Goal: Information Seeking & Learning: Learn about a topic

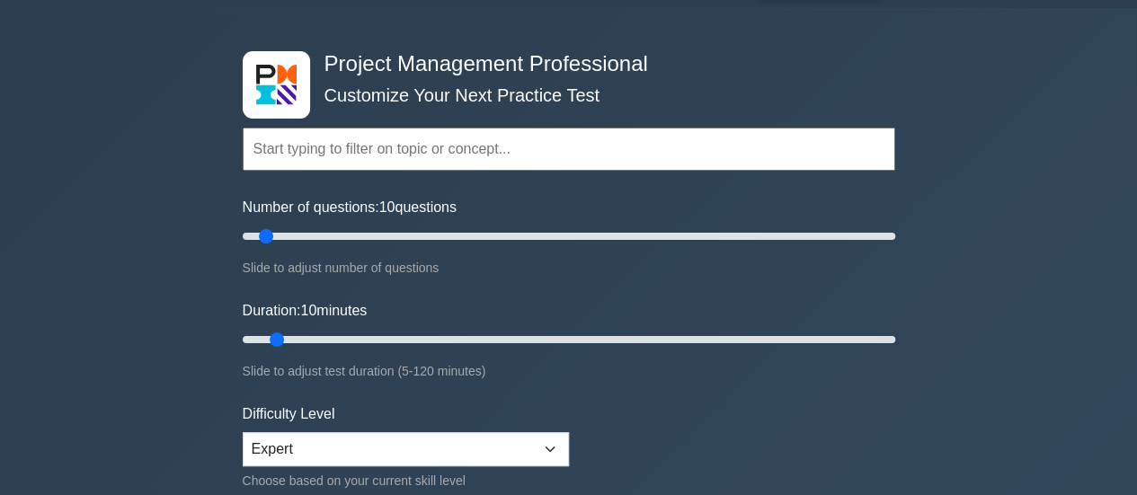
scroll to position [90, 0]
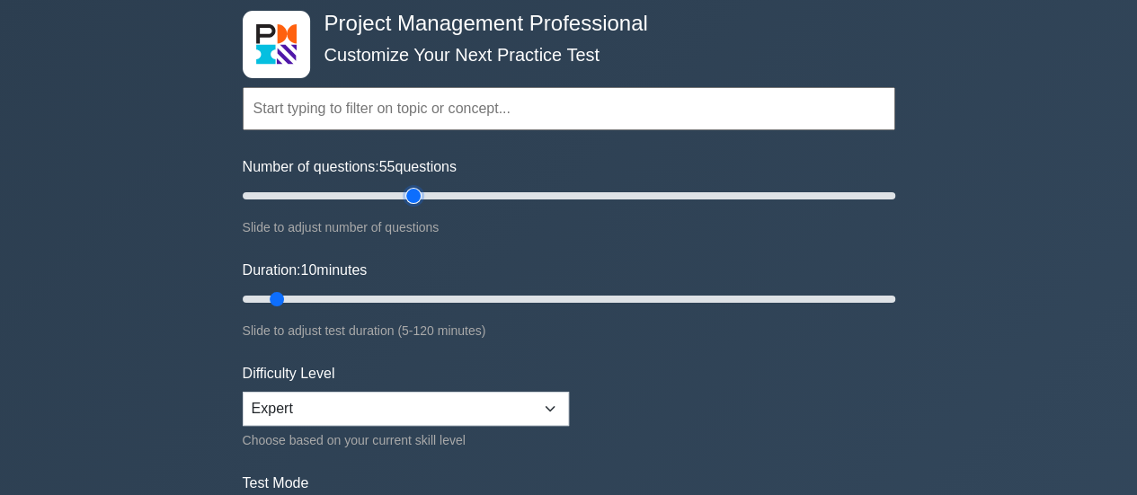
click at [406, 195] on input "Number of questions: 55 questions" at bounding box center [569, 196] width 652 height 22
type input "60"
click at [427, 195] on input "Number of questions: 55 questions" at bounding box center [569, 196] width 652 height 22
click at [451, 296] on input "Duration: 40 minutes" at bounding box center [569, 299] width 652 height 22
drag, startPoint x: 470, startPoint y: 297, endPoint x: 522, endPoint y: 297, distance: 52.1
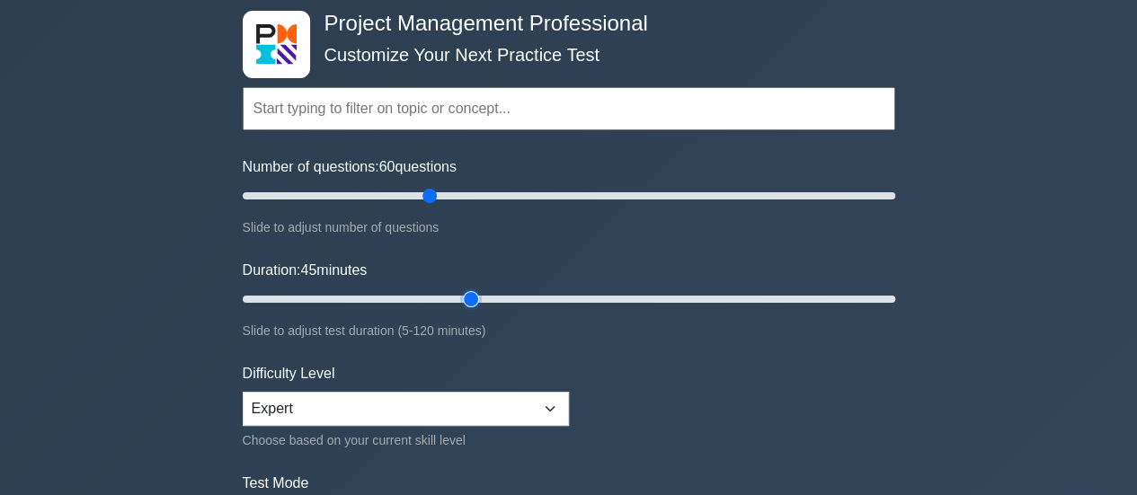
click at [474, 297] on input "Duration: 45 minutes" at bounding box center [569, 299] width 652 height 22
click at [522, 297] on input "Duration: 45 minutes" at bounding box center [569, 299] width 652 height 22
click at [545, 295] on input "Duration: 55 minutes" at bounding box center [569, 299] width 652 height 22
click at [560, 297] on input "Duration: 60 minutes" at bounding box center [569, 299] width 652 height 22
type input "65"
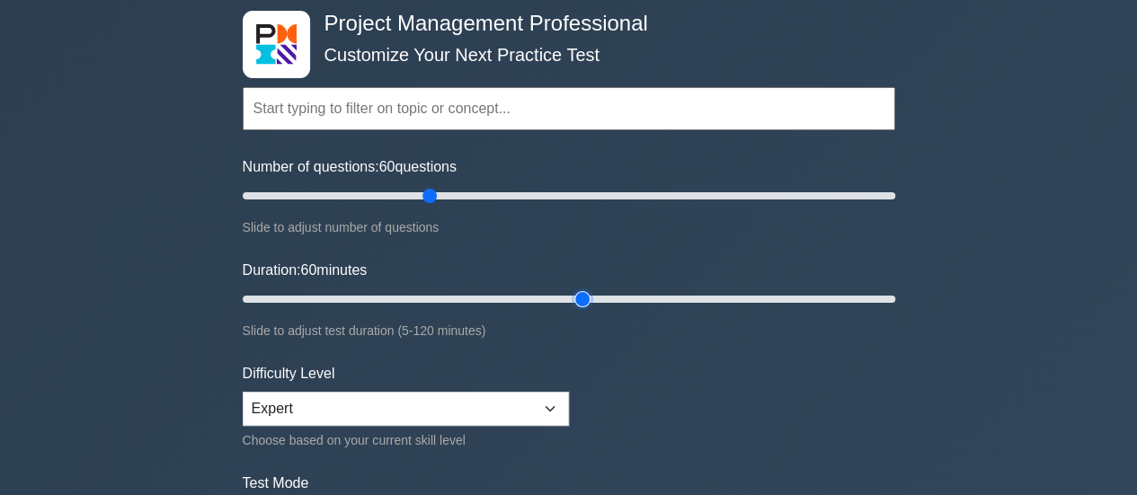
click at [580, 295] on input "Duration: 60 minutes" at bounding box center [569, 299] width 652 height 22
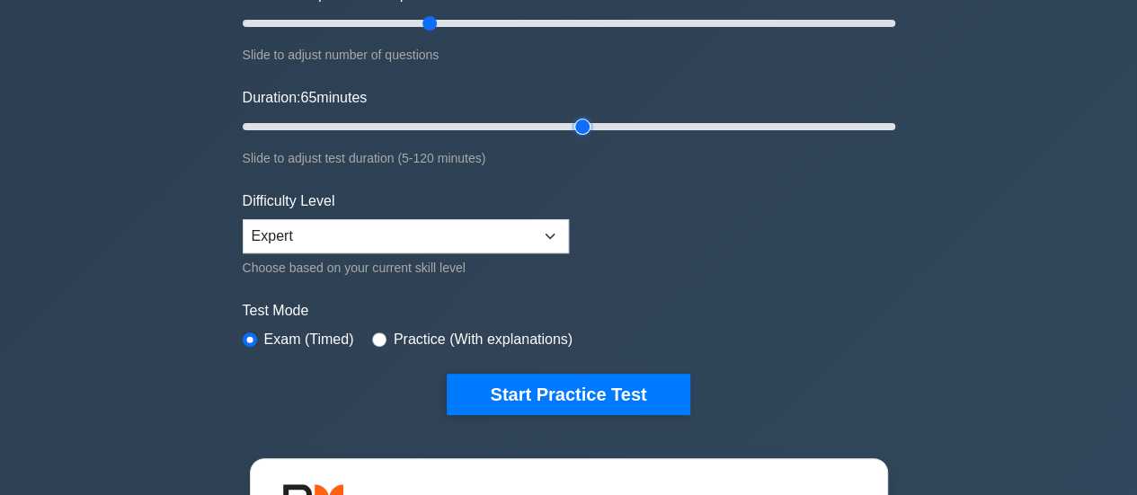
scroll to position [270, 0]
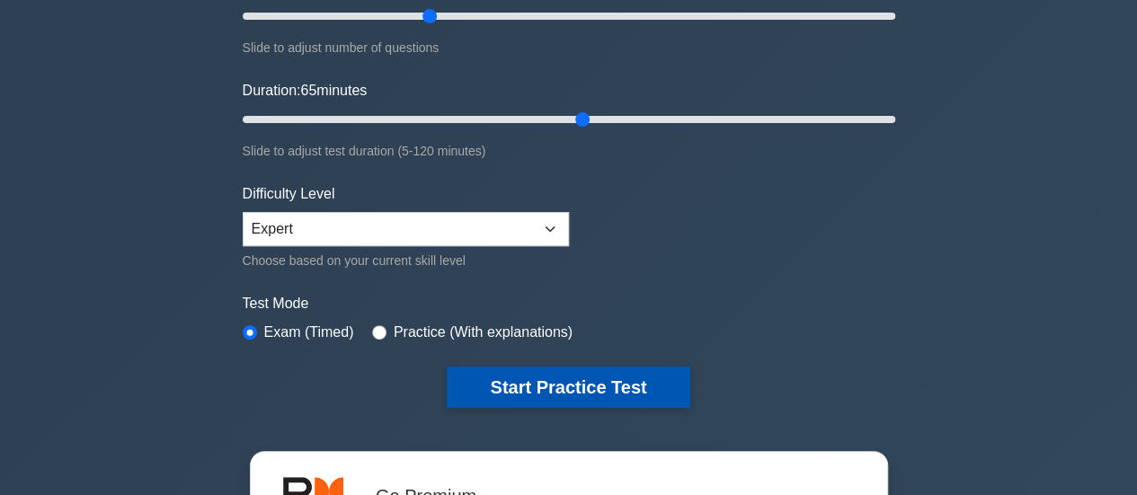
click at [548, 385] on button "Start Practice Test" at bounding box center [568, 387] width 243 height 41
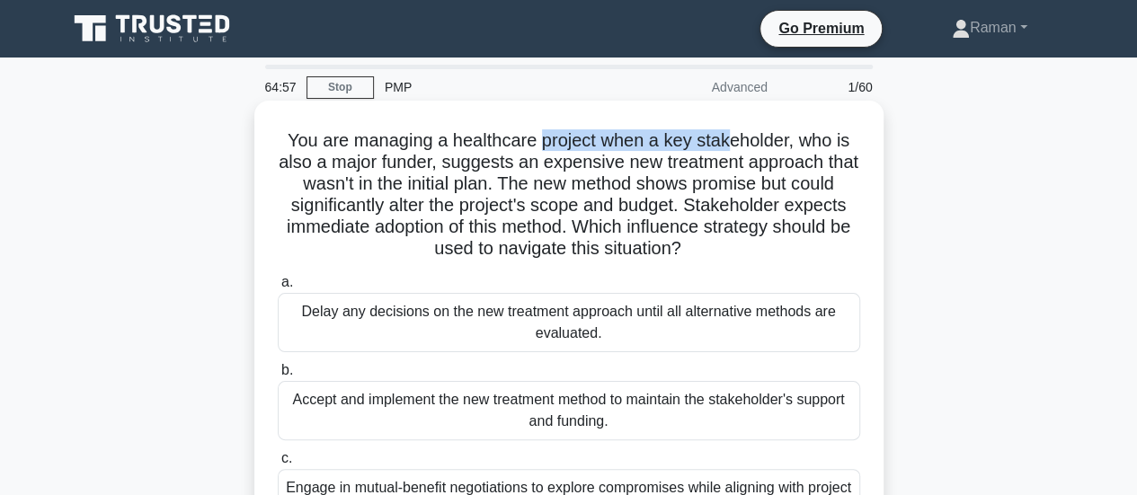
drag, startPoint x: 543, startPoint y: 139, endPoint x: 731, endPoint y: 142, distance: 188.7
click at [731, 142] on h5 "You are managing a healthcare project when a key stakeholder, who is also a maj…" at bounding box center [569, 194] width 586 height 131
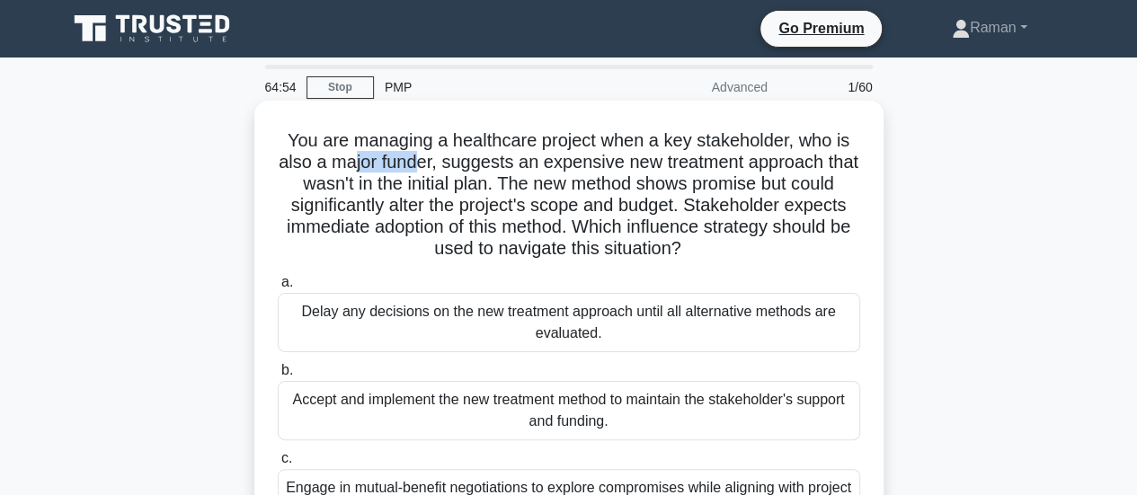
drag, startPoint x: 364, startPoint y: 165, endPoint x: 433, endPoint y: 170, distance: 69.3
click at [433, 170] on h5 "You are managing a healthcare project when a key stakeholder, who is also a maj…" at bounding box center [569, 194] width 586 height 131
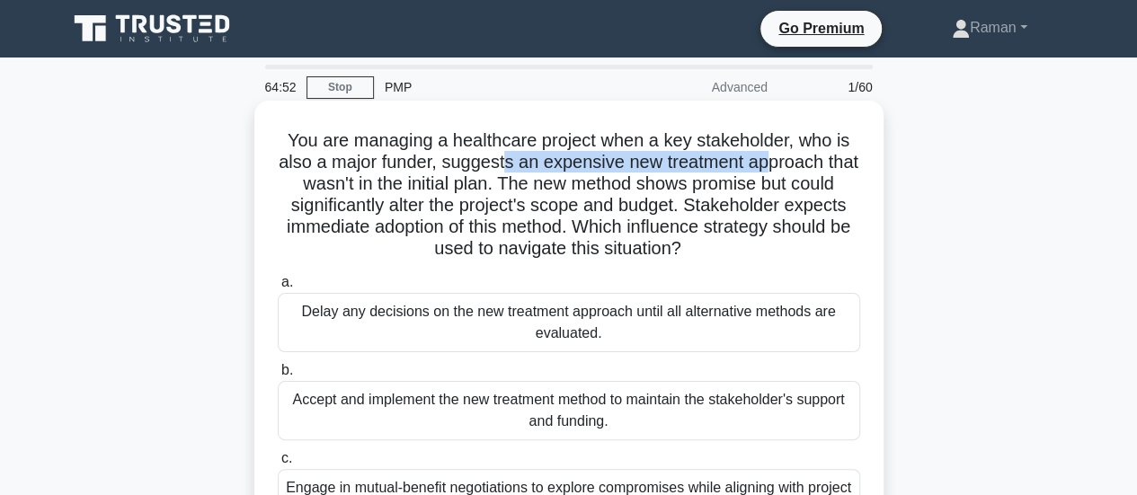
drag, startPoint x: 523, startPoint y: 169, endPoint x: 793, endPoint y: 163, distance: 269.7
click at [793, 163] on h5 "You are managing a healthcare project when a key stakeholder, who is also a maj…" at bounding box center [569, 194] width 586 height 131
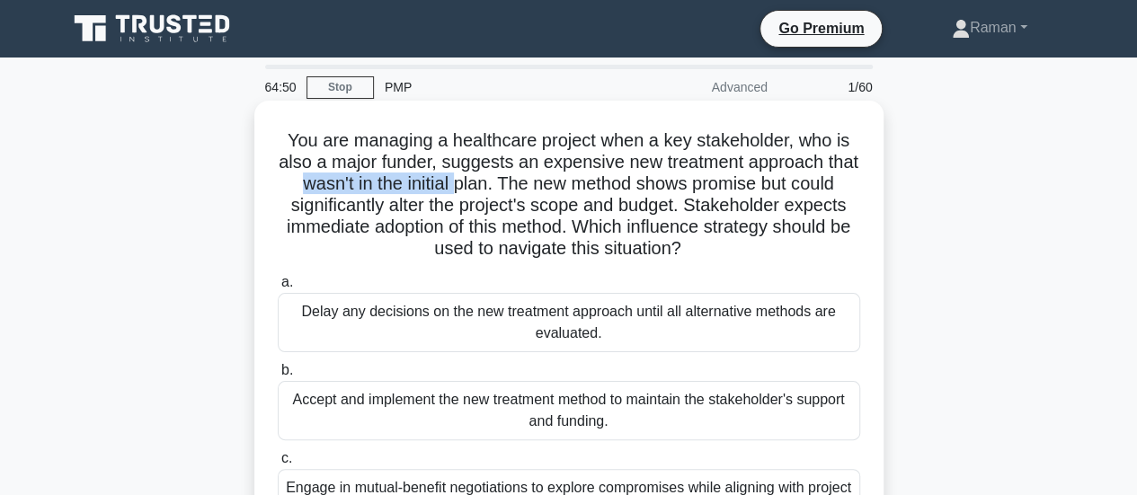
drag, startPoint x: 331, startPoint y: 190, endPoint x: 498, endPoint y: 190, distance: 167.1
click at [498, 190] on h5 "You are managing a healthcare project when a key stakeholder, who is also a maj…" at bounding box center [569, 194] width 586 height 131
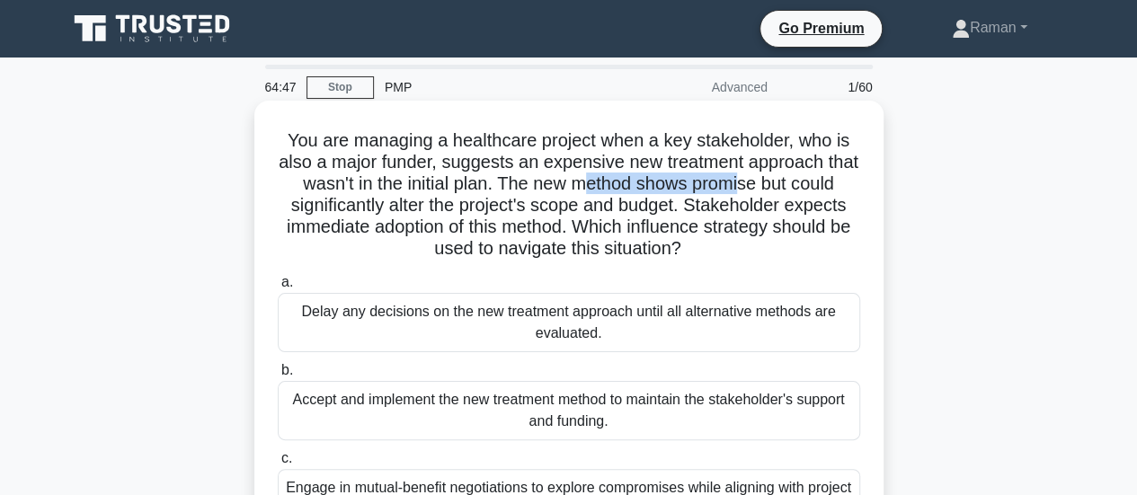
drag, startPoint x: 631, startPoint y: 185, endPoint x: 788, endPoint y: 179, distance: 157.4
click at [788, 179] on h5 "You are managing a healthcare project when a key stakeholder, who is also a maj…" at bounding box center [569, 194] width 586 height 131
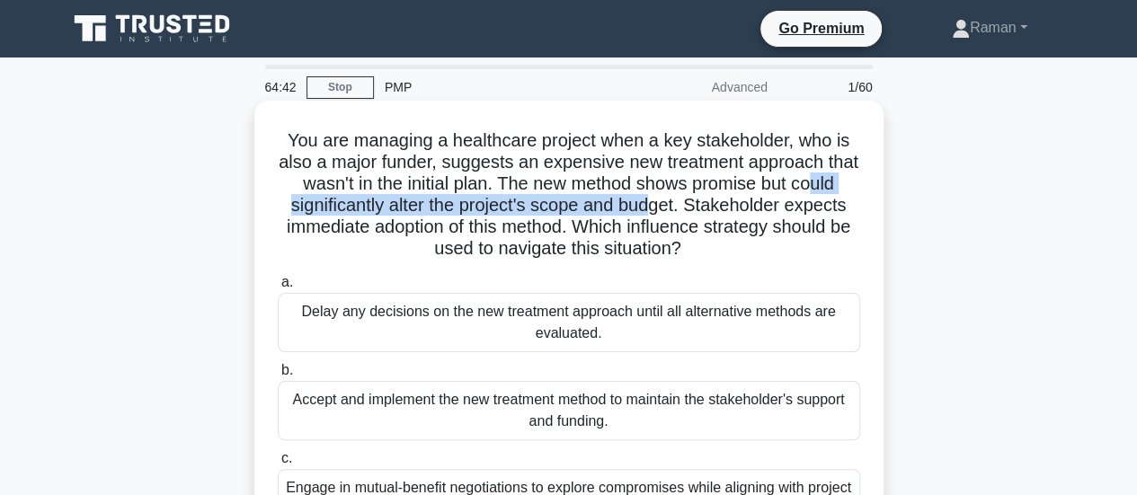
drag, startPoint x: 306, startPoint y: 206, endPoint x: 712, endPoint y: 208, distance: 405.3
click at [712, 208] on h5 "You are managing a healthcare project when a key stakeholder, who is also a maj…" at bounding box center [569, 194] width 586 height 131
click at [642, 209] on h5 "You are managing a healthcare project when a key stakeholder, who is also a maj…" at bounding box center [569, 194] width 586 height 131
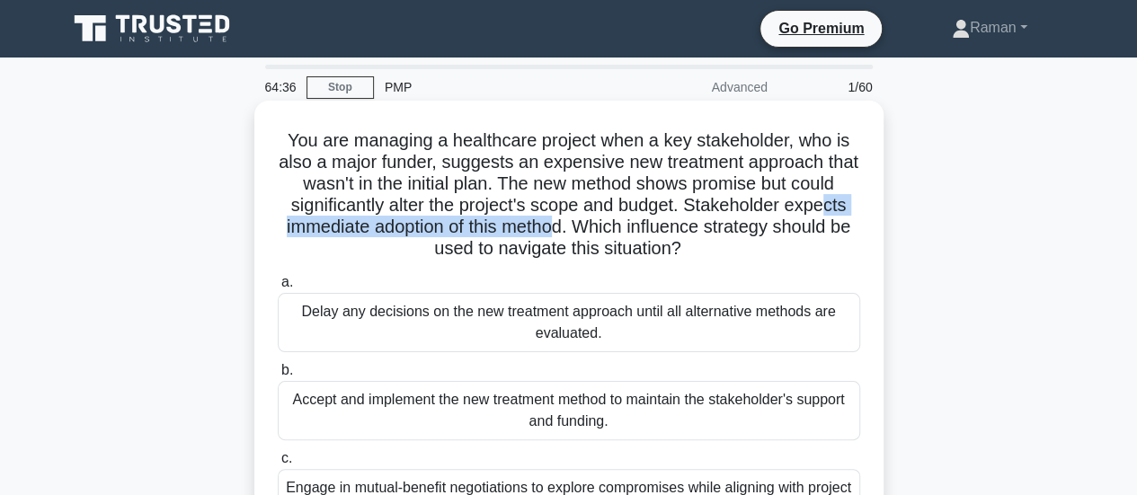
drag, startPoint x: 321, startPoint y: 226, endPoint x: 631, endPoint y: 229, distance: 310.0
click at [631, 229] on h5 "You are managing a healthcare project when a key stakeholder, who is also a maj…" at bounding box center [569, 194] width 586 height 131
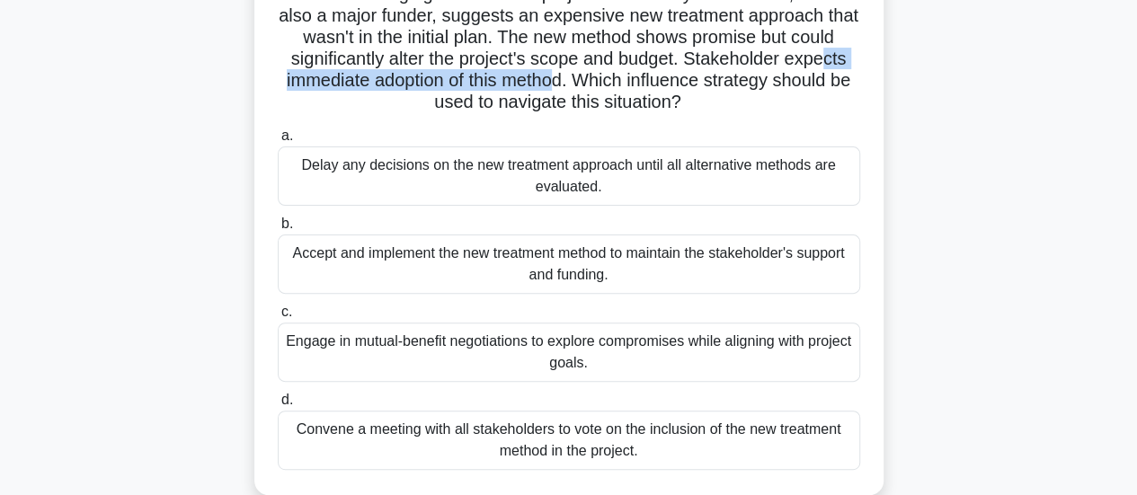
scroll to position [180, 0]
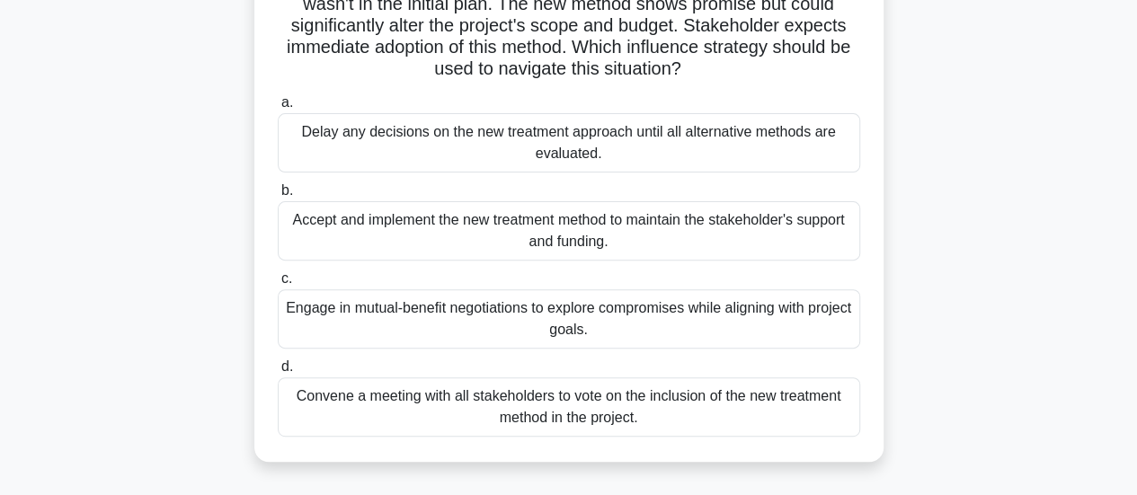
click at [559, 323] on div "Engage in mutual-benefit negotiations to explore compromises while aligning wit…" at bounding box center [569, 318] width 582 height 59
click at [278, 285] on input "c. Engage in mutual-benefit negotiations to explore compromises while aligning …" at bounding box center [278, 279] width 0 height 12
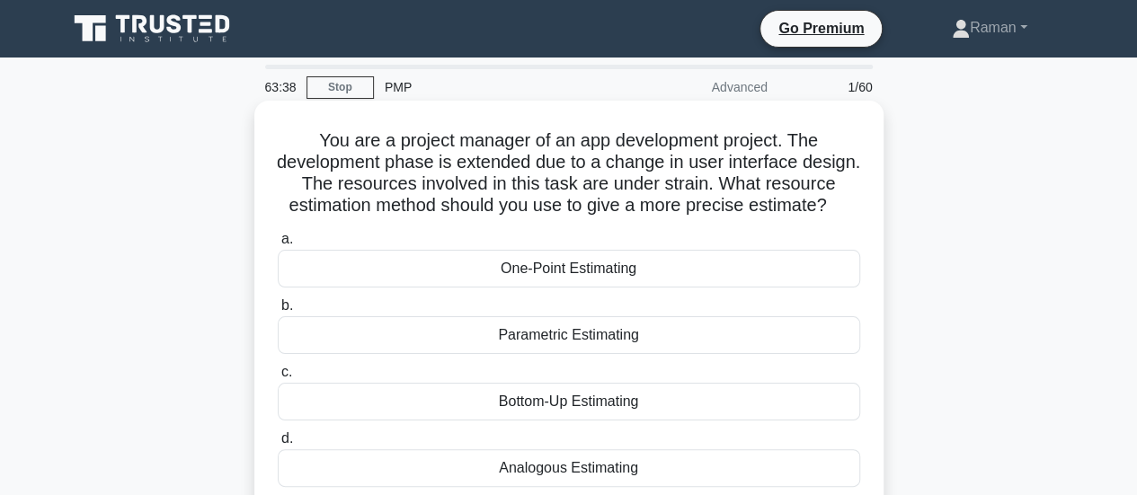
scroll to position [0, 0]
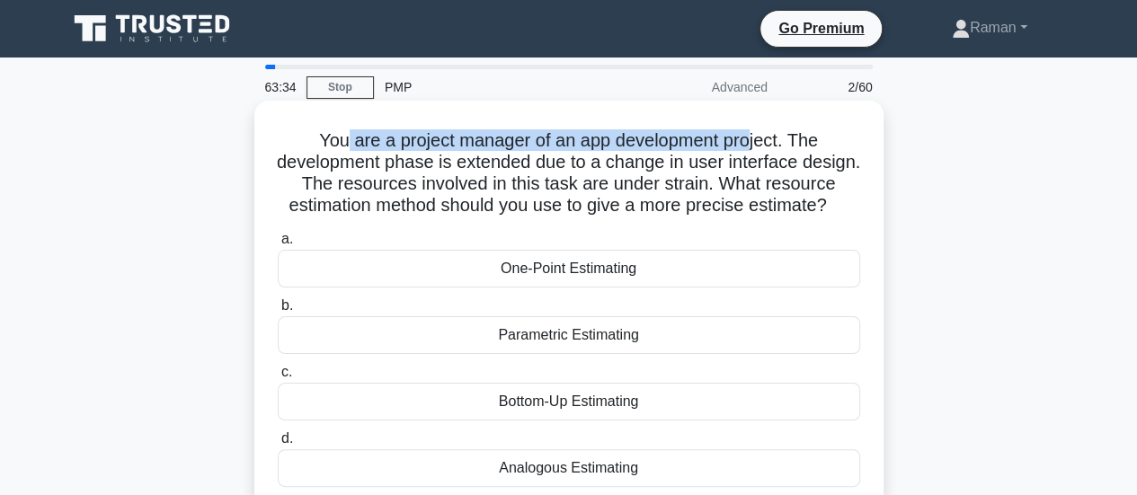
drag, startPoint x: 338, startPoint y: 138, endPoint x: 757, endPoint y: 148, distance: 418.9
click at [757, 148] on h5 "You are a project manager of an app development project. The development phase …" at bounding box center [569, 173] width 586 height 88
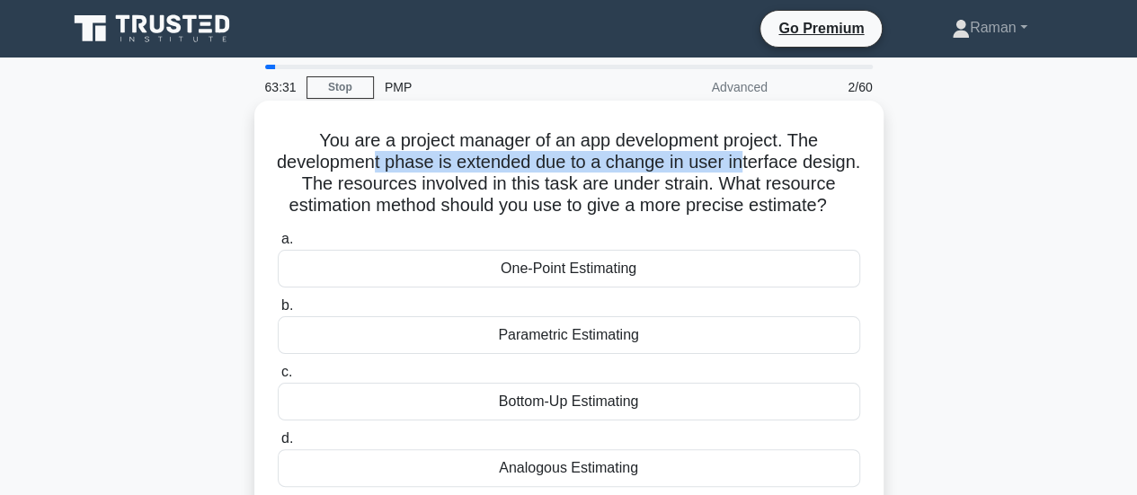
drag, startPoint x: 404, startPoint y: 164, endPoint x: 778, endPoint y: 164, distance: 373.8
click at [778, 164] on h5 "You are a project manager of an app development project. The development phase …" at bounding box center [569, 173] width 586 height 88
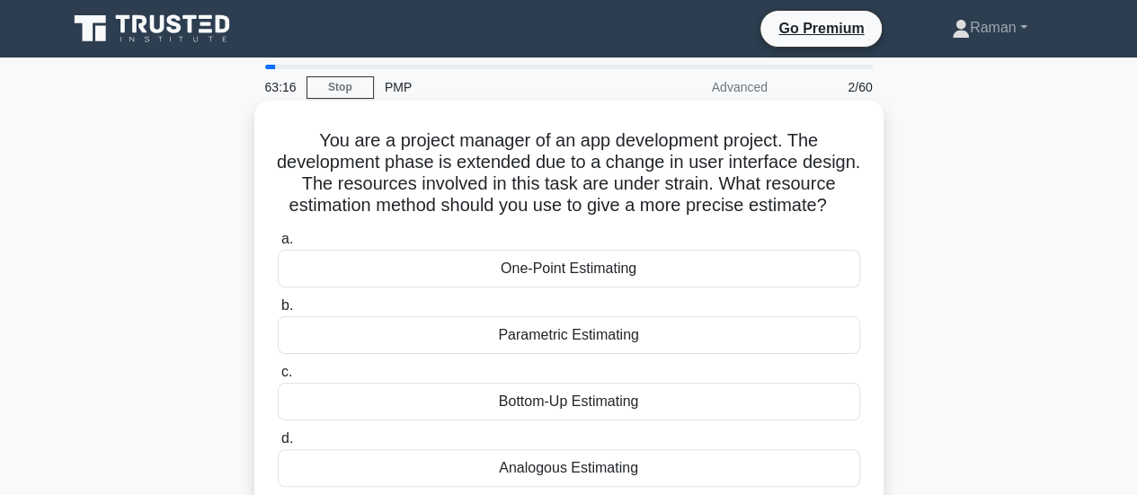
click at [812, 168] on h5 "You are a project manager of an app development project. The development phase …" at bounding box center [569, 173] width 586 height 88
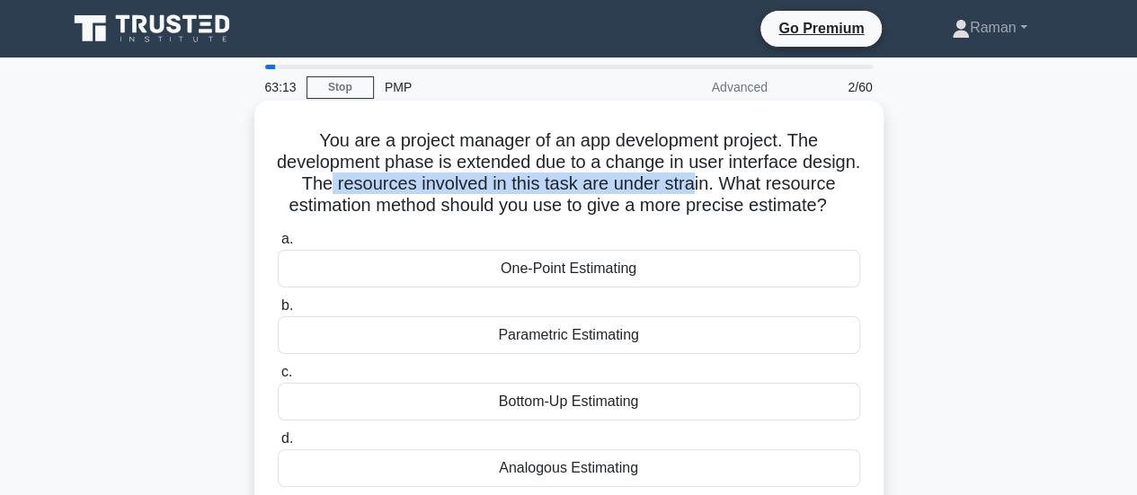
drag, startPoint x: 396, startPoint y: 186, endPoint x: 764, endPoint y: 186, distance: 367.5
click at [764, 186] on h5 "You are a project manager of an app development project. The development phase …" at bounding box center [569, 173] width 586 height 88
drag, startPoint x: 401, startPoint y: 211, endPoint x: 824, endPoint y: 224, distance: 423.4
click at [824, 217] on h5 "You are a project manager of an app development project. The development phase …" at bounding box center [569, 173] width 586 height 88
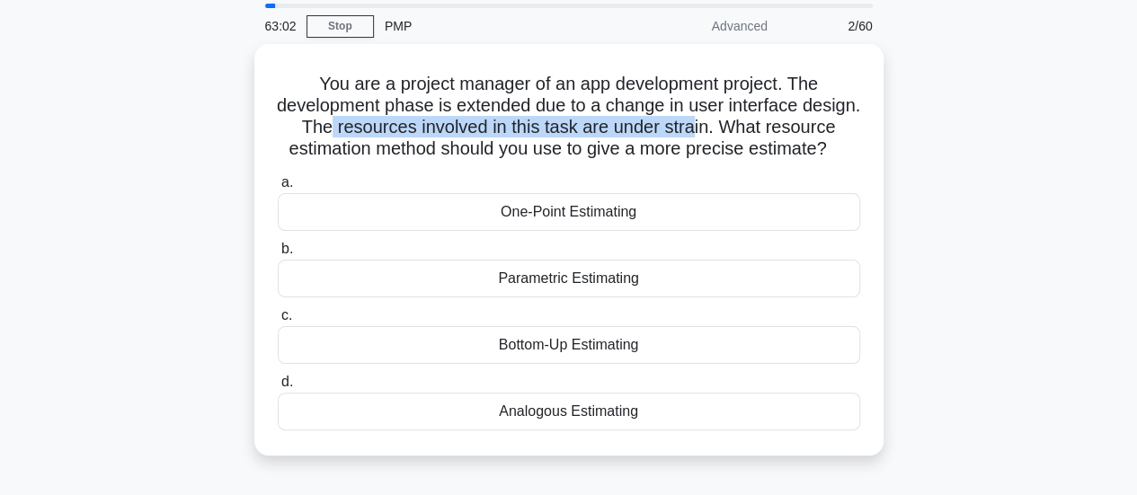
scroll to position [90, 0]
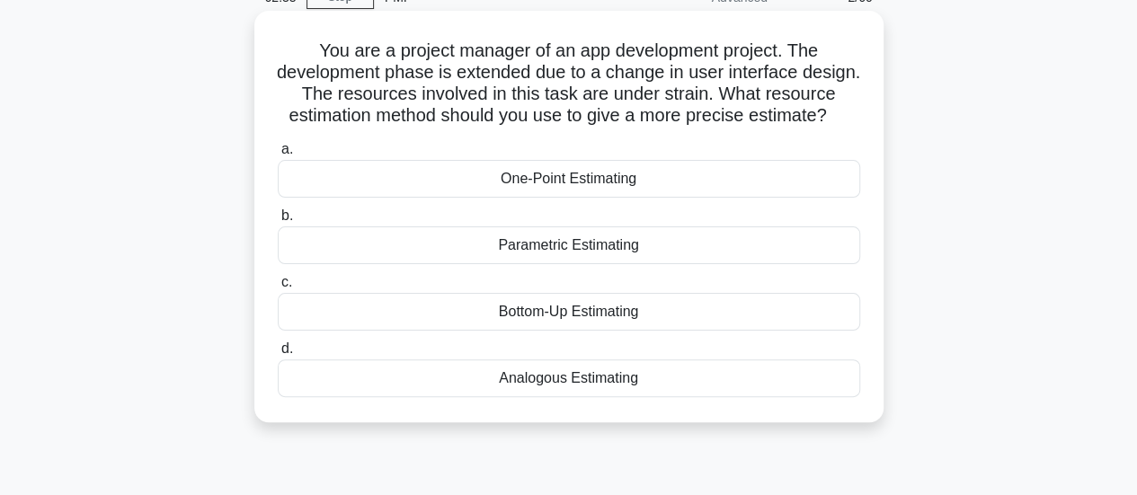
click at [649, 264] on div "Parametric Estimating" at bounding box center [569, 245] width 582 height 38
click at [278, 222] on input "b. Parametric Estimating" at bounding box center [278, 216] width 0 height 12
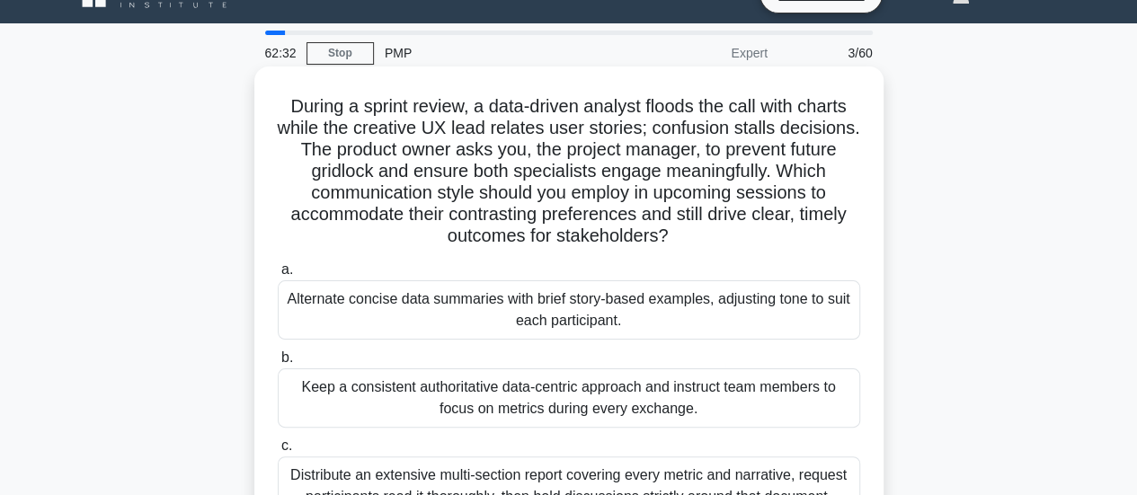
scroll to position [0, 0]
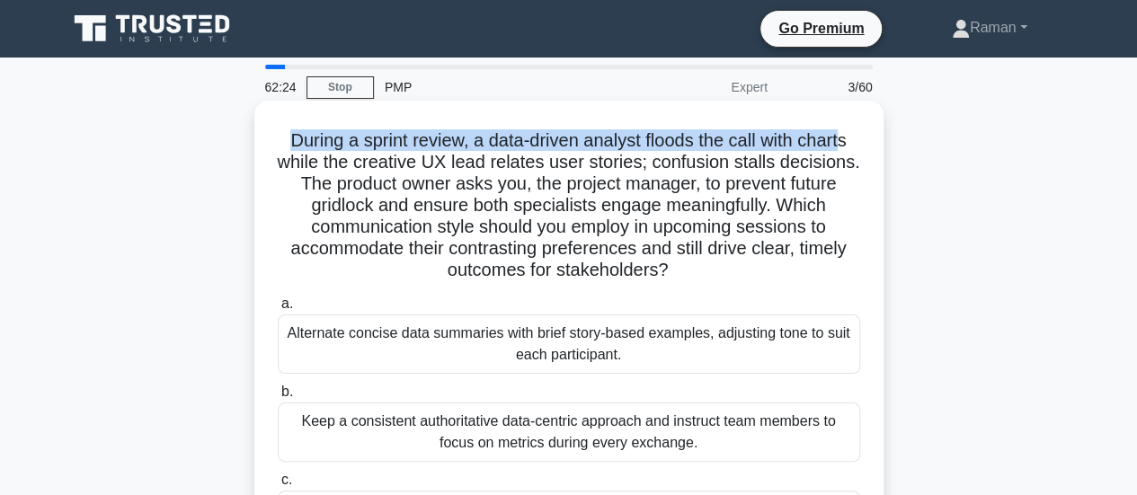
drag, startPoint x: 282, startPoint y: 143, endPoint x: 850, endPoint y: 142, distance: 567.9
click at [850, 142] on h5 "During a sprint review, a data-driven analyst floods the call with charts while…" at bounding box center [569, 205] width 586 height 153
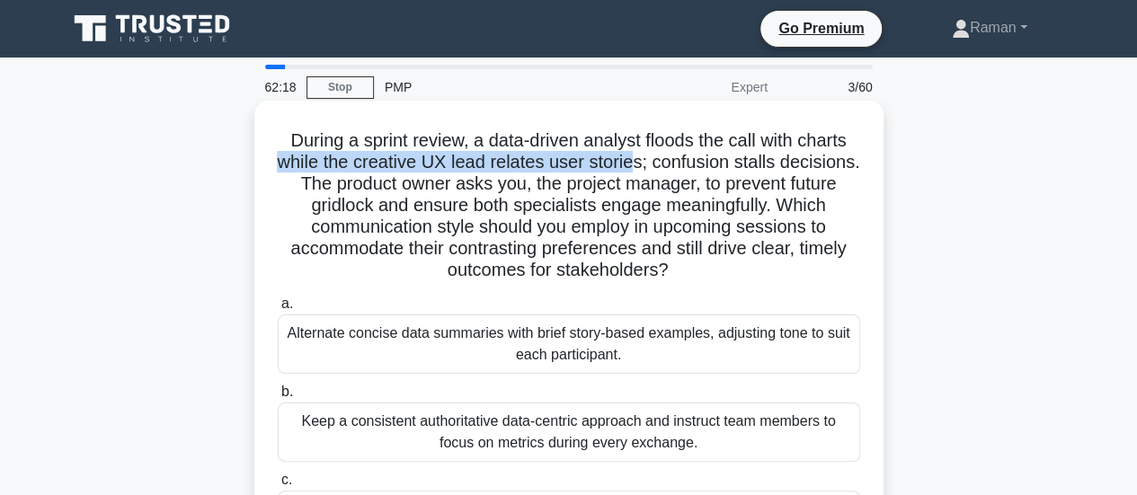
drag, startPoint x: 321, startPoint y: 163, endPoint x: 677, endPoint y: 164, distance: 355.8
click at [677, 164] on h5 "During a sprint review, a data-driven analyst floods the call with charts while…" at bounding box center [569, 205] width 586 height 153
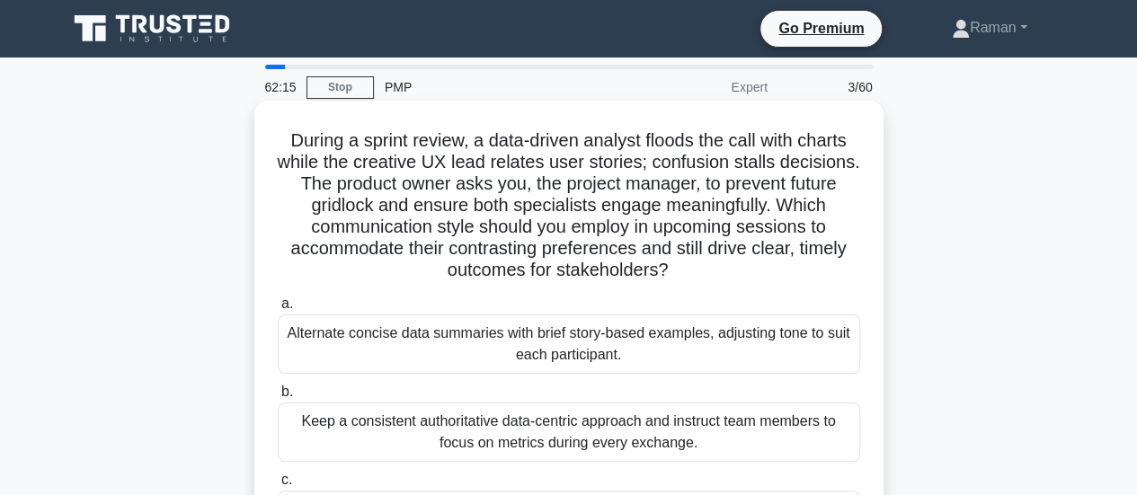
click at [766, 139] on h5 "During a sprint review, a data-driven analyst floods the call with charts while…" at bounding box center [569, 205] width 586 height 153
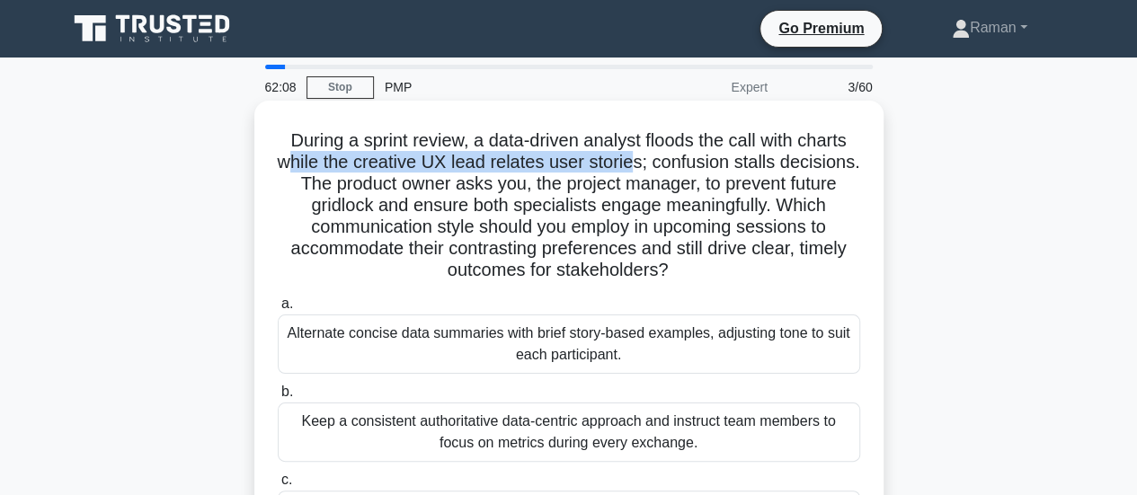
drag, startPoint x: 326, startPoint y: 161, endPoint x: 674, endPoint y: 166, distance: 347.8
click at [674, 166] on h5 "During a sprint review, a data-driven analyst floods the call with charts while…" at bounding box center [569, 205] width 586 height 153
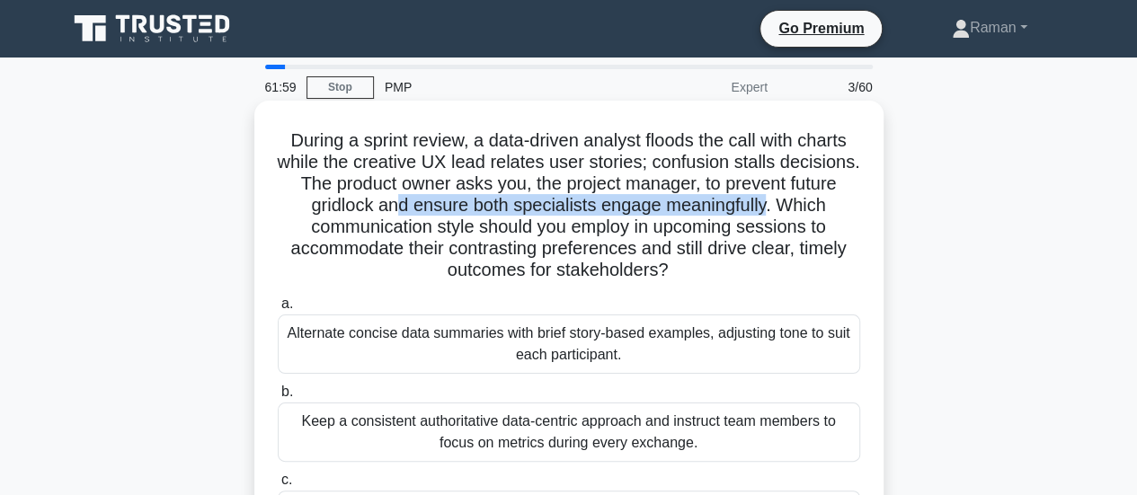
drag, startPoint x: 437, startPoint y: 208, endPoint x: 796, endPoint y: 206, distance: 359.4
click at [796, 206] on h5 "During a sprint review, a data-driven analyst floods the call with charts while…" at bounding box center [569, 205] width 586 height 153
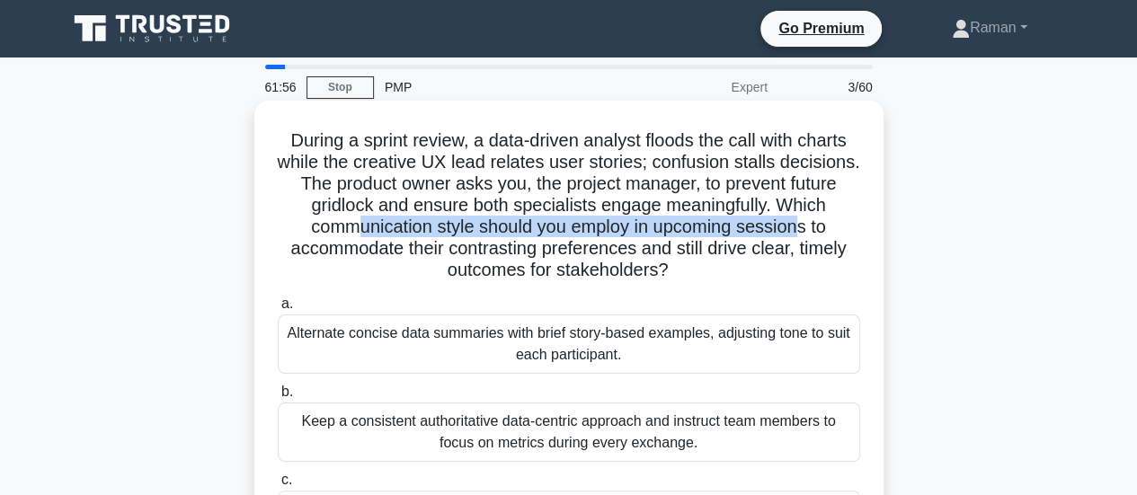
drag, startPoint x: 356, startPoint y: 232, endPoint x: 799, endPoint y: 227, distance: 443.0
click at [799, 227] on h5 "During a sprint review, a data-driven analyst floods the call with charts while…" at bounding box center [569, 205] width 586 height 153
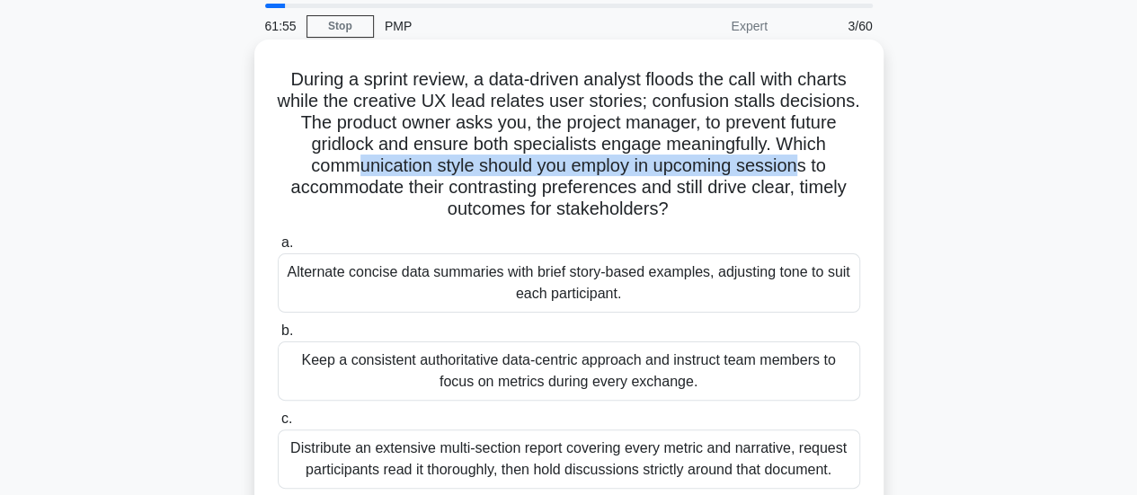
scroll to position [90, 0]
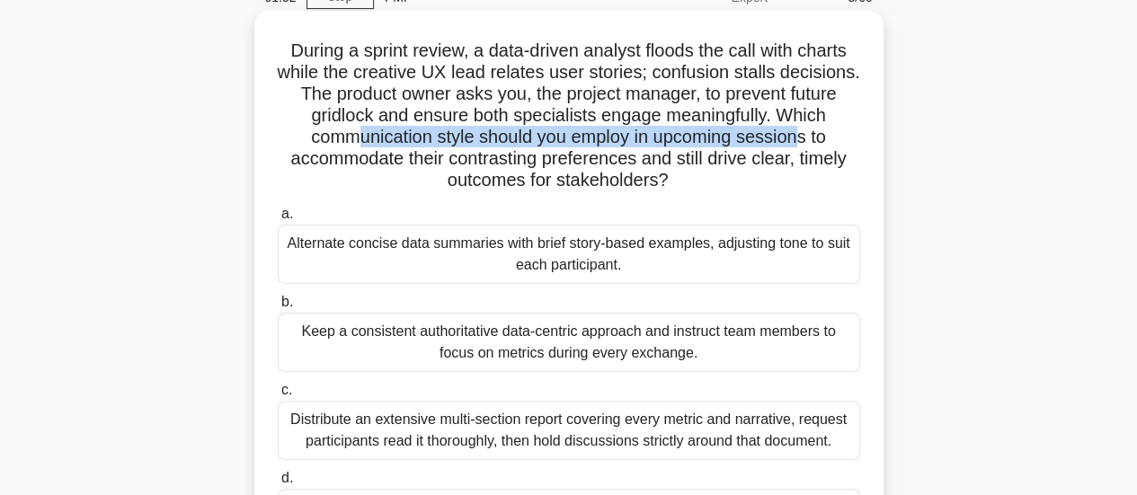
drag, startPoint x: 493, startPoint y: 161, endPoint x: 827, endPoint y: 179, distance: 333.9
click at [827, 179] on h5 "During a sprint review, a data-driven analyst floods the call with charts while…" at bounding box center [569, 116] width 586 height 153
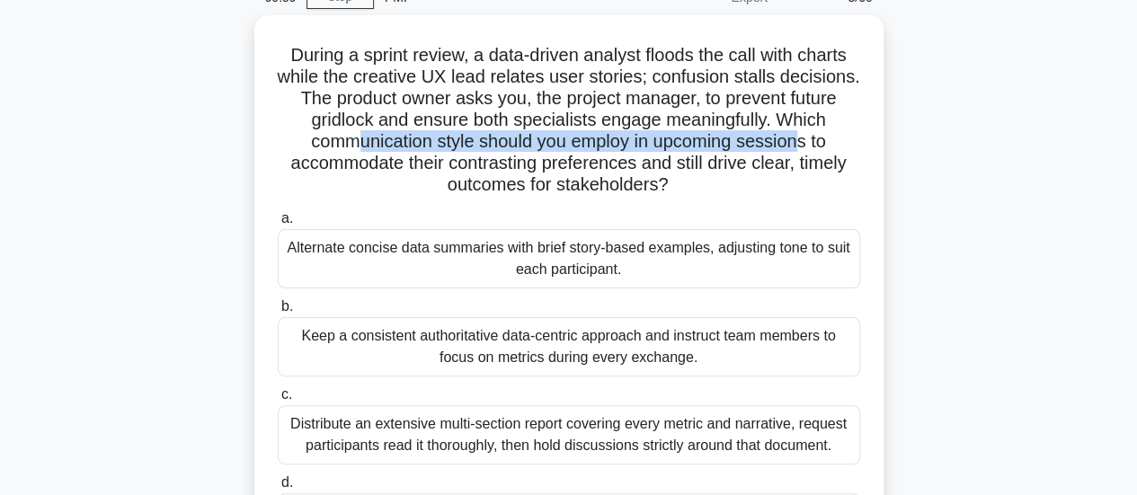
scroll to position [180, 0]
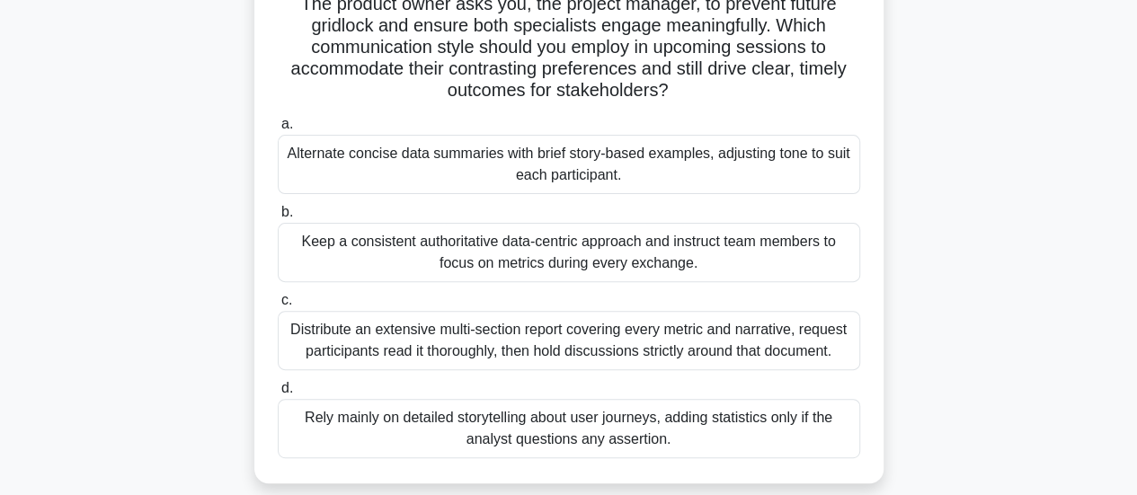
click at [394, 271] on div "Keep a consistent authoritative data-centric approach and instruct team members…" at bounding box center [569, 252] width 582 height 59
click at [278, 218] on input "b. Keep a consistent authoritative data-centric approach and instruct team memb…" at bounding box center [278, 213] width 0 height 12
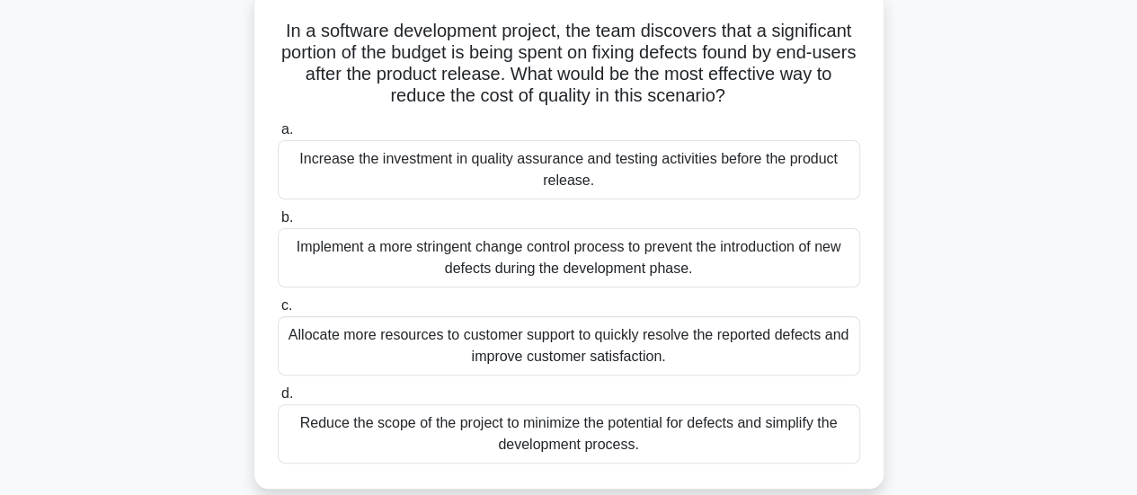
scroll to position [0, 0]
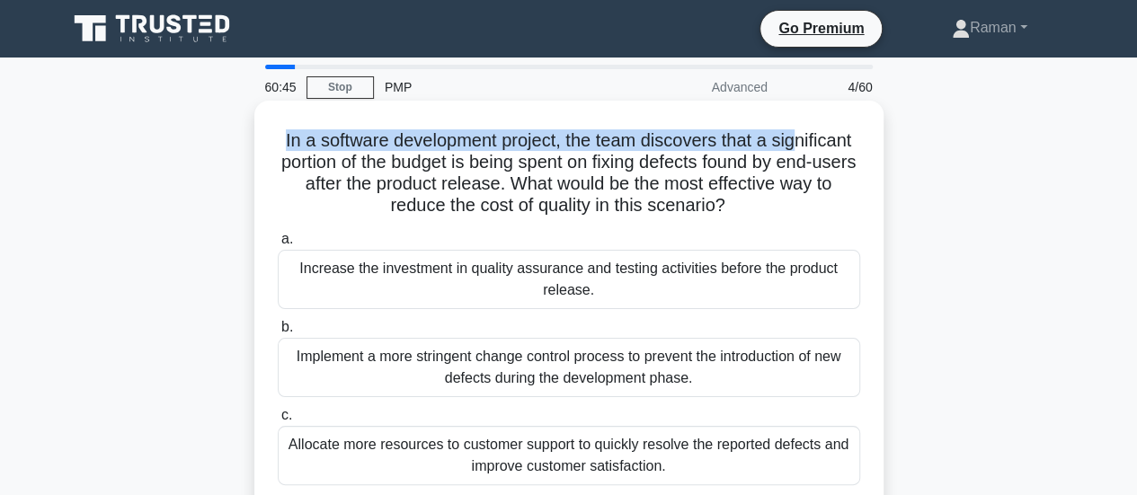
drag, startPoint x: 277, startPoint y: 141, endPoint x: 795, endPoint y: 133, distance: 518.6
click at [795, 133] on h5 "In a software development project, the team discovers that a significant portio…" at bounding box center [569, 173] width 586 height 88
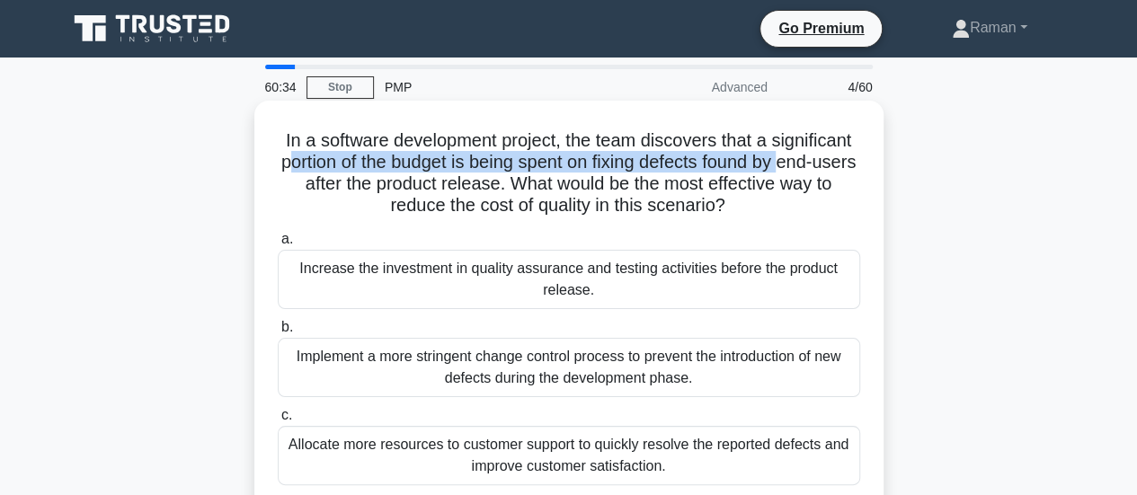
drag, startPoint x: 295, startPoint y: 170, endPoint x: 811, endPoint y: 163, distance: 515.8
click at [811, 163] on h5 "In a software development project, the team discovers that a significant portio…" at bounding box center [569, 173] width 586 height 88
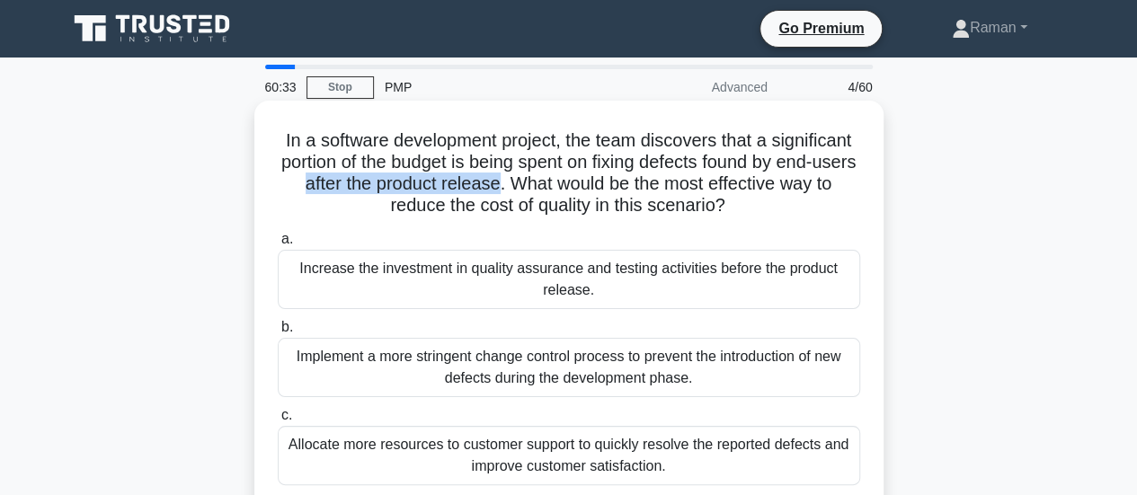
drag, startPoint x: 325, startPoint y: 188, endPoint x: 571, endPoint y: 184, distance: 245.3
click at [534, 186] on h5 "In a software development project, the team discovers that a significant portio…" at bounding box center [569, 173] width 586 height 88
drag, startPoint x: 595, startPoint y: 180, endPoint x: 820, endPoint y: 208, distance: 226.5
click at [820, 208] on h5 "In a software development project, the team discovers that a significant portio…" at bounding box center [569, 173] width 586 height 88
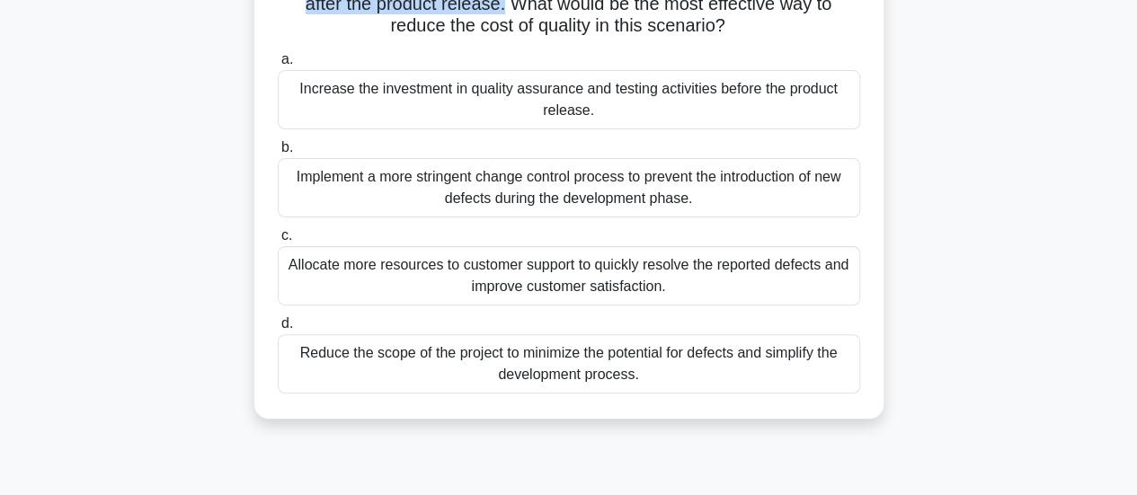
scroll to position [90, 0]
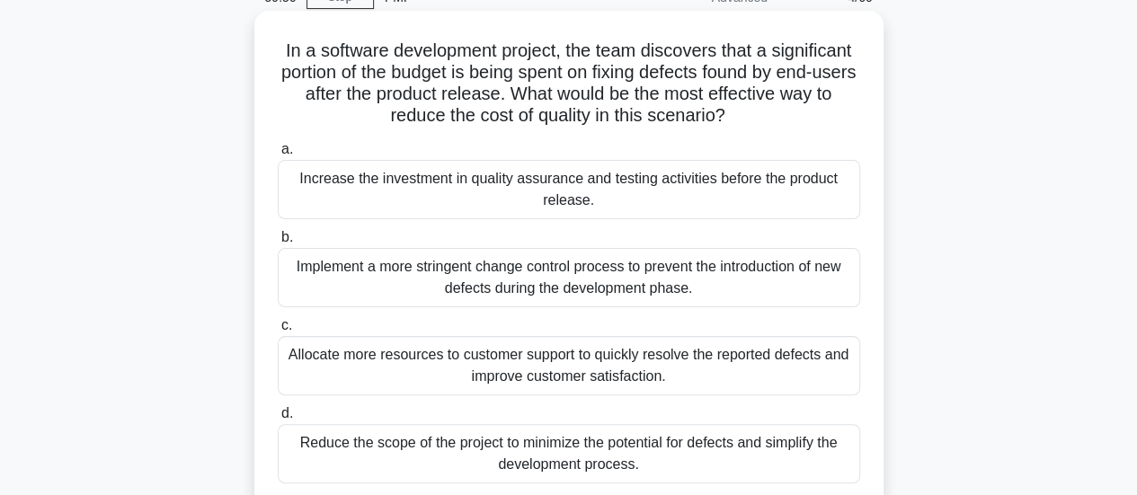
click at [427, 207] on div "Increase the investment in quality assurance and testing activities before the …" at bounding box center [569, 189] width 582 height 59
click at [278, 155] on input "a. Increase the investment in quality assurance and testing activities before t…" at bounding box center [278, 150] width 0 height 12
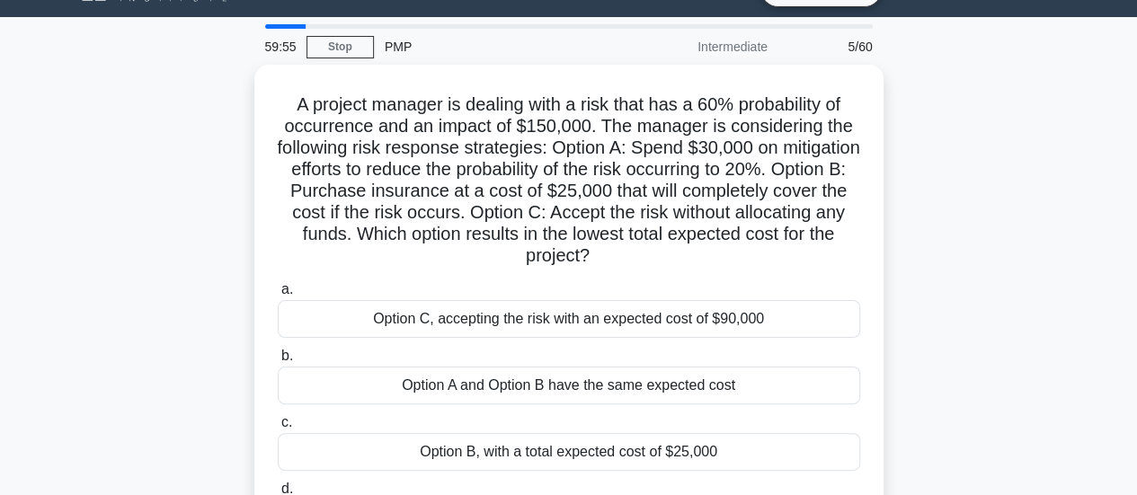
scroll to position [0, 0]
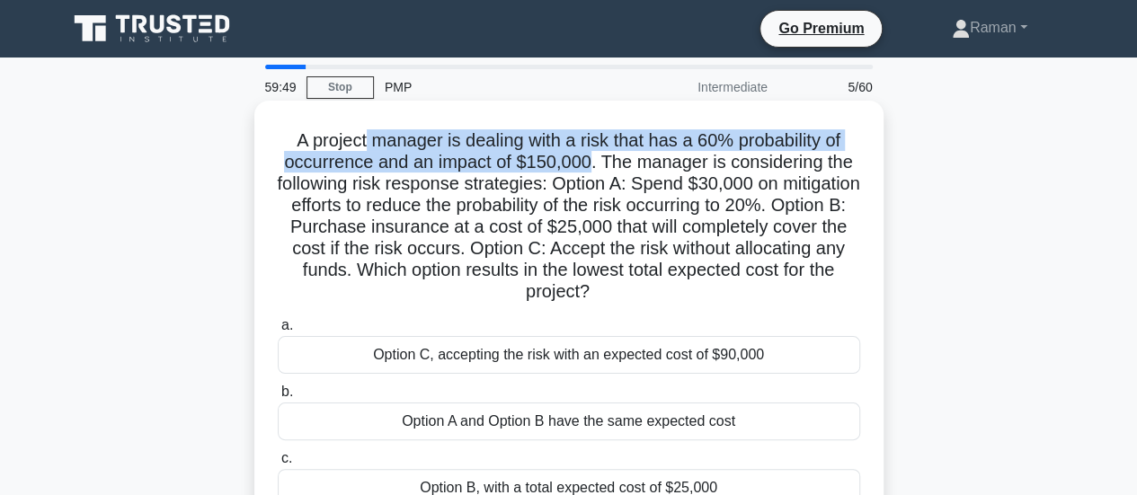
drag, startPoint x: 359, startPoint y: 135, endPoint x: 587, endPoint y: 167, distance: 229.6
click at [587, 167] on h5 "A project manager is dealing with a risk that has a 60% probability of occurren…" at bounding box center [569, 216] width 586 height 174
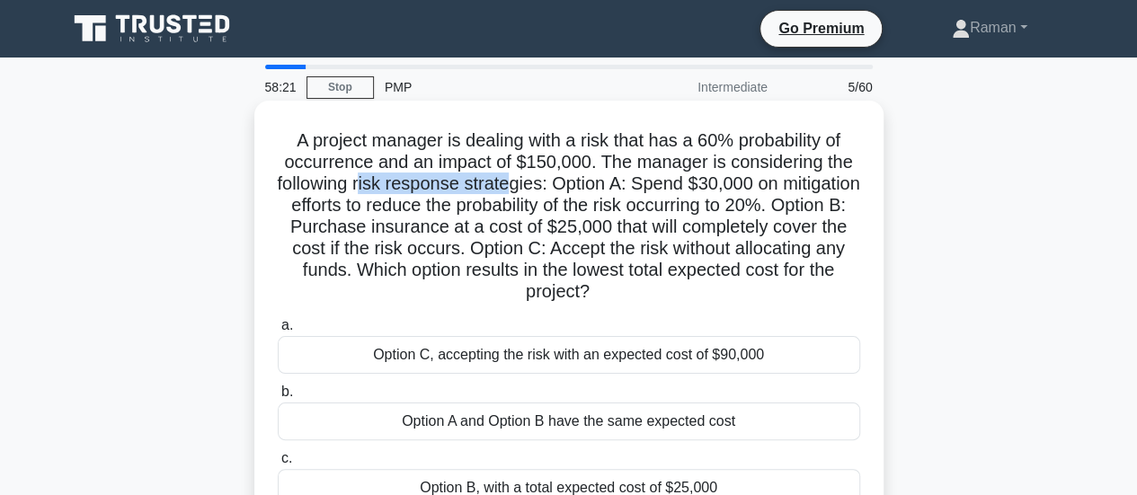
drag, startPoint x: 401, startPoint y: 186, endPoint x: 556, endPoint y: 190, distance: 155.5
click at [556, 190] on h5 "A project manager is dealing with a risk that has a 60% probability of occurren…" at bounding box center [569, 216] width 586 height 174
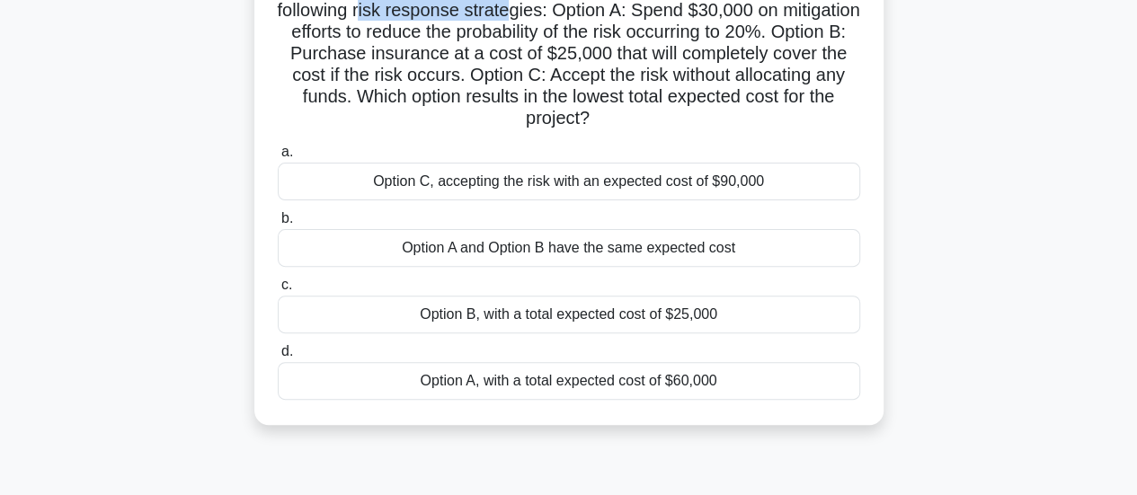
scroll to position [180, 0]
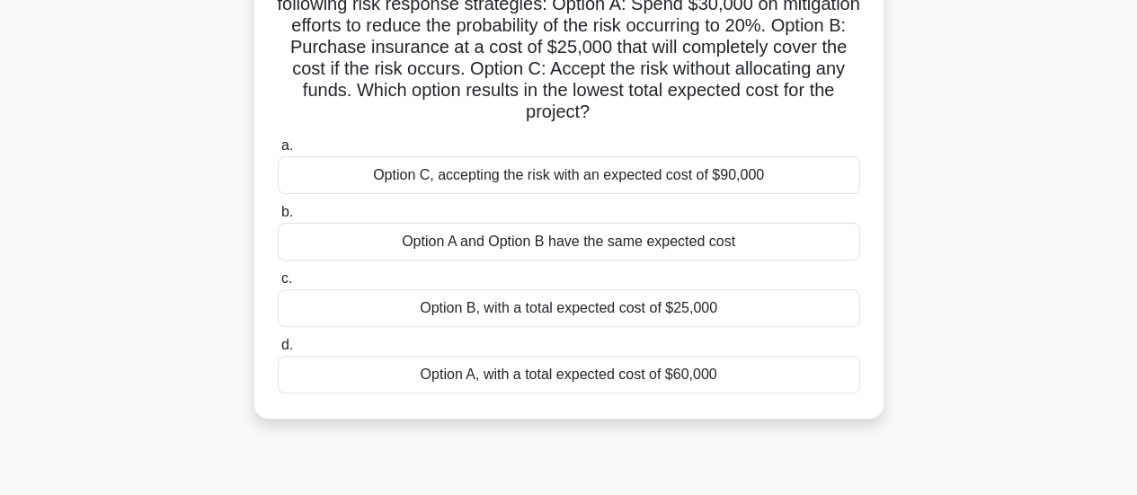
click at [515, 312] on div "Option B, with a total expected cost of $25,000" at bounding box center [569, 308] width 582 height 38
click at [278, 285] on input "c. Option B, with a total expected cost of $25,000" at bounding box center [278, 279] width 0 height 12
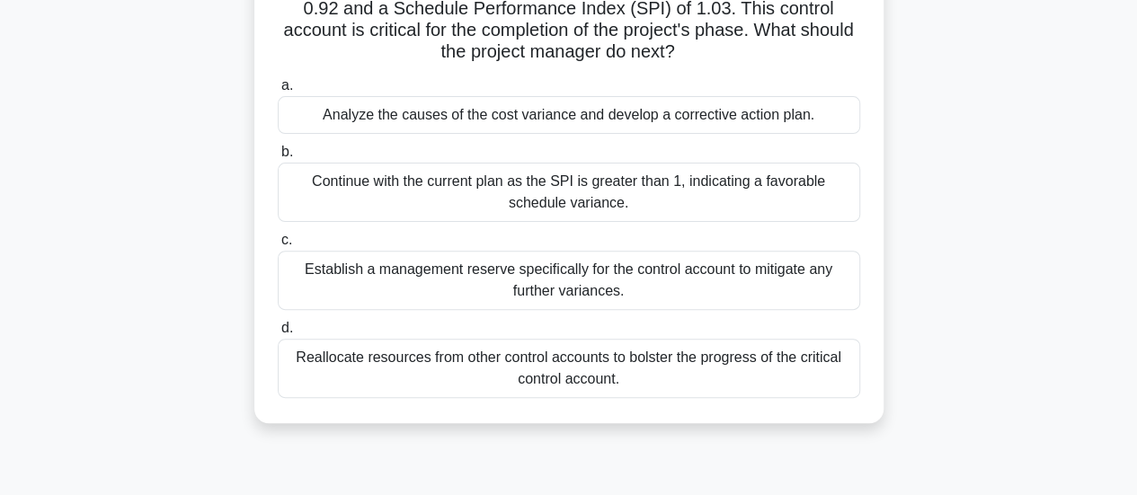
scroll to position [0, 0]
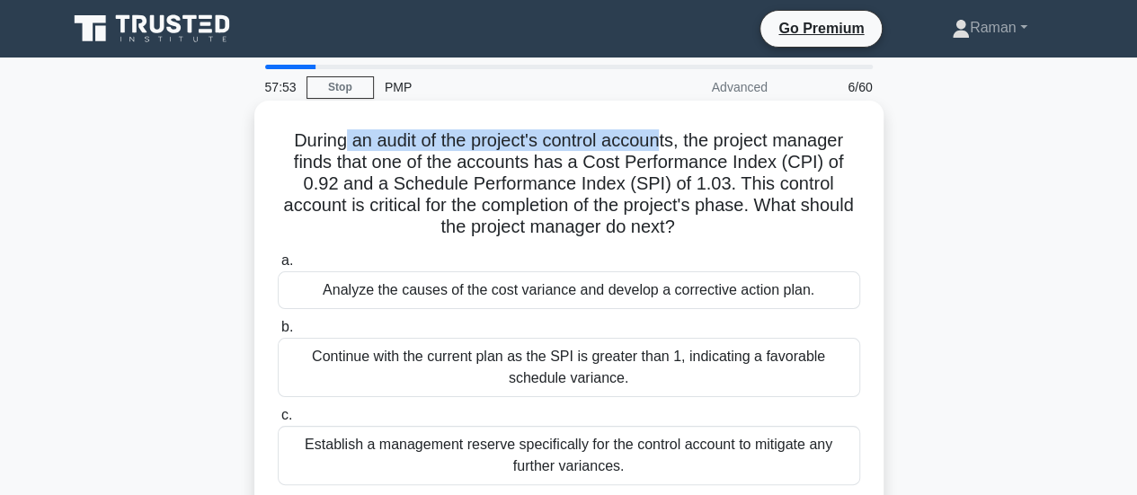
drag, startPoint x: 334, startPoint y: 138, endPoint x: 665, endPoint y: 150, distance: 330.9
click at [665, 150] on h5 "During an audit of the project's control accounts, the project manager finds th…" at bounding box center [569, 184] width 586 height 110
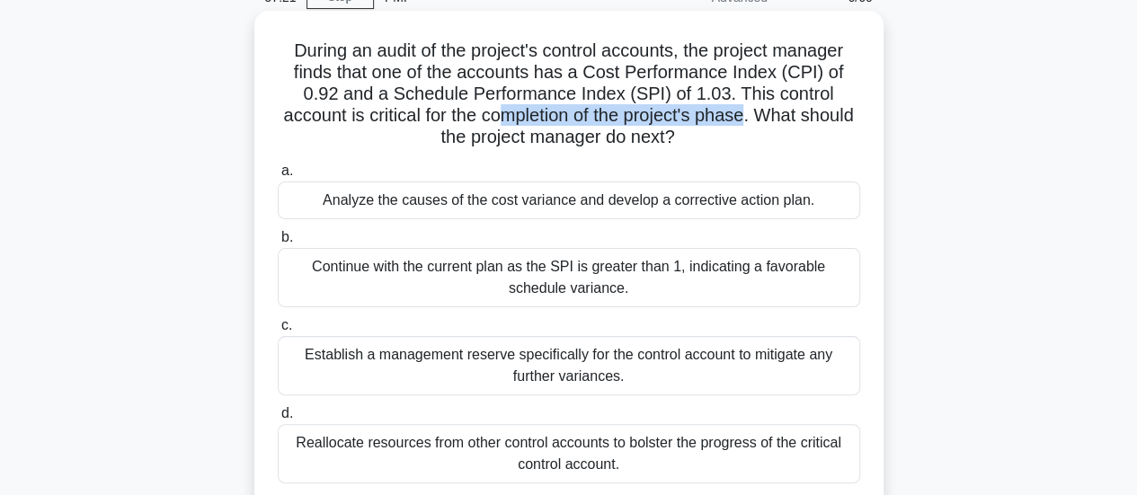
drag, startPoint x: 528, startPoint y: 118, endPoint x: 776, endPoint y: 116, distance: 248.0
click at [776, 116] on h5 "During an audit of the project's control accounts, the project manager finds th…" at bounding box center [569, 95] width 586 height 110
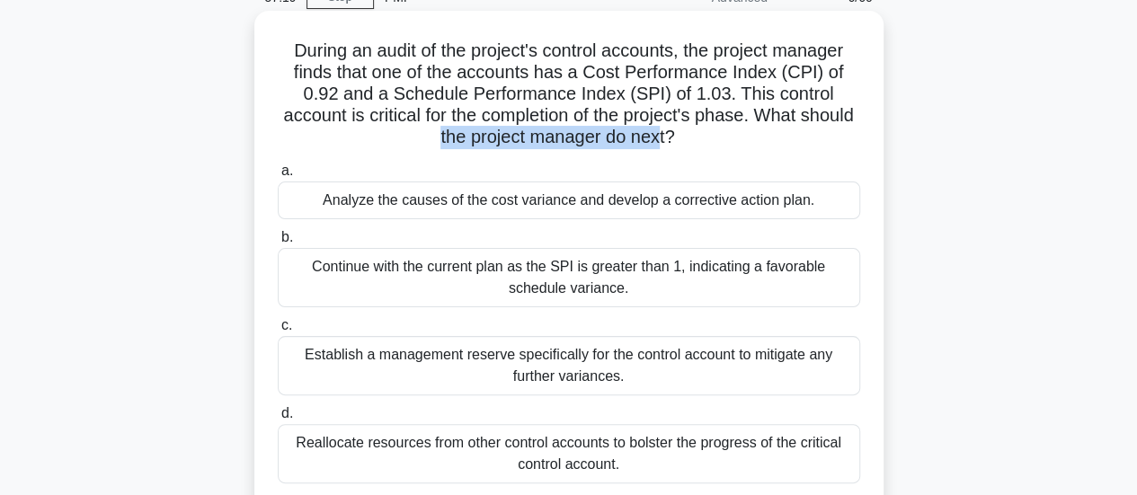
drag, startPoint x: 456, startPoint y: 137, endPoint x: 690, endPoint y: 139, distance: 234.5
click at [690, 139] on h5 "During an audit of the project's control accounts, the project manager finds th…" at bounding box center [569, 95] width 586 height 110
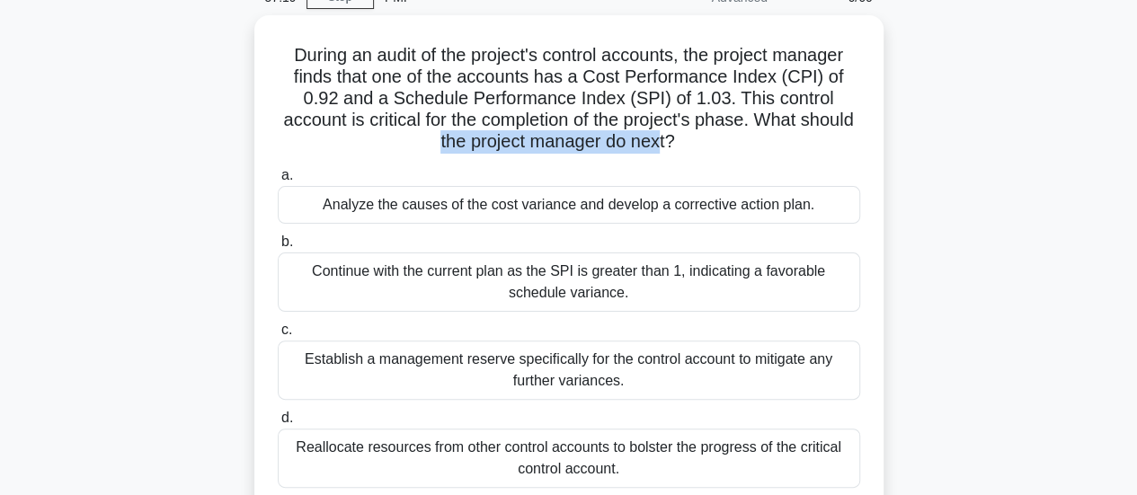
scroll to position [180, 0]
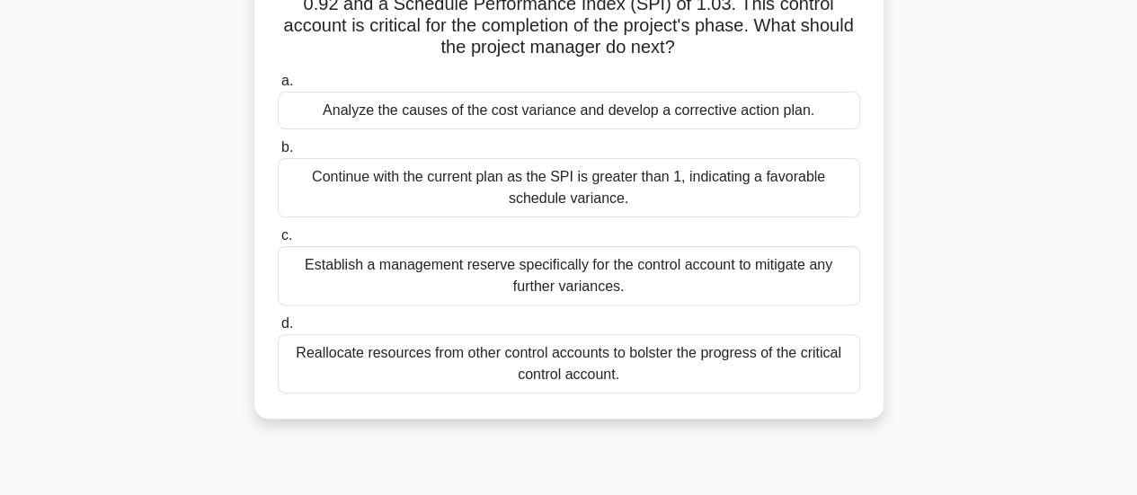
click at [465, 283] on div "Establish a management reserve specifically for the control account to mitigate…" at bounding box center [569, 275] width 582 height 59
click at [278, 242] on input "c. Establish a management reserve specifically for the control account to mitig…" at bounding box center [278, 236] width 0 height 12
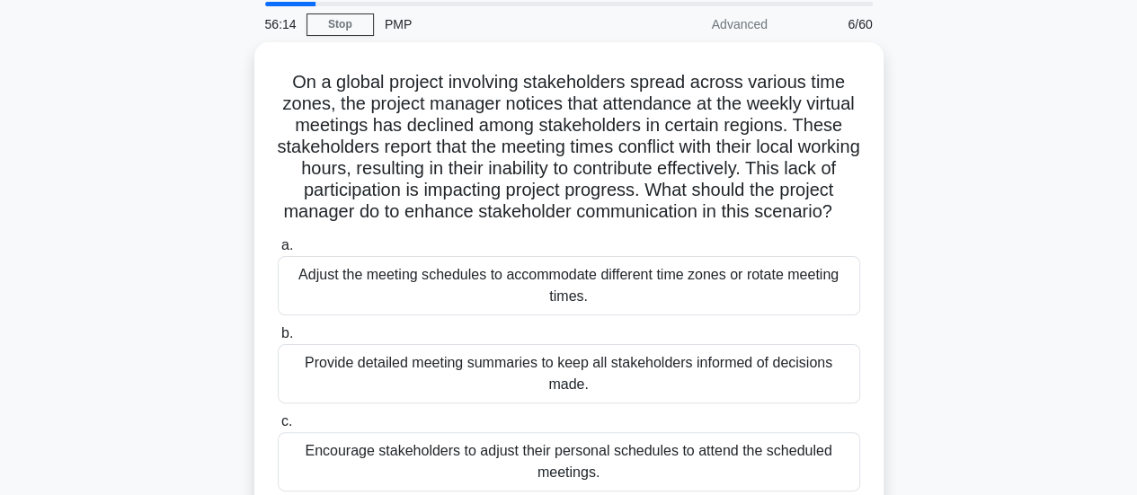
scroll to position [0, 0]
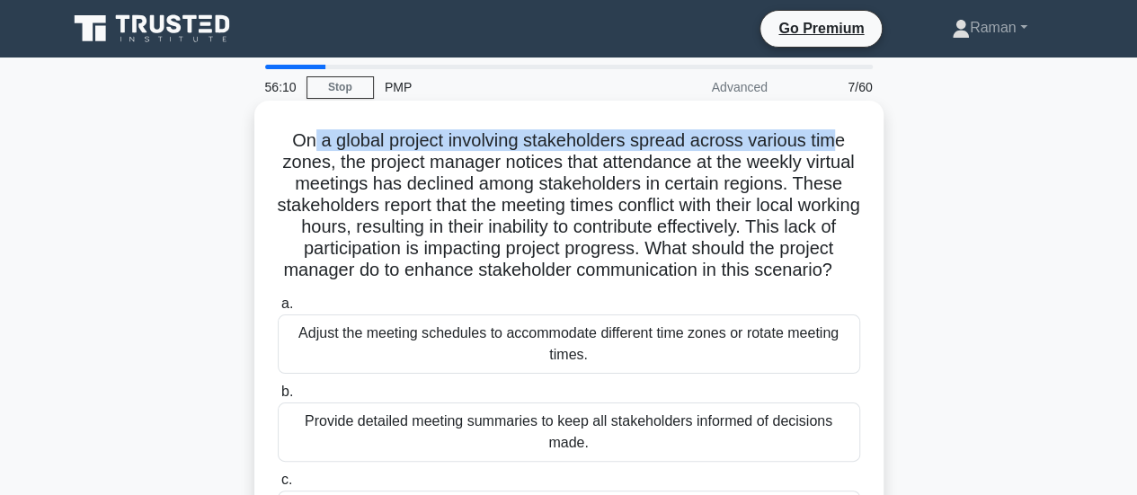
drag, startPoint x: 309, startPoint y: 141, endPoint x: 833, endPoint y: 146, distance: 523.9
click at [833, 146] on h5 "On a global project involving stakeholders spread across various time zones, th…" at bounding box center [569, 205] width 586 height 153
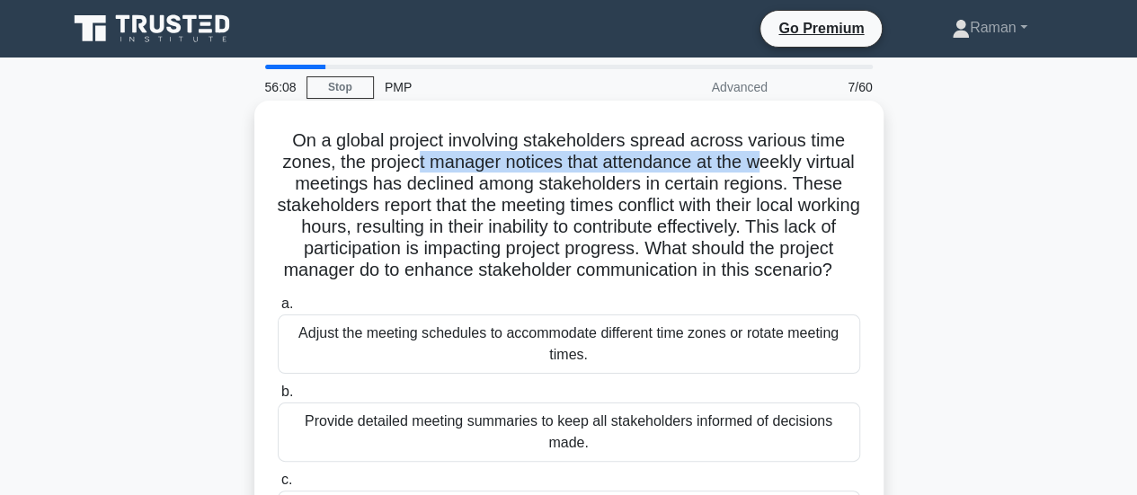
drag, startPoint x: 440, startPoint y: 160, endPoint x: 787, endPoint y: 168, distance: 347.0
click at [787, 168] on h5 "On a global project involving stakeholders spread across various time zones, th…" at bounding box center [569, 205] width 586 height 153
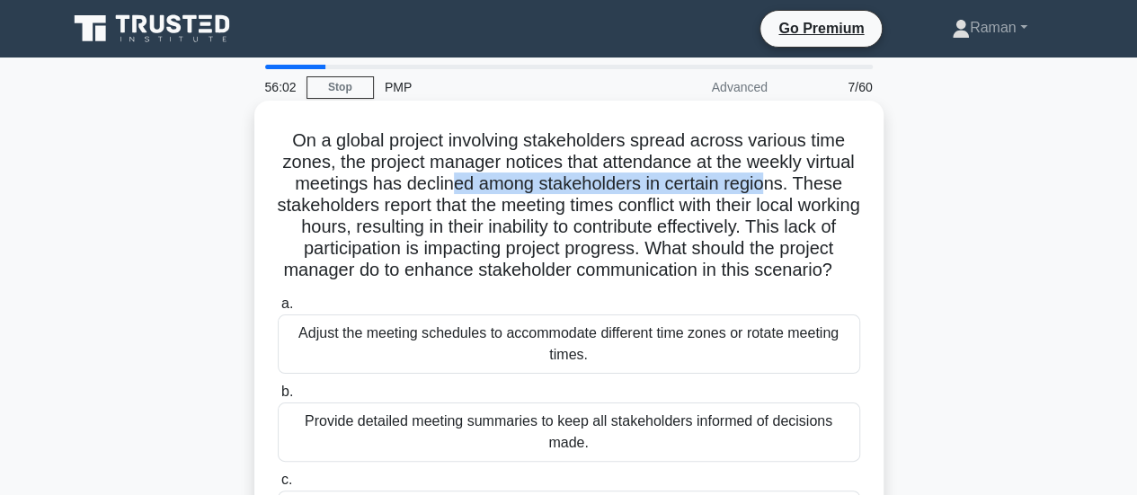
drag, startPoint x: 534, startPoint y: 187, endPoint x: 825, endPoint y: 188, distance: 291.1
click at [825, 188] on h5 "On a global project involving stakeholders spread across various time zones, th…" at bounding box center [569, 205] width 586 height 153
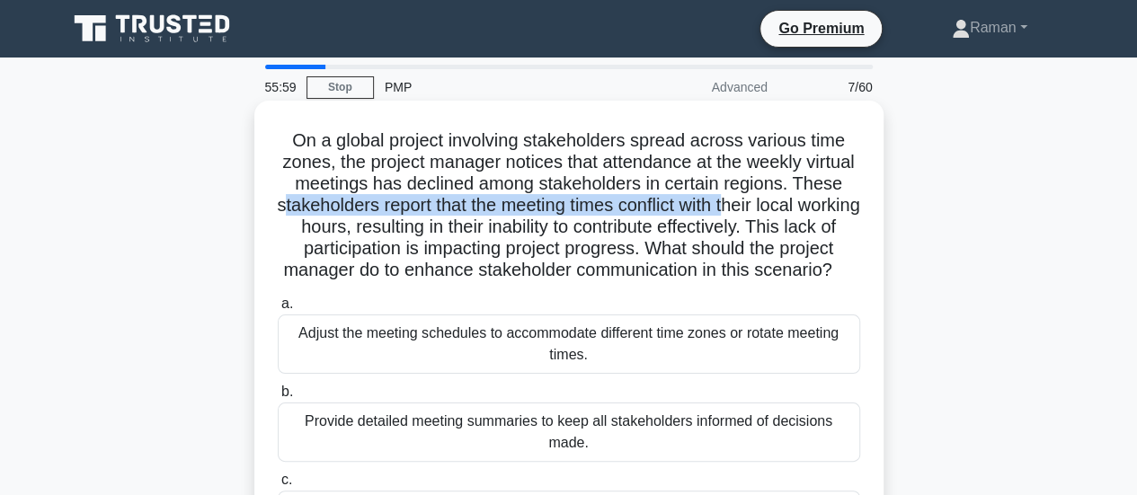
drag, startPoint x: 354, startPoint y: 206, endPoint x: 811, endPoint y: 207, distance: 456.5
click at [811, 207] on h5 "On a global project involving stakeholders spread across various time zones, th…" at bounding box center [569, 205] width 586 height 153
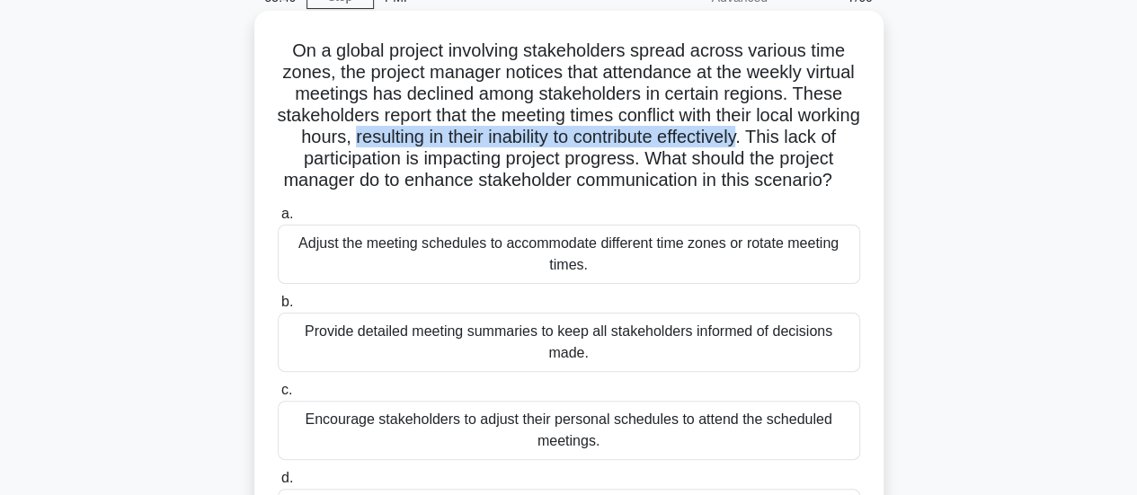
drag, startPoint x: 447, startPoint y: 136, endPoint x: 848, endPoint y: 137, distance: 400.8
click at [848, 137] on h5 "On a global project involving stakeholders spread across various time zones, th…" at bounding box center [569, 116] width 586 height 153
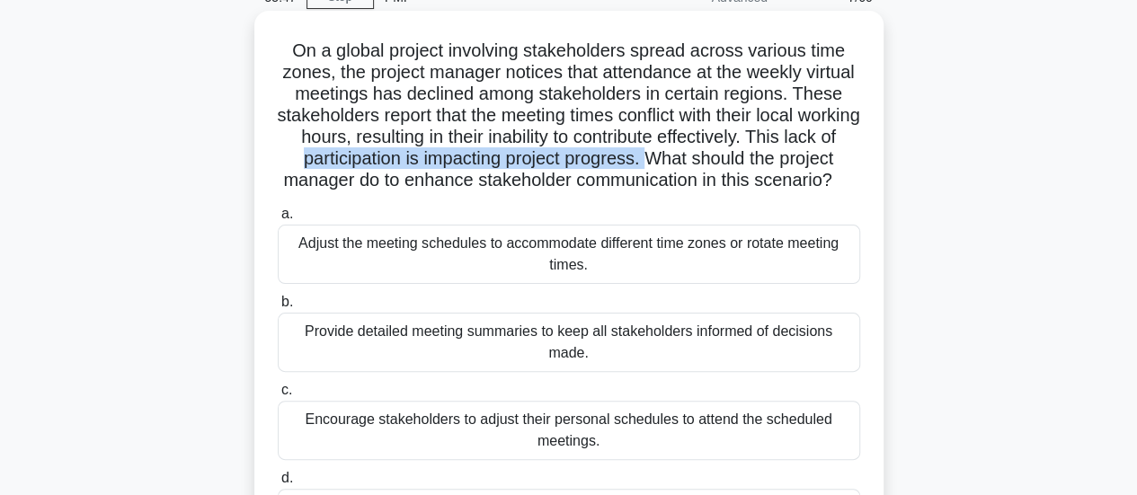
drag, startPoint x: 369, startPoint y: 160, endPoint x: 731, endPoint y: 164, distance: 361.3
click at [731, 164] on h5 "On a global project involving stakeholders spread across various time zones, th…" at bounding box center [569, 116] width 586 height 153
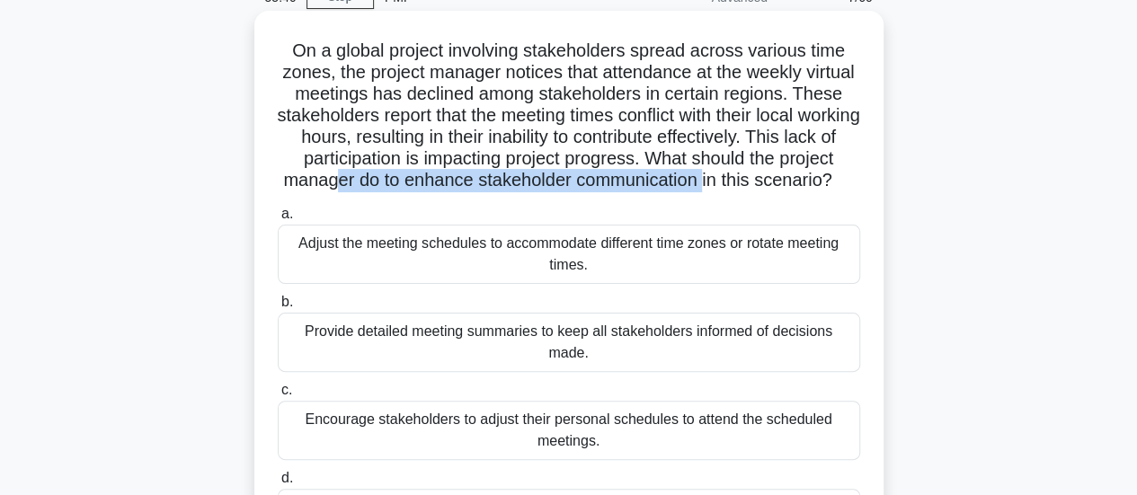
drag, startPoint x: 419, startPoint y: 181, endPoint x: 763, endPoint y: 188, distance: 344.2
click at [792, 187] on h5 "On a global project involving stakeholders spread across various time zones, th…" at bounding box center [569, 116] width 586 height 153
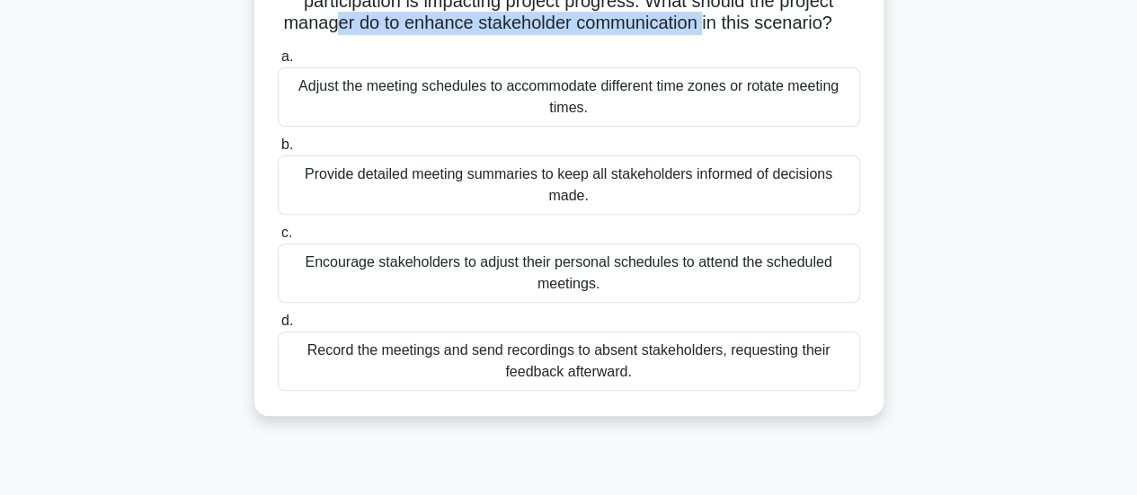
scroll to position [270, 0]
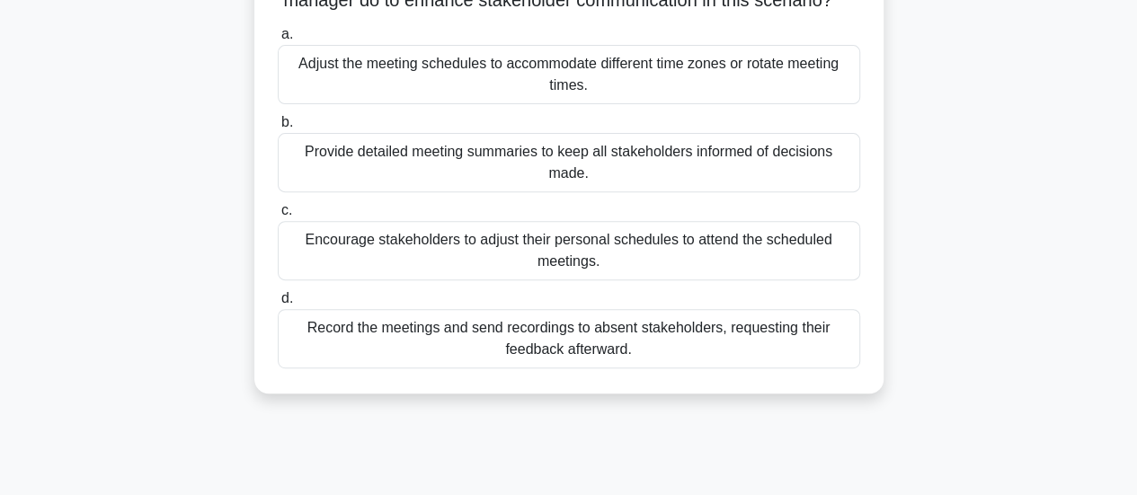
click at [381, 104] on div "Adjust the meeting schedules to accommodate different time zones or rotate meet…" at bounding box center [569, 74] width 582 height 59
click at [278, 40] on input "a. Adjust the meeting schedules to accommodate different time zones or rotate m…" at bounding box center [278, 35] width 0 height 12
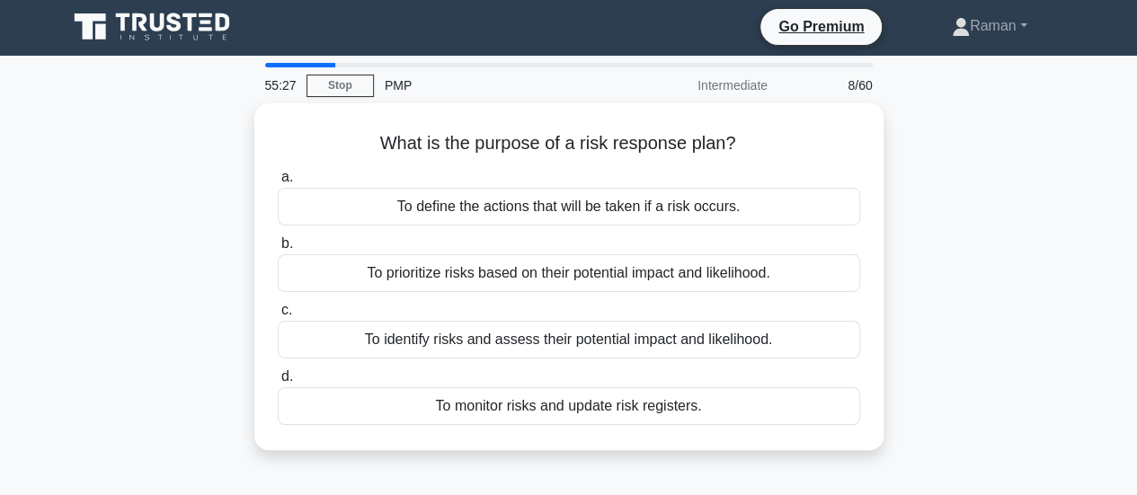
scroll to position [0, 0]
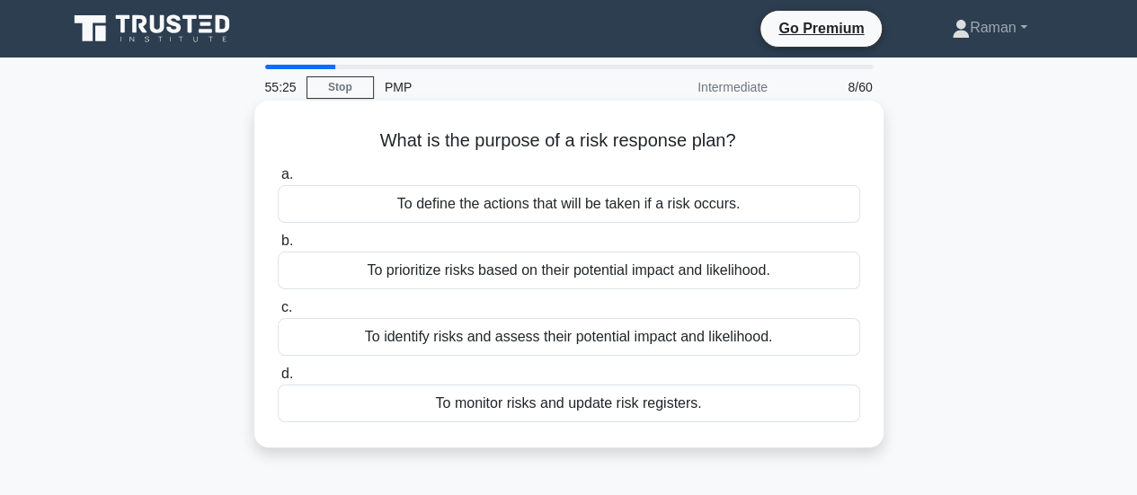
drag, startPoint x: 377, startPoint y: 149, endPoint x: 739, endPoint y: 136, distance: 361.5
click at [739, 136] on h5 "What is the purpose of a risk response plan? .spinner_0XTQ{transform-origin:cen…" at bounding box center [569, 140] width 586 height 23
click at [667, 209] on div "To define the actions that will be taken if a risk occurs." at bounding box center [569, 204] width 582 height 38
click at [278, 181] on input "a. To define the actions that will be taken if a risk occurs." at bounding box center [278, 175] width 0 height 12
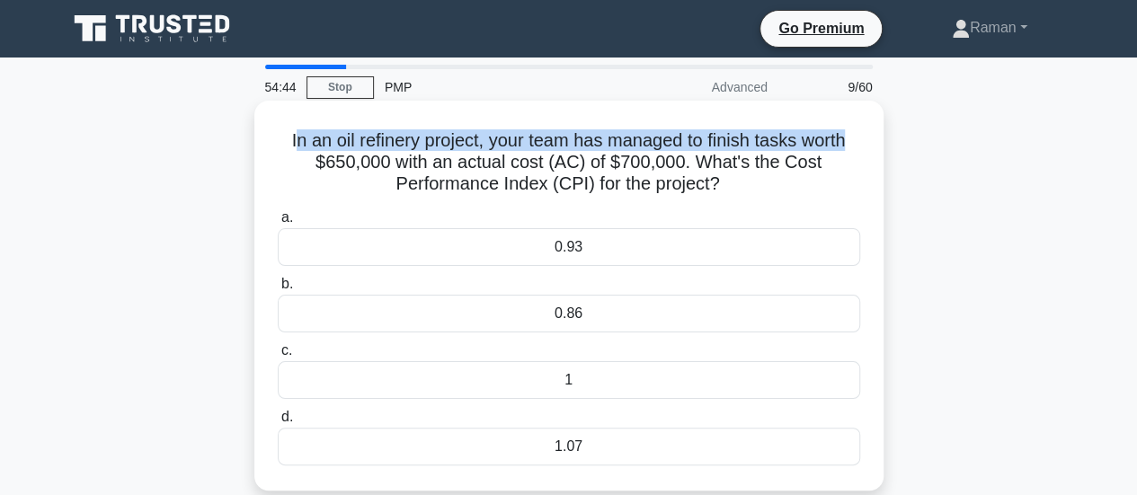
drag, startPoint x: 286, startPoint y: 140, endPoint x: 854, endPoint y: 141, distance: 567.9
click at [854, 141] on h5 "In an oil refinery project, your team has managed to finish tasks worth $650,00…" at bounding box center [569, 162] width 586 height 66
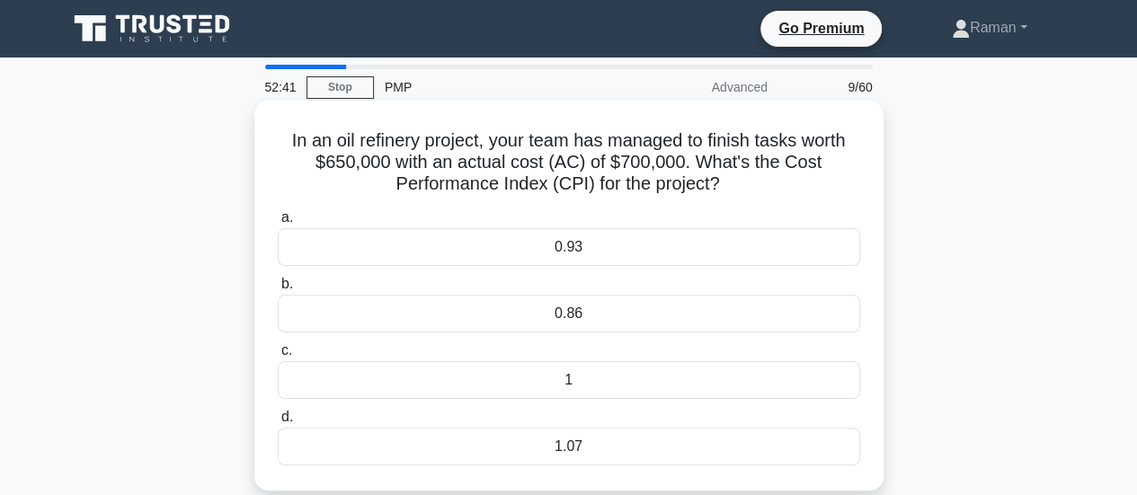
click at [633, 241] on div "0.93" at bounding box center [569, 247] width 582 height 38
click at [278, 224] on input "a. 0.93" at bounding box center [278, 218] width 0 height 12
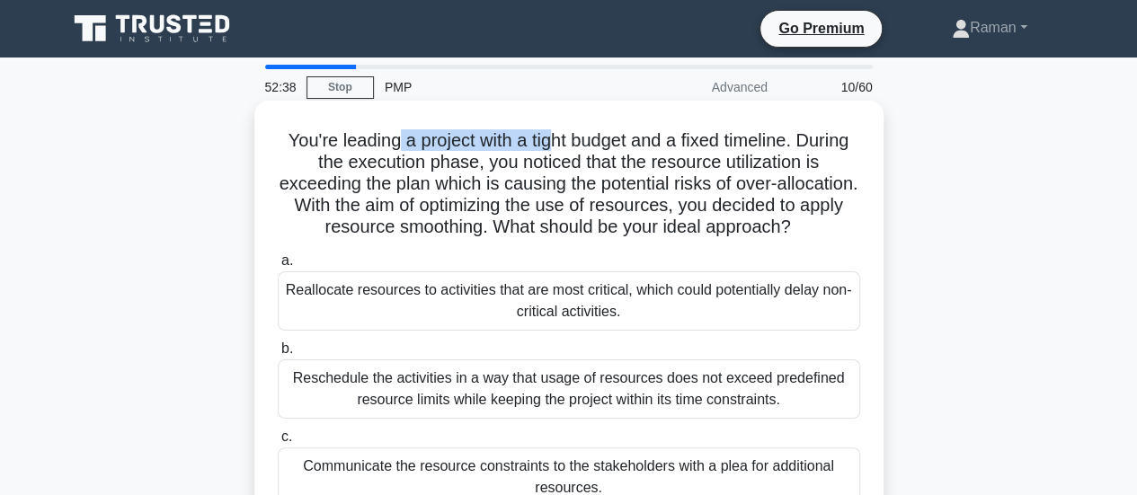
drag, startPoint x: 385, startPoint y: 143, endPoint x: 544, endPoint y: 141, distance: 159.1
click at [544, 141] on h5 "You're leading a project with a tight budget and a fixed timeline. During the e…" at bounding box center [569, 184] width 586 height 110
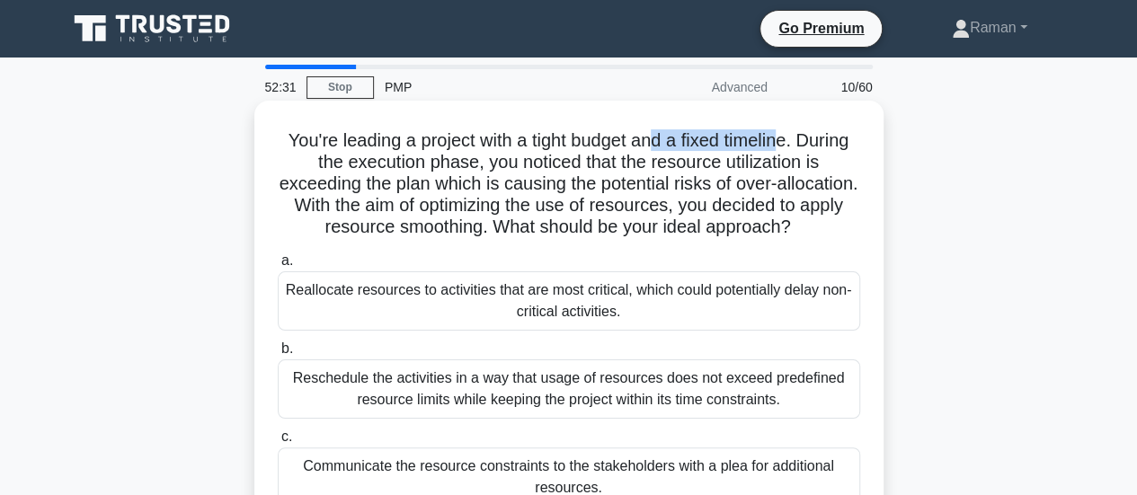
drag, startPoint x: 656, startPoint y: 147, endPoint x: 787, endPoint y: 141, distance: 131.3
click at [787, 141] on h5 "You're leading a project with a tight budget and a fixed timeline. During the e…" at bounding box center [569, 184] width 586 height 110
drag, startPoint x: 369, startPoint y: 172, endPoint x: 477, endPoint y: 171, distance: 107.8
click at [477, 171] on h5 "You're leading a project with a tight budget and a fixed timeline. During the e…" at bounding box center [569, 184] width 586 height 110
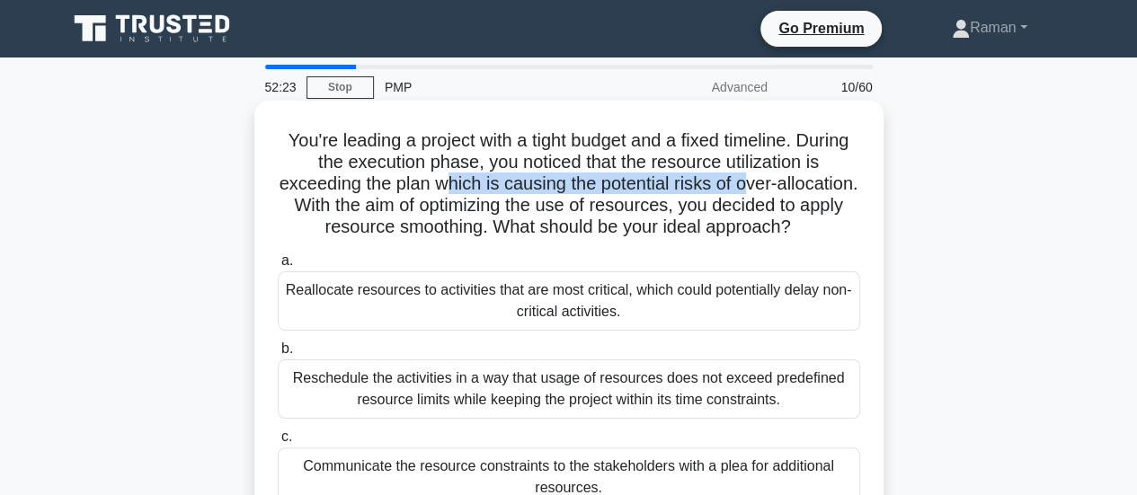
drag, startPoint x: 516, startPoint y: 188, endPoint x: 794, endPoint y: 182, distance: 278.6
click at [794, 182] on h5 "You're leading a project with a tight budget and a fixed timeline. During the e…" at bounding box center [569, 184] width 586 height 110
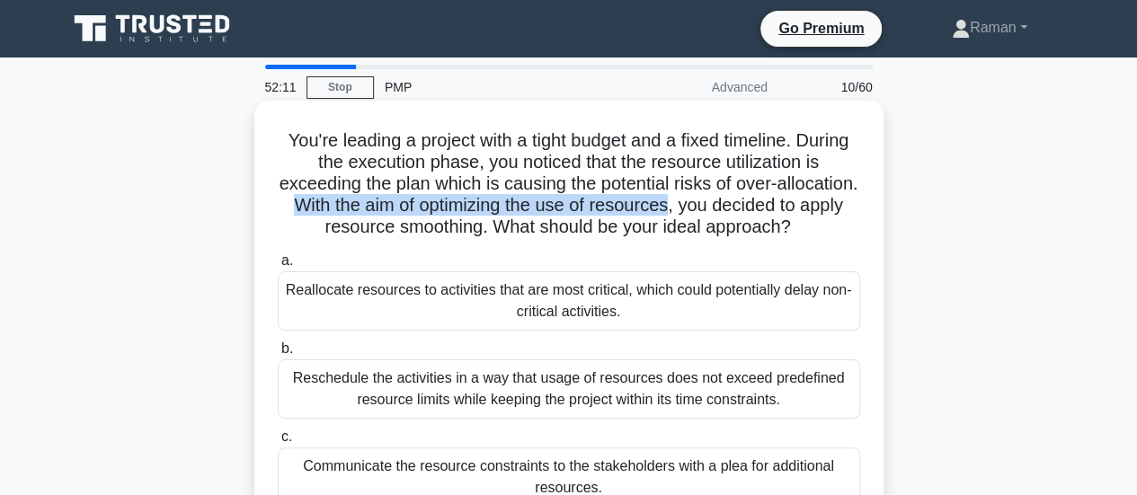
drag, startPoint x: 370, startPoint y: 209, endPoint x: 750, endPoint y: 205, distance: 380.1
click at [750, 205] on h5 "You're leading a project with a tight budget and a fixed timeline. During the e…" at bounding box center [569, 184] width 586 height 110
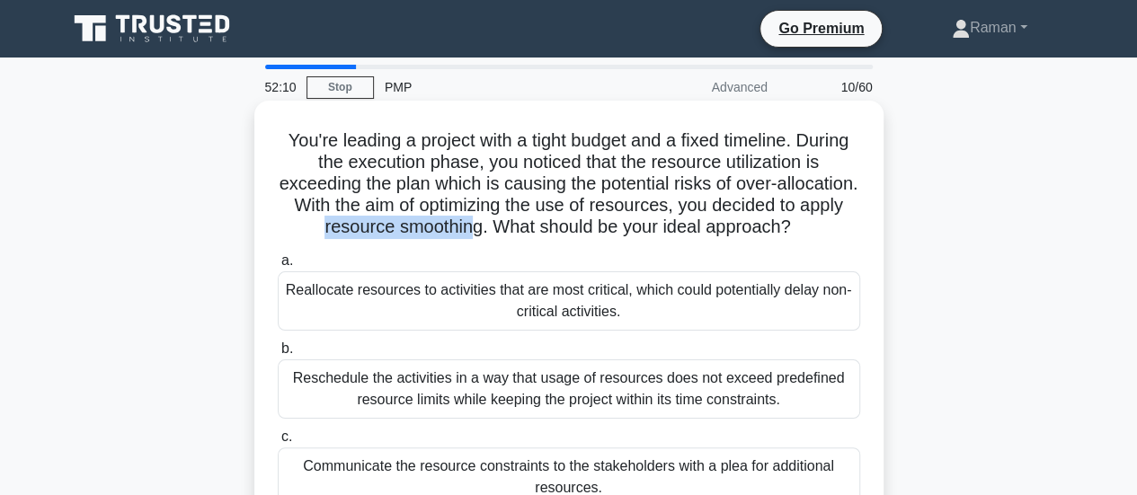
drag, startPoint x: 345, startPoint y: 227, endPoint x: 501, endPoint y: 225, distance: 155.5
click at [501, 225] on h5 "You're leading a project with a tight budget and a fixed timeline. During the e…" at bounding box center [569, 184] width 586 height 110
drag, startPoint x: 580, startPoint y: 227, endPoint x: 834, endPoint y: 230, distance: 254.3
click at [834, 230] on h5 "You're leading a project with a tight budget and a fixed timeline. During the e…" at bounding box center [569, 184] width 586 height 110
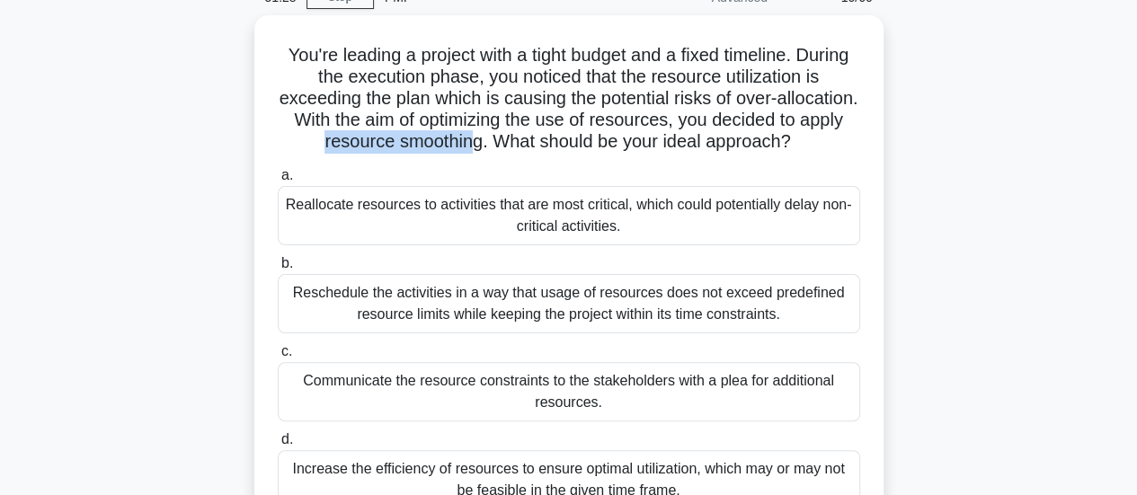
scroll to position [180, 0]
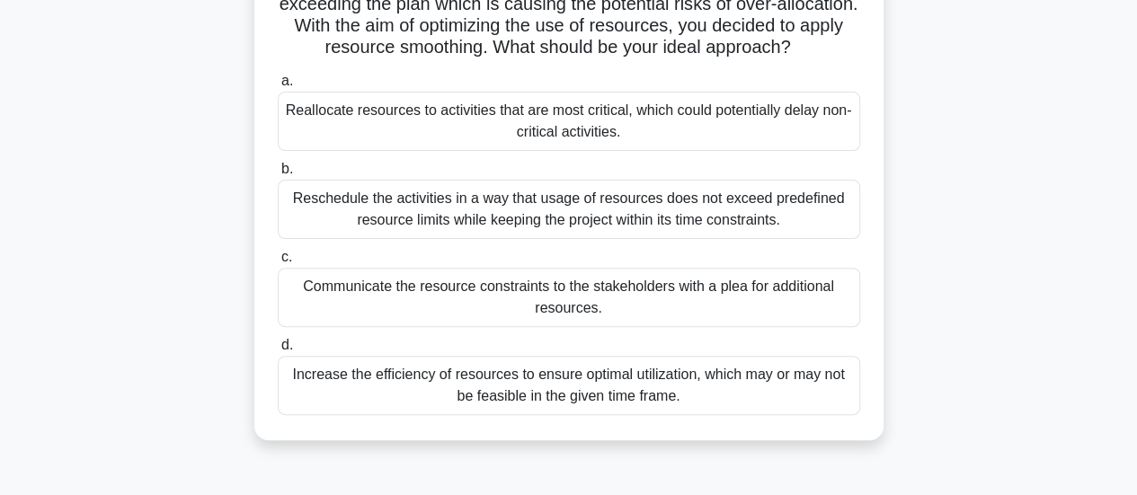
click at [325, 216] on div "Reschedule the activities in a way that usage of resources does not exceed pred…" at bounding box center [569, 209] width 582 height 59
click at [278, 175] on input "b. Reschedule the activities in a way that usage of resources does not exceed p…" at bounding box center [278, 170] width 0 height 12
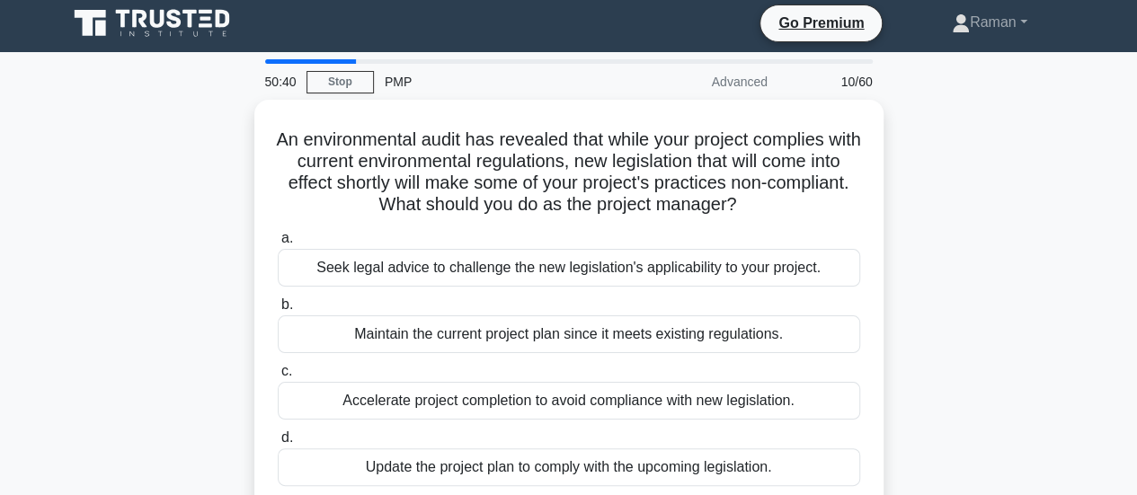
scroll to position [0, 0]
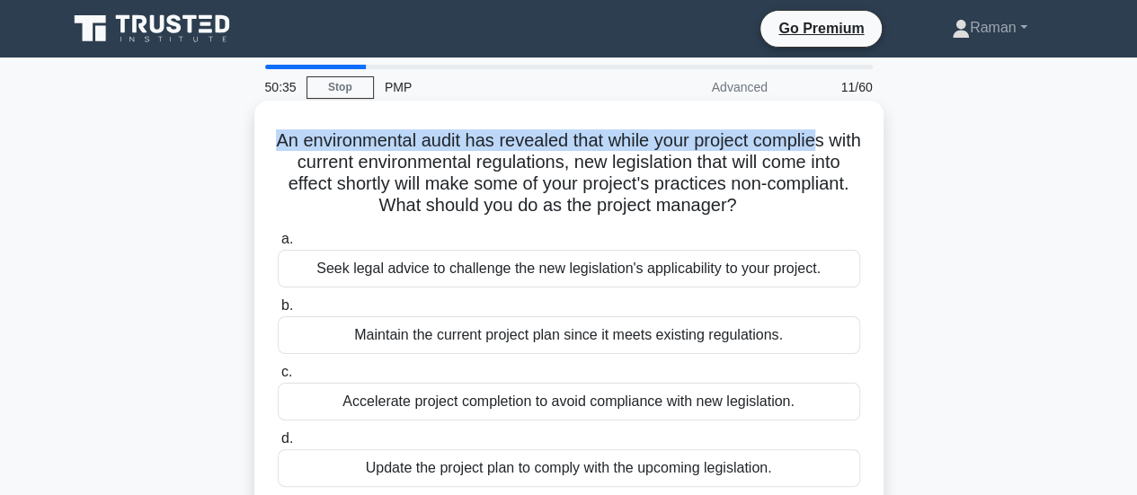
drag, startPoint x: 286, startPoint y: 141, endPoint x: 841, endPoint y: 140, distance: 555.3
click at [841, 140] on h5 "An environmental audit has revealed that while your project complies with curre…" at bounding box center [569, 173] width 586 height 88
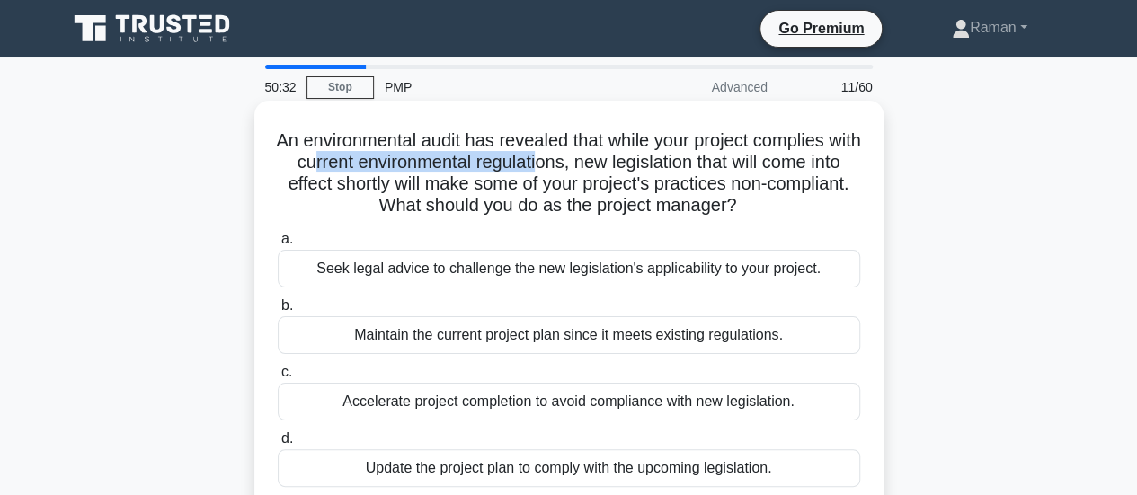
drag, startPoint x: 341, startPoint y: 166, endPoint x: 574, endPoint y: 163, distance: 232.8
click at [574, 163] on h5 "An environmental audit has revealed that while your project complies with curre…" at bounding box center [569, 173] width 586 height 88
drag, startPoint x: 643, startPoint y: 166, endPoint x: 837, endPoint y: 152, distance: 194.6
click at [837, 152] on h5 "An environmental audit has revealed that while your project complies with curre…" at bounding box center [569, 173] width 586 height 88
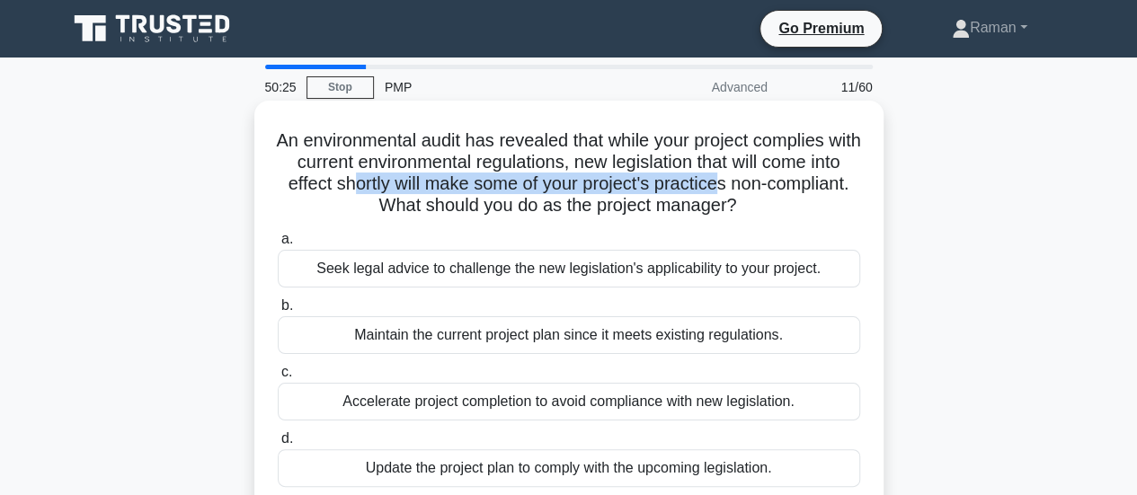
drag, startPoint x: 407, startPoint y: 188, endPoint x: 784, endPoint y: 188, distance: 376.5
click at [784, 188] on h5 "An environmental audit has revealed that while your project complies with curre…" at bounding box center [569, 173] width 586 height 88
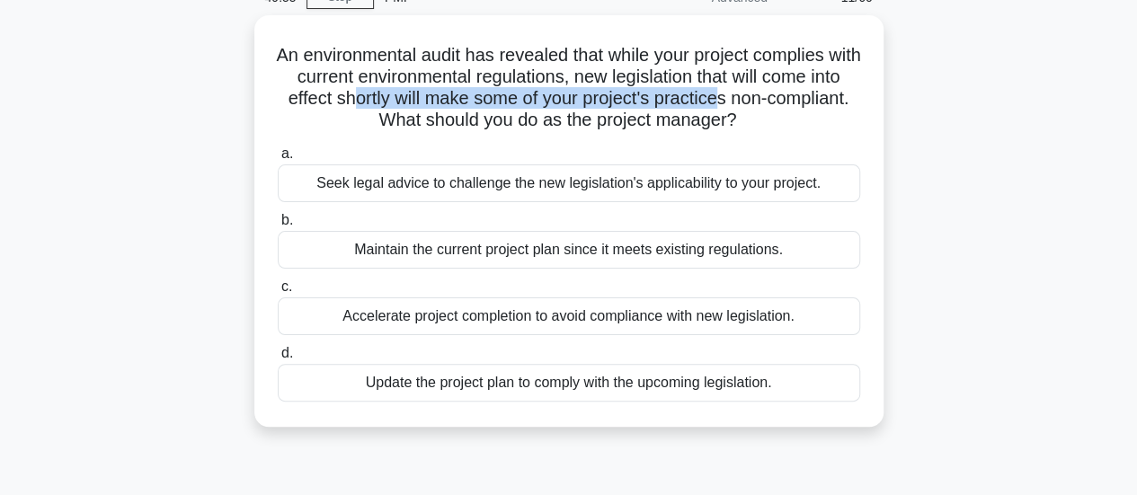
scroll to position [180, 0]
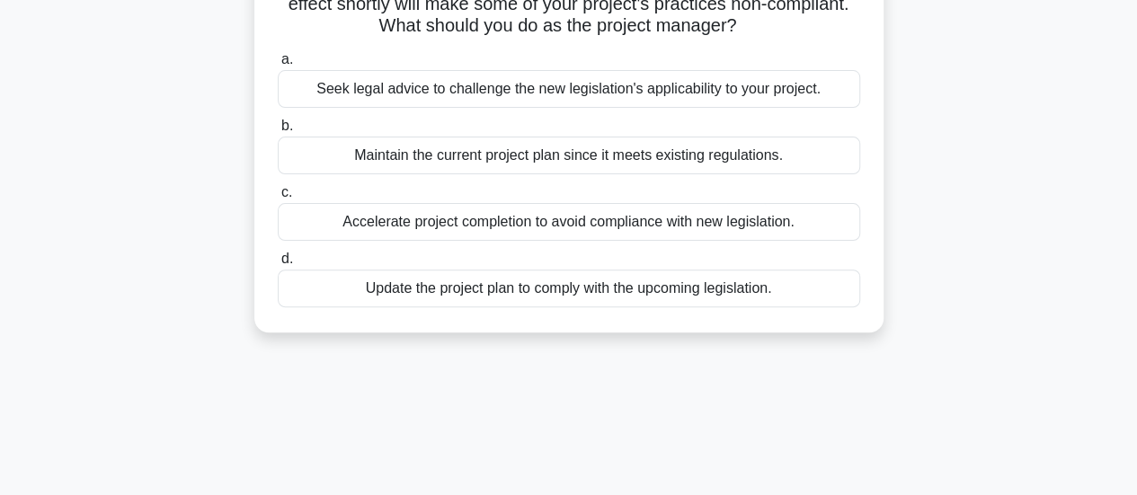
click at [415, 292] on div "Update the project plan to comply with the upcoming legislation." at bounding box center [569, 289] width 582 height 38
click at [278, 265] on input "d. Update the project plan to comply with the upcoming legislation." at bounding box center [278, 259] width 0 height 12
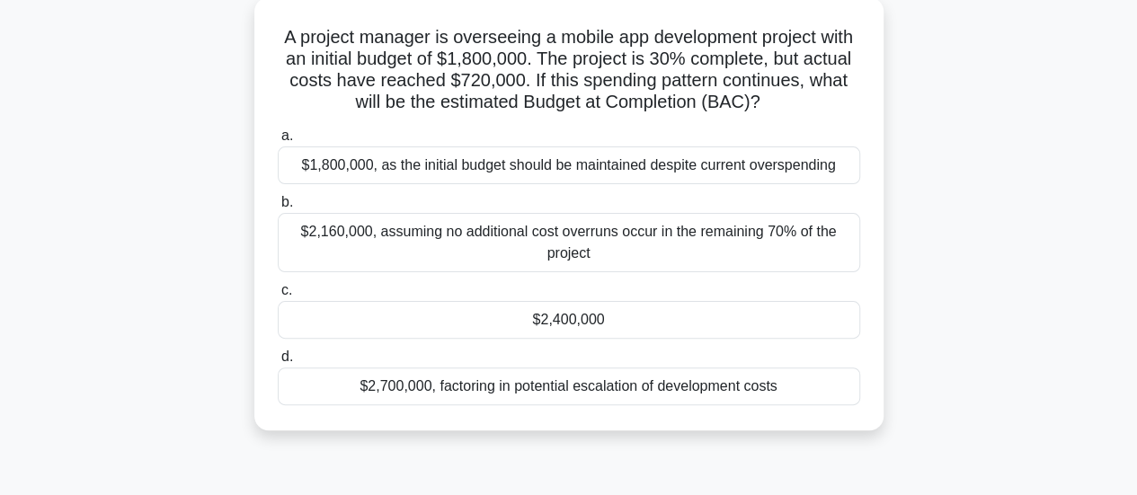
scroll to position [0, 0]
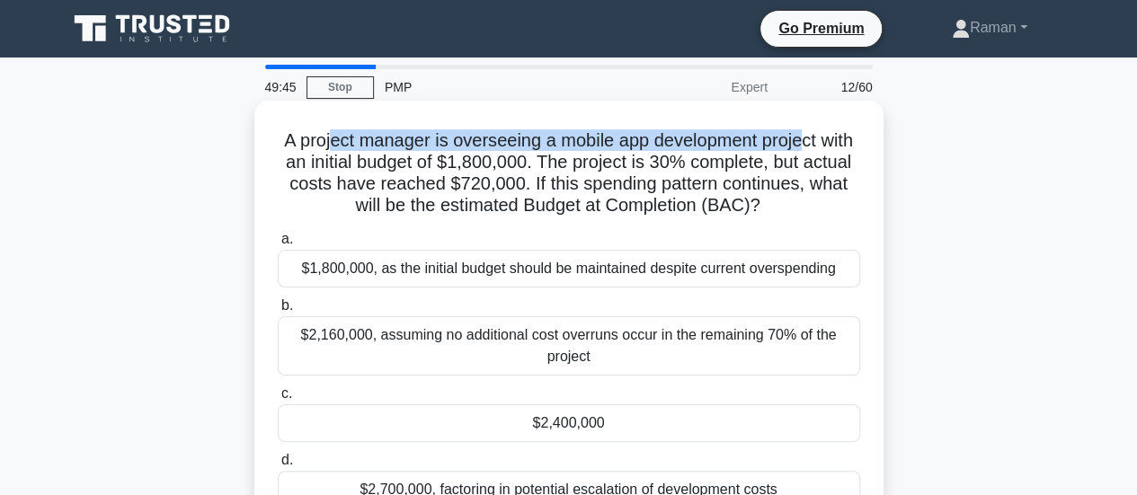
drag, startPoint x: 346, startPoint y: 144, endPoint x: 831, endPoint y: 133, distance: 485.4
click at [831, 133] on h5 "A project manager is overseeing a mobile app development project with an initia…" at bounding box center [569, 173] width 586 height 88
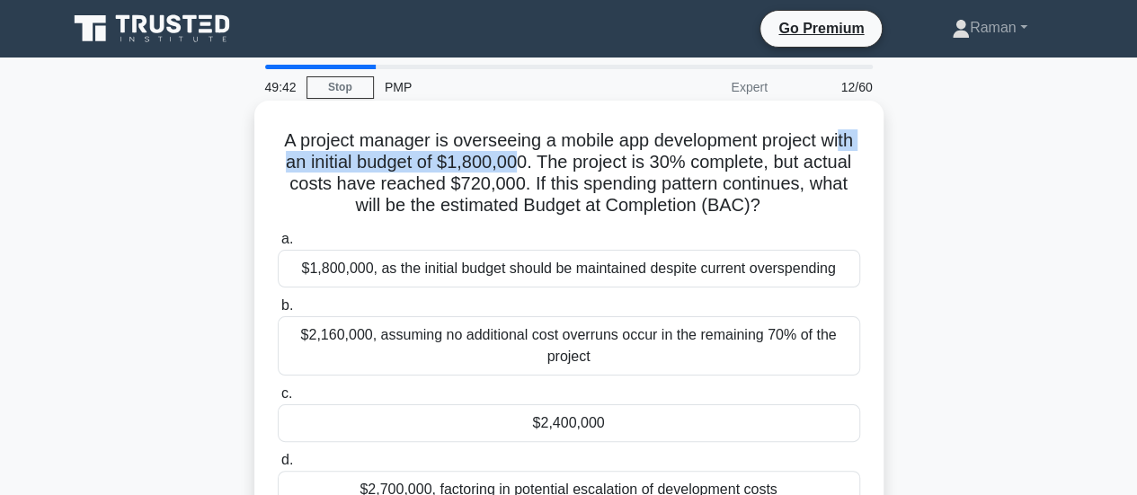
drag, startPoint x: 304, startPoint y: 168, endPoint x: 591, endPoint y: 161, distance: 287.6
click at [588, 161] on h5 "A project manager is overseeing a mobile app development project with an initia…" at bounding box center [569, 173] width 586 height 88
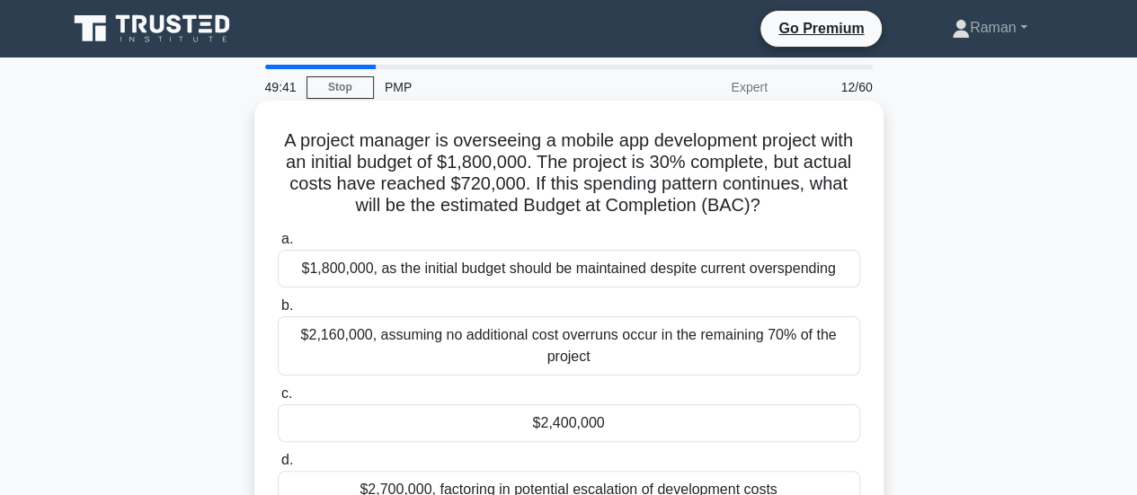
click at [703, 168] on h5 "A project manager is overseeing a mobile app development project with an initia…" at bounding box center [569, 173] width 586 height 88
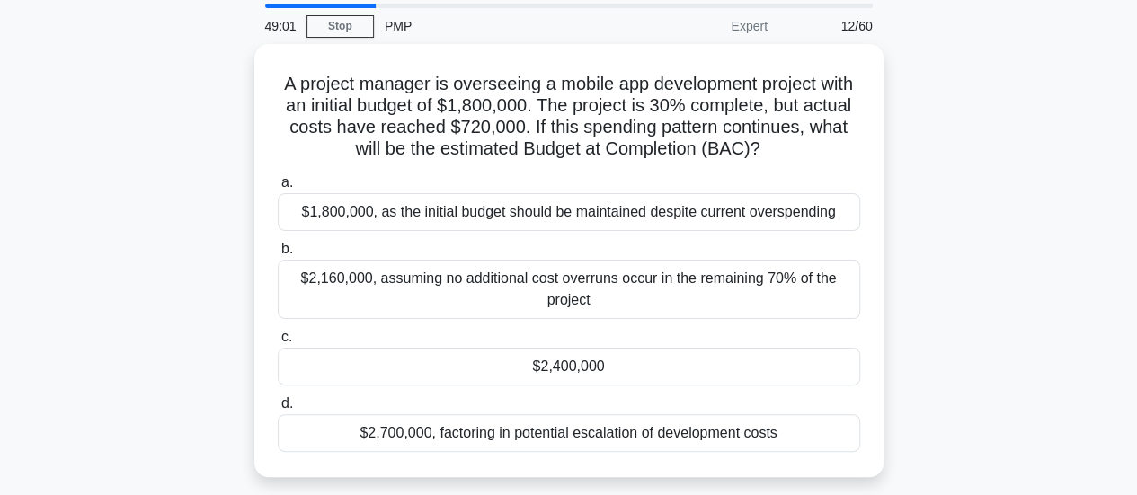
scroll to position [90, 0]
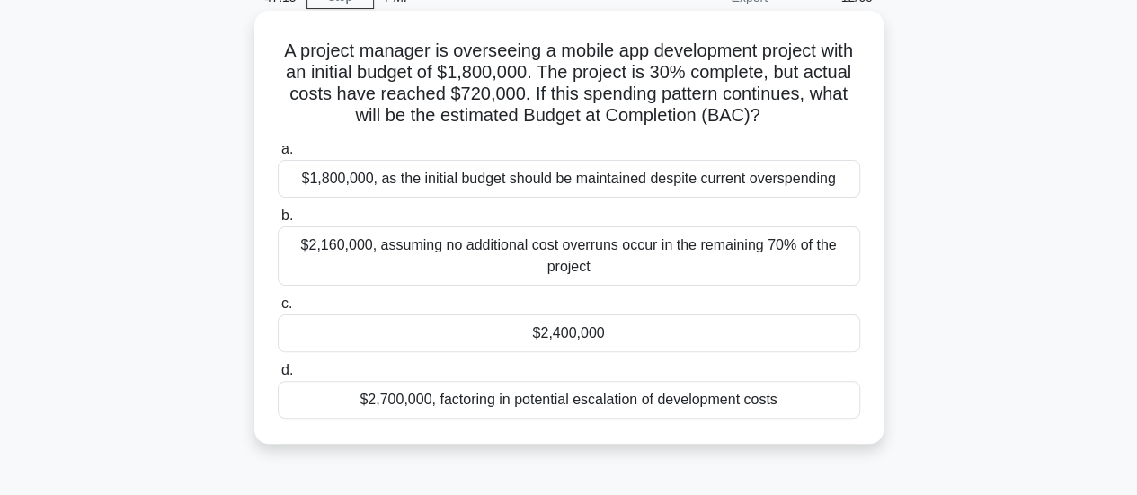
click at [457, 405] on div "$2,700,000, factoring in potential escalation of development costs" at bounding box center [569, 400] width 582 height 38
click at [278, 377] on input "d. $2,700,000, factoring in potential escalation of development costs" at bounding box center [278, 371] width 0 height 12
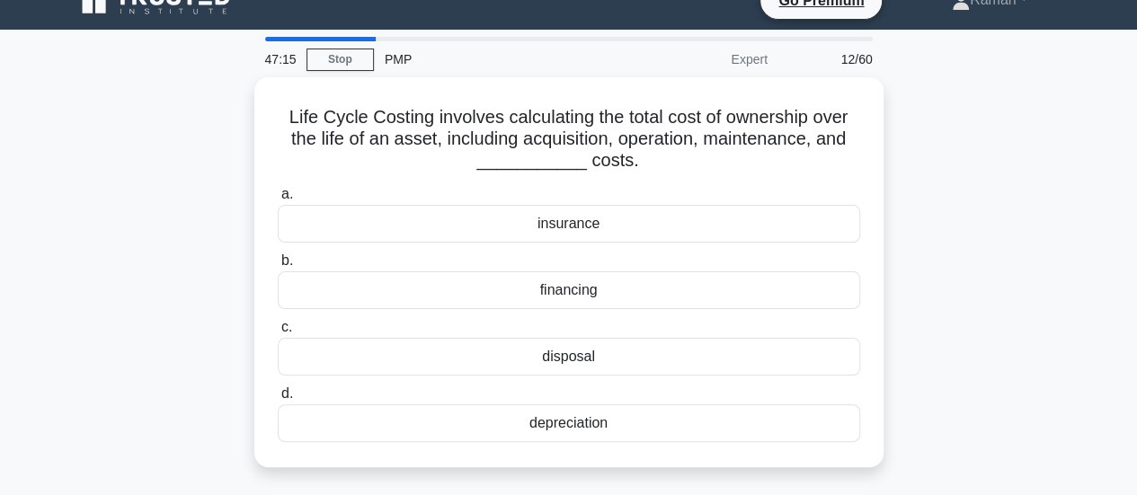
scroll to position [0, 0]
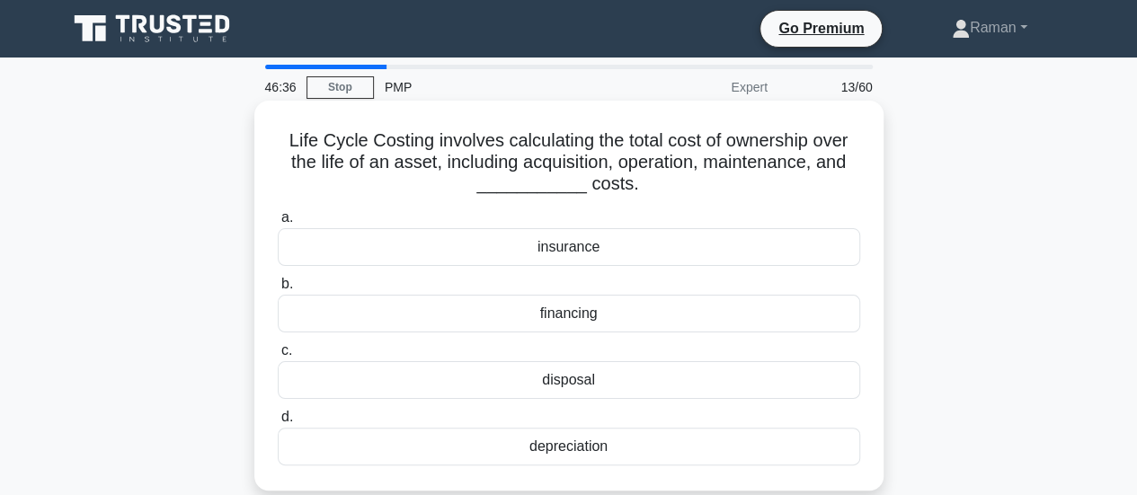
click at [595, 382] on div "disposal" at bounding box center [569, 380] width 582 height 38
click at [278, 357] on input "c. disposal" at bounding box center [278, 351] width 0 height 12
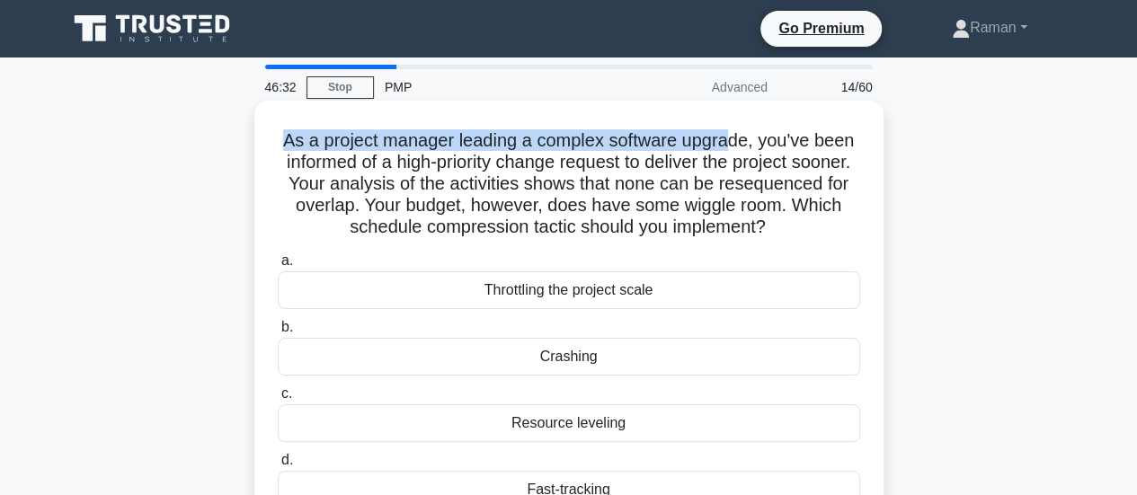
drag, startPoint x: 282, startPoint y: 139, endPoint x: 728, endPoint y: 143, distance: 445.7
click at [728, 143] on h5 "As a project manager leading a complex software upgrade, you've been informed o…" at bounding box center [569, 184] width 586 height 110
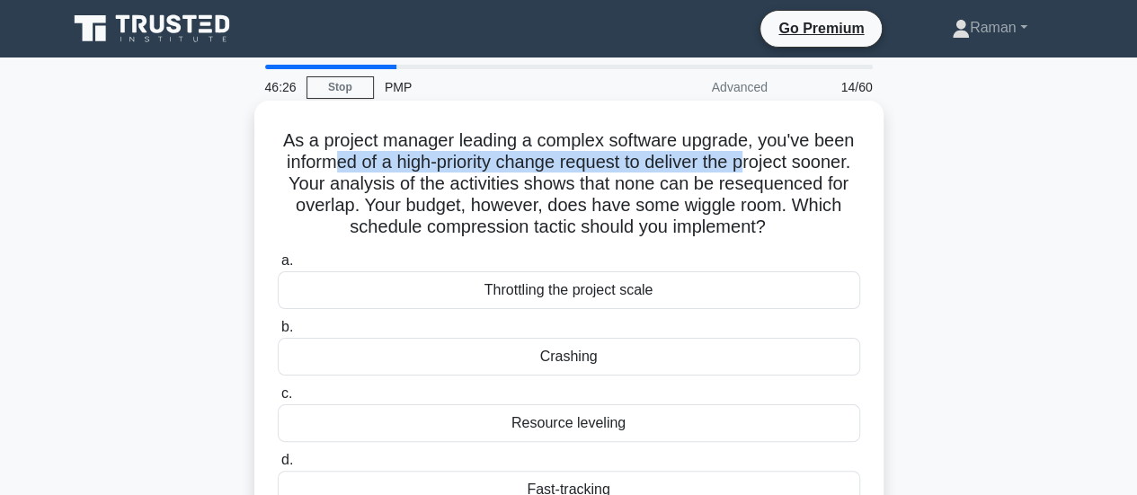
drag, startPoint x: 357, startPoint y: 163, endPoint x: 784, endPoint y: 163, distance: 426.8
click at [784, 163] on h5 "As a project manager leading a complex software upgrade, you've been informed o…" at bounding box center [569, 184] width 586 height 110
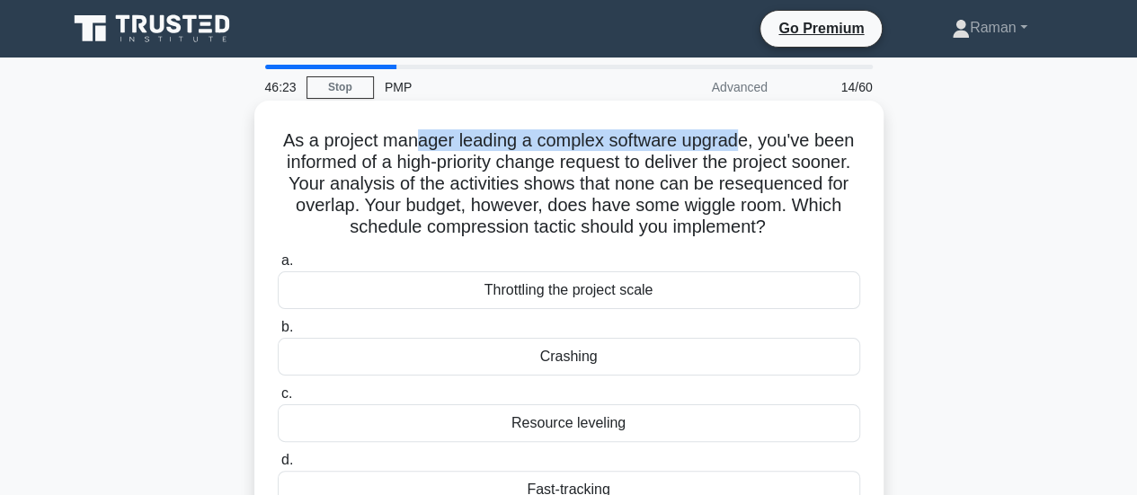
drag, startPoint x: 412, startPoint y: 143, endPoint x: 741, endPoint y: 143, distance: 328.9
click at [741, 143] on h5 "As a project manager leading a complex software upgrade, you've been informed o…" at bounding box center [569, 184] width 586 height 110
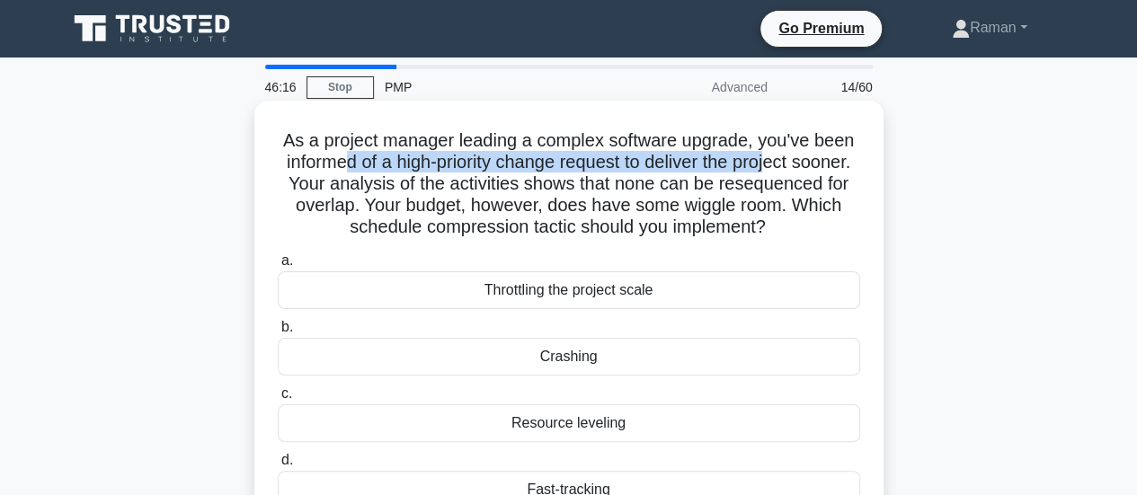
drag, startPoint x: 413, startPoint y: 173, endPoint x: 806, endPoint y: 170, distance: 392.7
click at [806, 170] on h5 "As a project manager leading a complex software upgrade, you've been informed o…" at bounding box center [569, 184] width 586 height 110
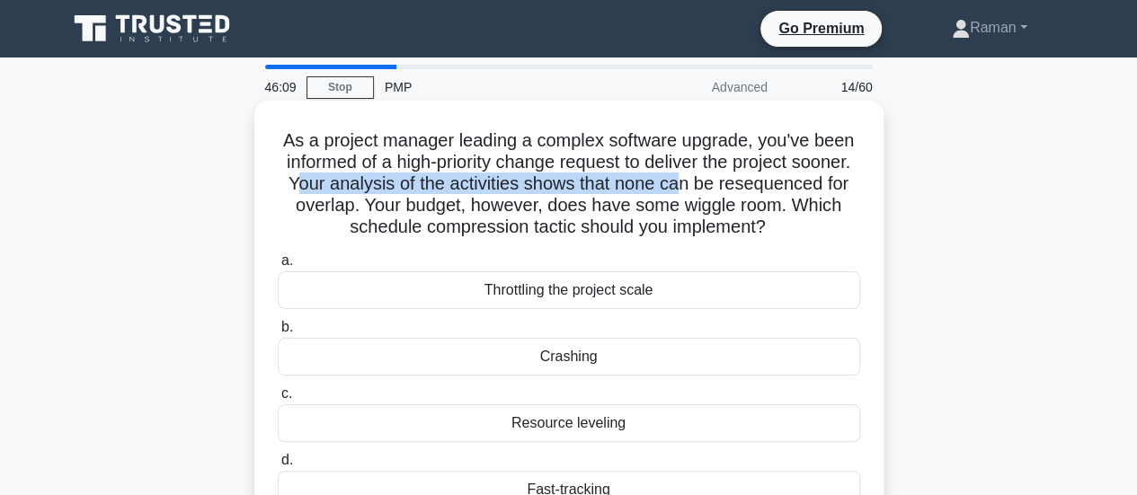
drag, startPoint x: 390, startPoint y: 184, endPoint x: 782, endPoint y: 188, distance: 391.8
click at [782, 188] on h5 "As a project manager leading a complex software upgrade, you've been informed o…" at bounding box center [569, 184] width 586 height 110
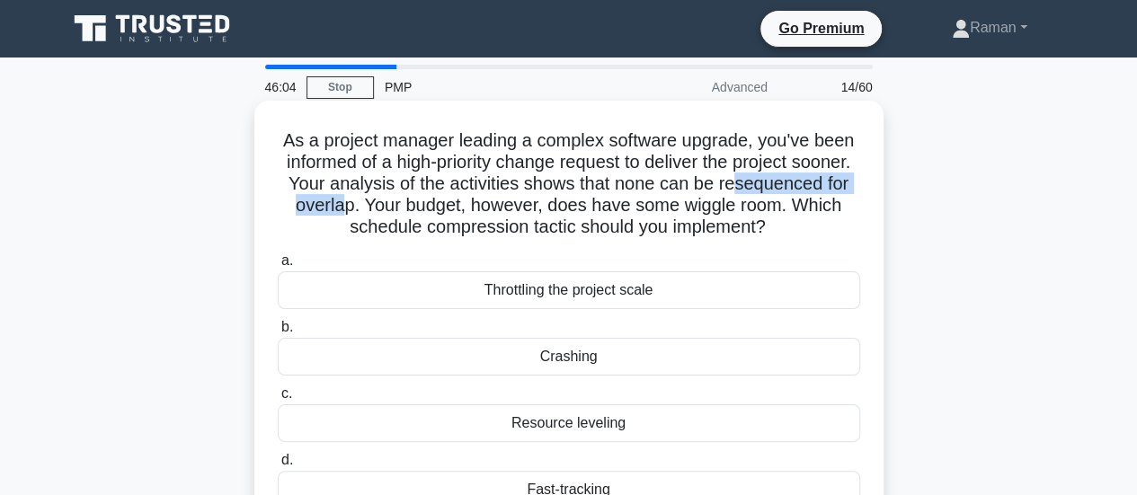
drag, startPoint x: 294, startPoint y: 211, endPoint x: 460, endPoint y: 208, distance: 166.3
click at [460, 208] on h5 "As a project manager leading a complex software upgrade, you've been informed o…" at bounding box center [569, 184] width 586 height 110
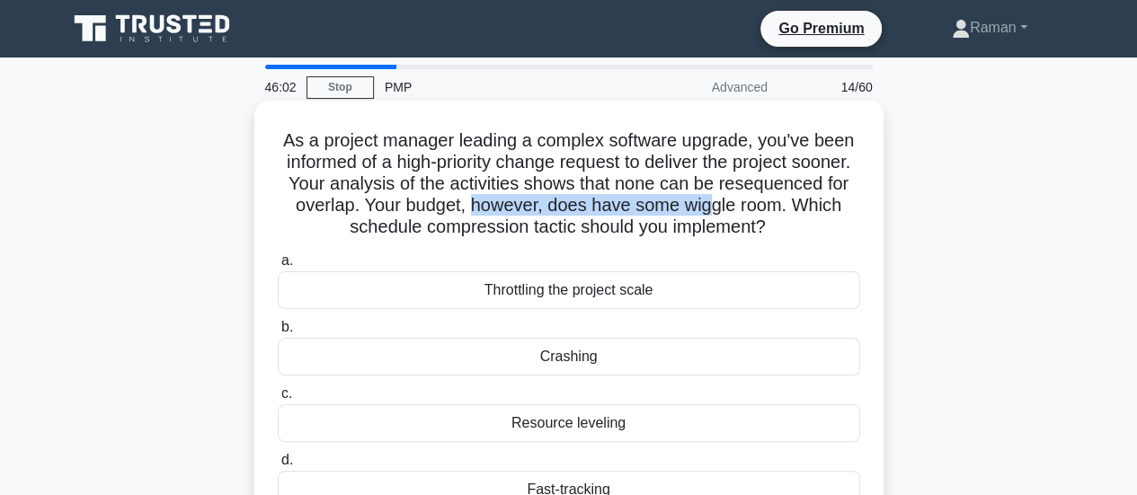
drag, startPoint x: 597, startPoint y: 206, endPoint x: 836, endPoint y: 209, distance: 239.1
click at [836, 209] on h5 "As a project manager leading a complex software upgrade, you've been informed o…" at bounding box center [569, 184] width 586 height 110
drag, startPoint x: 361, startPoint y: 231, endPoint x: 832, endPoint y: 233, distance: 470.9
click at [832, 233] on h5 "As a project manager leading a complex software upgrade, you've been informed o…" at bounding box center [569, 184] width 586 height 110
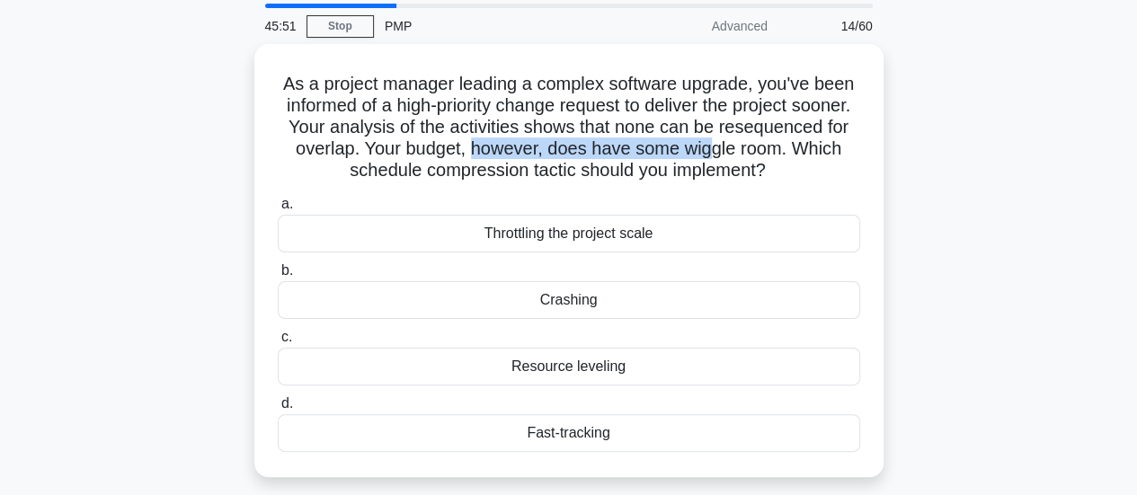
scroll to position [90, 0]
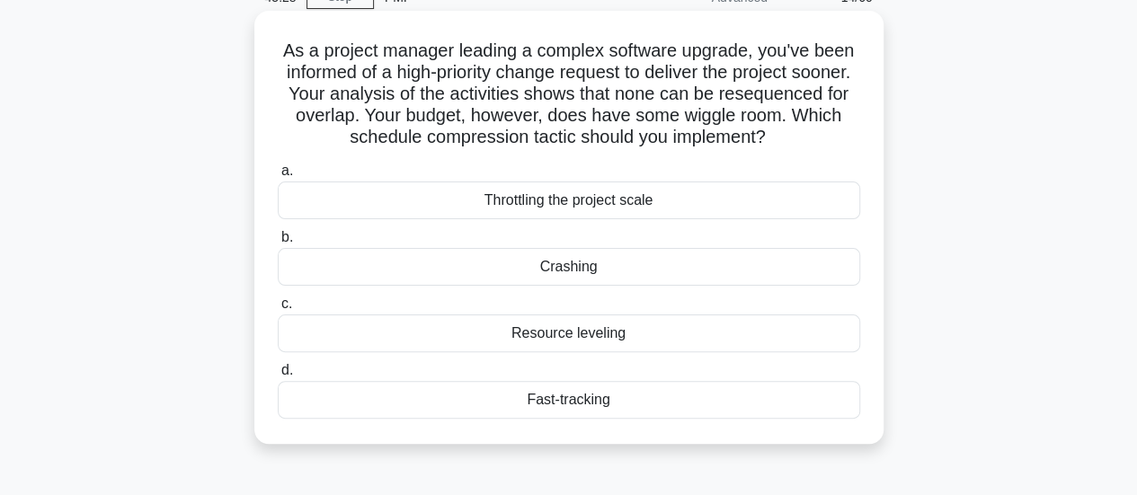
click at [431, 270] on div "Crashing" at bounding box center [569, 267] width 582 height 38
click at [278, 244] on input "b. Crashing" at bounding box center [278, 238] width 0 height 12
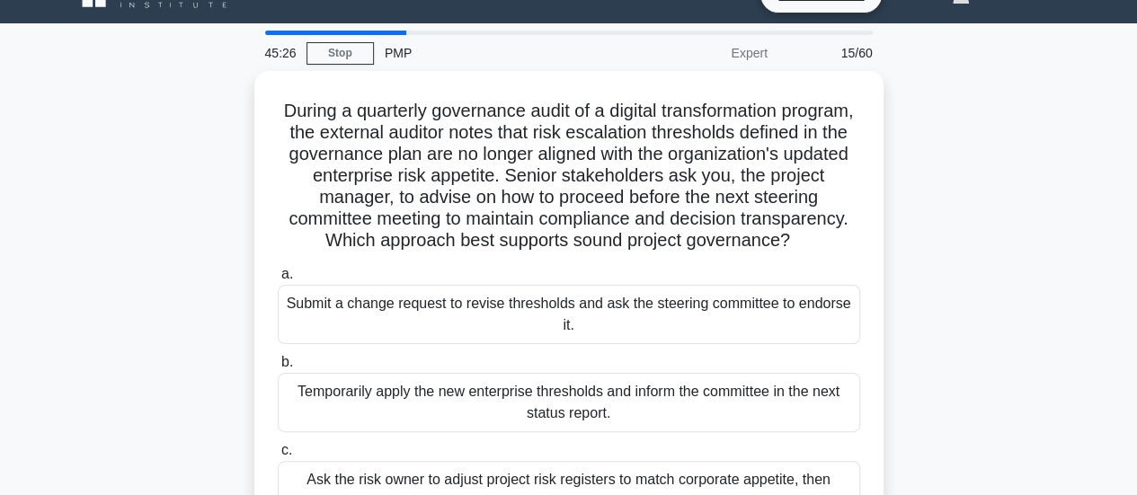
scroll to position [0, 0]
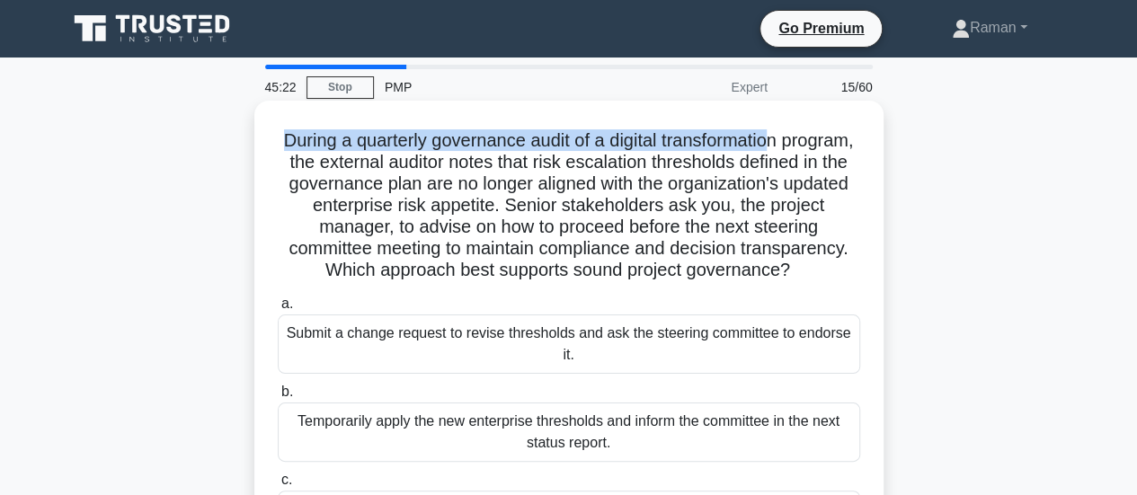
drag, startPoint x: 315, startPoint y: 141, endPoint x: 818, endPoint y: 147, distance: 503.3
click at [818, 147] on h5 "During a quarterly governance audit of a digital transformation program, the ex…" at bounding box center [569, 205] width 586 height 153
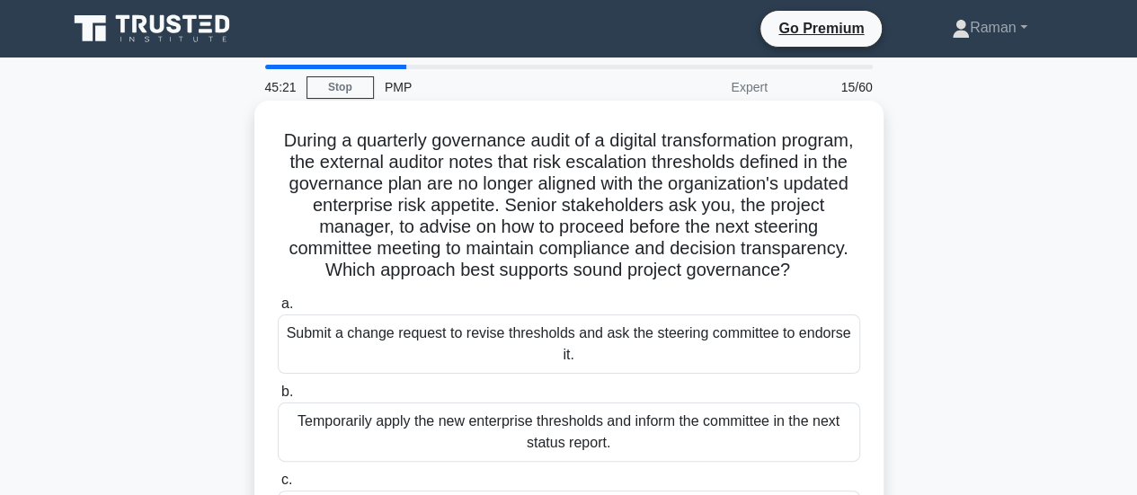
click at [341, 164] on h5 "During a quarterly governance audit of a digital transformation program, the ex…" at bounding box center [569, 205] width 586 height 153
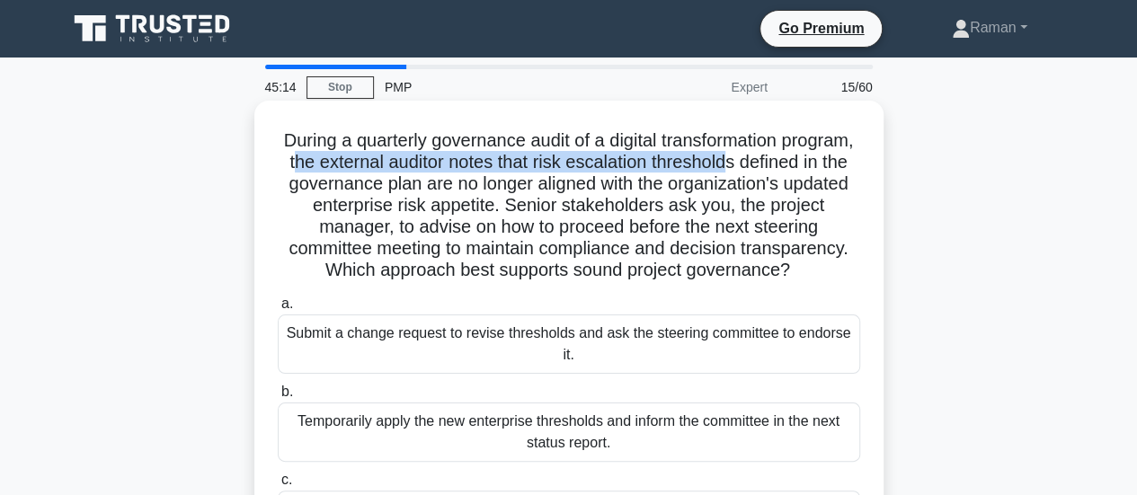
drag, startPoint x: 450, startPoint y: 171, endPoint x: 832, endPoint y: 168, distance: 381.9
click at [832, 168] on h5 "During a quarterly governance audit of a digital transformation program, the ex…" at bounding box center [569, 205] width 586 height 153
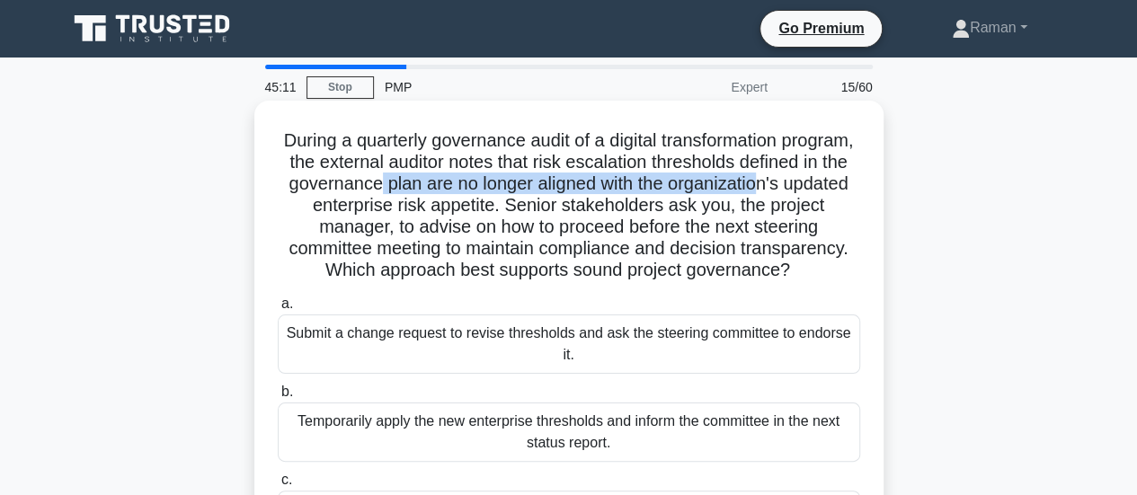
drag, startPoint x: 366, startPoint y: 197, endPoint x: 526, endPoint y: 191, distance: 160.0
click at [526, 191] on h5 "During a quarterly governance audit of a digital transformation program, the ex…" at bounding box center [569, 205] width 586 height 153
click at [696, 184] on h5 "During a quarterly governance audit of a digital transformation program, the ex…" at bounding box center [569, 205] width 586 height 153
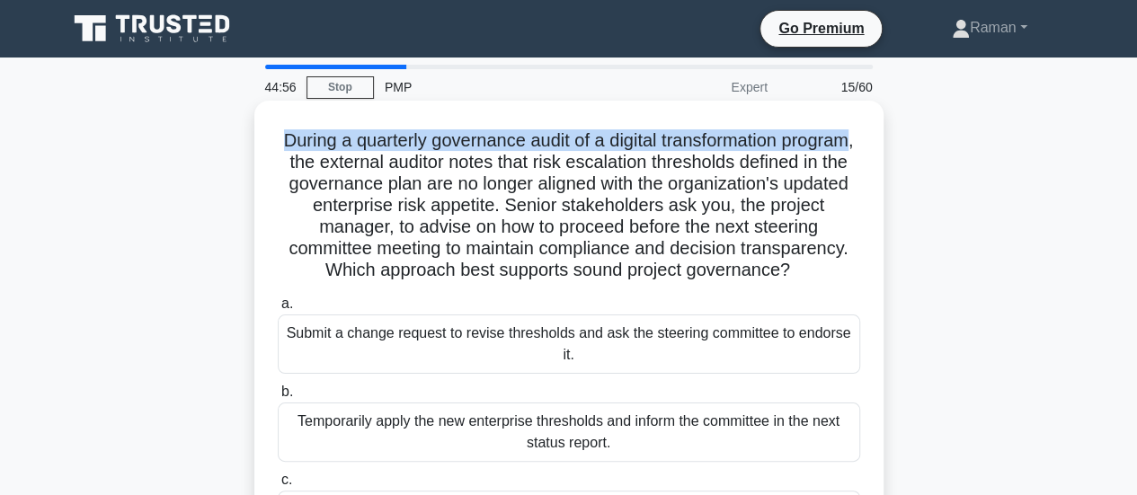
drag, startPoint x: 309, startPoint y: 139, endPoint x: 368, endPoint y: 167, distance: 65.5
click at [368, 167] on h5 "During a quarterly governance audit of a digital transformation program, the ex…" at bounding box center [569, 205] width 586 height 153
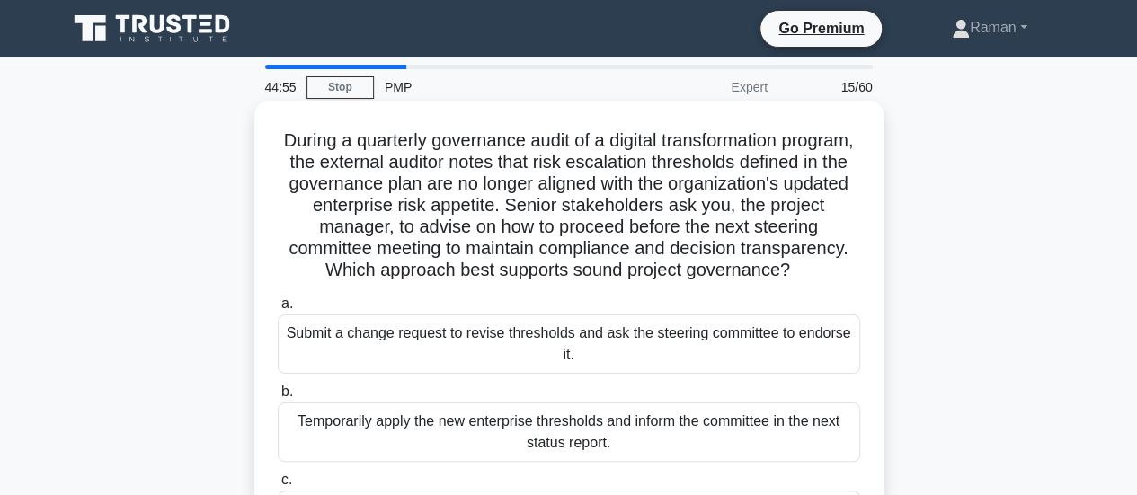
click at [394, 182] on h5 "During a quarterly governance audit of a digital transformation program, the ex…" at bounding box center [569, 205] width 586 height 153
click at [361, 164] on h5 "During a quarterly governance audit of a digital transformation program, the ex…" at bounding box center [569, 205] width 586 height 153
drag, startPoint x: 589, startPoint y: 188, endPoint x: 781, endPoint y: 186, distance: 191.4
click at [781, 186] on h5 "During a quarterly governance audit of a digital transformation program, the ex…" at bounding box center [569, 205] width 586 height 153
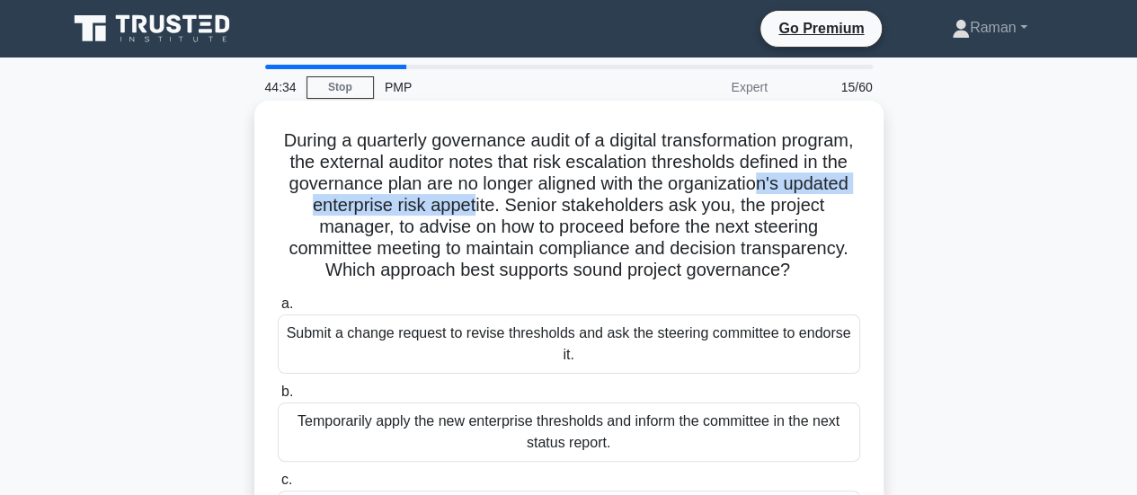
drag, startPoint x: 368, startPoint y: 210, endPoint x: 634, endPoint y: 209, distance: 266.0
click at [634, 209] on h5 "During a quarterly governance audit of a digital transformation program, the ex…" at bounding box center [569, 205] width 586 height 153
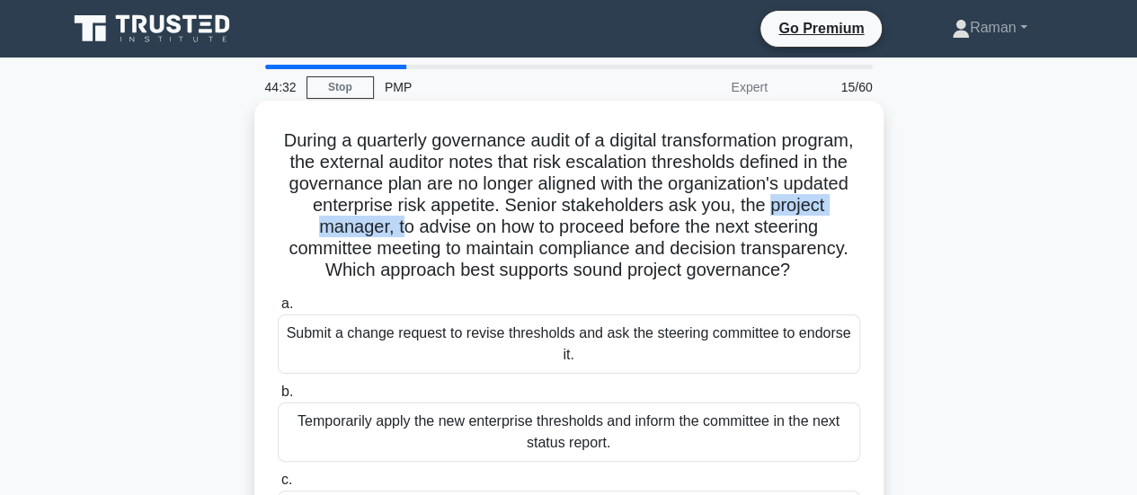
drag, startPoint x: 354, startPoint y: 228, endPoint x: 521, endPoint y: 232, distance: 167.2
click at [509, 232] on h5 "During a quarterly governance audit of a digital transformation program, the ex…" at bounding box center [569, 205] width 586 height 153
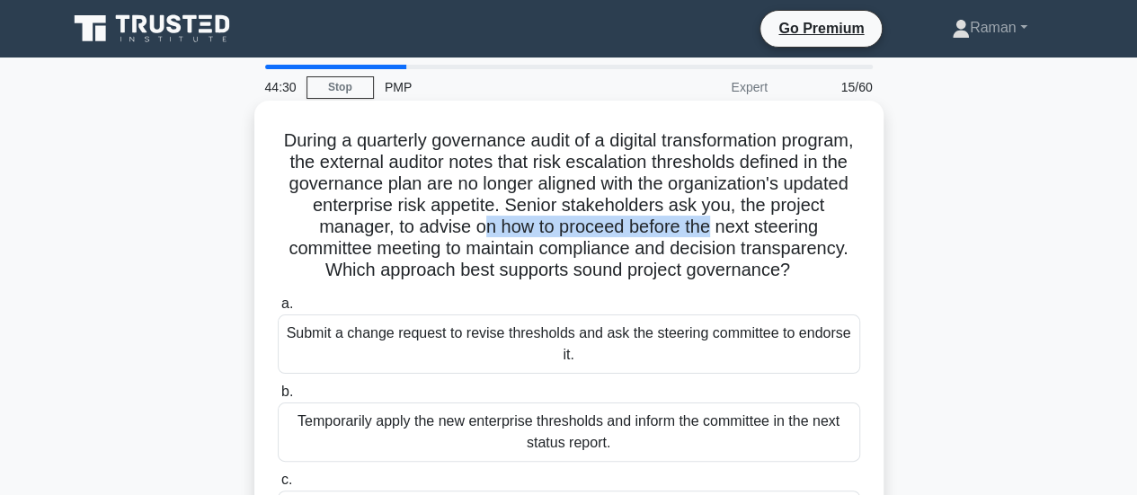
drag, startPoint x: 580, startPoint y: 235, endPoint x: 818, endPoint y: 226, distance: 238.3
click at [818, 226] on h5 "During a quarterly governance audit of a digital transformation program, the ex…" at bounding box center [569, 205] width 586 height 153
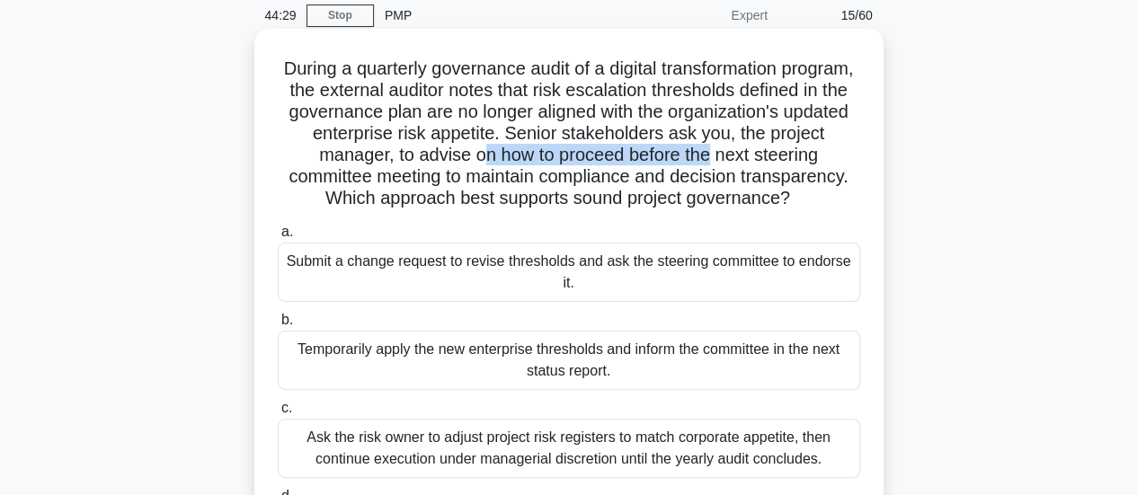
scroll to position [180, 0]
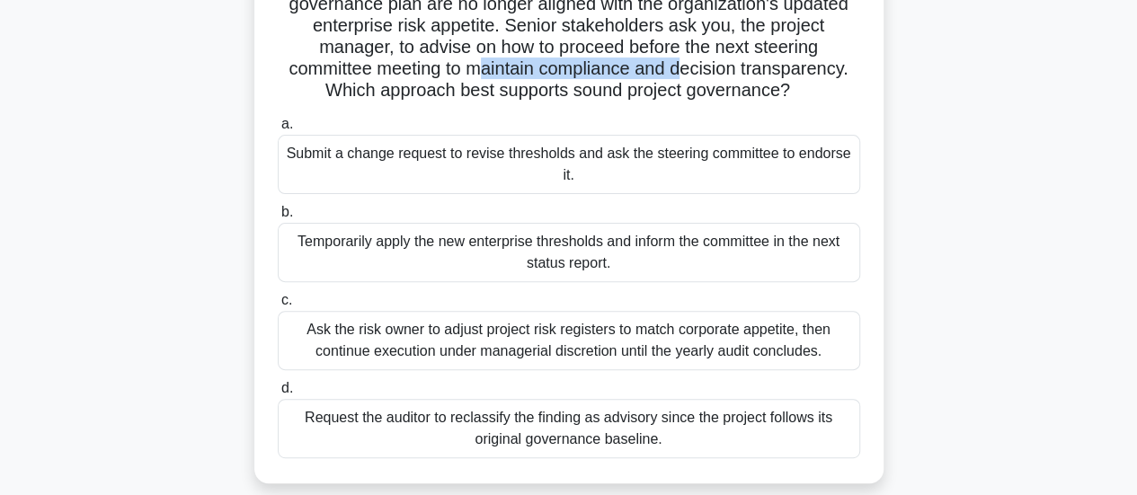
drag, startPoint x: 570, startPoint y: 78, endPoint x: 775, endPoint y: 72, distance: 205.9
click at [775, 72] on h5 "During a quarterly governance audit of a digital transformation program, the ex…" at bounding box center [569, 26] width 586 height 153
drag, startPoint x: 471, startPoint y: 95, endPoint x: 748, endPoint y: 107, distance: 277.0
click at [748, 102] on h5 "During a quarterly governance audit of a digital transformation program, the ex…" at bounding box center [569, 26] width 586 height 153
click at [539, 191] on div "Submit a change request to revise thresholds and ask the steering committee to …" at bounding box center [569, 164] width 582 height 59
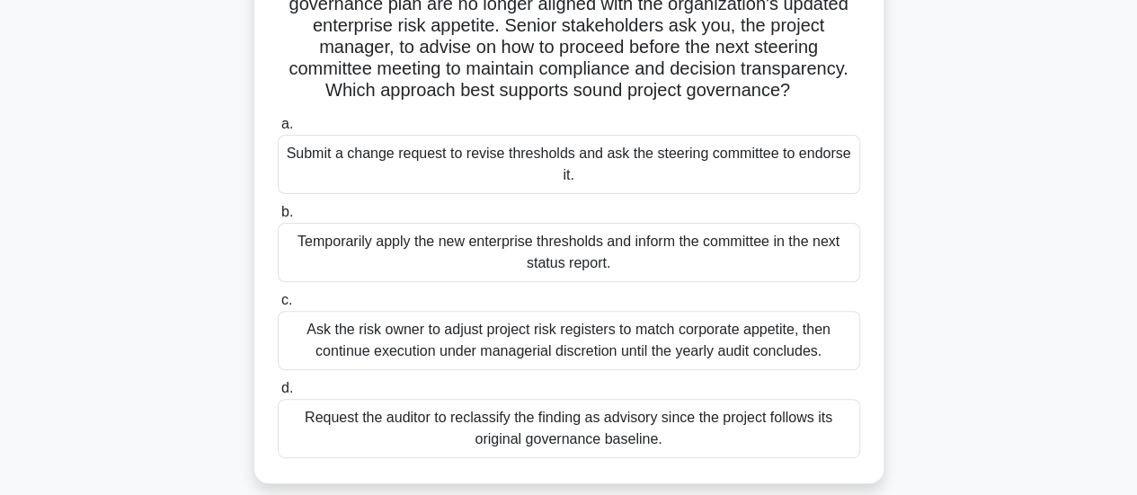
click at [278, 130] on input "a. Submit a change request to revise thresholds and ask the steering committee …" at bounding box center [278, 125] width 0 height 12
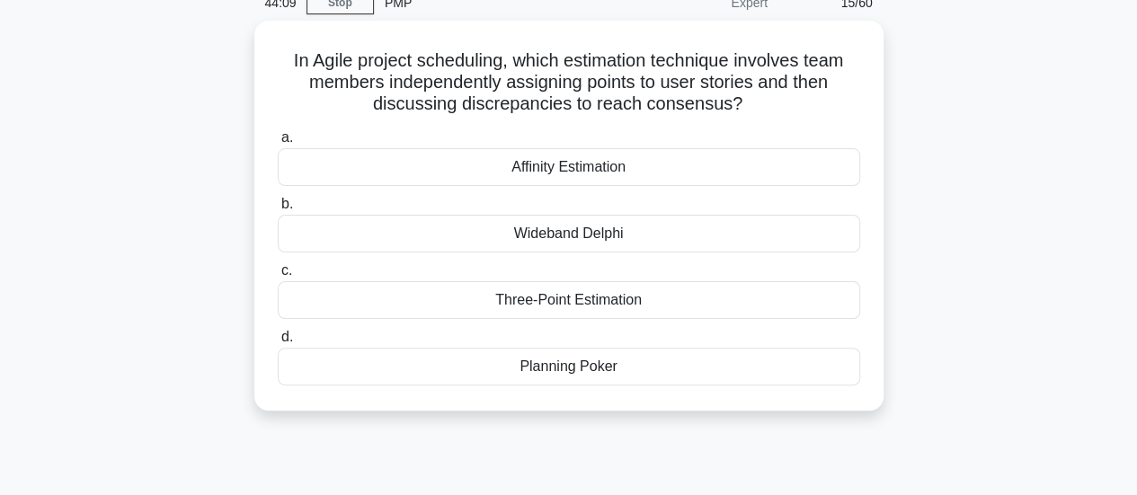
scroll to position [0, 0]
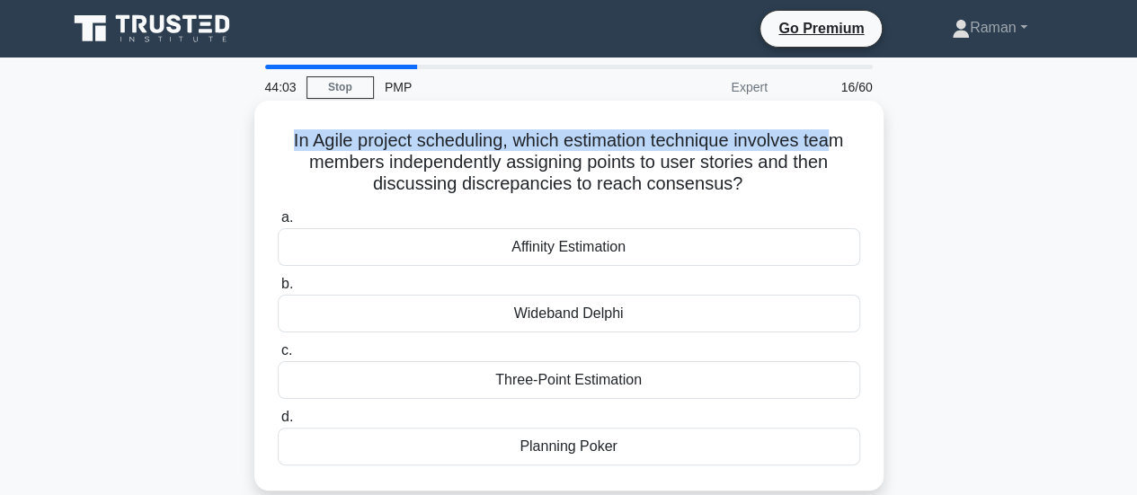
drag, startPoint x: 285, startPoint y: 145, endPoint x: 835, endPoint y: 141, distance: 549.9
click at [835, 141] on h5 "In Agile project scheduling, which estimation technique involves team members i…" at bounding box center [569, 162] width 586 height 66
drag, startPoint x: 359, startPoint y: 165, endPoint x: 753, endPoint y: 182, distance: 393.9
click at [753, 182] on h5 "In Agile project scheduling, which estimation technique involves team members i…" at bounding box center [569, 162] width 586 height 66
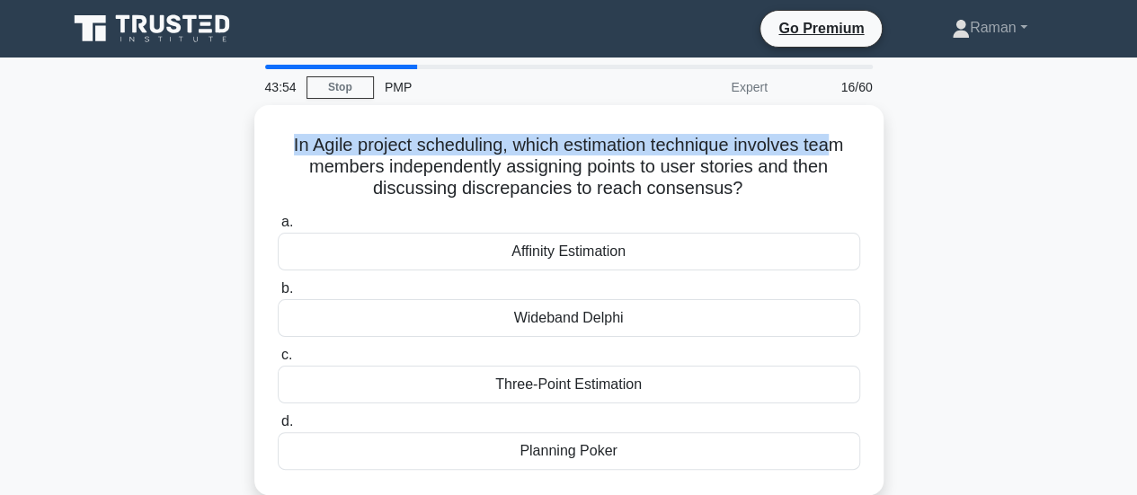
scroll to position [90, 0]
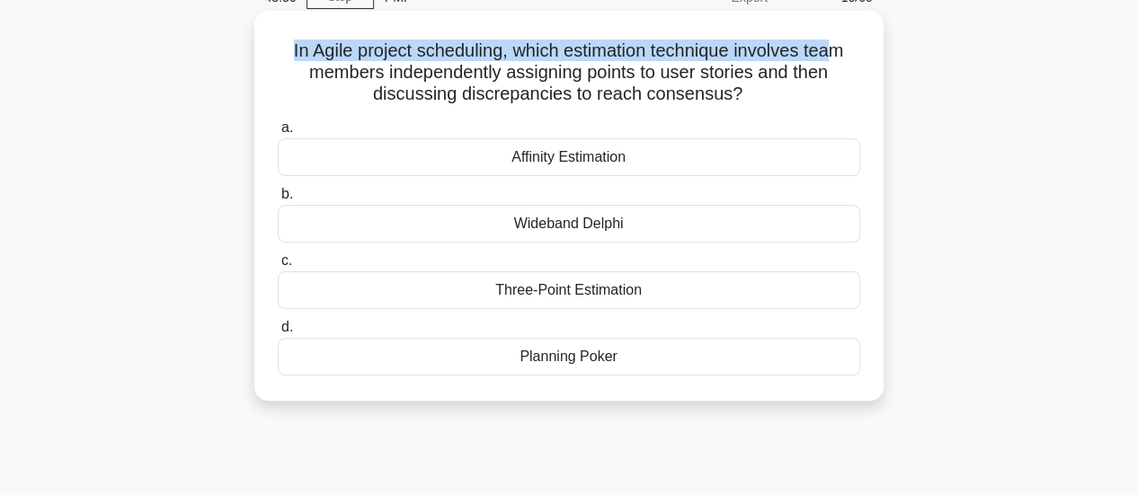
click at [580, 359] on div "Planning Poker" at bounding box center [569, 357] width 582 height 38
click at [278, 333] on input "d. Planning Poker" at bounding box center [278, 328] width 0 height 12
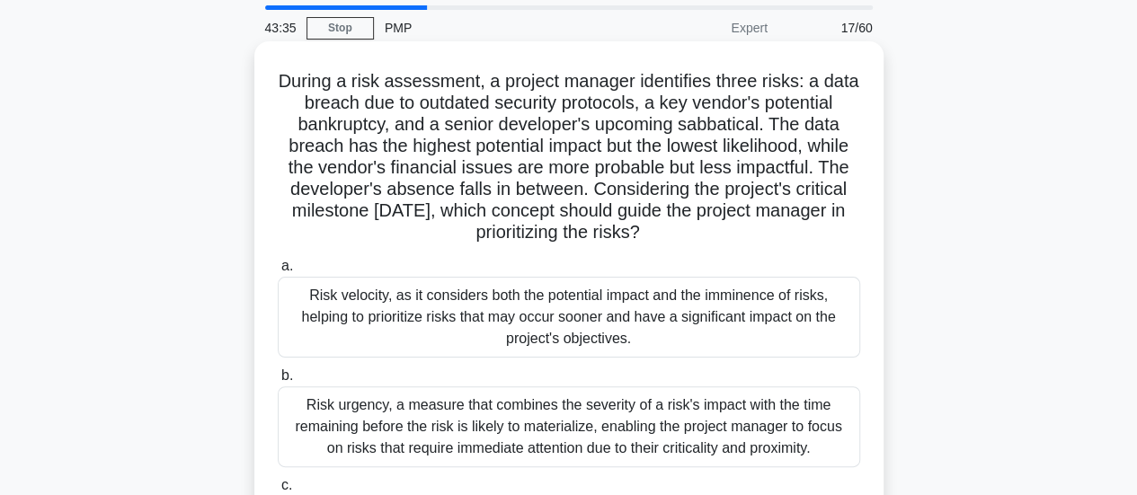
scroll to position [0, 0]
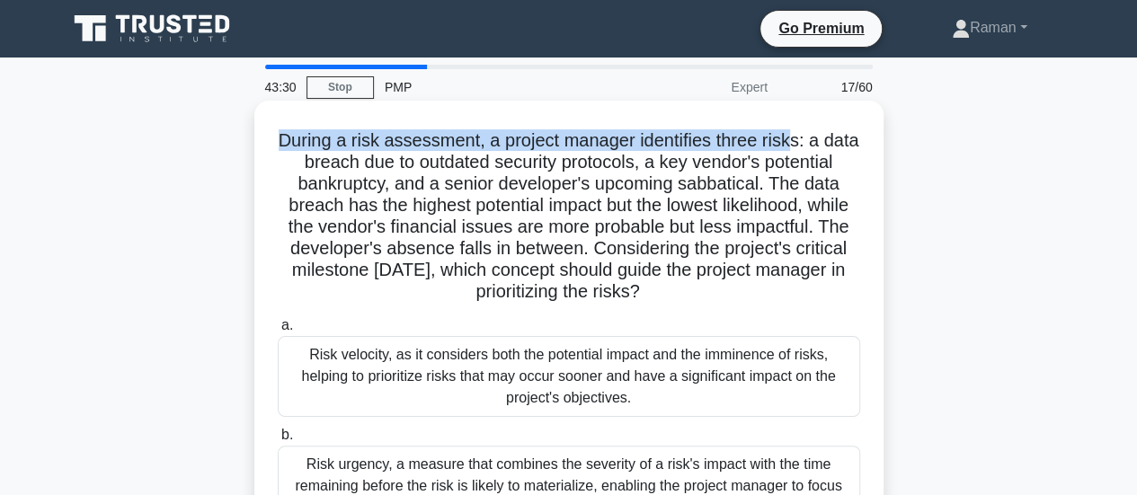
drag, startPoint x: 299, startPoint y: 140, endPoint x: 814, endPoint y: 137, distance: 514.9
click at [814, 137] on h5 "During a risk assessment, a project manager identifies three risks: a data brea…" at bounding box center [569, 216] width 586 height 174
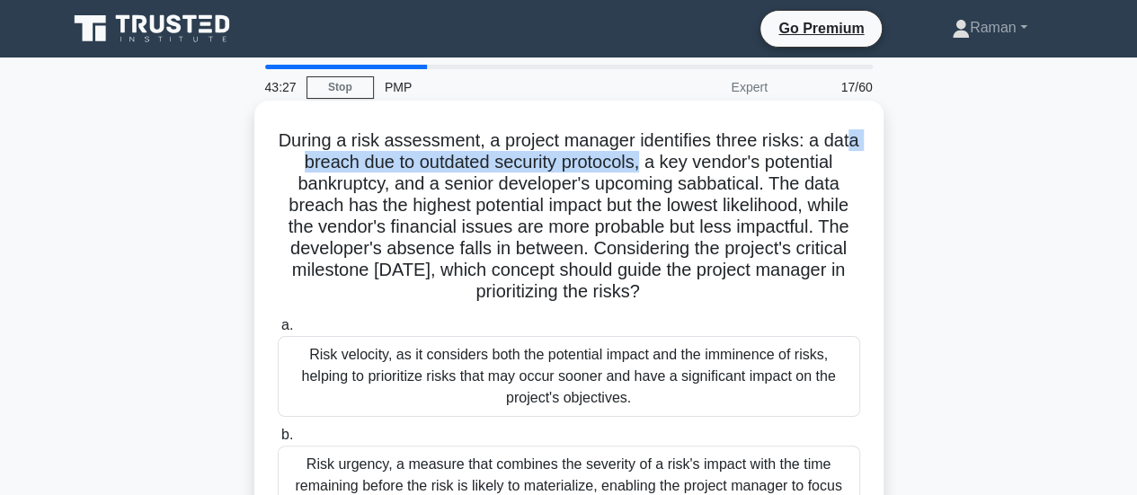
drag, startPoint x: 345, startPoint y: 167, endPoint x: 701, endPoint y: 172, distance: 355.9
click at [701, 172] on h5 "During a risk assessment, a project manager identifies three risks: a data brea…" at bounding box center [569, 216] width 586 height 174
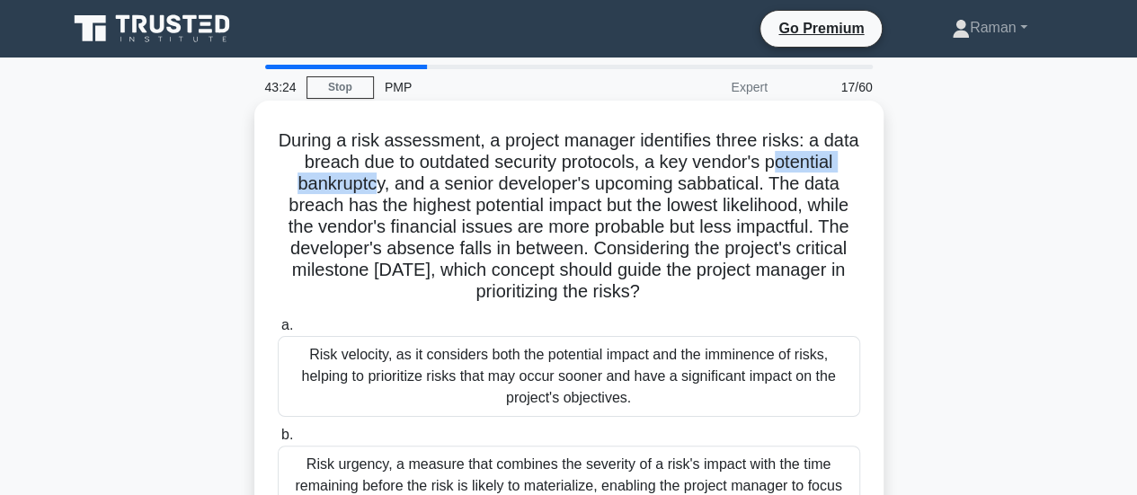
drag, startPoint x: 305, startPoint y: 191, endPoint x: 452, endPoint y: 190, distance: 147.4
click at [452, 190] on h5 "During a risk assessment, a project manager identifies three risks: a data brea…" at bounding box center [569, 216] width 586 height 174
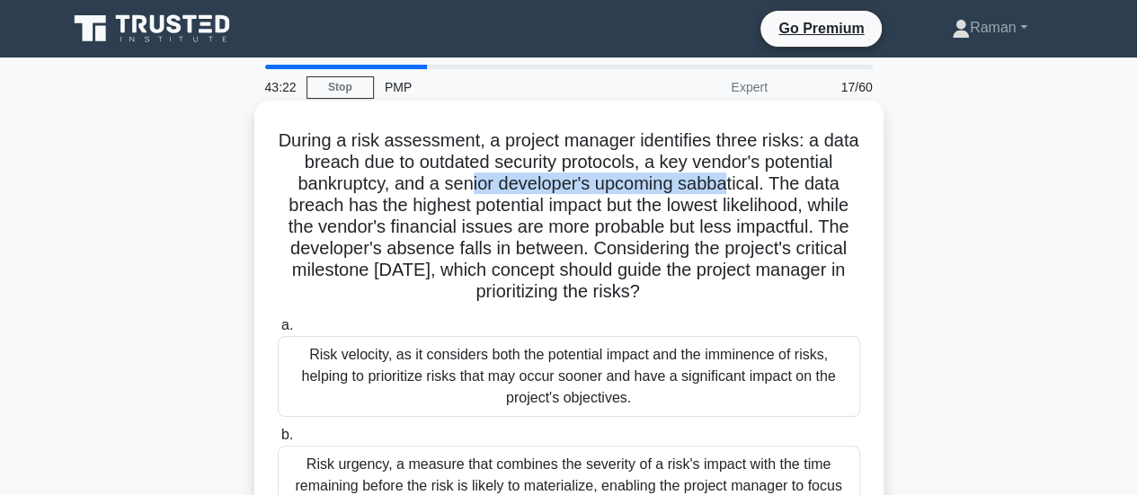
drag, startPoint x: 542, startPoint y: 190, endPoint x: 807, endPoint y: 188, distance: 265.1
click at [807, 188] on h5 "During a risk assessment, a project manager identifies three risks: a data brea…" at bounding box center [569, 216] width 586 height 174
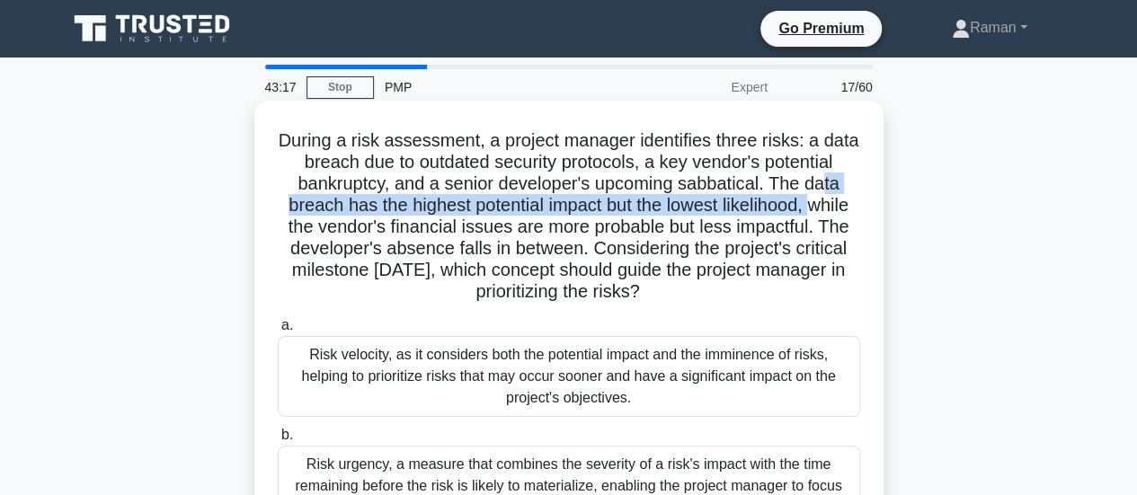
drag, startPoint x: 362, startPoint y: 215, endPoint x: 383, endPoint y: 222, distance: 21.9
click at [383, 222] on h5 "During a risk assessment, a project manager identifies three risks: a data brea…" at bounding box center [569, 216] width 586 height 174
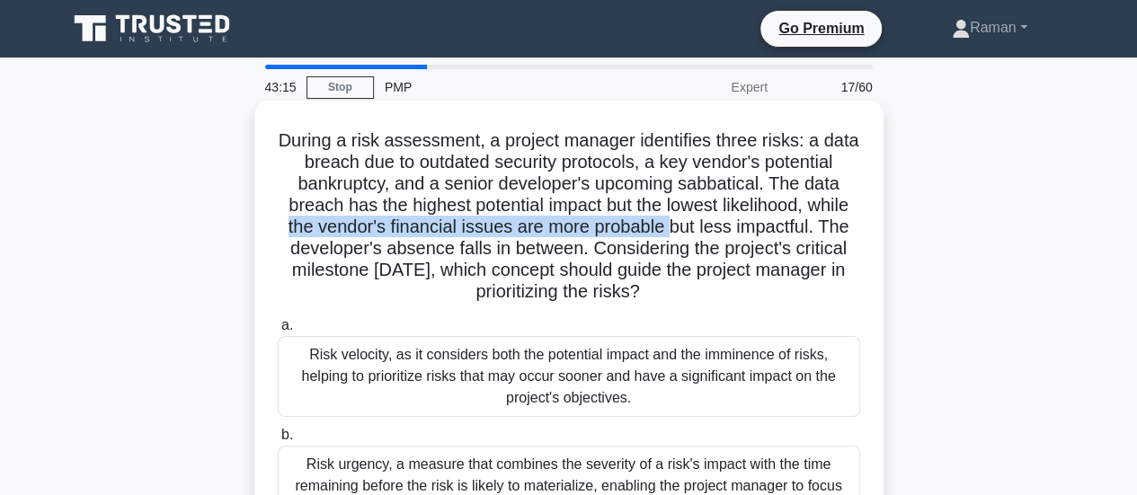
drag, startPoint x: 426, startPoint y: 230, endPoint x: 817, endPoint y: 234, distance: 390.9
click at [817, 234] on h5 "During a risk assessment, a project manager identifies three risks: a data brea…" at bounding box center [569, 216] width 586 height 174
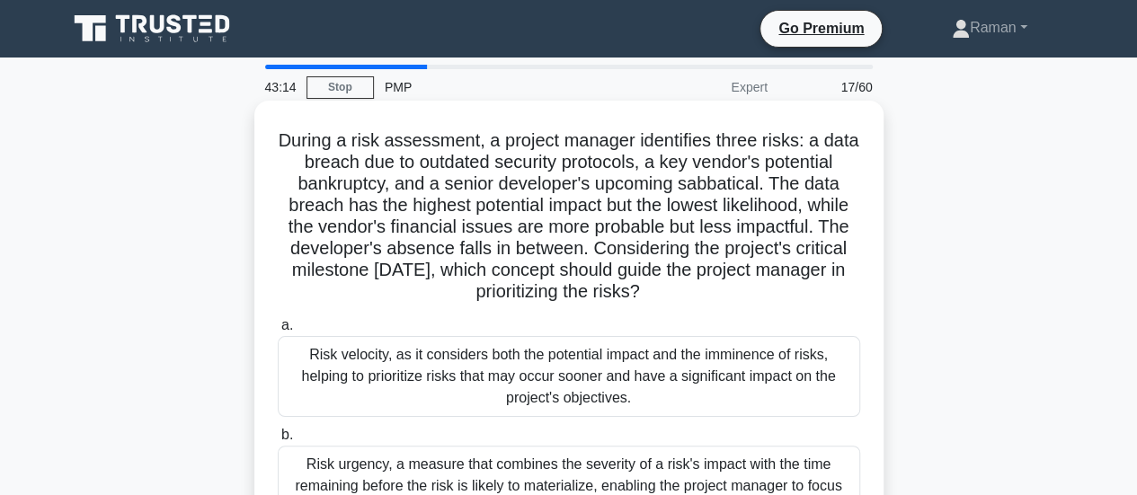
click at [368, 246] on h5 "During a risk assessment, a project manager identifies three risks: a data brea…" at bounding box center [569, 216] width 586 height 174
drag, startPoint x: 453, startPoint y: 249, endPoint x: 744, endPoint y: 254, distance: 291.2
click at [744, 254] on h5 "During a risk assessment, a project manager identifies three risks: a data brea…" at bounding box center [569, 216] width 586 height 174
drag, startPoint x: 480, startPoint y: 278, endPoint x: 645, endPoint y: 274, distance: 165.4
click at [645, 274] on h5 "During a risk assessment, a project manager identifies three risks: a data brea…" at bounding box center [569, 216] width 586 height 174
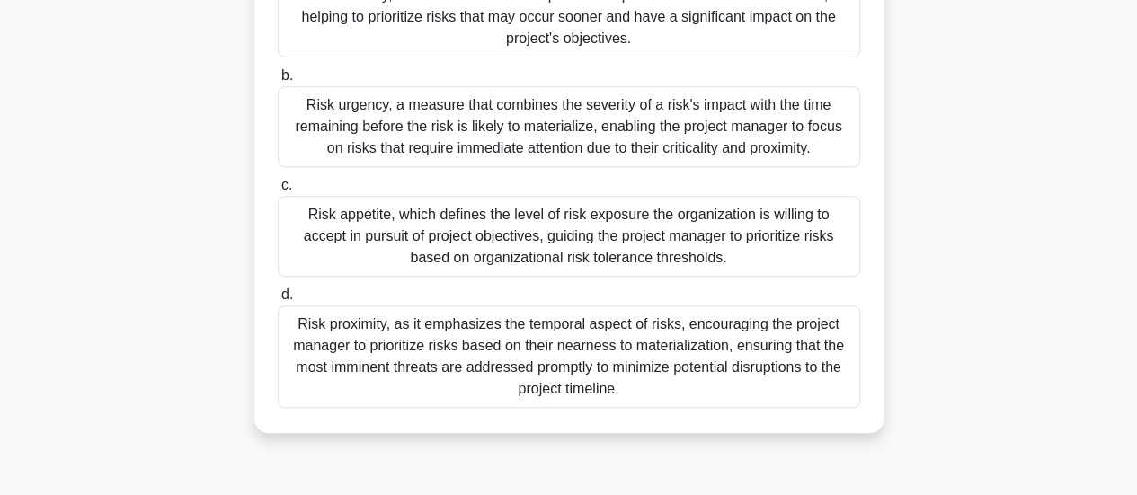
scroll to position [270, 0]
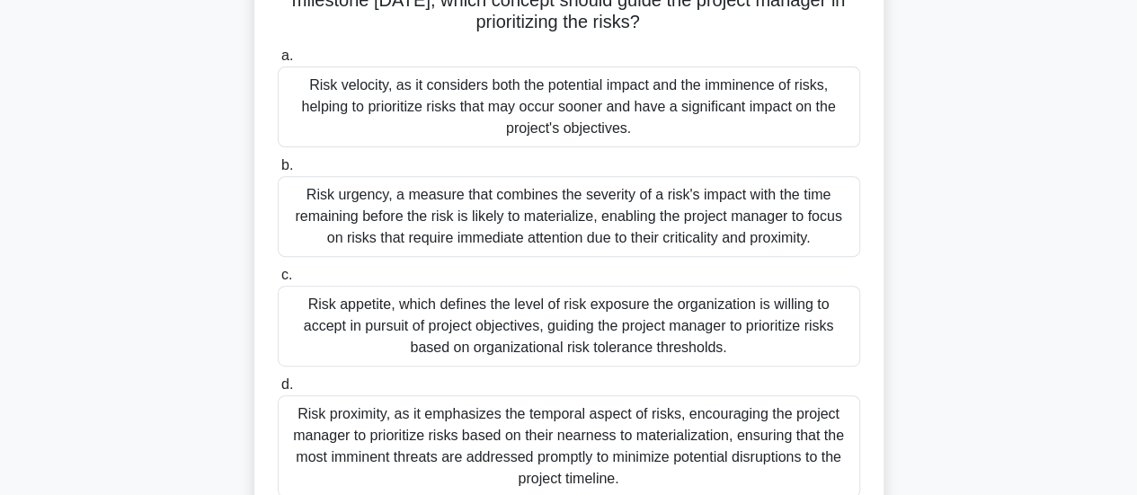
click at [408, 207] on div "Risk urgency, a measure that combines the severity of a risk's impact with the …" at bounding box center [569, 216] width 582 height 81
click at [278, 172] on input "b. Risk urgency, a measure that combines the severity of a risk's impact with t…" at bounding box center [278, 166] width 0 height 12
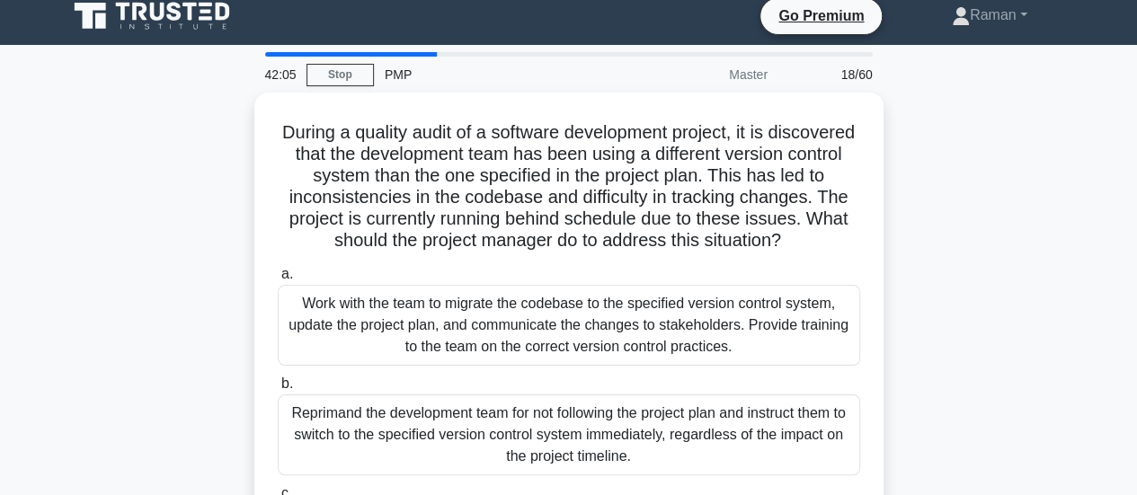
scroll to position [0, 0]
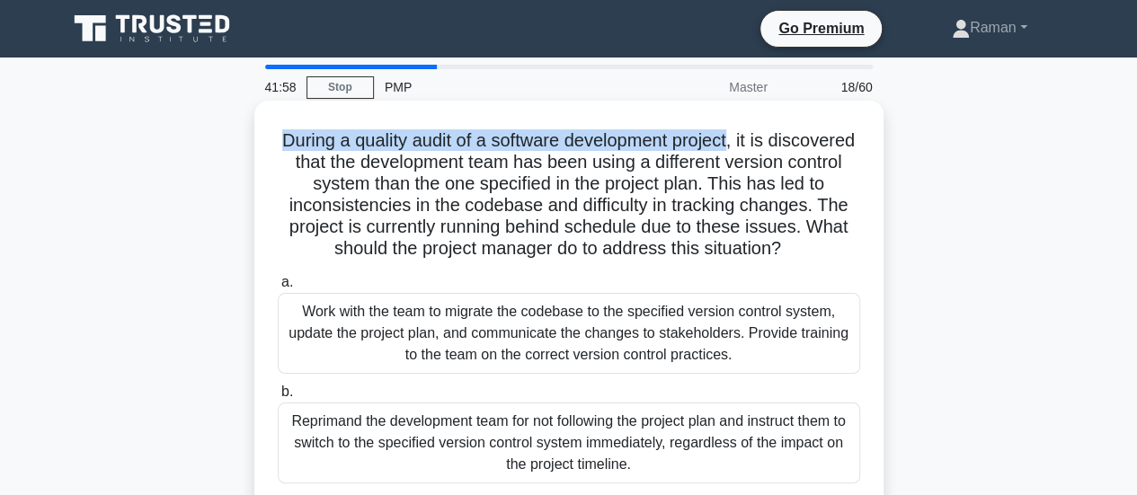
drag, startPoint x: 320, startPoint y: 144, endPoint x: 781, endPoint y: 151, distance: 461.0
click at [781, 151] on h5 "During a quality audit of a software development project, it is discovered that…" at bounding box center [569, 194] width 586 height 131
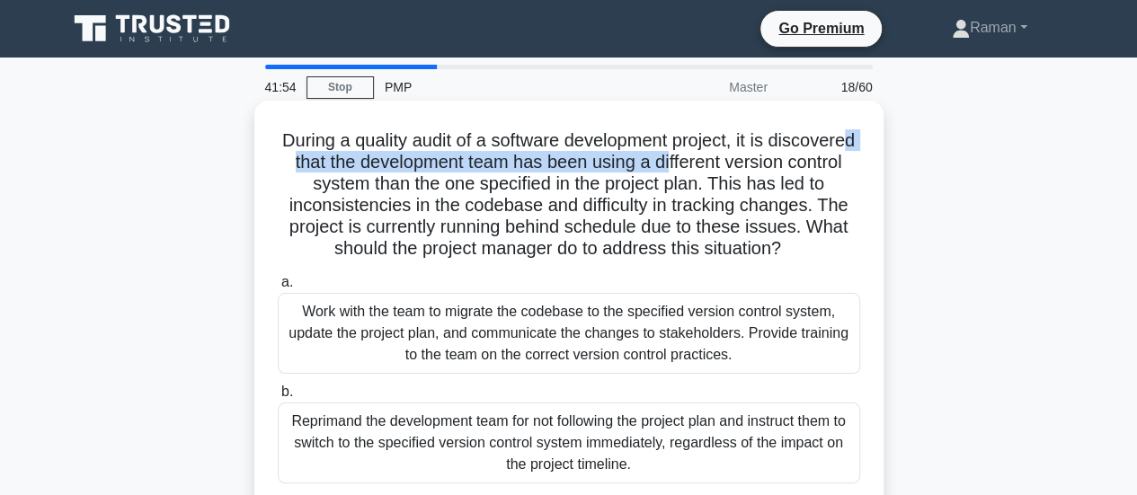
drag, startPoint x: 374, startPoint y: 169, endPoint x: 782, endPoint y: 166, distance: 408.0
click at [782, 166] on h5 "During a quality audit of a software development project, it is discovered that…" at bounding box center [569, 194] width 586 height 131
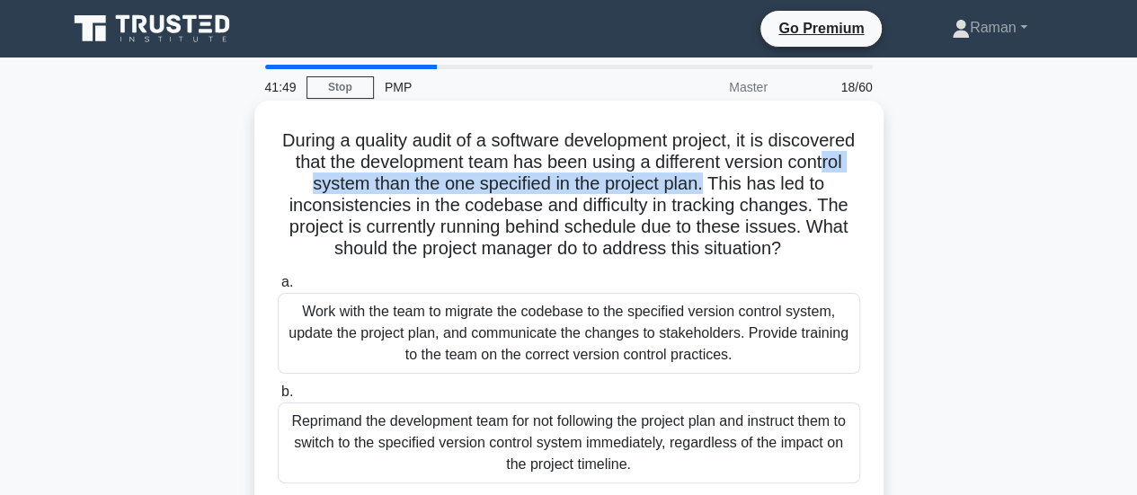
drag, startPoint x: 386, startPoint y: 189, endPoint x: 812, endPoint y: 184, distance: 426.0
click at [812, 184] on h5 "During a quality audit of a software development project, it is discovered that…" at bounding box center [569, 194] width 586 height 131
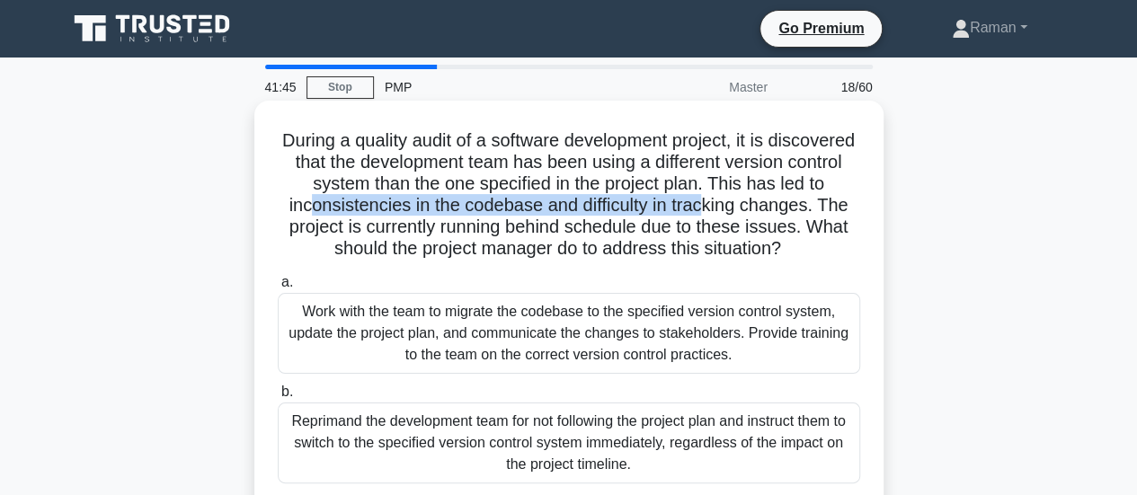
drag, startPoint x: 403, startPoint y: 209, endPoint x: 804, endPoint y: 210, distance: 401.7
click at [804, 210] on h5 "During a quality audit of a software development project, it is discovered that…" at bounding box center [569, 194] width 586 height 131
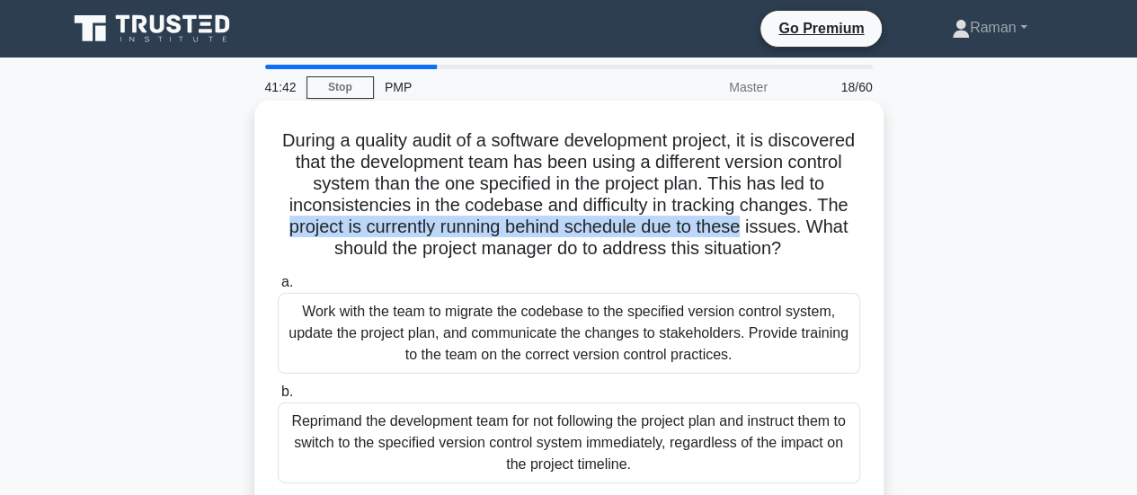
drag, startPoint x: 382, startPoint y: 233, endPoint x: 855, endPoint y: 231, distance: 473.6
click at [855, 231] on h5 "During a quality audit of a software development project, it is discovered that…" at bounding box center [569, 194] width 586 height 131
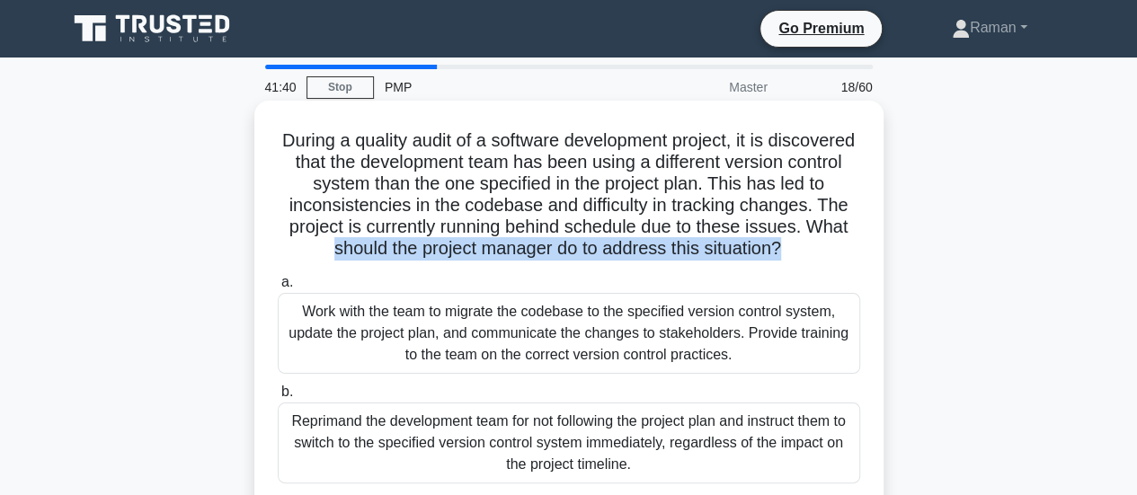
drag, startPoint x: 386, startPoint y: 251, endPoint x: 854, endPoint y: 254, distance: 467.3
click at [854, 254] on h5 "During a quality audit of a software development project, it is discovered that…" at bounding box center [569, 194] width 586 height 131
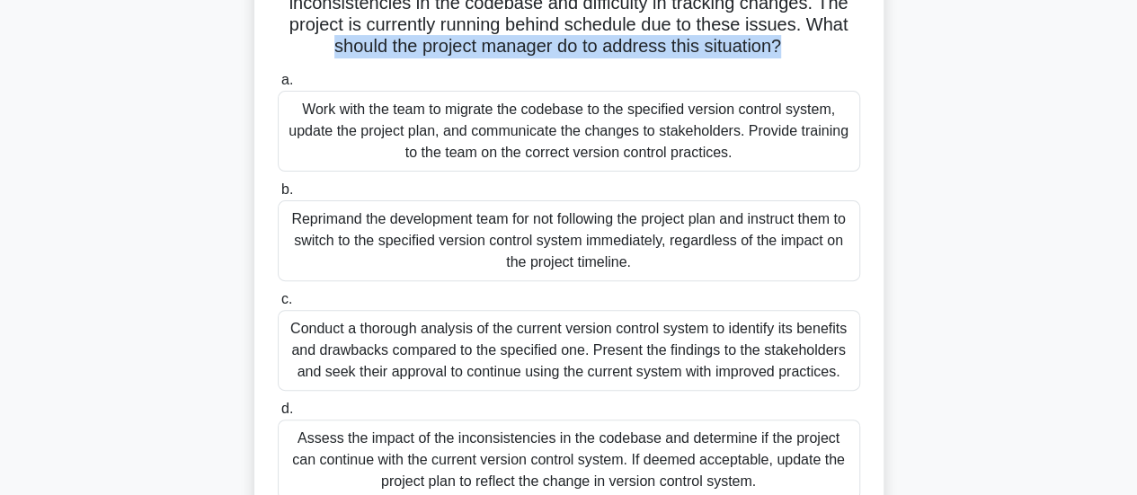
scroll to position [180, 0]
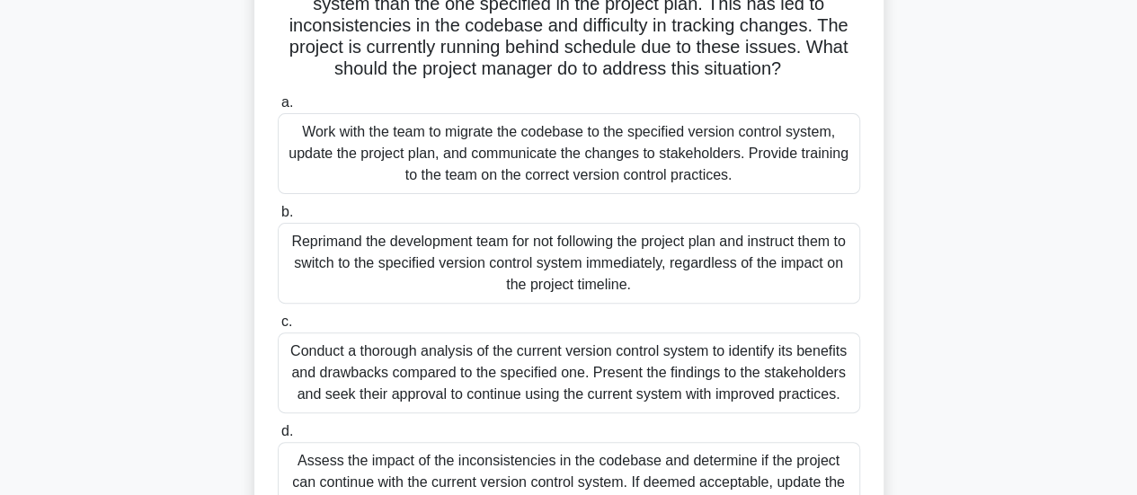
click at [385, 194] on div "Work with the team to migrate the codebase to the specified version control sys…" at bounding box center [569, 153] width 582 height 81
click at [278, 109] on input "a. Work with the team to migrate the codebase to the specified version control …" at bounding box center [278, 103] width 0 height 12
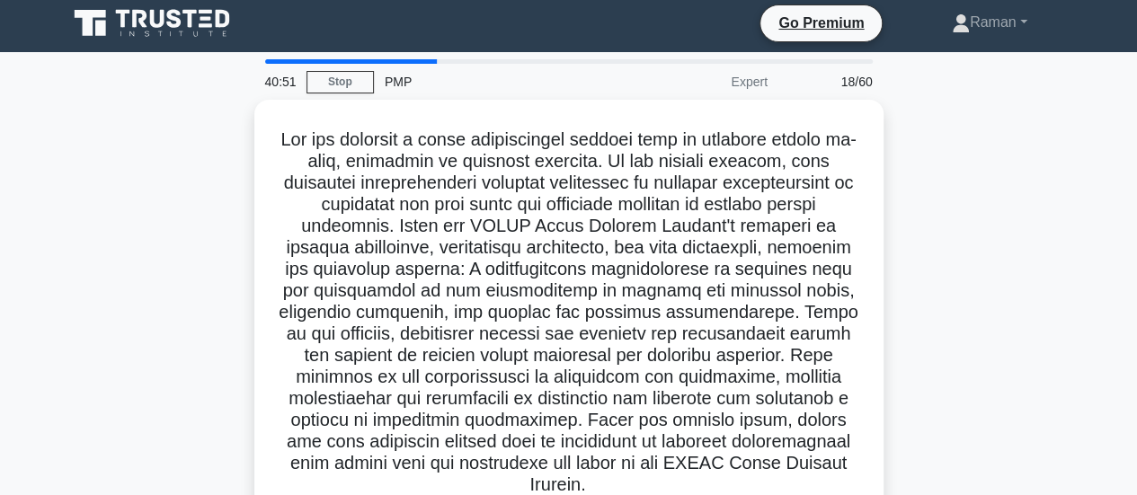
scroll to position [0, 0]
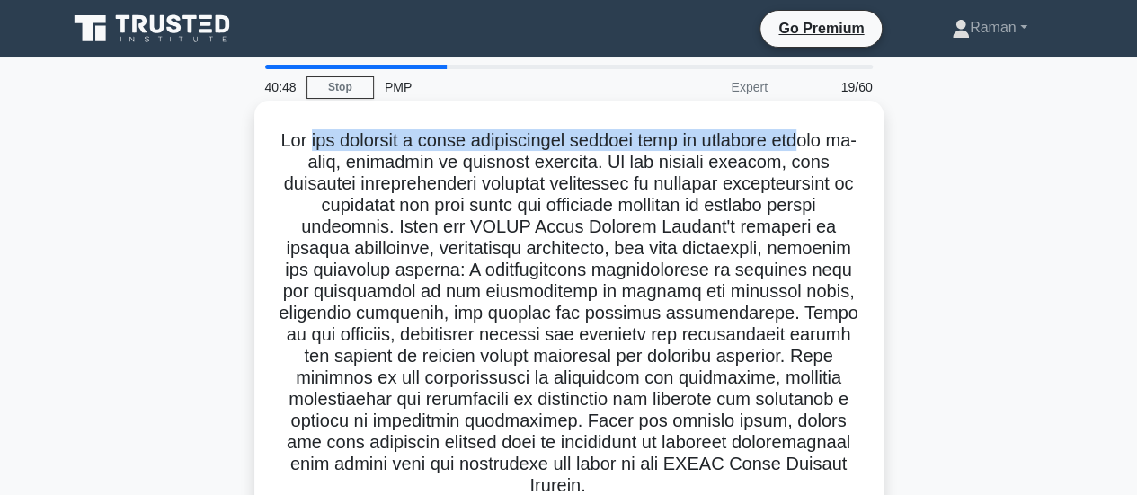
drag, startPoint x: 312, startPoint y: 146, endPoint x: 835, endPoint y: 139, distance: 523.0
click at [835, 139] on h5 ".spinner_0XTQ{transform-origin:center;animation:spinner_y6GP .75s linear infini…" at bounding box center [569, 313] width 586 height 368
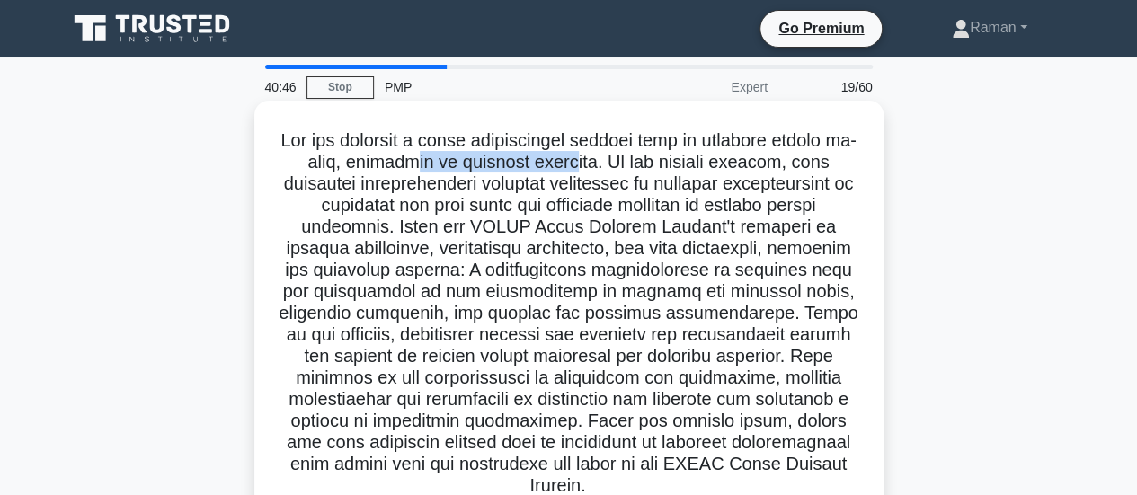
drag, startPoint x: 420, startPoint y: 166, endPoint x: 572, endPoint y: 166, distance: 151.9
click at [572, 166] on h5 ".spinner_0XTQ{transform-origin:center;animation:spinner_y6GP .75s linear infini…" at bounding box center [569, 313] width 586 height 368
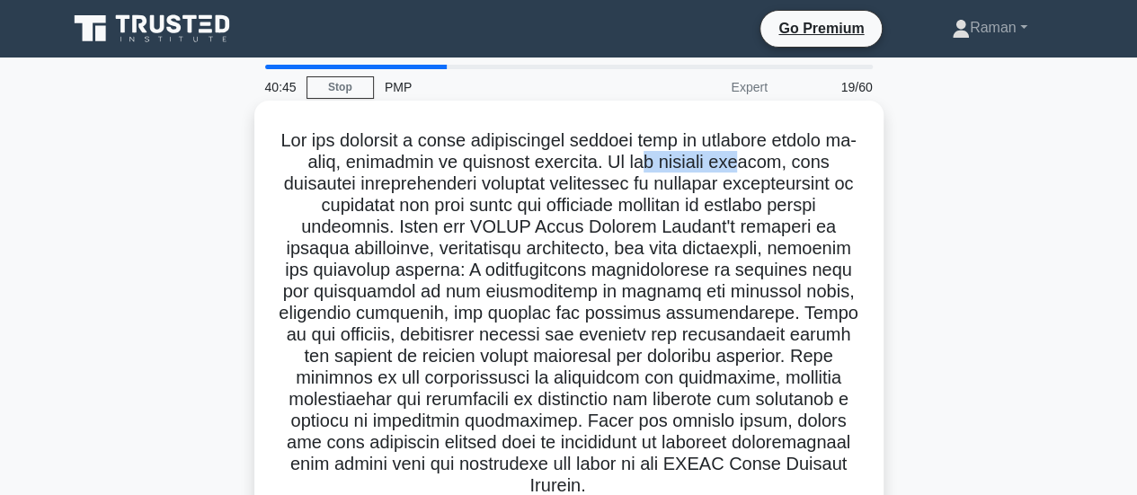
drag, startPoint x: 644, startPoint y: 162, endPoint x: 758, endPoint y: 162, distance: 114.1
click at [758, 162] on h5 ".spinner_0XTQ{transform-origin:center;animation:spinner_y6GP .75s linear infini…" at bounding box center [569, 313] width 586 height 368
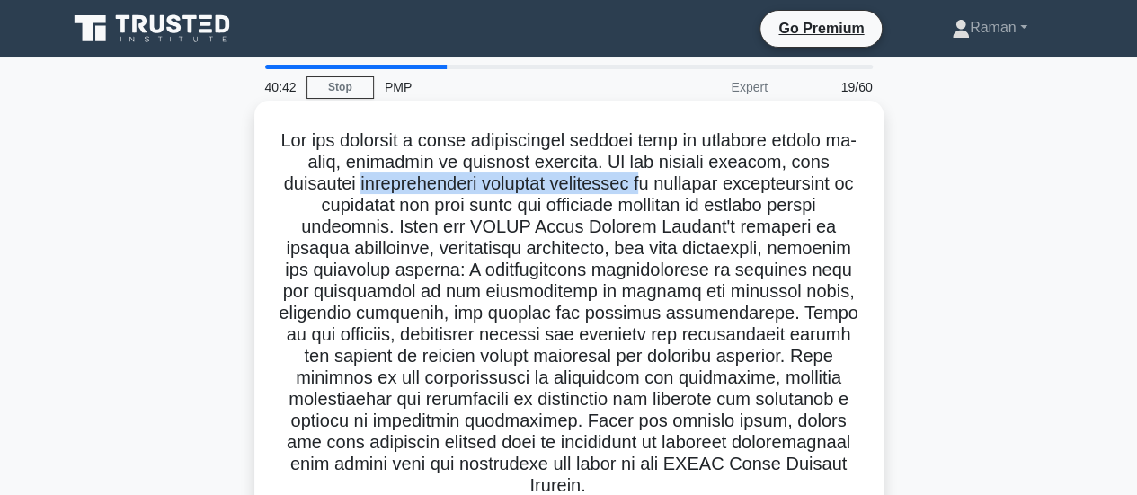
drag, startPoint x: 368, startPoint y: 183, endPoint x: 642, endPoint y: 181, distance: 274.1
click at [642, 181] on h5 ".spinner_0XTQ{transform-origin:center;animation:spinner_y6GP .75s linear infini…" at bounding box center [569, 313] width 586 height 368
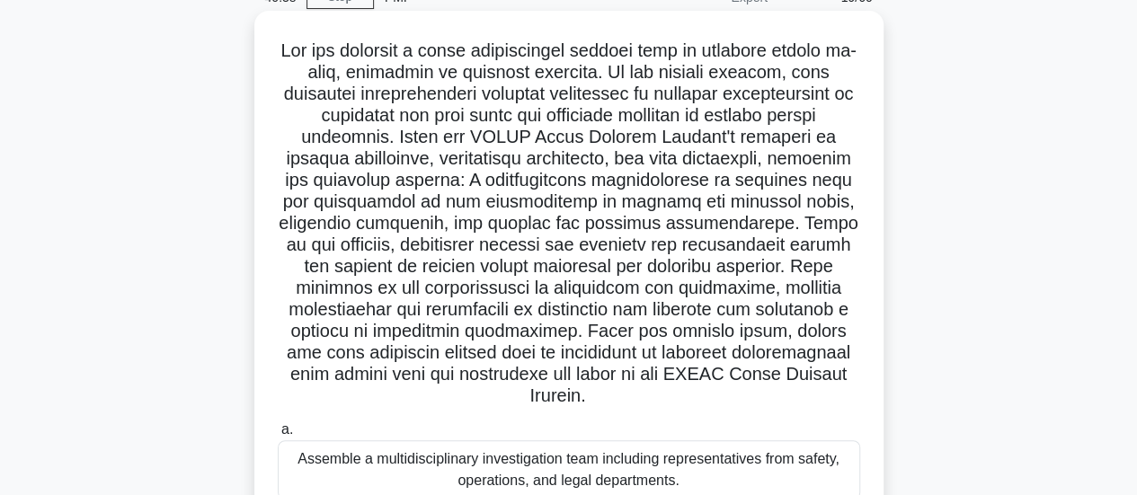
click at [749, 114] on h5 ".spinner_0XTQ{transform-origin:center;animation:spinner_y6GP .75s linear infini…" at bounding box center [569, 224] width 586 height 368
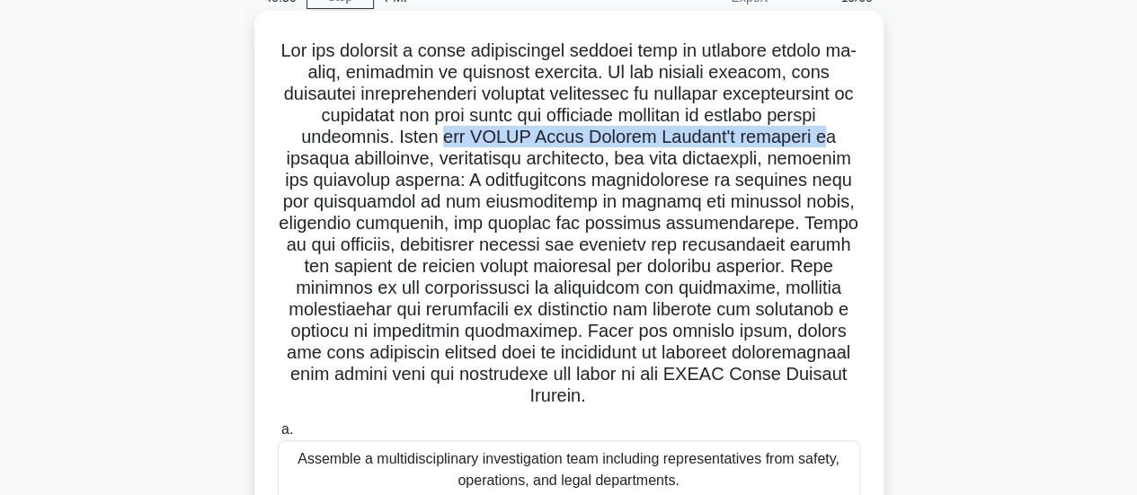
drag, startPoint x: 439, startPoint y: 132, endPoint x: 827, endPoint y: 132, distance: 388.2
click at [827, 132] on h5 ".spinner_0XTQ{transform-origin:center;animation:spinner_y6GP .75s linear infini…" at bounding box center [569, 224] width 586 height 368
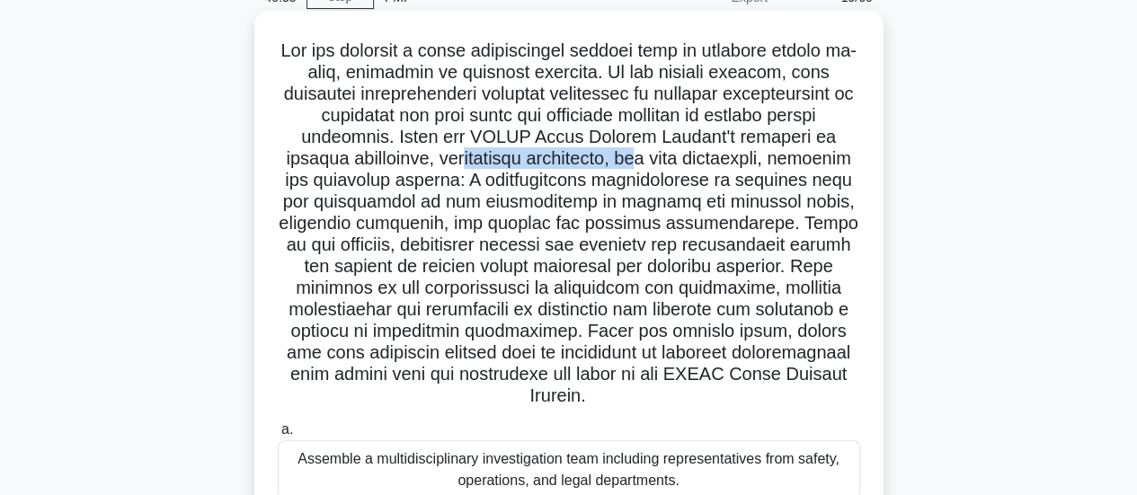
drag, startPoint x: 482, startPoint y: 159, endPoint x: 695, endPoint y: 164, distance: 213.0
click at [693, 164] on h5 ".spinner_0XTQ{transform-origin:center;animation:spinner_y6GP .75s linear infini…" at bounding box center [569, 224] width 586 height 368
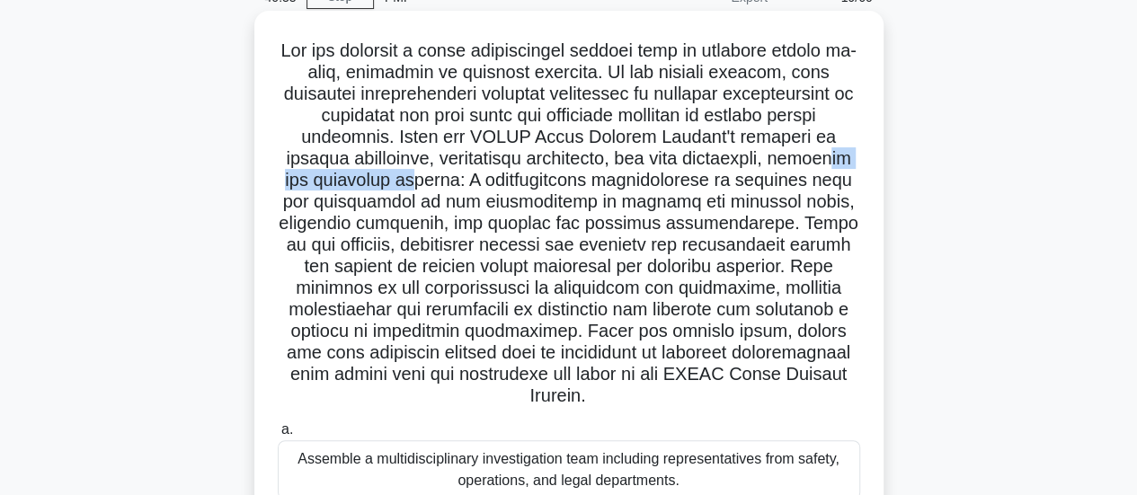
drag, startPoint x: 362, startPoint y: 182, endPoint x: 579, endPoint y: 184, distance: 216.6
click at [510, 184] on h5 ".spinner_0XTQ{transform-origin:center;animation:spinner_y6GP .75s linear infini…" at bounding box center [569, 224] width 586 height 368
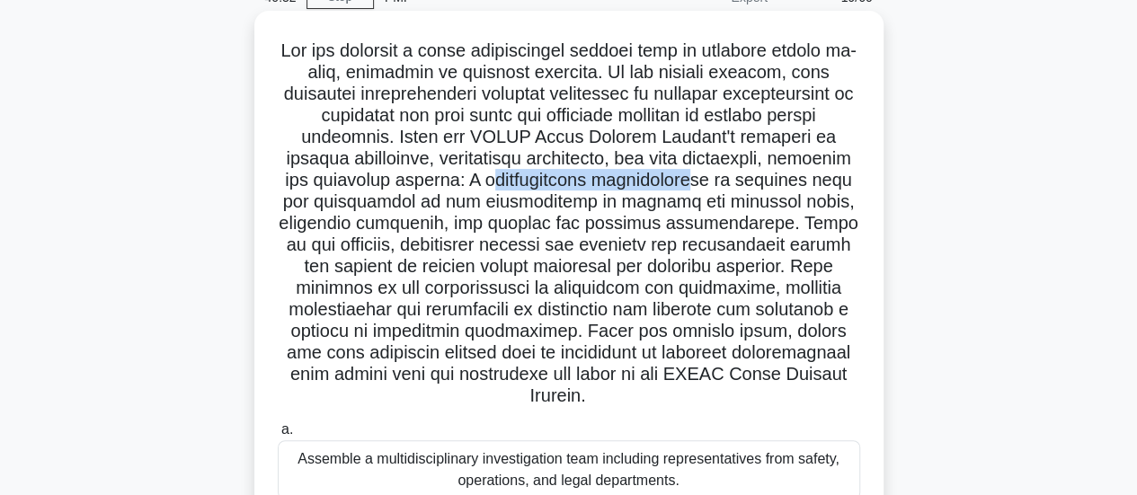
drag, startPoint x: 588, startPoint y: 183, endPoint x: 794, endPoint y: 179, distance: 206.7
click at [794, 179] on h5 ".spinner_0XTQ{transform-origin:center;animation:spinner_y6GP .75s linear infini…" at bounding box center [569, 224] width 586 height 368
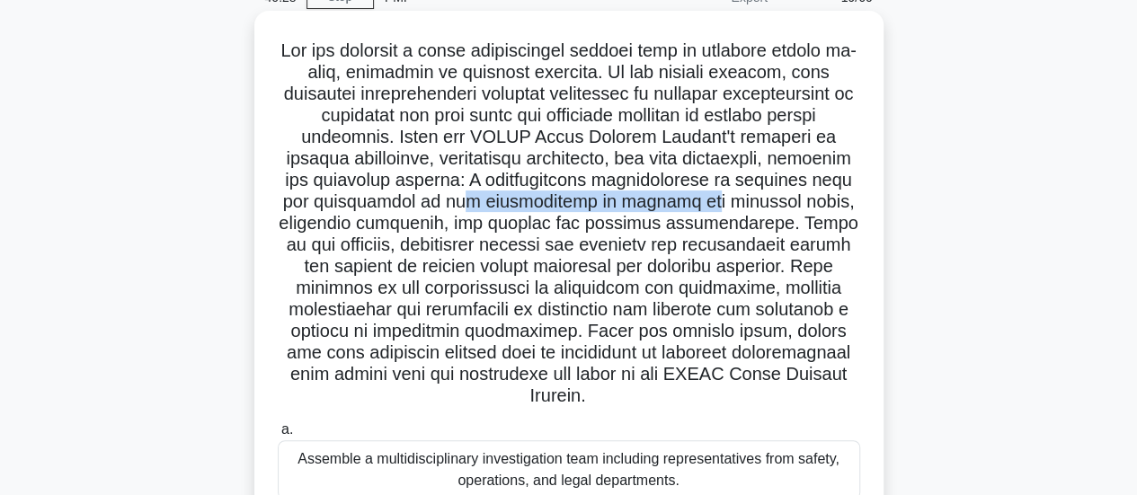
drag, startPoint x: 593, startPoint y: 206, endPoint x: 825, endPoint y: 199, distance: 231.9
click at [825, 199] on h5 ".spinner_0XTQ{transform-origin:center;animation:spinner_y6GP .75s linear infini…" at bounding box center [569, 224] width 586 height 368
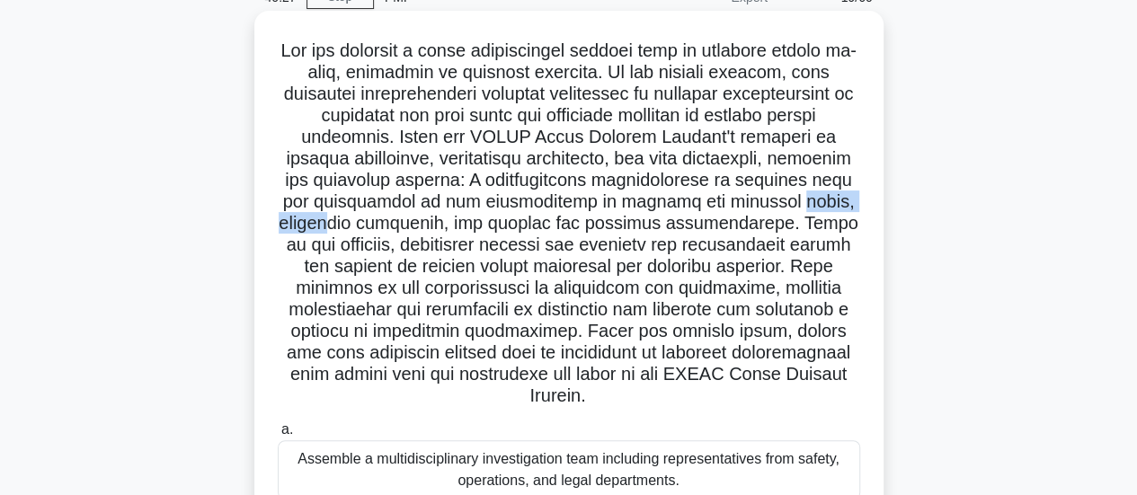
drag, startPoint x: 393, startPoint y: 228, endPoint x: 497, endPoint y: 224, distance: 104.3
click at [497, 224] on h5 ".spinner_0XTQ{transform-origin:center;animation:spinner_y6GP .75s linear infini…" at bounding box center [569, 224] width 586 height 368
drag, startPoint x: 520, startPoint y: 221, endPoint x: 611, endPoint y: 229, distance: 91.1
click at [611, 229] on h5 ".spinner_0XTQ{transform-origin:center;animation:spinner_y6GP .75s linear infini…" at bounding box center [569, 224] width 586 height 368
drag, startPoint x: 665, startPoint y: 226, endPoint x: 798, endPoint y: 221, distance: 133.1
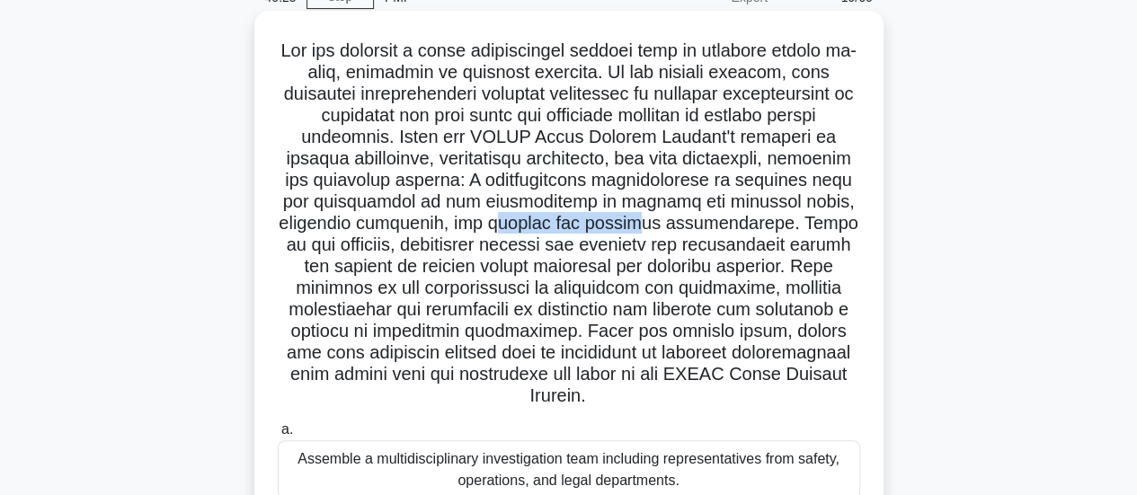
click at [798, 221] on h5 ".spinner_0XTQ{transform-origin:center;animation:spinner_y6GP .75s linear infini…" at bounding box center [569, 224] width 586 height 368
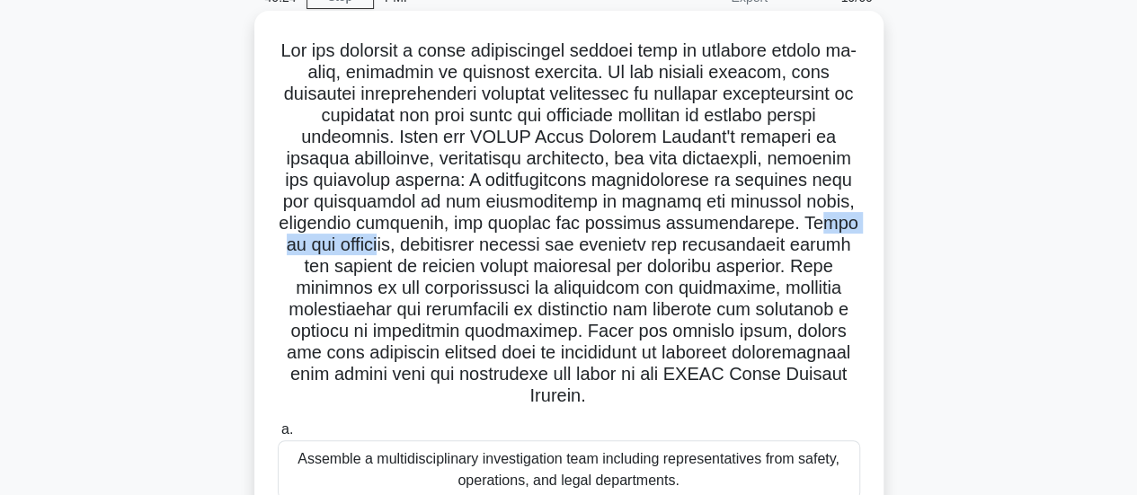
drag, startPoint x: 431, startPoint y: 245, endPoint x: 572, endPoint y: 241, distance: 140.3
click at [572, 241] on h5 ".spinner_0XTQ{transform-origin:center;animation:spinner_y6GP .75s linear infini…" at bounding box center [569, 224] width 586 height 368
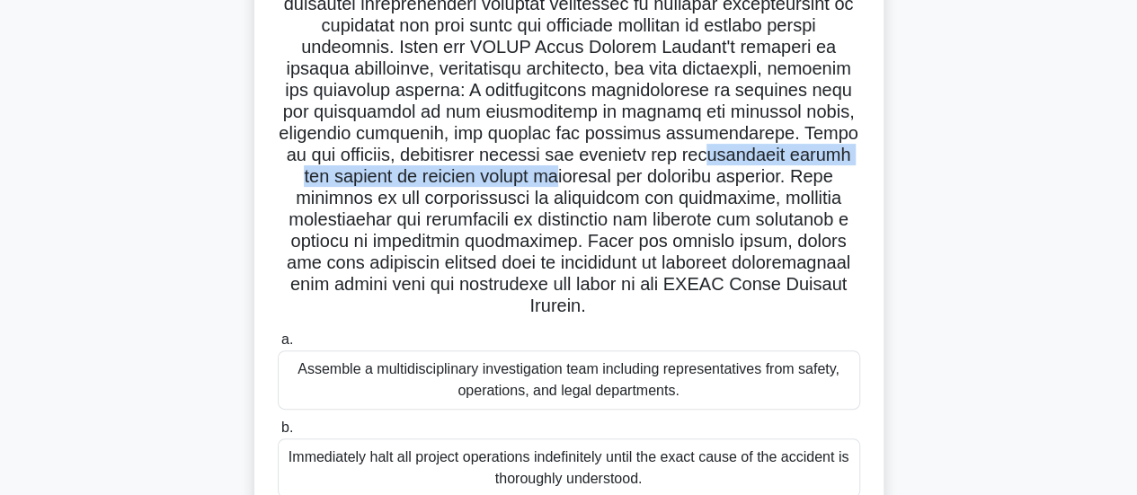
drag, startPoint x: 359, startPoint y: 177, endPoint x: 764, endPoint y: 168, distance: 404.5
click at [764, 168] on h5 ".spinner_0XTQ{transform-origin:center;animation:spinner_y6GP .75s linear infini…" at bounding box center [569, 134] width 586 height 368
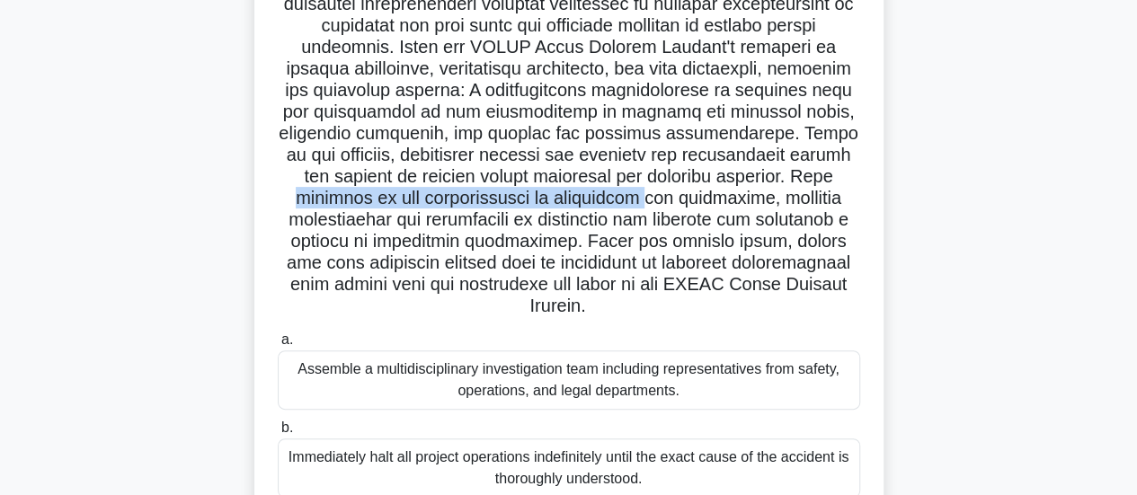
drag, startPoint x: 471, startPoint y: 201, endPoint x: 831, endPoint y: 198, distance: 360.4
click at [831, 198] on h5 ".spinner_0XTQ{transform-origin:center;animation:spinner_y6GP .75s linear infini…" at bounding box center [569, 134] width 586 height 368
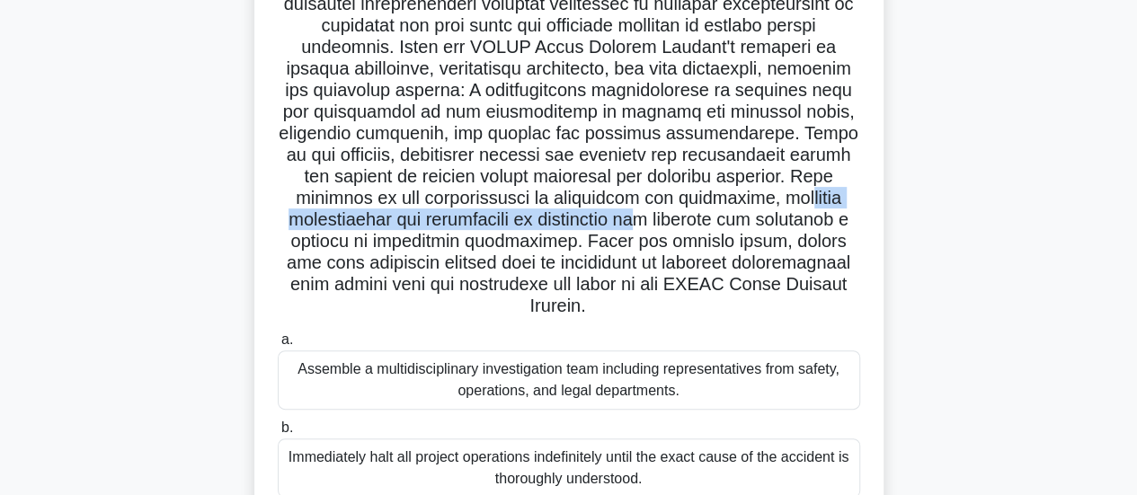
drag, startPoint x: 424, startPoint y: 225, endPoint x: 836, endPoint y: 226, distance: 411.6
click at [836, 226] on h5 ".spinner_0XTQ{transform-origin:center;animation:spinner_y6GP .75s linear infini…" at bounding box center [569, 134] width 586 height 368
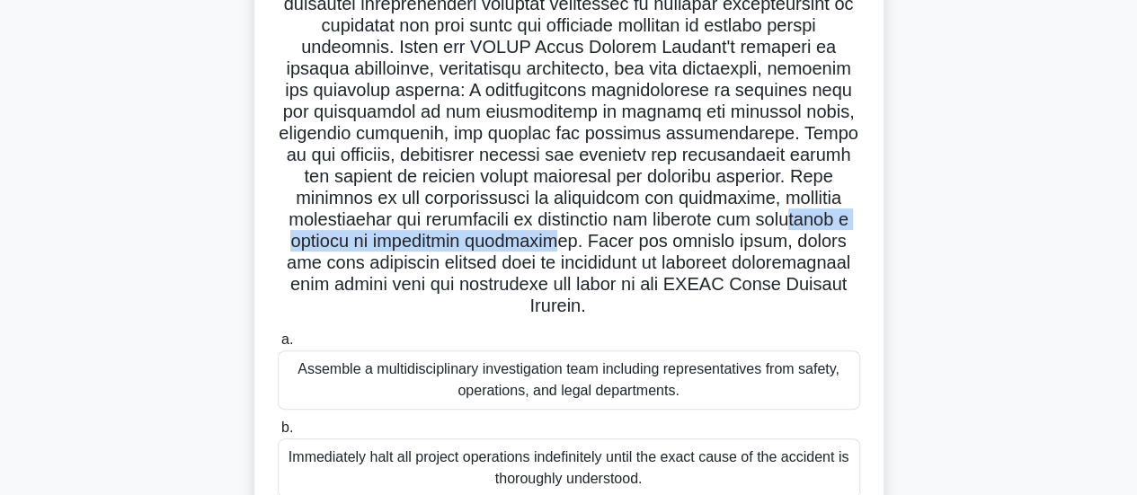
drag, startPoint x: 430, startPoint y: 244, endPoint x: 758, endPoint y: 242, distance: 328.9
click at [758, 242] on h5 ".spinner_0XTQ{transform-origin:center;animation:spinner_y6GP .75s linear infini…" at bounding box center [569, 134] width 586 height 368
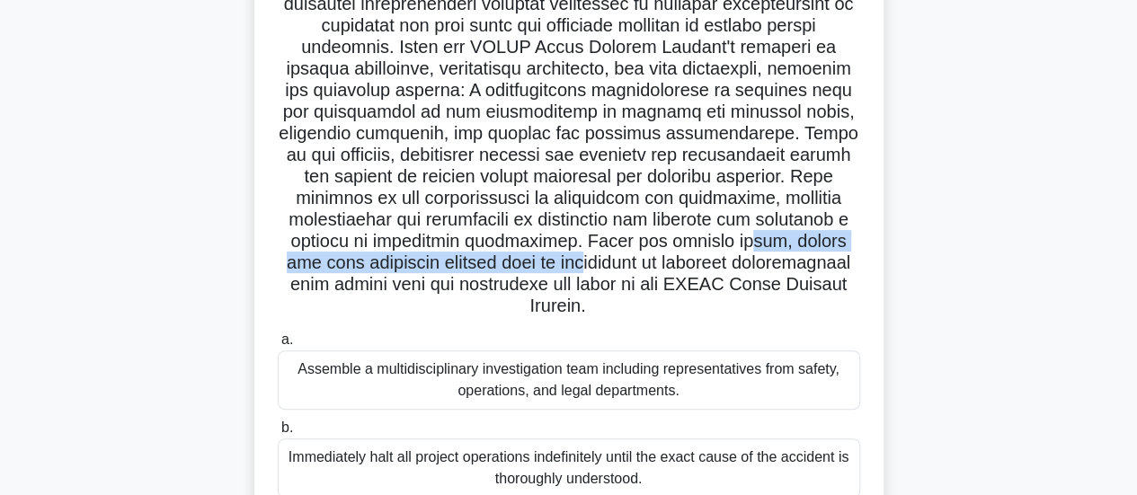
drag, startPoint x: 391, startPoint y: 264, endPoint x: 769, endPoint y: 264, distance: 378.3
click at [769, 264] on h5 ".spinner_0XTQ{transform-origin:center;animation:spinner_y6GP .75s linear infini…" at bounding box center [569, 134] width 586 height 368
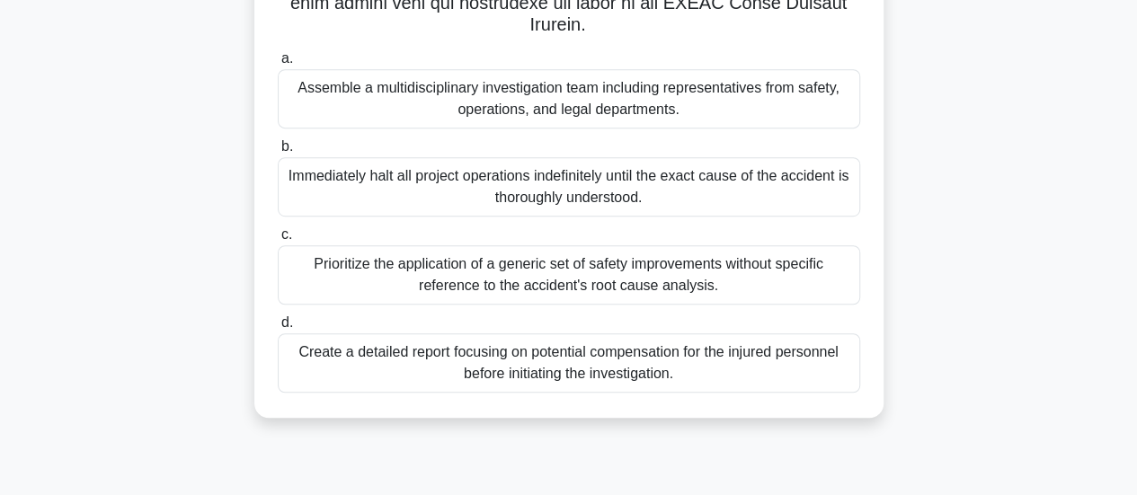
scroll to position [475, 0]
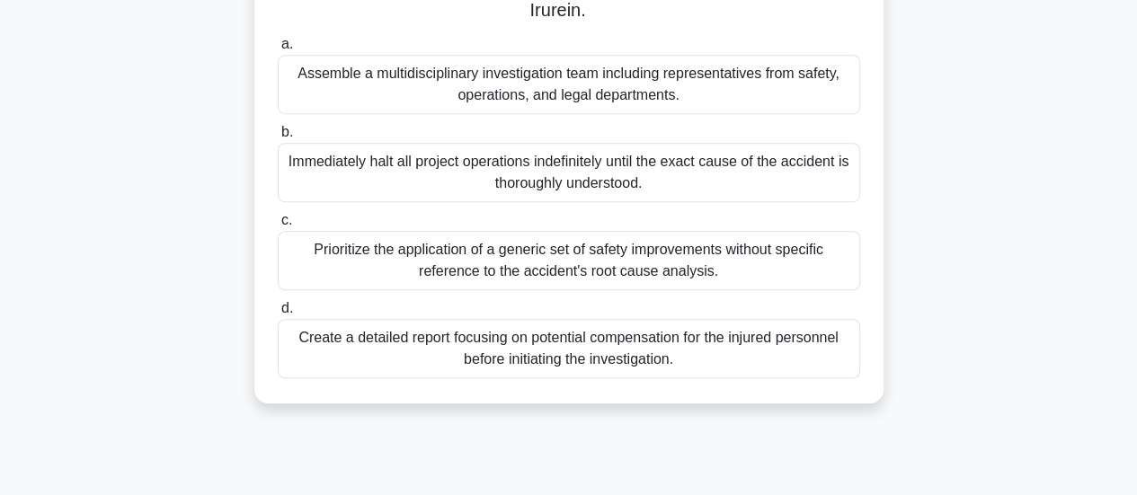
click at [369, 192] on div "Immediately halt all project operations indefinitely until the exact cause of t…" at bounding box center [569, 172] width 582 height 59
click at [278, 138] on input "b. Immediately halt all project operations indefinitely until the exact cause o…" at bounding box center [278, 133] width 0 height 12
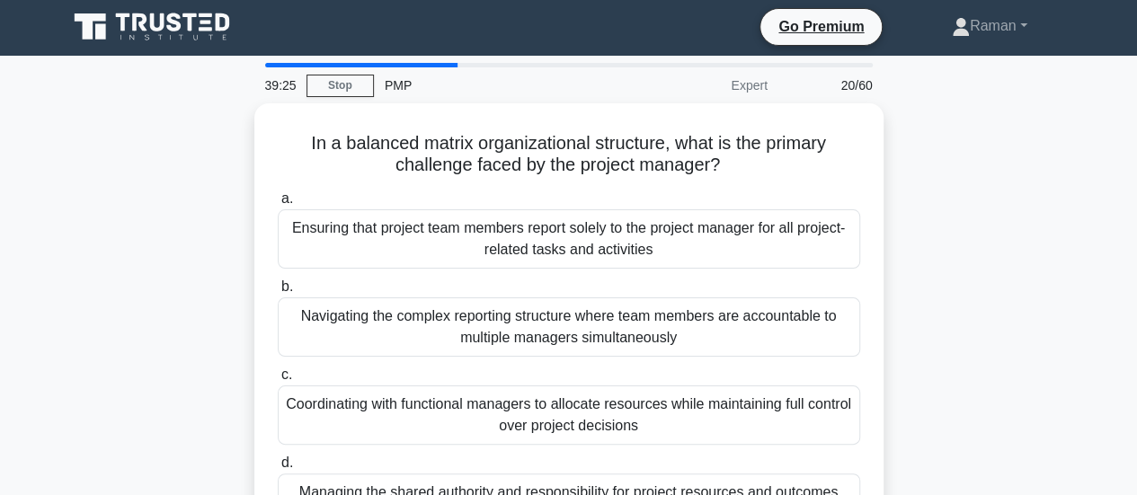
scroll to position [0, 0]
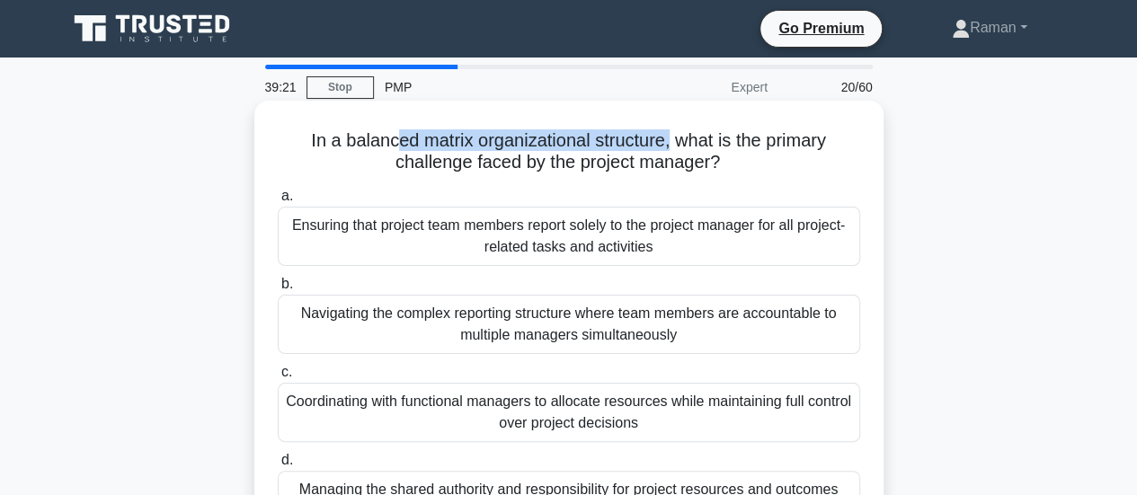
drag, startPoint x: 388, startPoint y: 143, endPoint x: 670, endPoint y: 137, distance: 282.2
click at [670, 137] on h5 "In a balanced matrix organizational structure, what is the primary challenge fa…" at bounding box center [569, 151] width 586 height 45
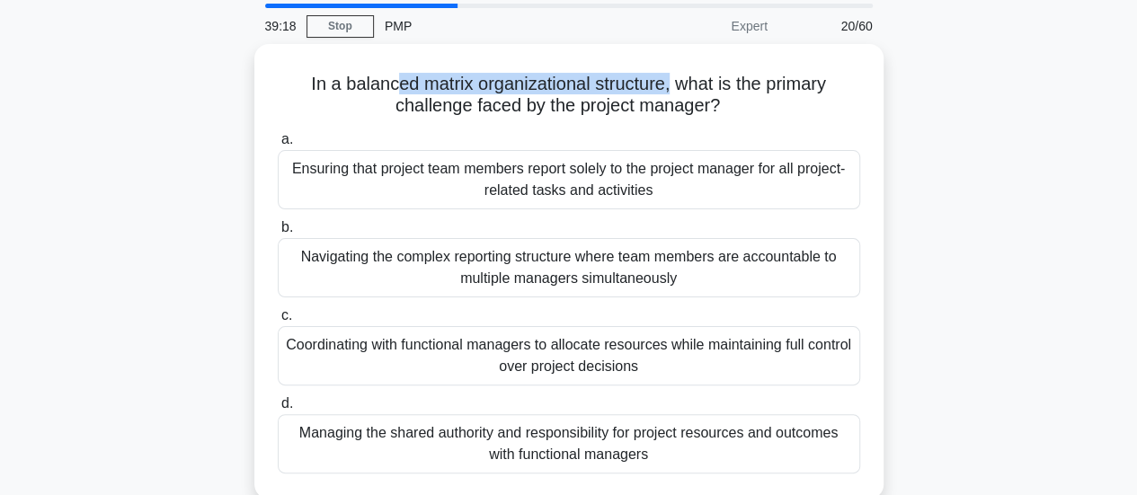
scroll to position [90, 0]
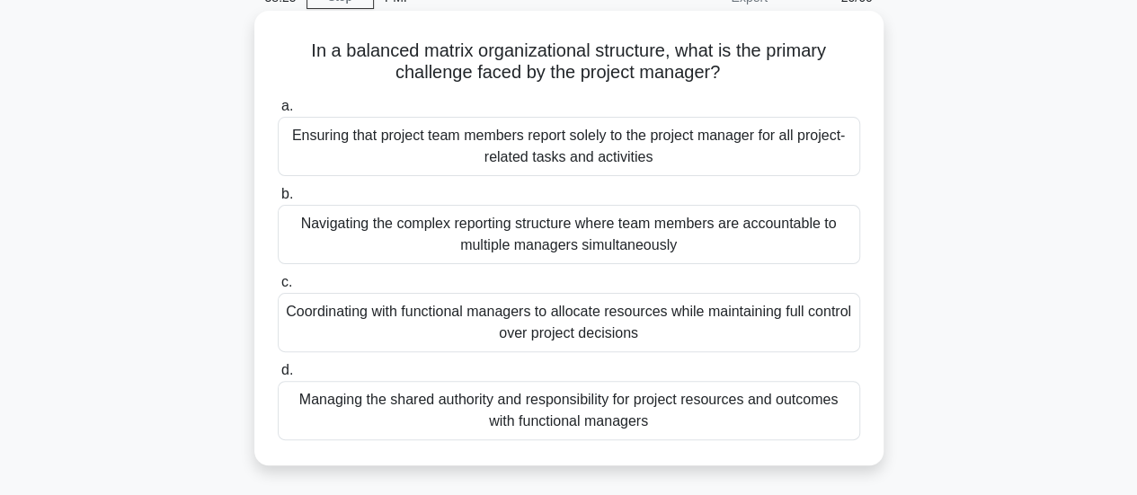
click at [344, 244] on div "Navigating the complex reporting structure where team members are accountable t…" at bounding box center [569, 234] width 582 height 59
click at [278, 200] on input "b. Navigating the complex reporting structure where team members are accountabl…" at bounding box center [278, 195] width 0 height 12
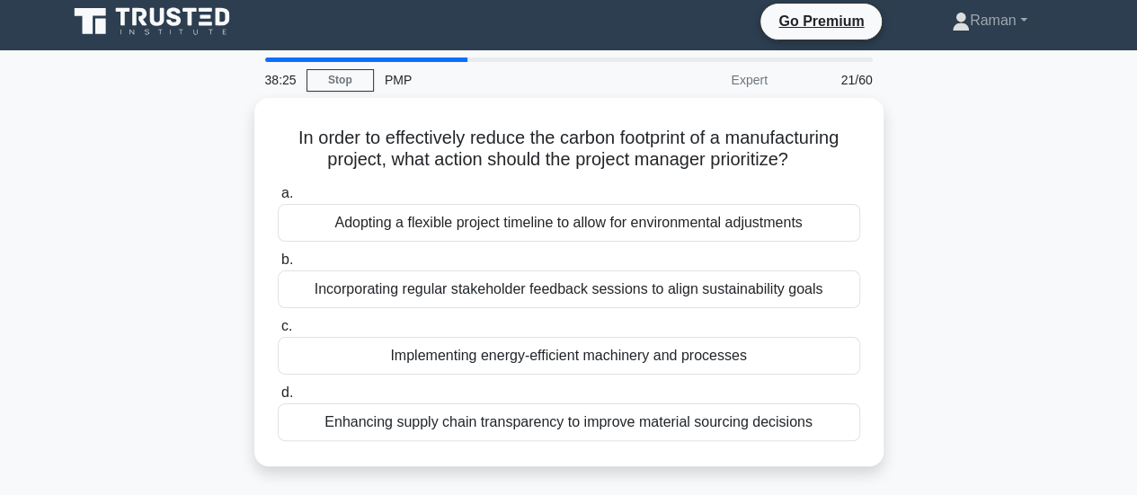
scroll to position [0, 0]
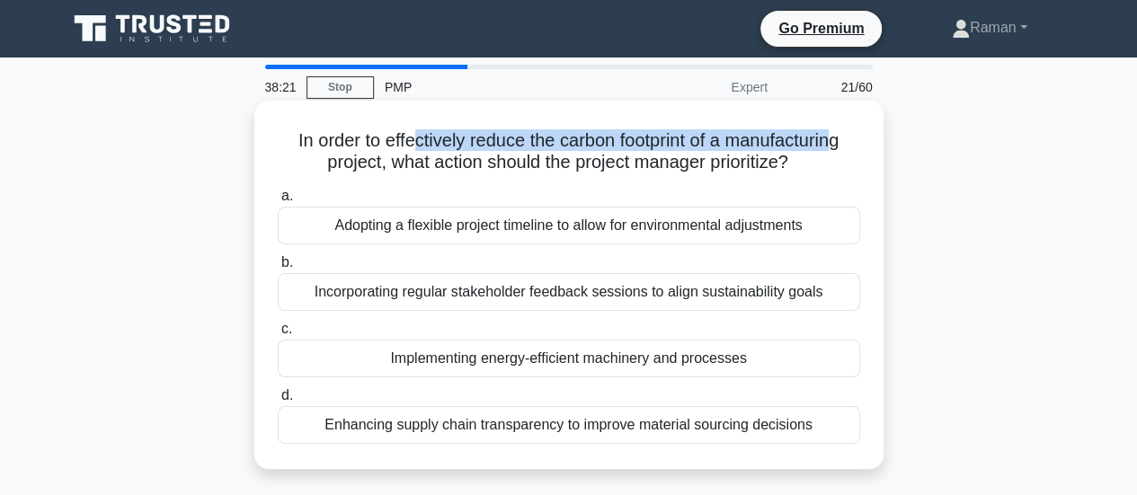
drag, startPoint x: 412, startPoint y: 144, endPoint x: 838, endPoint y: 141, distance: 426.8
click at [838, 141] on h5 "In order to effectively reduce the carbon footprint of a manufacturing project,…" at bounding box center [569, 151] width 586 height 45
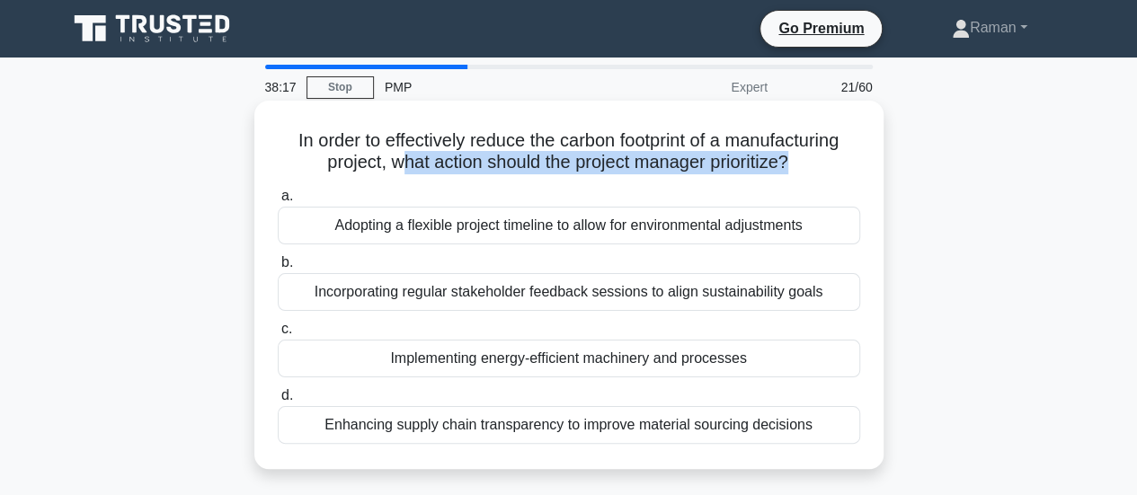
drag, startPoint x: 394, startPoint y: 160, endPoint x: 794, endPoint y: 164, distance: 399.9
click at [794, 164] on h5 "In order to effectively reduce the carbon footprint of a manufacturing project,…" at bounding box center [569, 151] width 586 height 45
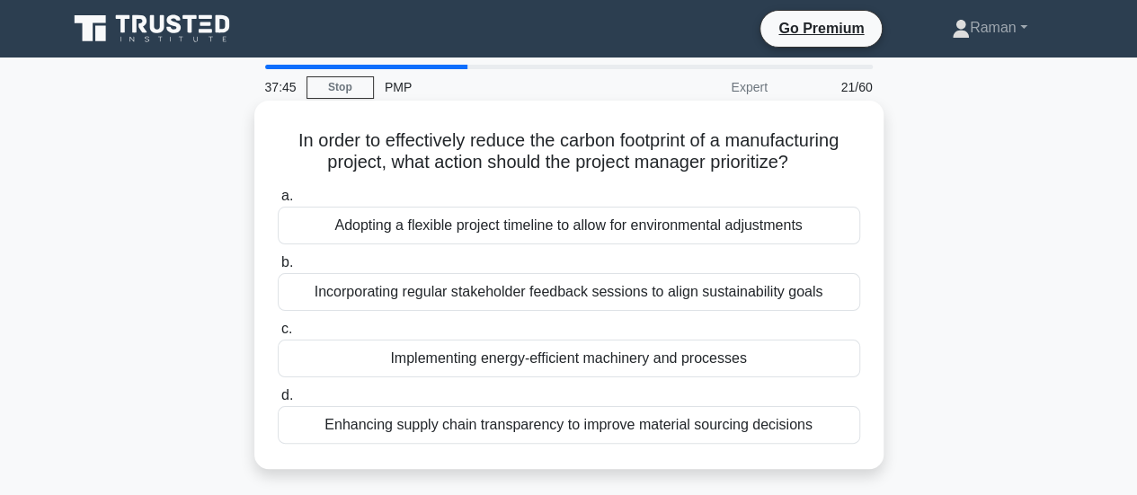
click at [347, 361] on div "Implementing energy-efficient machinery and processes" at bounding box center [569, 359] width 582 height 38
click at [278, 335] on input "c. Implementing energy-efficient machinery and processes" at bounding box center [278, 329] width 0 height 12
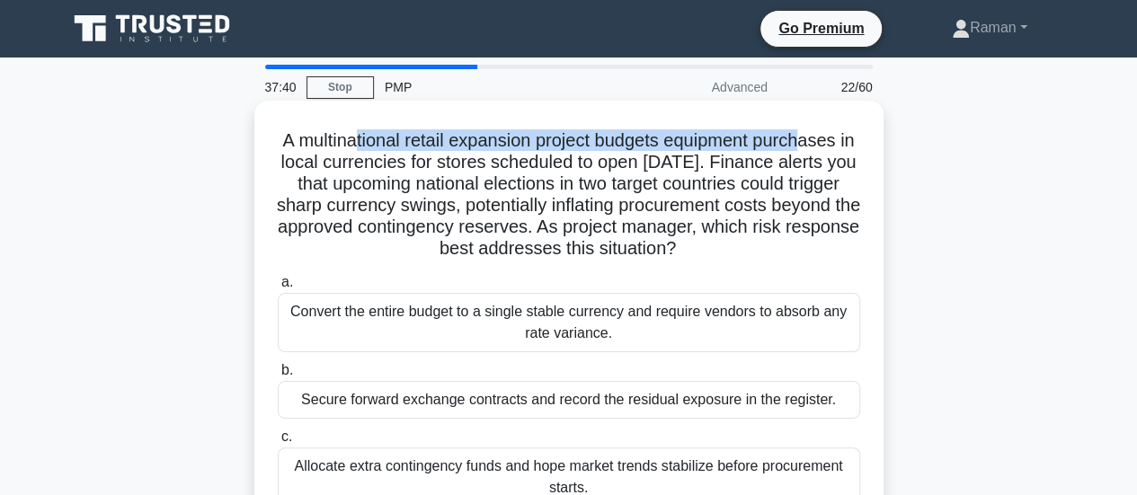
drag, startPoint x: 360, startPoint y: 144, endPoint x: 820, endPoint y: 144, distance: 459.2
click at [820, 144] on h5 "A multinational retail expansion project budgets equipment purchases in local c…" at bounding box center [569, 194] width 586 height 131
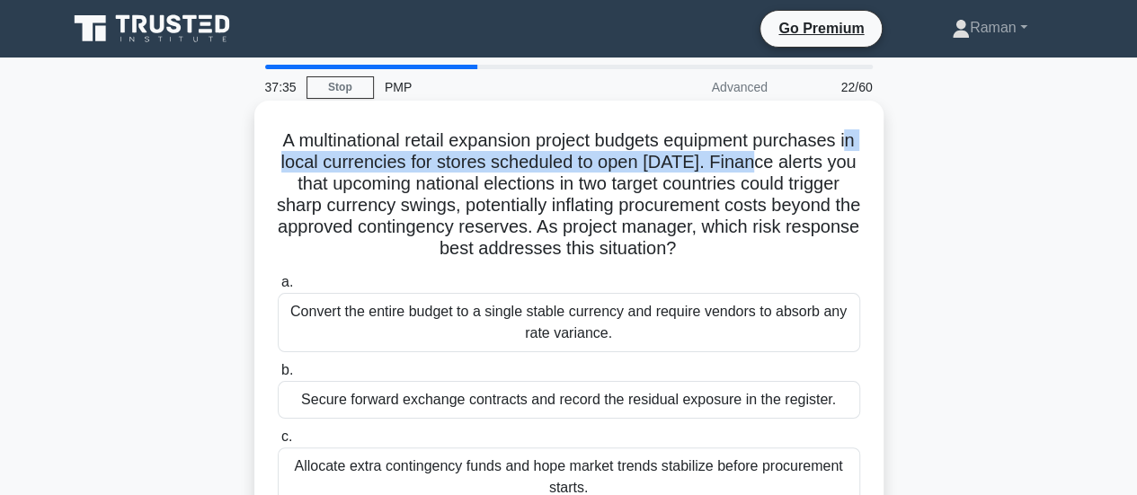
drag, startPoint x: 296, startPoint y: 166, endPoint x: 782, endPoint y: 166, distance: 486.1
click at [782, 166] on h5 "A multinational retail expansion project budgets equipment purchases in local c…" at bounding box center [569, 194] width 586 height 131
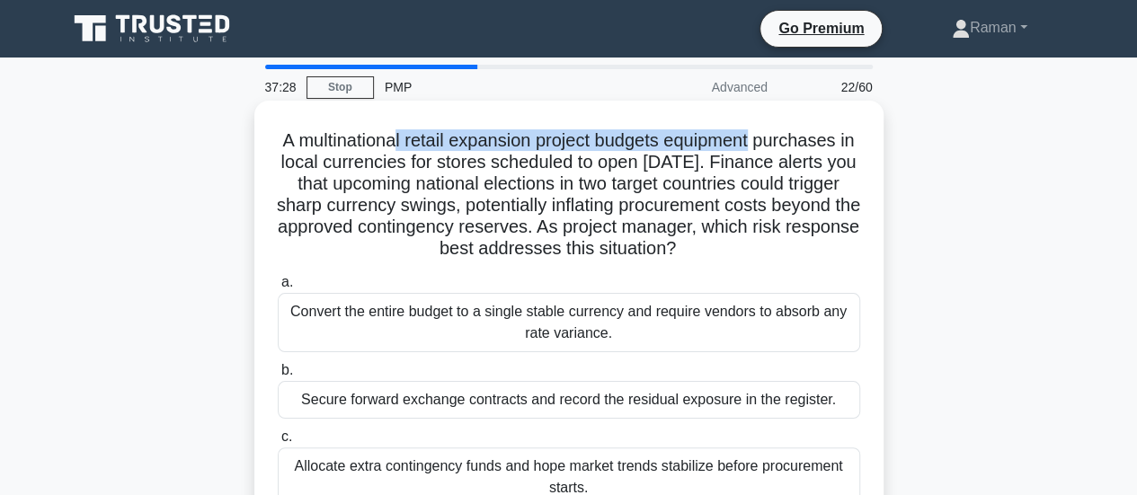
drag, startPoint x: 403, startPoint y: 140, endPoint x: 768, endPoint y: 145, distance: 365.8
click at [768, 145] on h5 "A multinational retail expansion project budgets equipment purchases in local c…" at bounding box center [569, 194] width 586 height 131
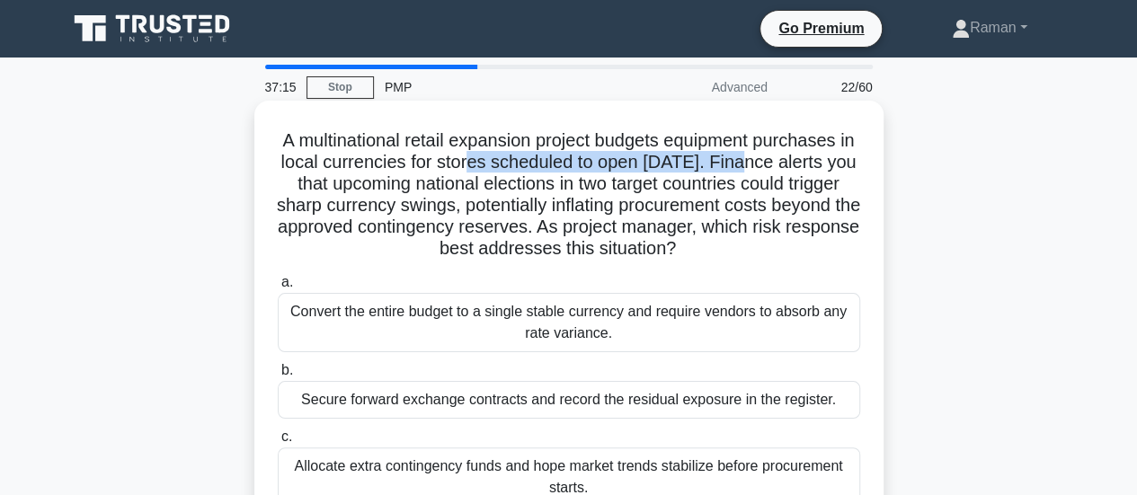
drag, startPoint x: 492, startPoint y: 164, endPoint x: 774, endPoint y: 166, distance: 281.3
click at [774, 166] on h5 "A multinational retail expansion project budgets equipment purchases in local c…" at bounding box center [569, 194] width 586 height 131
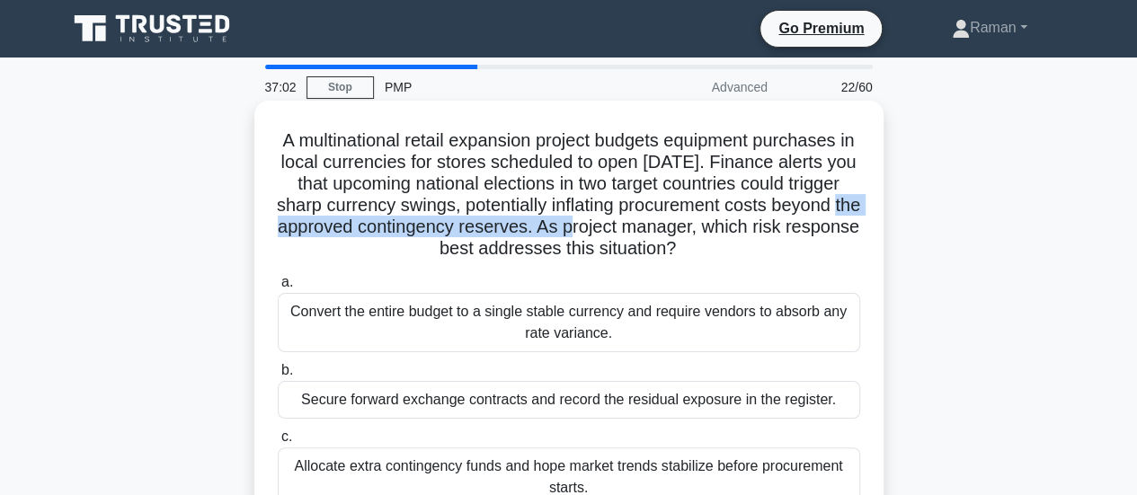
drag, startPoint x: 332, startPoint y: 226, endPoint x: 675, endPoint y: 226, distance: 343.3
click at [675, 226] on h5 "A multinational retail expansion project budgets equipment purchases in local c…" at bounding box center [569, 194] width 586 height 131
drag, startPoint x: 386, startPoint y: 253, endPoint x: 695, endPoint y: 264, distance: 308.4
click at [740, 260] on h5 "A multinational retail expansion project budgets equipment purchases in local c…" at bounding box center [569, 194] width 586 height 131
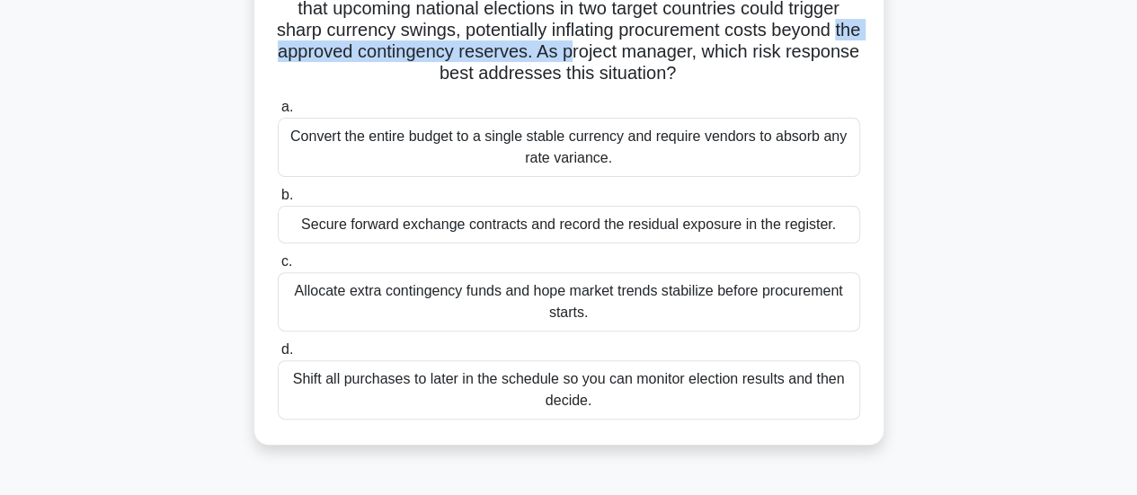
scroll to position [90, 0]
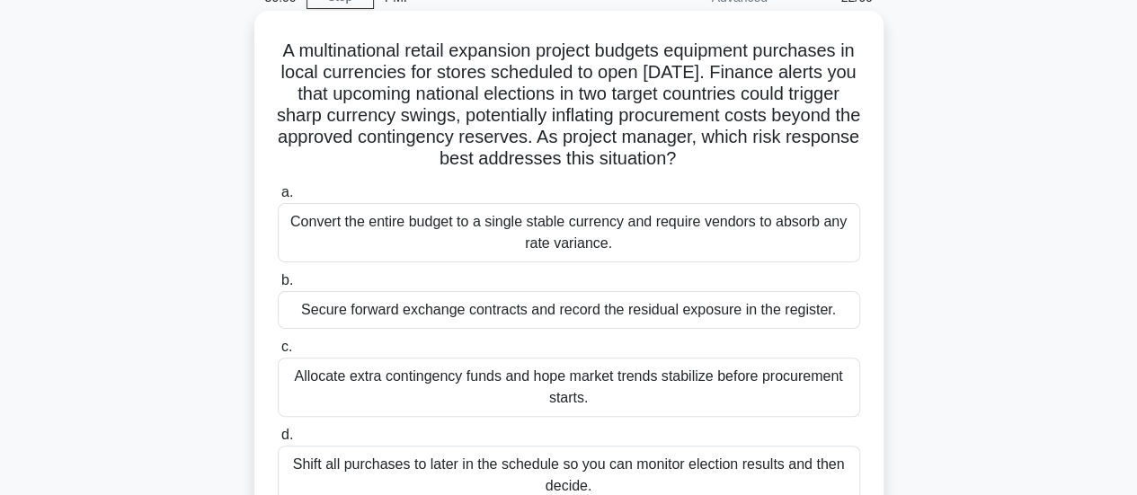
click at [392, 313] on div "Secure forward exchange contracts and record the residual exposure in the regis…" at bounding box center [569, 310] width 582 height 38
click at [278, 287] on input "b. Secure forward exchange contracts and record the residual exposure in the re…" at bounding box center [278, 281] width 0 height 12
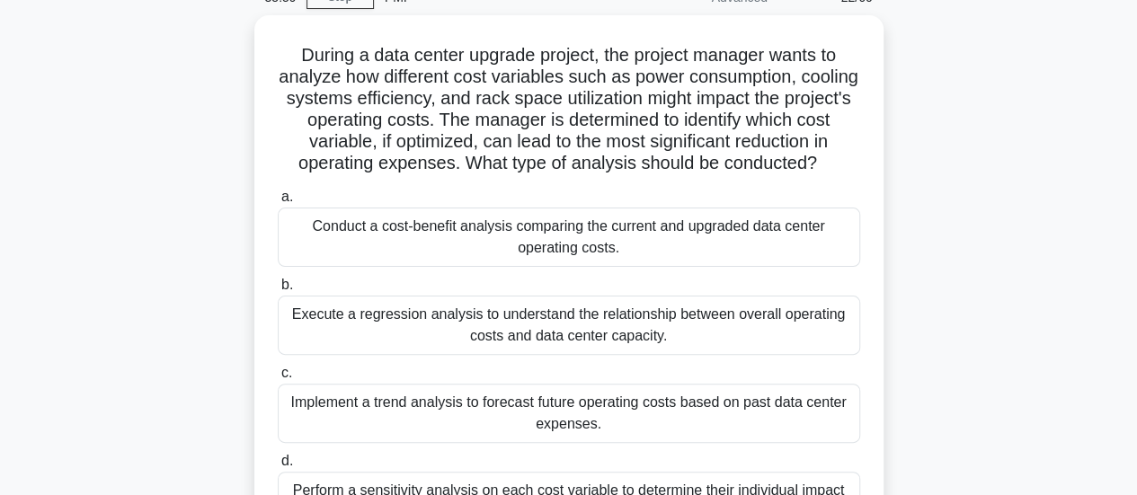
scroll to position [0, 0]
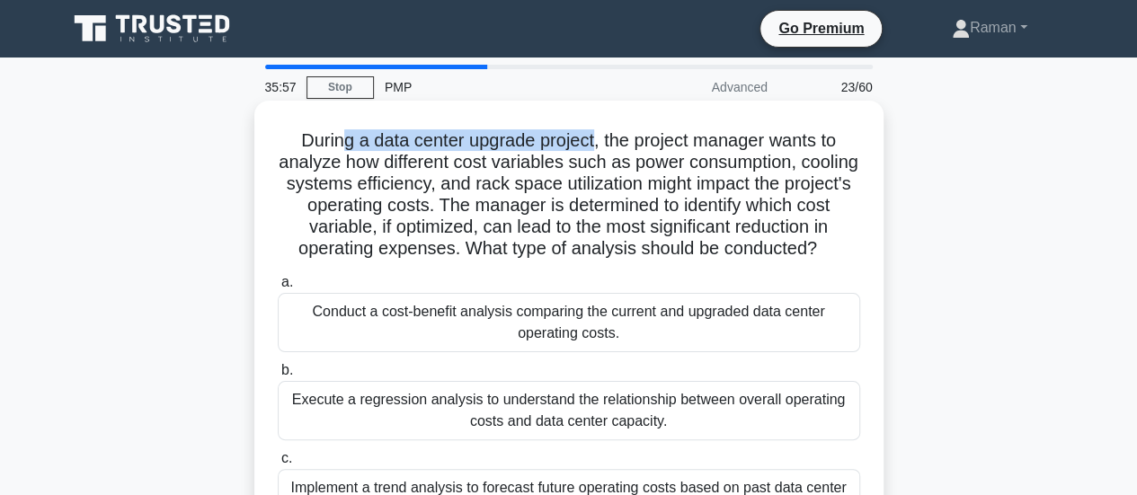
drag, startPoint x: 333, startPoint y: 143, endPoint x: 597, endPoint y: 150, distance: 263.4
click at [597, 150] on h5 "During a data center upgrade project, the project manager wants to analyze how …" at bounding box center [569, 194] width 586 height 131
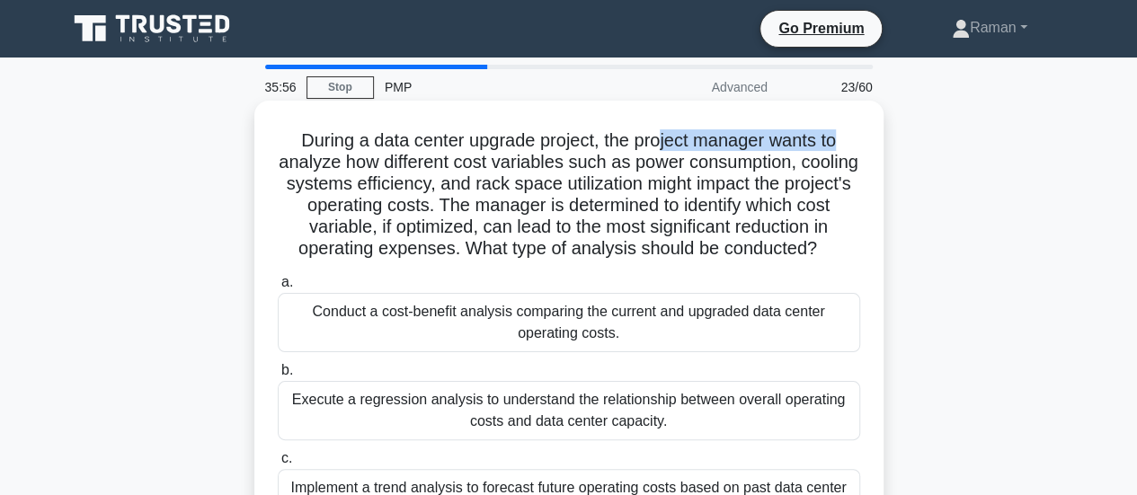
drag, startPoint x: 662, startPoint y: 146, endPoint x: 866, endPoint y: 137, distance: 204.2
click at [866, 137] on div "During a data center upgrade project, the project manager wants to analyze how …" at bounding box center [568, 371] width 615 height 527
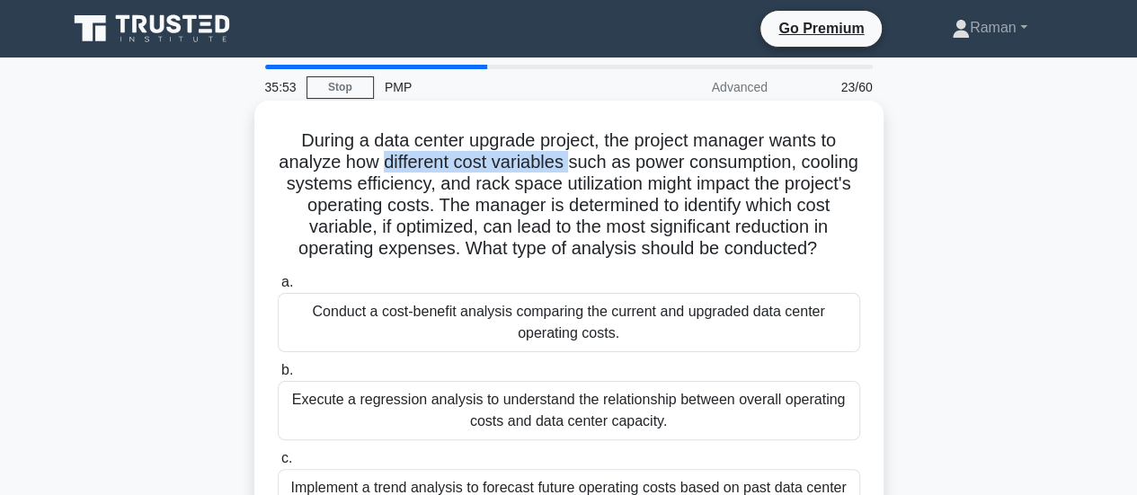
drag, startPoint x: 409, startPoint y: 164, endPoint x: 600, endPoint y: 164, distance: 191.4
click at [600, 164] on h5 "During a data center upgrade project, the project manager wants to analyze how …" at bounding box center [569, 194] width 586 height 131
click at [677, 166] on h5 "During a data center upgrade project, the project manager wants to analyze how …" at bounding box center [569, 194] width 586 height 131
drag, startPoint x: 745, startPoint y: 186, endPoint x: 798, endPoint y: 181, distance: 53.3
click at [798, 181] on h5 "During a data center upgrade project, the project manager wants to analyze how …" at bounding box center [569, 194] width 586 height 131
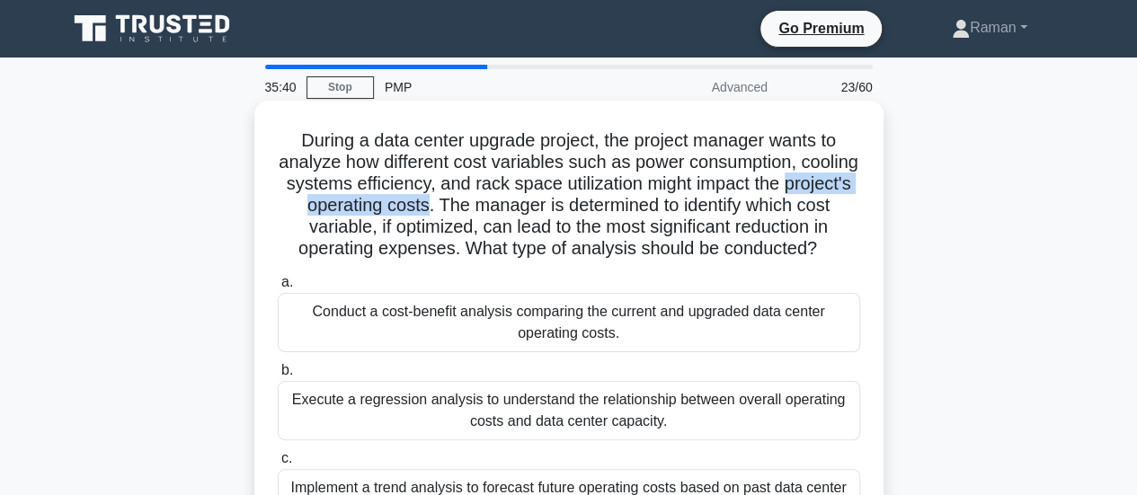
drag, startPoint x: 280, startPoint y: 210, endPoint x: 480, endPoint y: 208, distance: 199.5
click at [480, 208] on h5 "During a data center upgrade project, the project manager wants to analyze how …" at bounding box center [569, 194] width 586 height 131
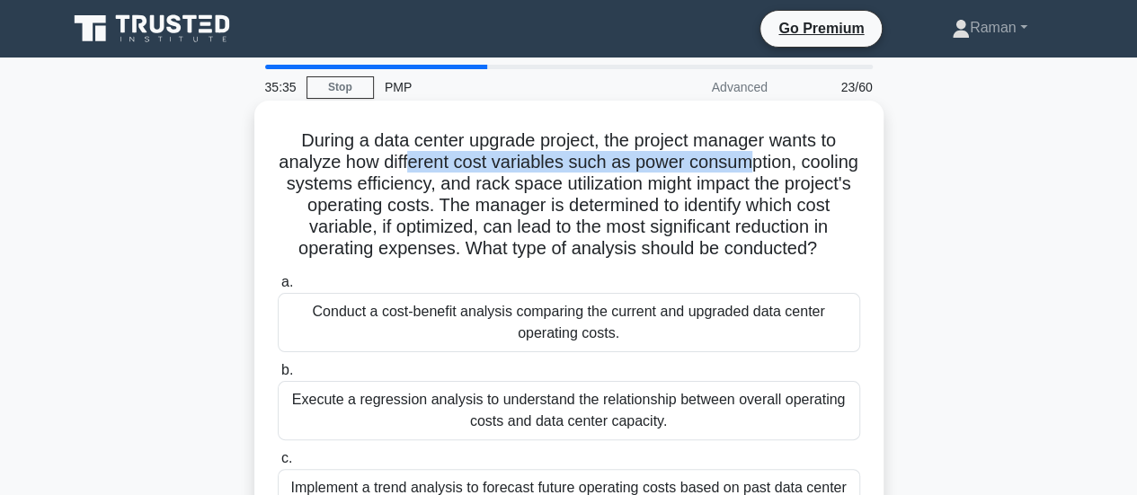
drag, startPoint x: 437, startPoint y: 164, endPoint x: 783, endPoint y: 165, distance: 346.0
click at [783, 165] on h5 "During a data center upgrade project, the project manager wants to analyze how …" at bounding box center [569, 194] width 586 height 131
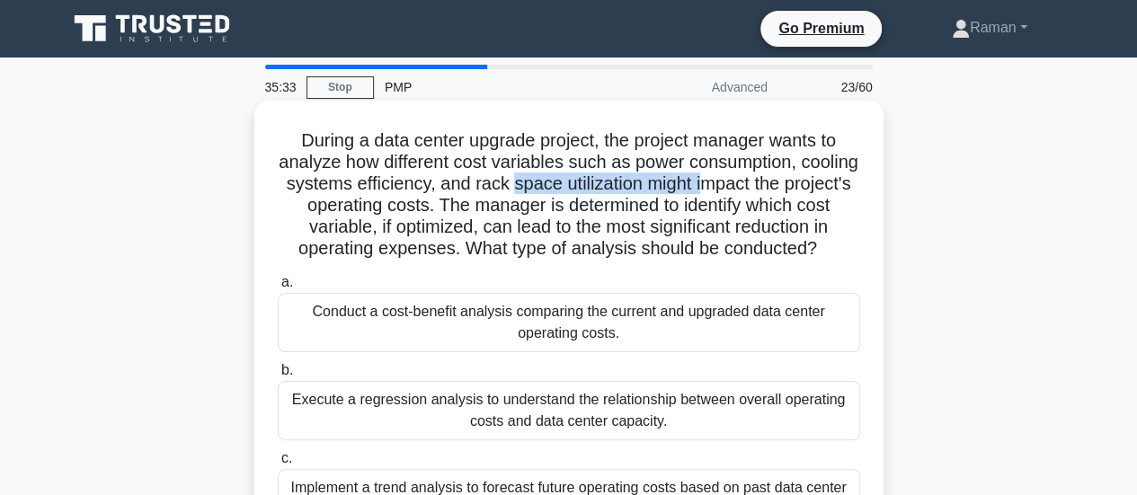
drag, startPoint x: 576, startPoint y: 184, endPoint x: 778, endPoint y: 189, distance: 202.2
click at [778, 189] on h5 "During a data center upgrade project, the project manager wants to analyze how …" at bounding box center [569, 194] width 586 height 131
click at [426, 209] on h5 "During a data center upgrade project, the project manager wants to analyze how …" at bounding box center [569, 194] width 586 height 131
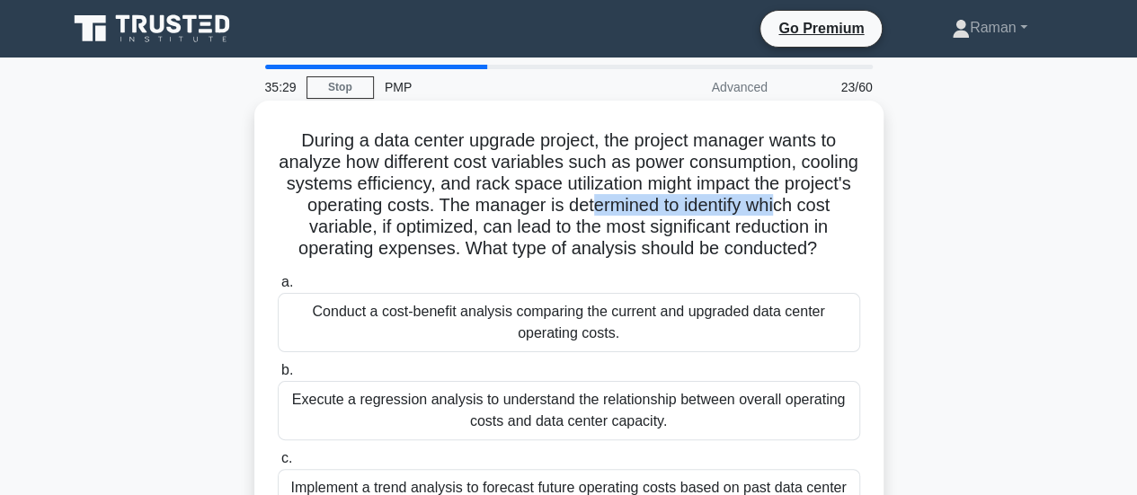
drag, startPoint x: 643, startPoint y: 208, endPoint x: 837, endPoint y: 207, distance: 194.1
click at [837, 207] on h5 "During a data center upgrade project, the project manager wants to analyze how …" at bounding box center [569, 194] width 586 height 131
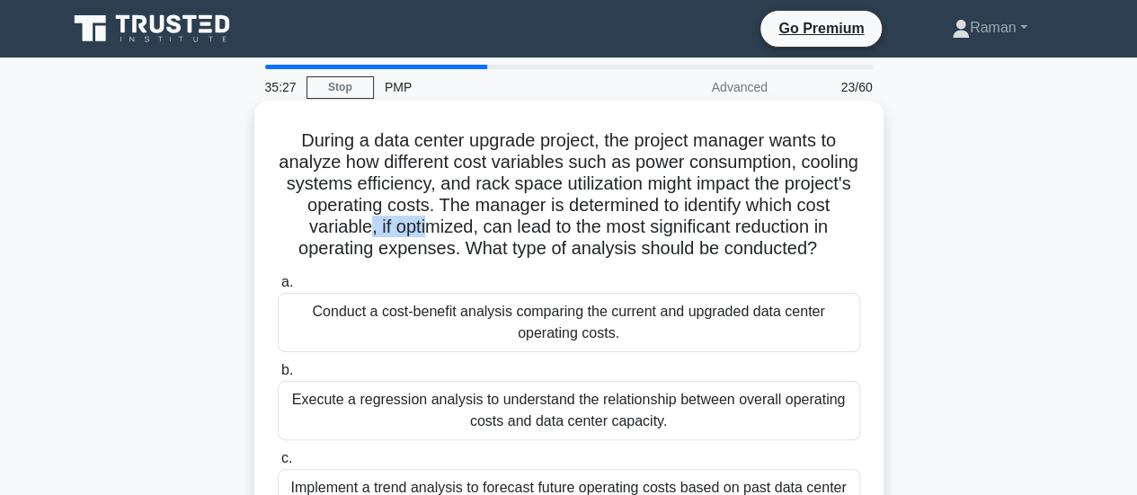
drag, startPoint x: 380, startPoint y: 229, endPoint x: 494, endPoint y: 226, distance: 114.2
click at [446, 226] on h5 "During a data center upgrade project, the project manager wants to analyze how …" at bounding box center [569, 194] width 586 height 131
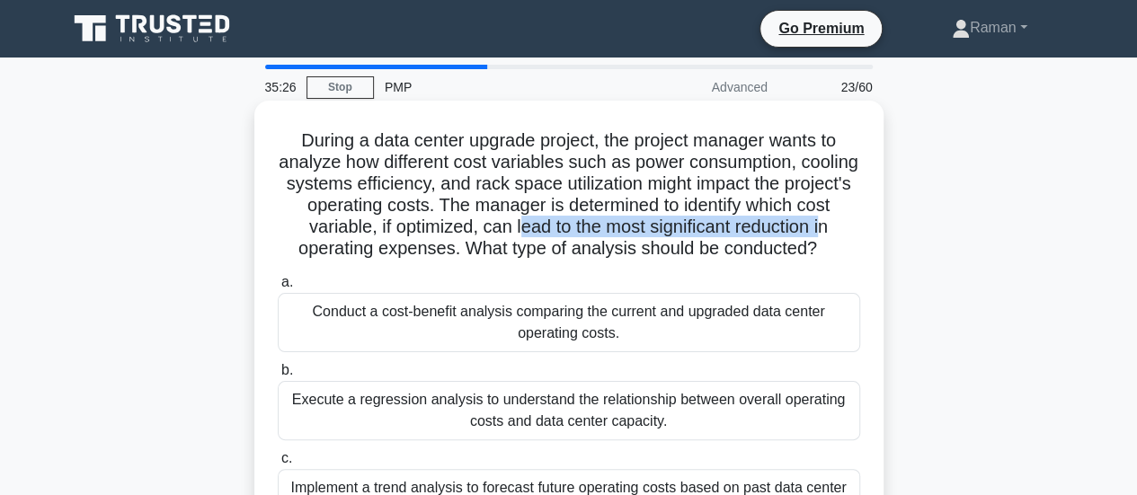
drag, startPoint x: 542, startPoint y: 227, endPoint x: 846, endPoint y: 226, distance: 304.6
click at [846, 226] on h5 "During a data center upgrade project, the project manager wants to analyze how …" at bounding box center [569, 194] width 586 height 131
drag, startPoint x: 349, startPoint y: 251, endPoint x: 839, endPoint y: 250, distance: 490.6
click at [839, 250] on h5 "During a data center upgrade project, the project manager wants to analyze how …" at bounding box center [569, 194] width 586 height 131
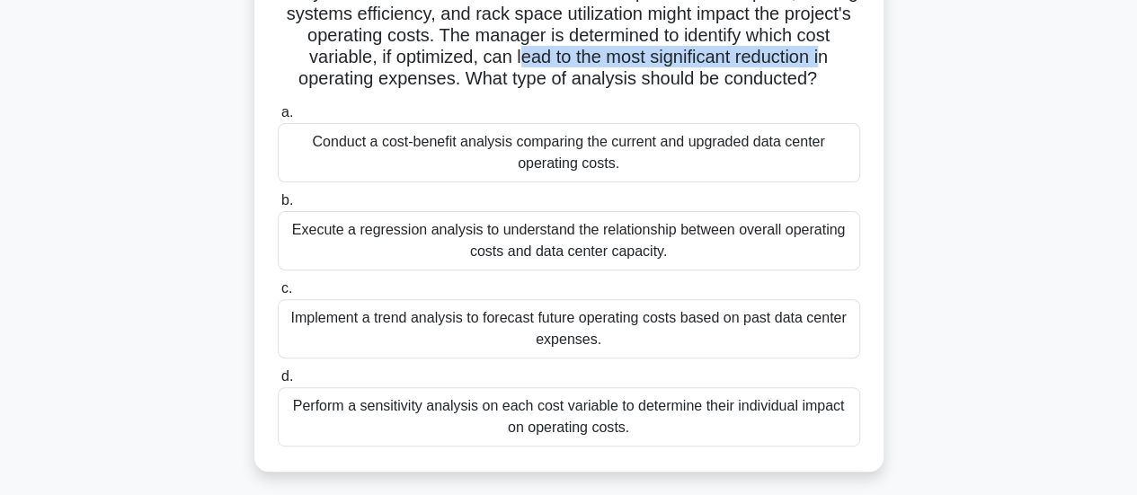
scroll to position [180, 0]
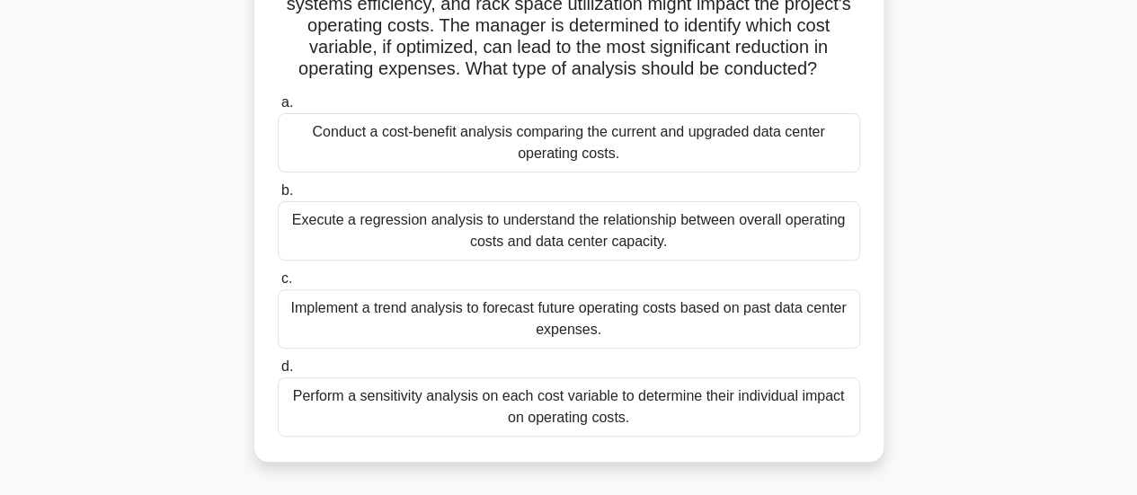
click at [465, 157] on div "Conduct a cost-benefit analysis comparing the current and upgraded data center …" at bounding box center [569, 142] width 582 height 59
click at [278, 109] on input "a. Conduct a cost-benefit analysis comparing the current and upgraded data cent…" at bounding box center [278, 103] width 0 height 12
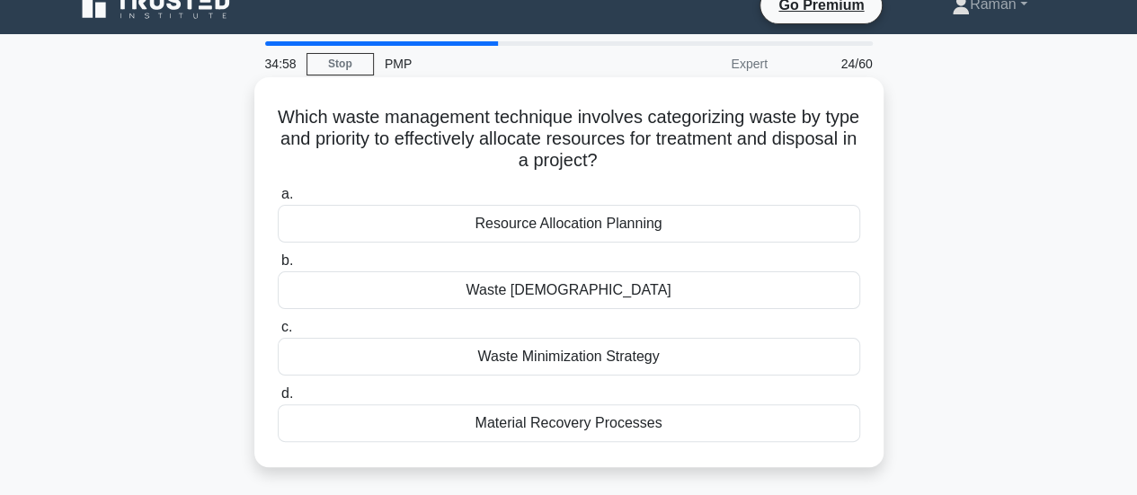
scroll to position [0, 0]
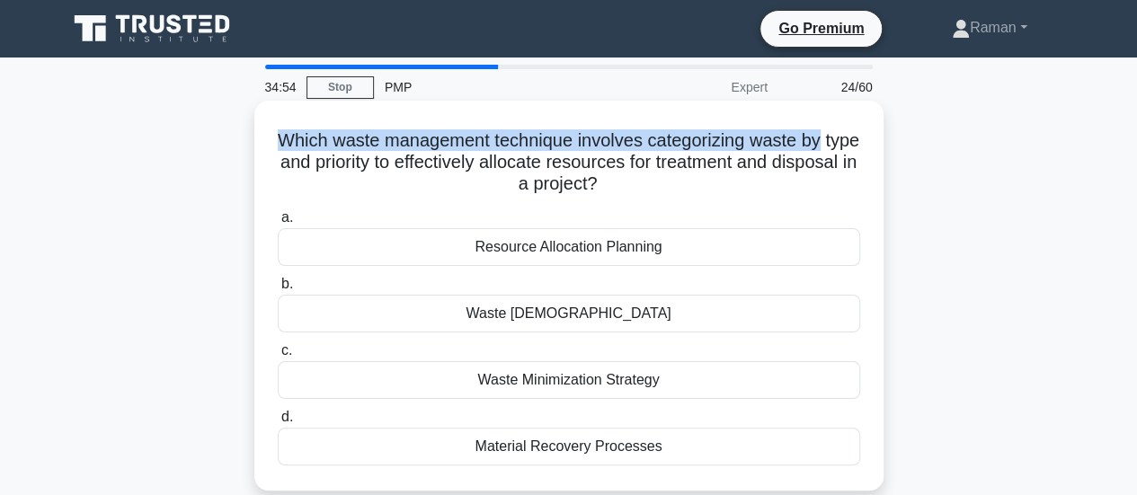
drag, startPoint x: 293, startPoint y: 142, endPoint x: 841, endPoint y: 141, distance: 548.1
click at [841, 141] on h5 "Which waste management technique involves categorizing waste by type and priori…" at bounding box center [569, 162] width 586 height 66
drag, startPoint x: 306, startPoint y: 164, endPoint x: 831, endPoint y: 181, distance: 525.0
click at [831, 181] on h5 "Which waste management technique involves categorizing waste by type and priori…" at bounding box center [569, 162] width 586 height 66
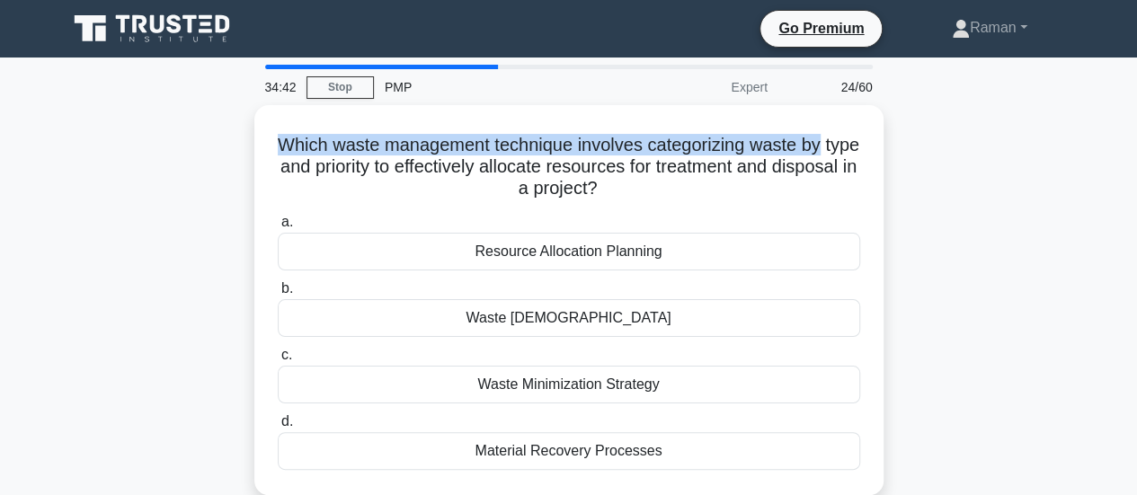
click at [917, 174] on div "Which waste management technique involves categorizing waste by type and priori…" at bounding box center [569, 311] width 1024 height 412
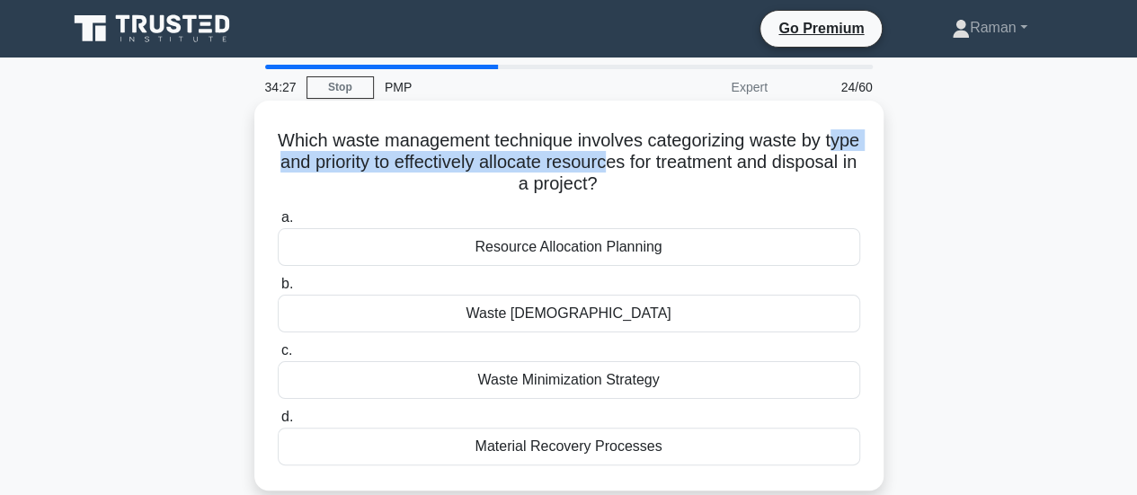
drag, startPoint x: 305, startPoint y: 172, endPoint x: 671, endPoint y: 164, distance: 366.7
click at [671, 164] on h5 "Which waste management technique involves categorizing waste by type and priori…" at bounding box center [569, 162] width 586 height 66
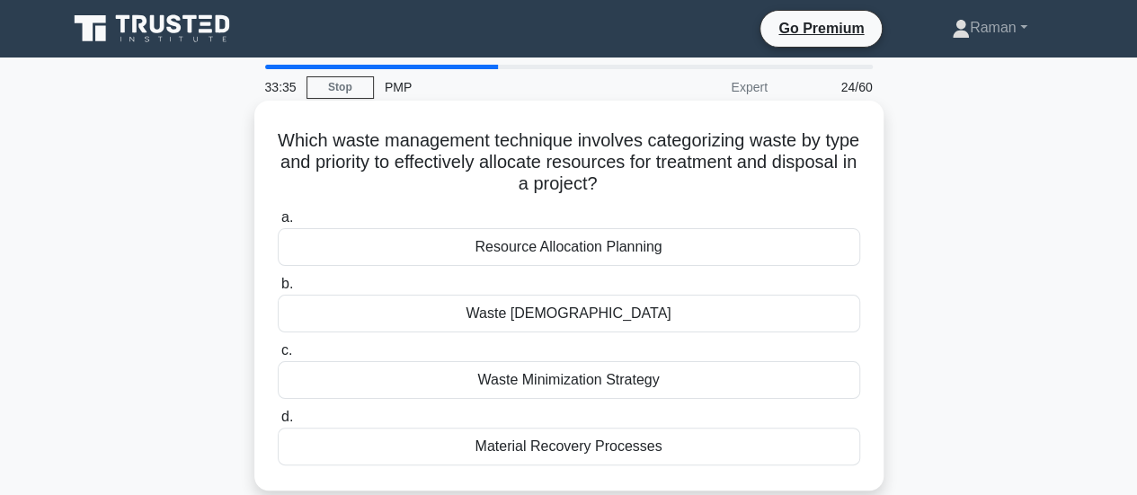
click at [670, 378] on div "Waste Minimization Strategy" at bounding box center [569, 380] width 582 height 38
click at [278, 357] on input "c. Waste Minimization Strategy" at bounding box center [278, 351] width 0 height 12
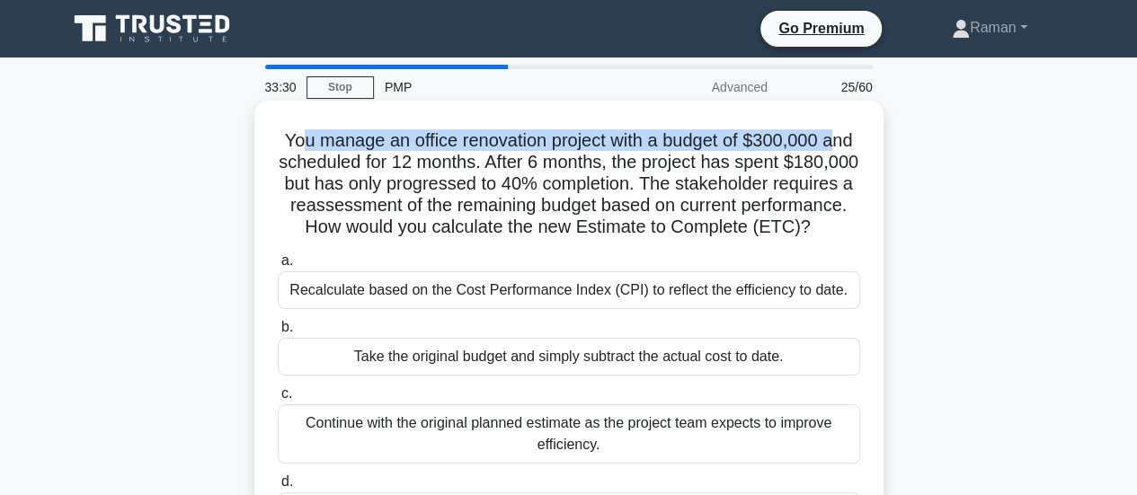
drag, startPoint x: 296, startPoint y: 136, endPoint x: 837, endPoint y: 143, distance: 541.9
click at [837, 143] on h5 "You manage an office renovation project with a budget of $300,000 and scheduled…" at bounding box center [569, 184] width 586 height 110
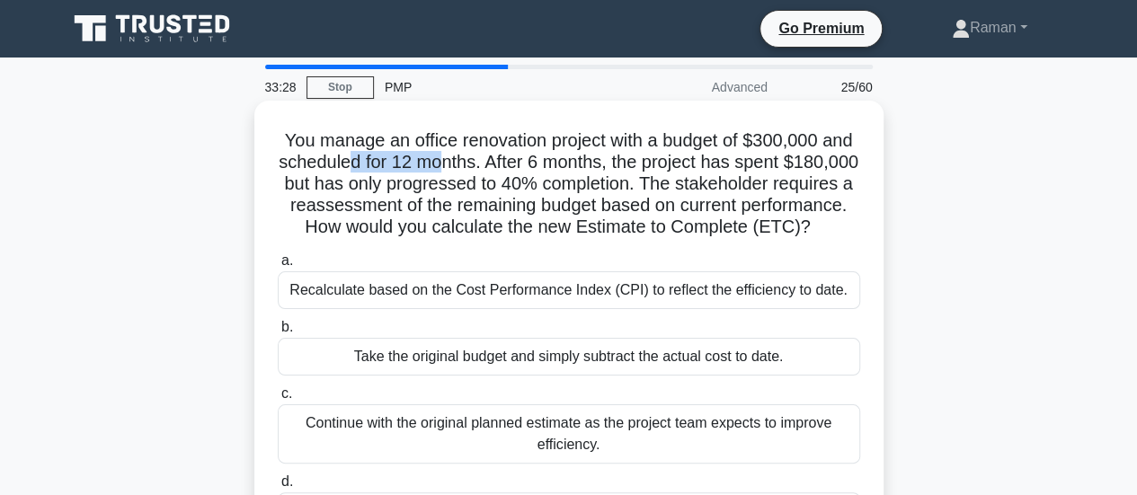
drag, startPoint x: 385, startPoint y: 161, endPoint x: 537, endPoint y: 161, distance: 152.8
click at [474, 163] on h5 "You manage an office renovation project with a budget of $300,000 and scheduled…" at bounding box center [569, 184] width 586 height 110
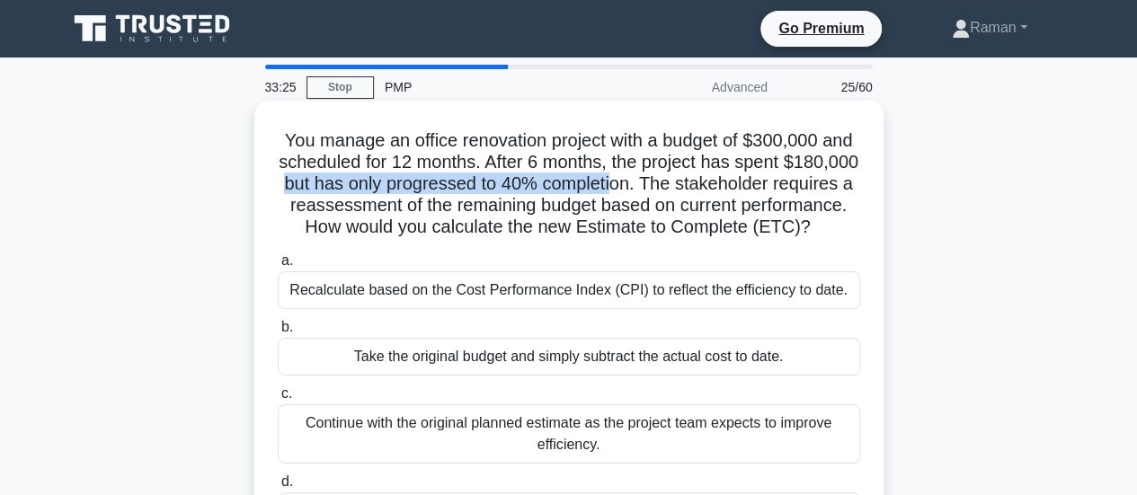
drag, startPoint x: 358, startPoint y: 184, endPoint x: 693, endPoint y: 193, distance: 335.3
click at [693, 193] on h5 "You manage an office renovation project with a budget of $300,000 and scheduled…" at bounding box center [569, 184] width 586 height 110
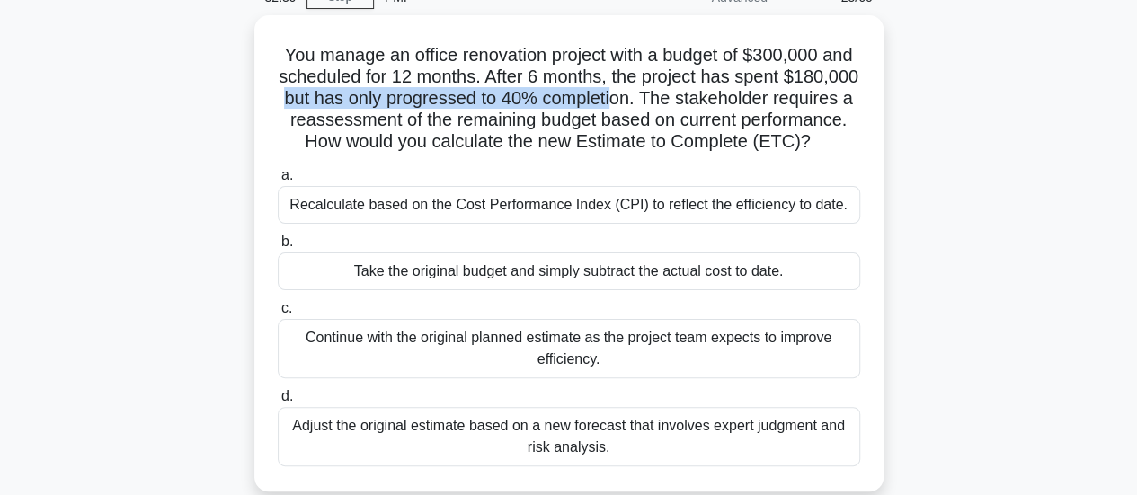
scroll to position [180, 0]
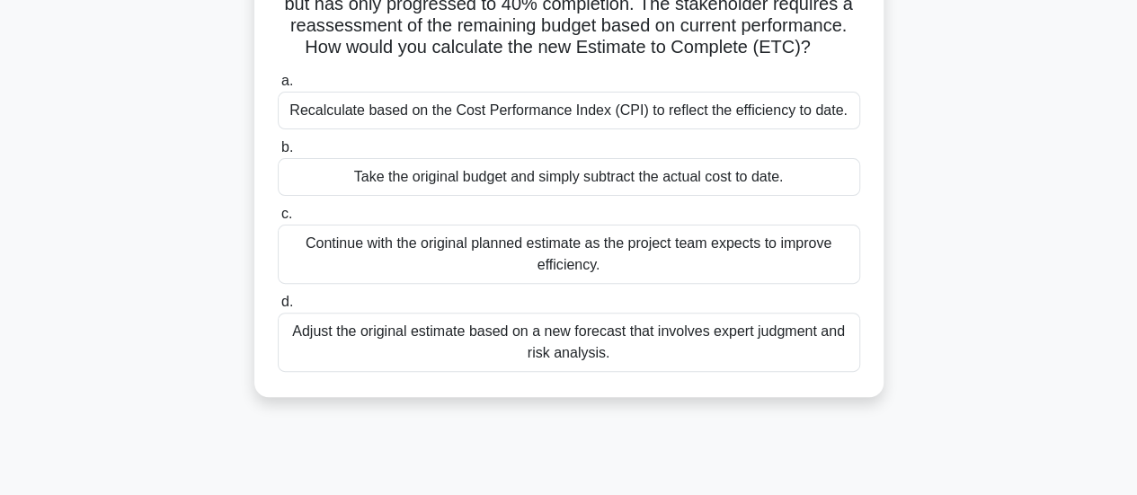
click at [462, 129] on div "Recalculate based on the Cost Performance Index (CPI) to reflect the efficiency…" at bounding box center [569, 111] width 582 height 38
click at [278, 87] on input "a. Recalculate based on the Cost Performance Index (CPI) to reflect the efficie…" at bounding box center [278, 81] width 0 height 12
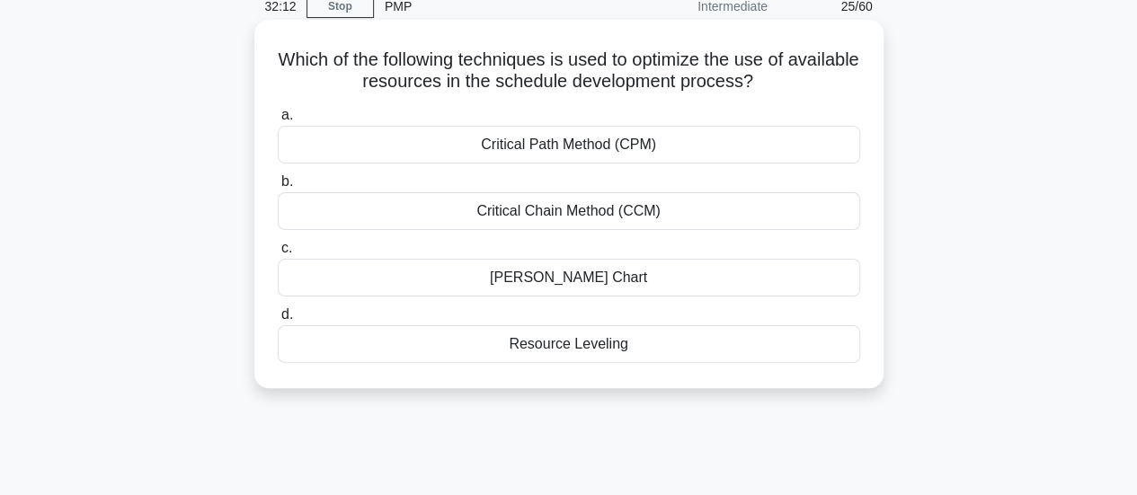
scroll to position [0, 0]
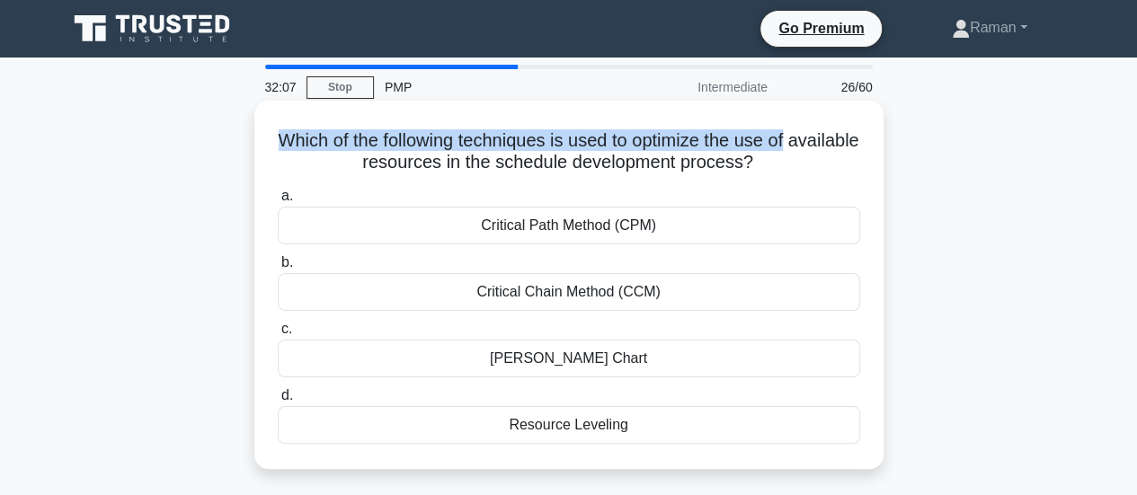
drag, startPoint x: 307, startPoint y: 138, endPoint x: 843, endPoint y: 147, distance: 535.6
click at [843, 147] on h5 "Which of the following techniques is used to optimize the use of available reso…" at bounding box center [569, 151] width 586 height 45
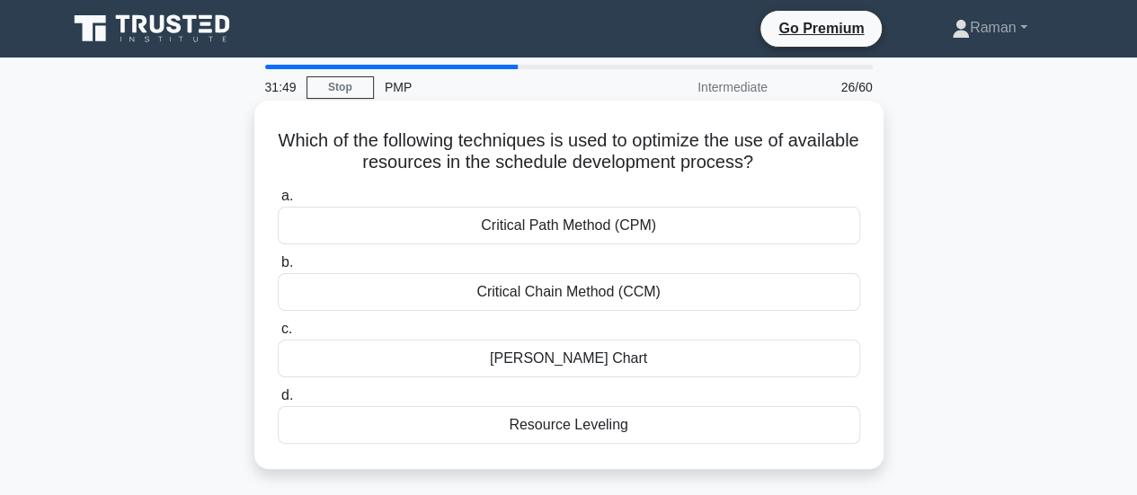
click at [636, 431] on div "Resource Leveling" at bounding box center [569, 425] width 582 height 38
click at [278, 402] on input "d. Resource Leveling" at bounding box center [278, 396] width 0 height 12
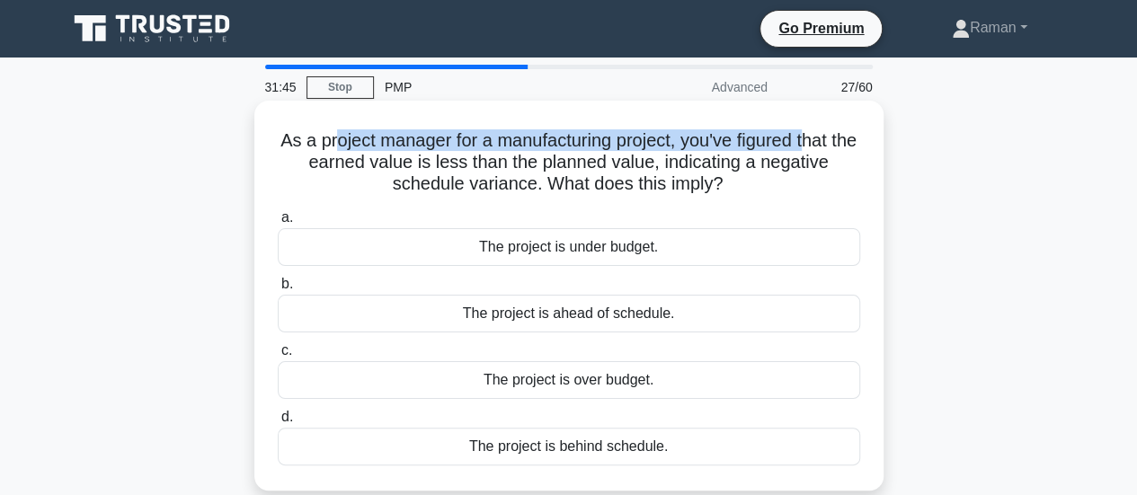
drag, startPoint x: 394, startPoint y: 145, endPoint x: 829, endPoint y: 139, distance: 435.9
click at [829, 139] on h5 "As a project manager for a manufacturing project, you've figured that the earne…" at bounding box center [569, 162] width 586 height 66
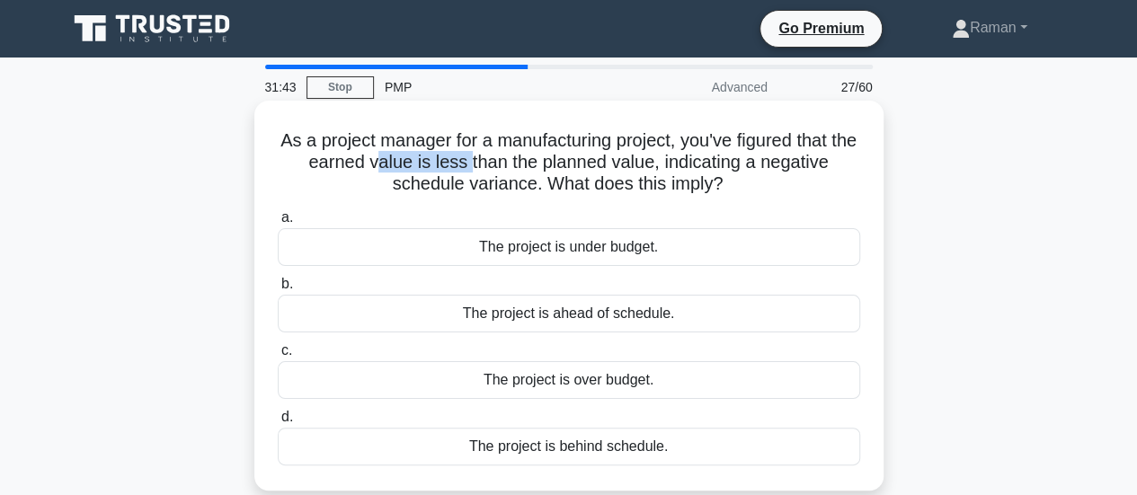
drag, startPoint x: 390, startPoint y: 169, endPoint x: 483, endPoint y: 169, distance: 92.6
click at [483, 169] on h5 "As a project manager for a manufacturing project, you've figured that the earne…" at bounding box center [569, 162] width 586 height 66
click at [545, 448] on div "The project is behind schedule." at bounding box center [569, 447] width 582 height 38
click at [278, 423] on input "d. The project is behind schedule." at bounding box center [278, 418] width 0 height 12
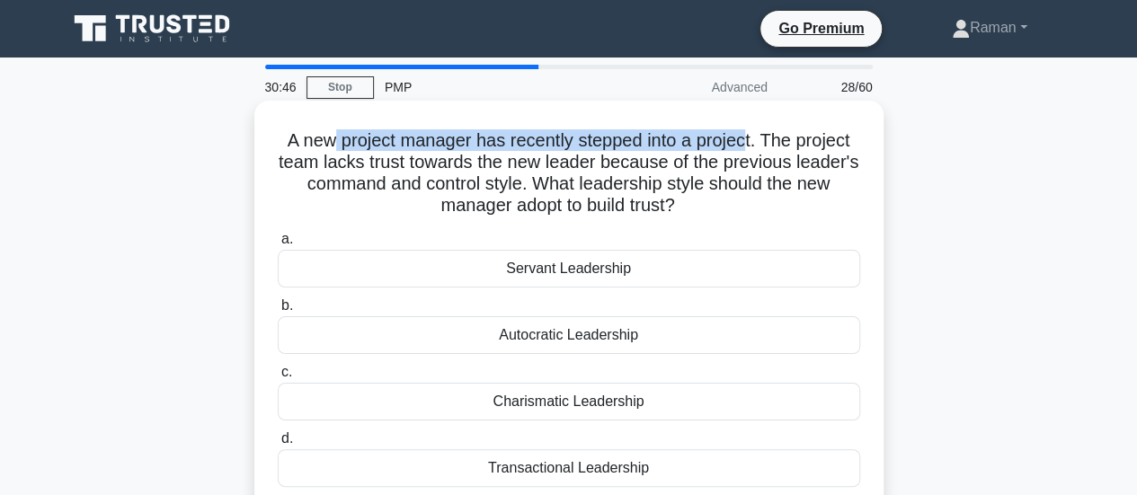
drag, startPoint x: 323, startPoint y: 151, endPoint x: 746, endPoint y: 144, distance: 422.4
click at [746, 144] on h5 "A new project manager has recently stepped into a project. The project team lac…" at bounding box center [569, 173] width 586 height 88
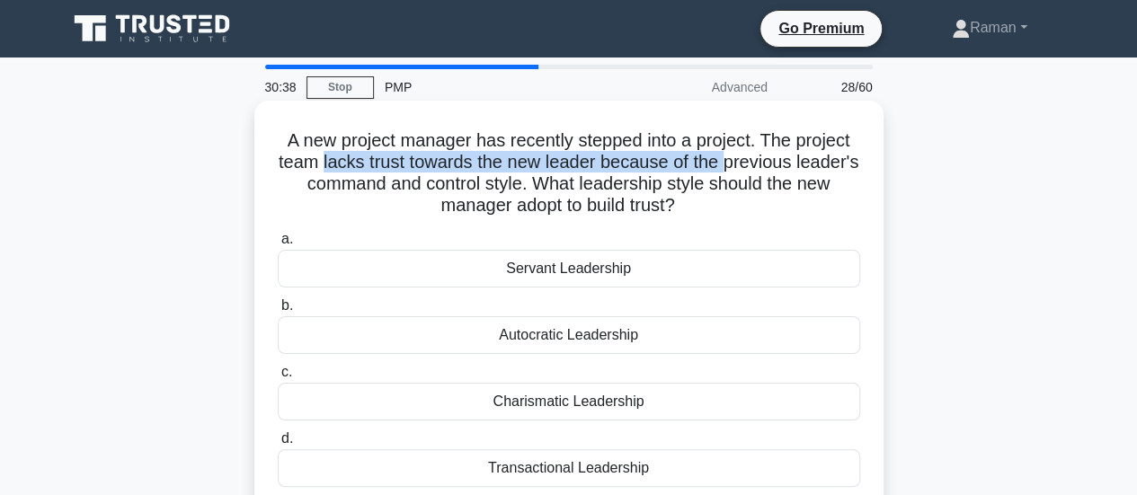
drag, startPoint x: 354, startPoint y: 169, endPoint x: 763, endPoint y: 162, distance: 408.9
click at [763, 162] on h5 "A new project manager has recently stepped into a project. The project team lac…" at bounding box center [569, 173] width 586 height 88
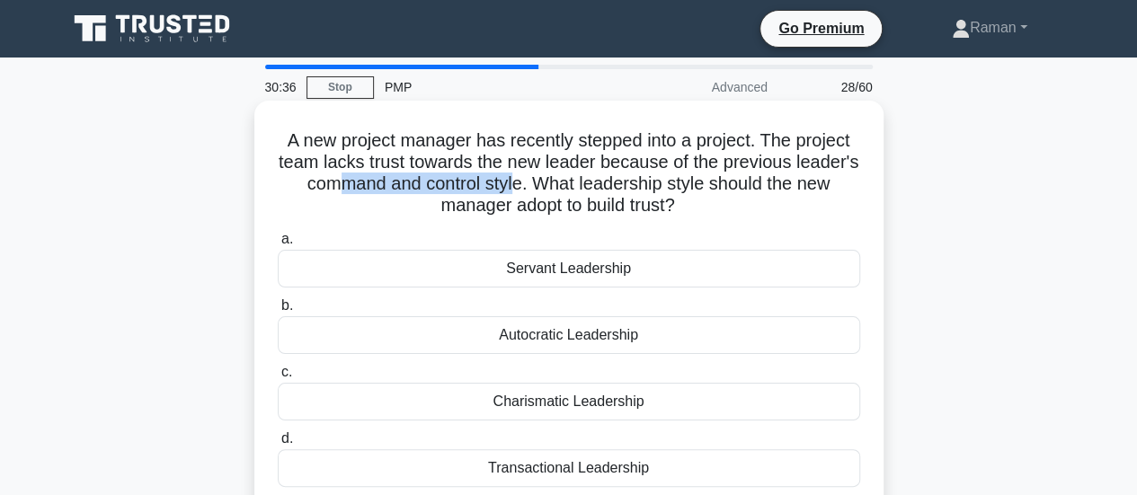
drag, startPoint x: 387, startPoint y: 186, endPoint x: 567, endPoint y: 187, distance: 179.7
click at [567, 187] on h5 "A new project manager has recently stepped into a project. The project team lac…" at bounding box center [569, 173] width 586 height 88
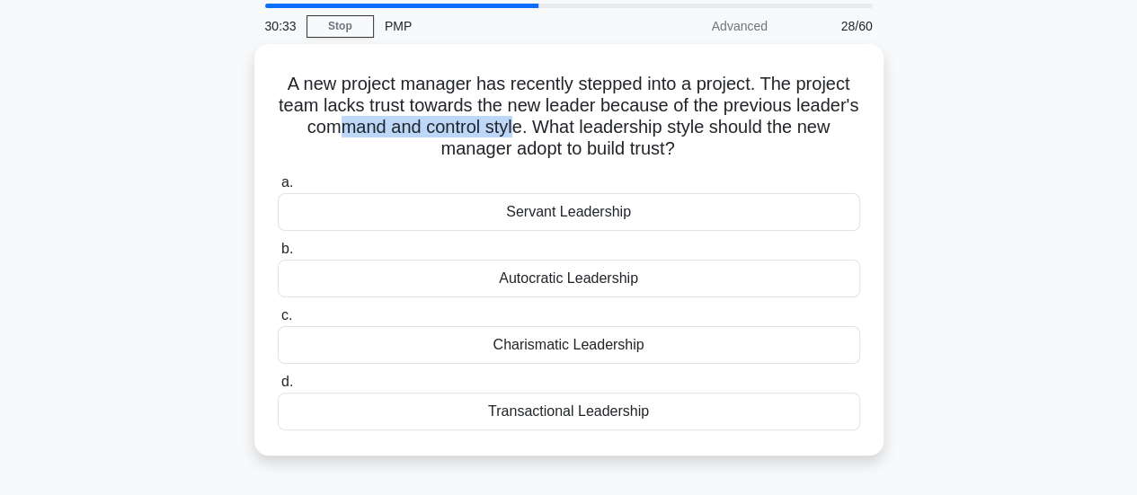
scroll to position [90, 0]
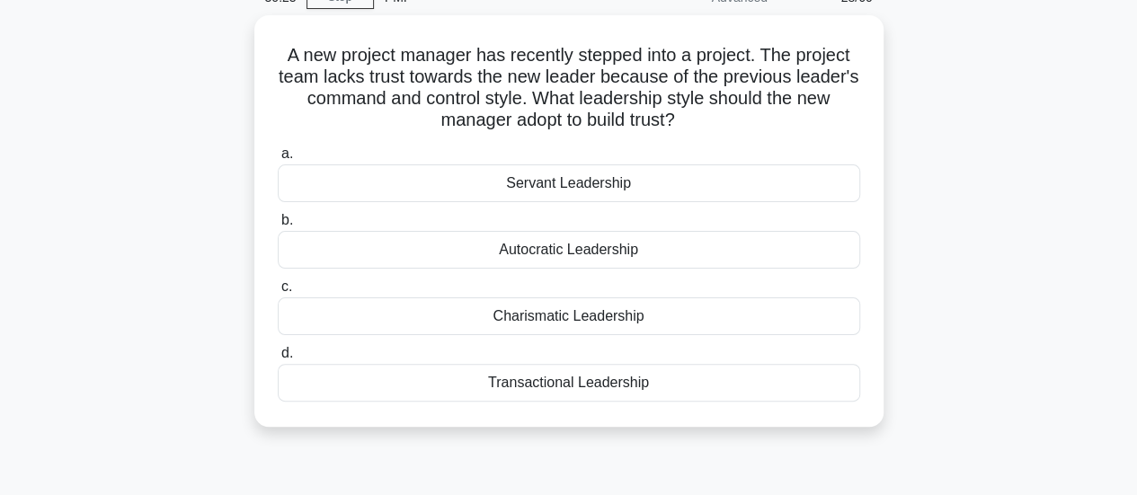
click at [133, 301] on div "A new project manager has recently stepped into a project. The project team lac…" at bounding box center [569, 231] width 1024 height 433
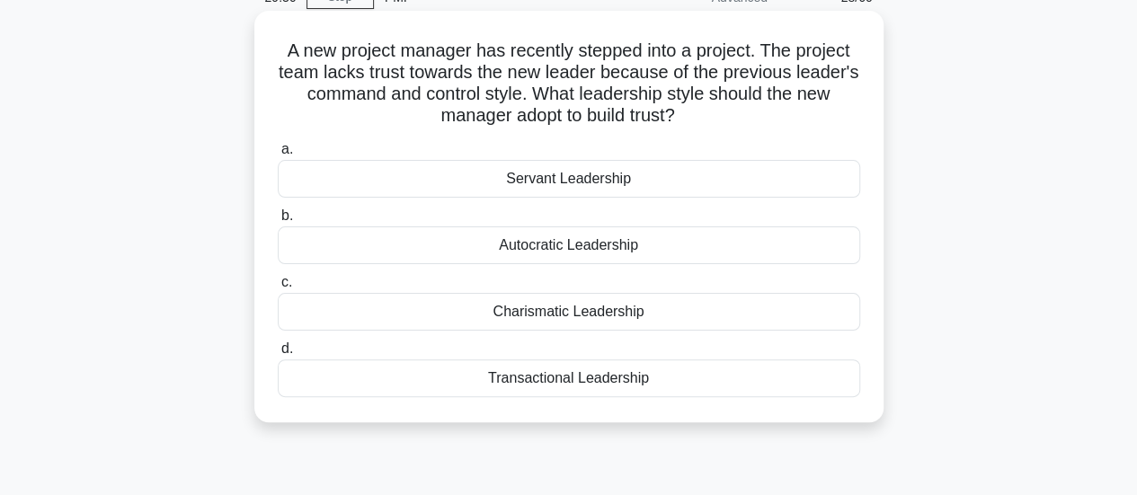
click at [483, 184] on div "Servant Leadership" at bounding box center [569, 179] width 582 height 38
click at [278, 155] on input "a. Servant Leadership" at bounding box center [278, 150] width 0 height 12
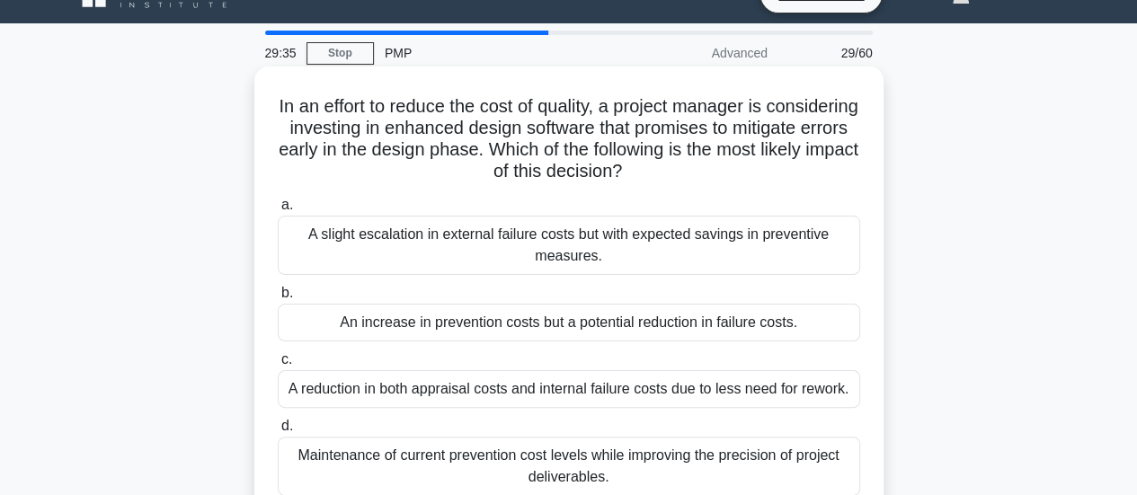
scroll to position [0, 0]
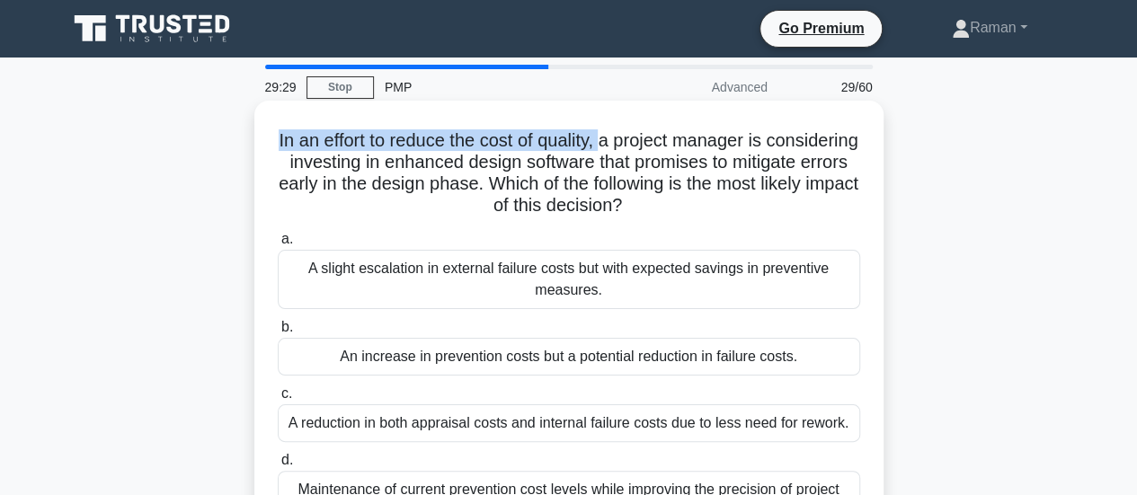
drag, startPoint x: 316, startPoint y: 141, endPoint x: 651, endPoint y: 141, distance: 334.3
click at [651, 141] on h5 "In an effort to reduce the cost of quality, a project manager is considering in…" at bounding box center [569, 173] width 586 height 88
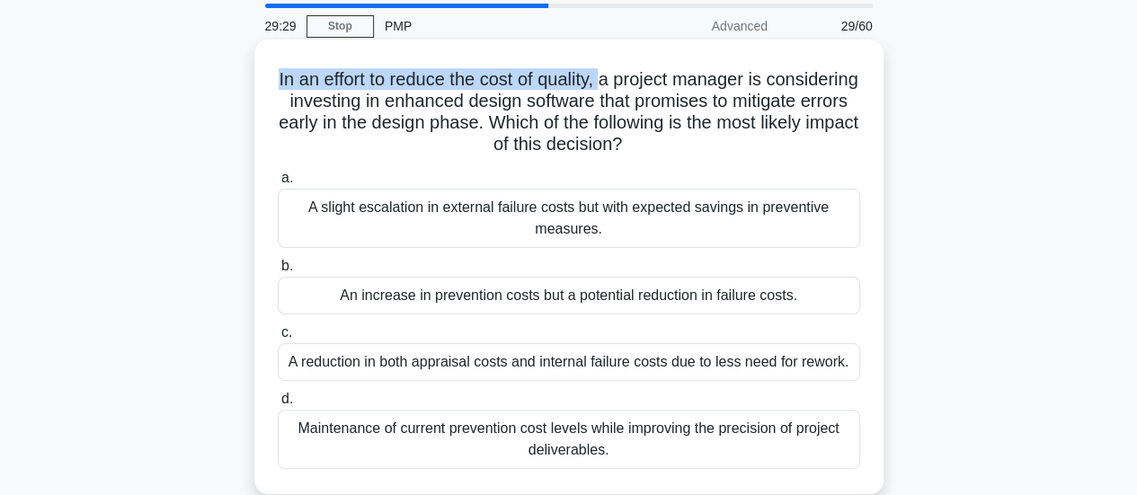
scroll to position [90, 0]
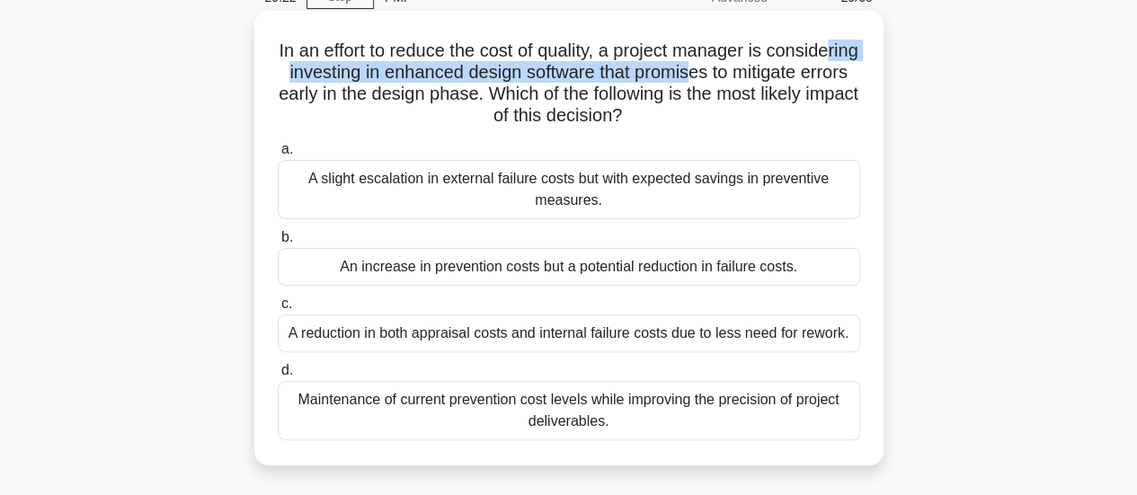
drag, startPoint x: 350, startPoint y: 78, endPoint x: 802, endPoint y: 77, distance: 451.1
click at [802, 77] on h5 "In an effort to reduce the cost of quality, a project manager is considering in…" at bounding box center [569, 84] width 586 height 88
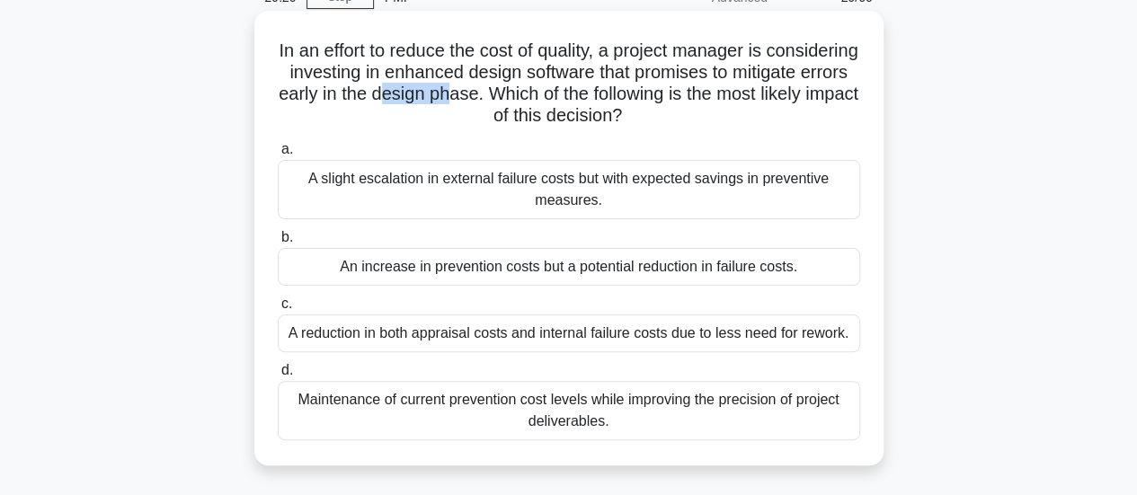
drag, startPoint x: 510, startPoint y: 99, endPoint x: 642, endPoint y: 89, distance: 132.5
click at [595, 89] on h5 "In an effort to reduce the cost of quality, a project manager is considering in…" at bounding box center [569, 84] width 586 height 88
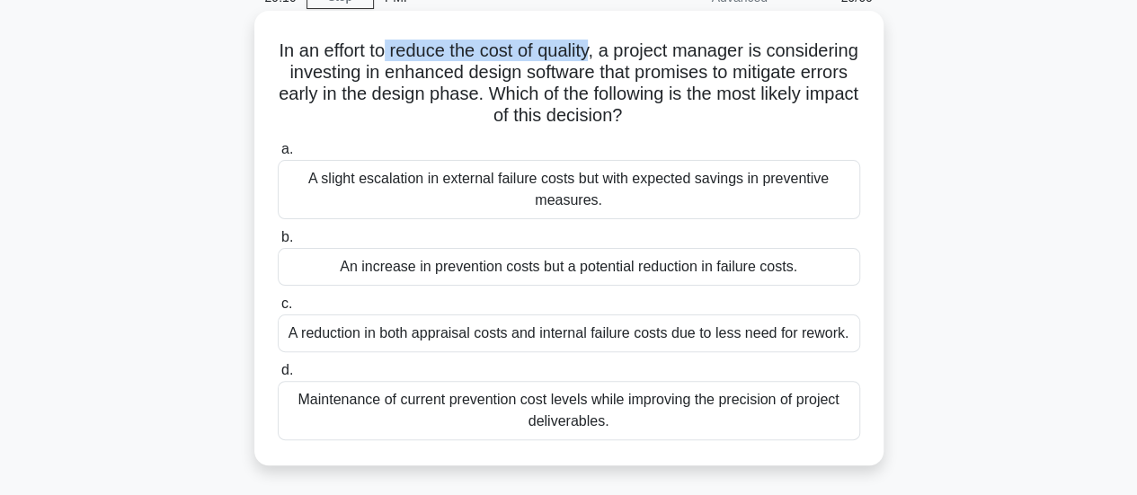
drag, startPoint x: 430, startPoint y: 50, endPoint x: 639, endPoint y: 55, distance: 209.4
click at [639, 55] on h5 "In an effort to reduce the cost of quality, a project manager is considering in…" at bounding box center [569, 84] width 586 height 88
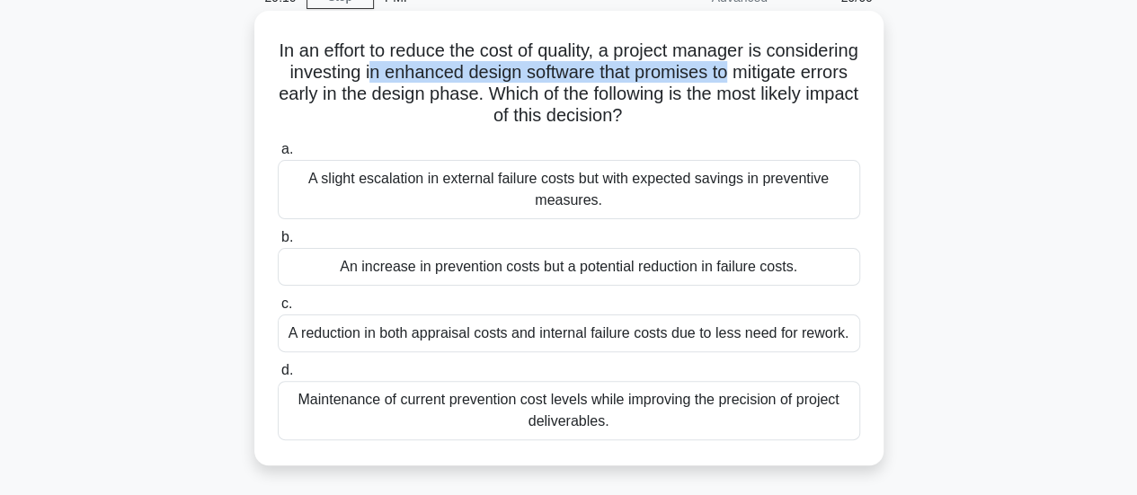
drag, startPoint x: 478, startPoint y: 75, endPoint x: 839, endPoint y: 71, distance: 361.3
click at [839, 71] on h5 "In an effort to reduce the cost of quality, a project manager is considering in…" at bounding box center [569, 84] width 586 height 88
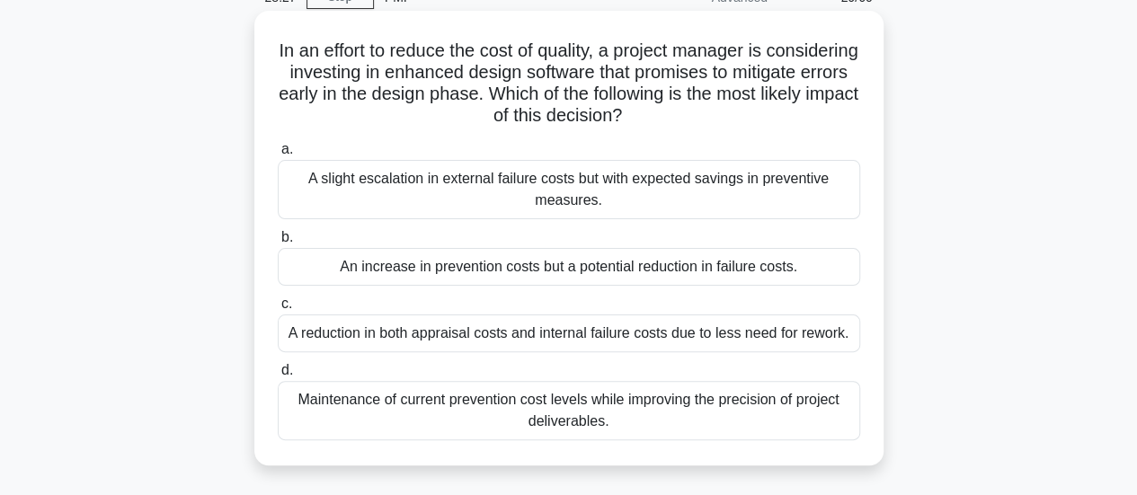
click at [394, 273] on div "An increase in prevention costs but a potential reduction in failure costs." at bounding box center [569, 267] width 582 height 38
click at [278, 244] on input "b. An increase in prevention costs but a potential reduction in failure costs." at bounding box center [278, 238] width 0 height 12
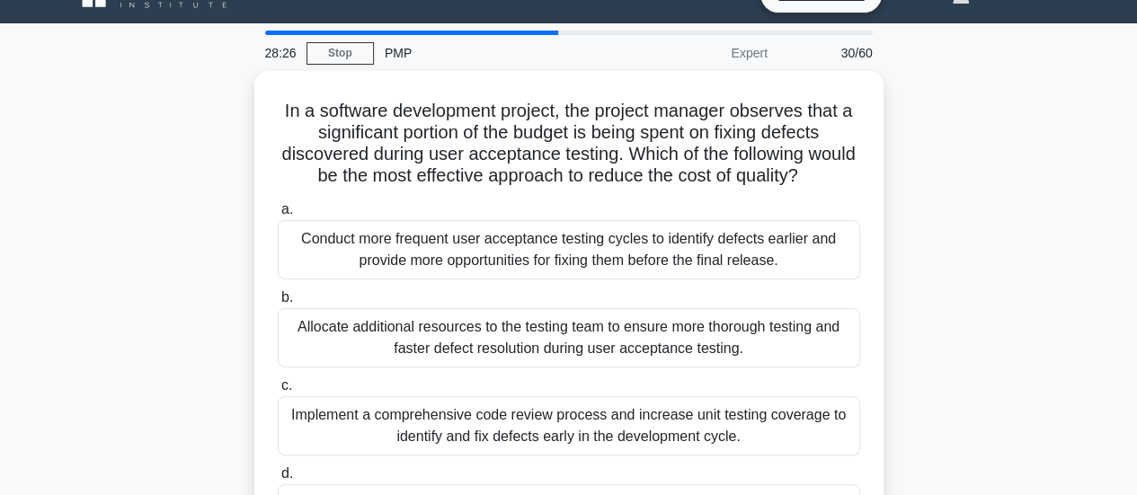
scroll to position [0, 0]
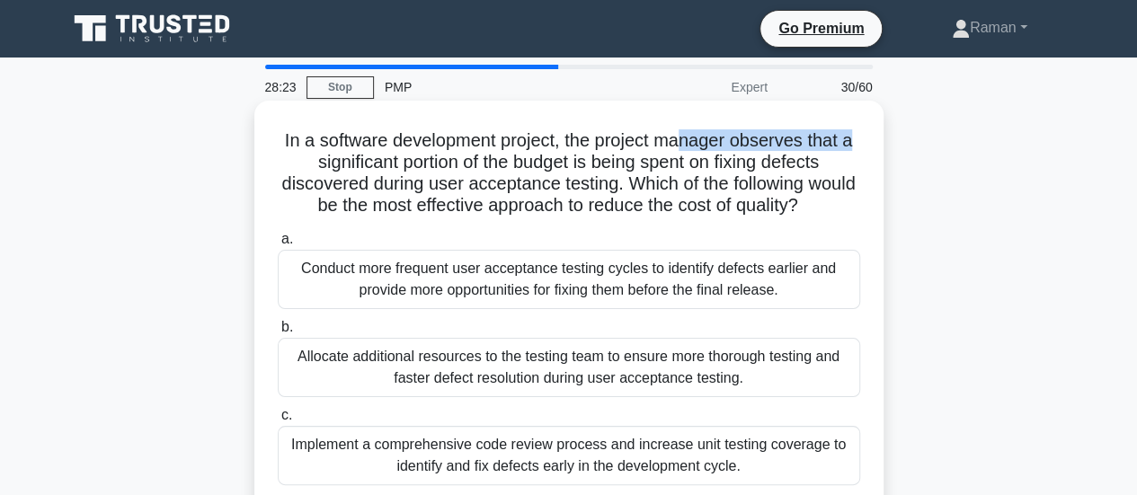
drag, startPoint x: 683, startPoint y: 141, endPoint x: 866, endPoint y: 137, distance: 183.4
click at [866, 137] on div "In a software development project, the project manager observes that a signific…" at bounding box center [568, 349] width 615 height 483
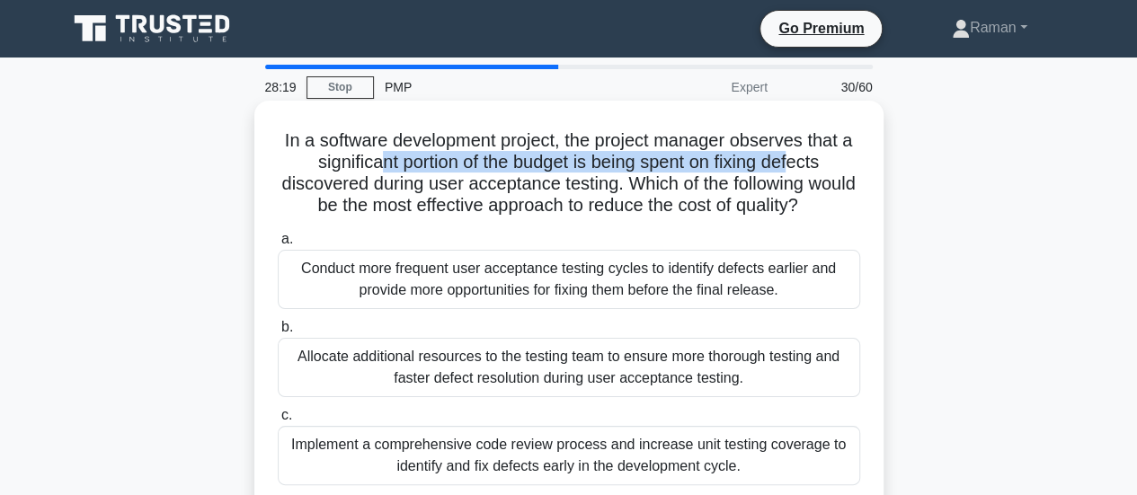
drag, startPoint x: 375, startPoint y: 162, endPoint x: 802, endPoint y: 163, distance: 427.7
click at [802, 163] on h5 "In a software development project, the project manager observes that a signific…" at bounding box center [569, 173] width 586 height 88
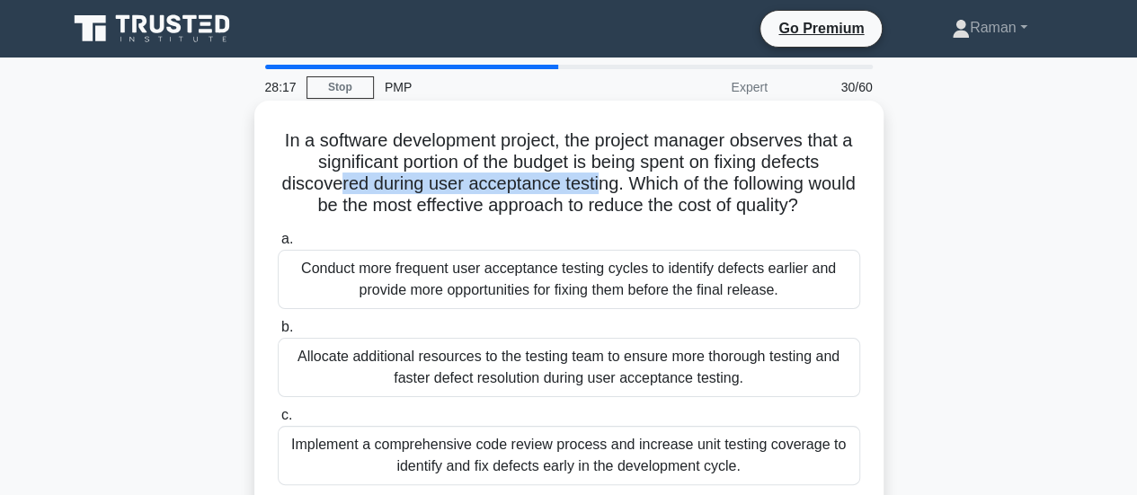
drag, startPoint x: 359, startPoint y: 183, endPoint x: 624, endPoint y: 182, distance: 264.2
click at [624, 182] on h5 "In a software development project, the project manager observes that a signific…" at bounding box center [569, 173] width 586 height 88
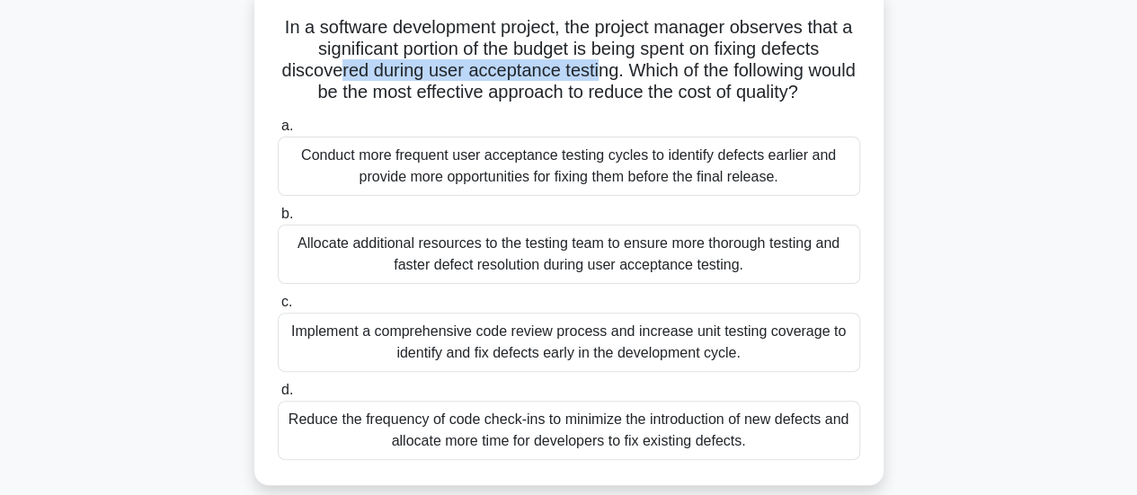
scroll to position [90, 0]
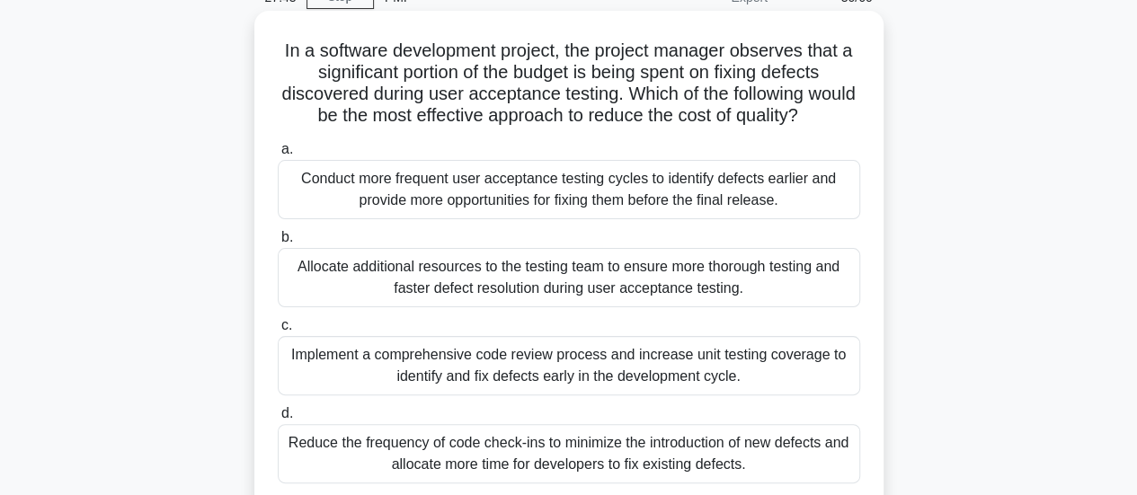
click at [496, 201] on div "Conduct more frequent user acceptance testing cycles to identify defects earlie…" at bounding box center [569, 189] width 582 height 59
click at [278, 155] on input "a. Conduct more frequent user acceptance testing cycles to identify defects ear…" at bounding box center [278, 150] width 0 height 12
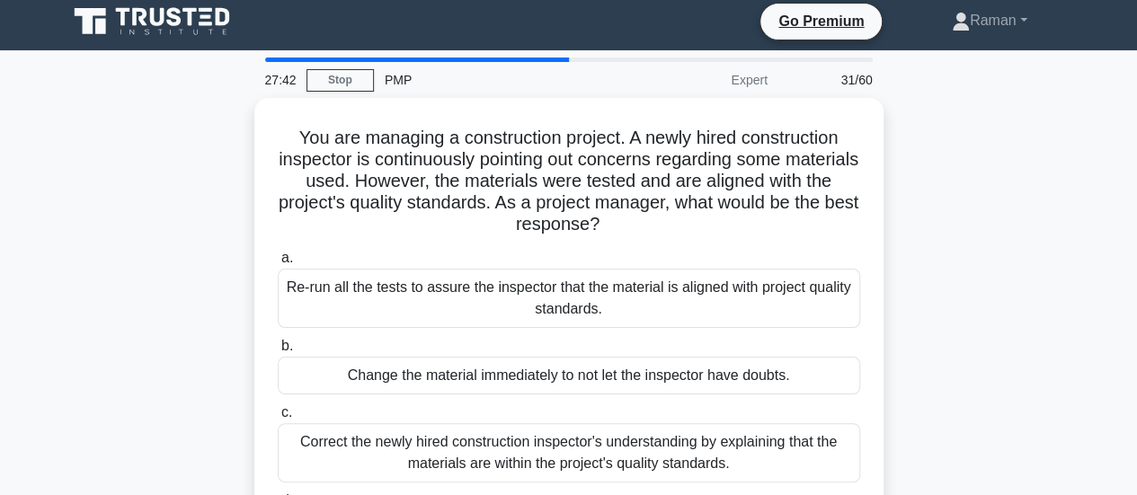
scroll to position [0, 0]
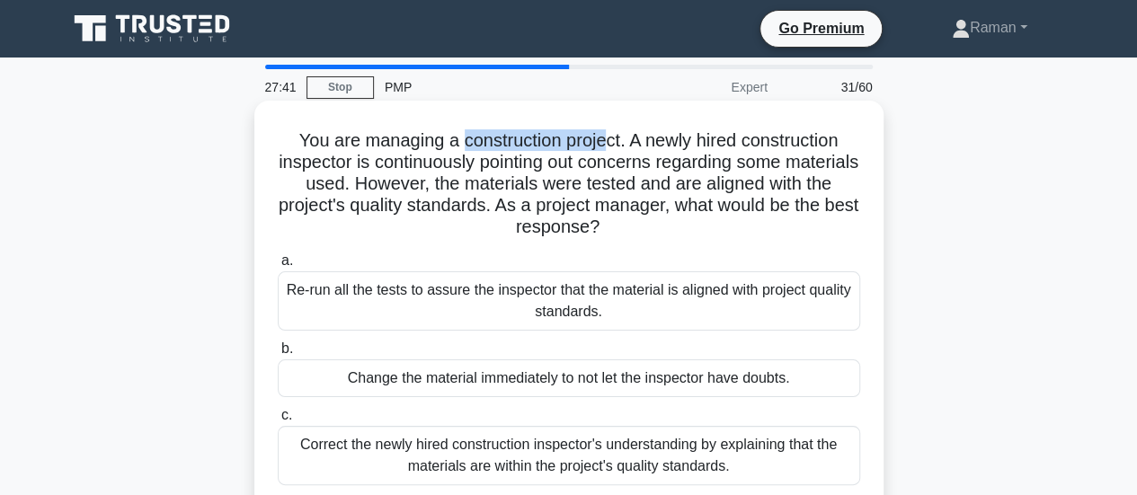
drag, startPoint x: 457, startPoint y: 145, endPoint x: 706, endPoint y: 147, distance: 248.9
click at [607, 150] on h5 "You are managing a construction project. A newly hired construction inspector i…" at bounding box center [569, 184] width 586 height 110
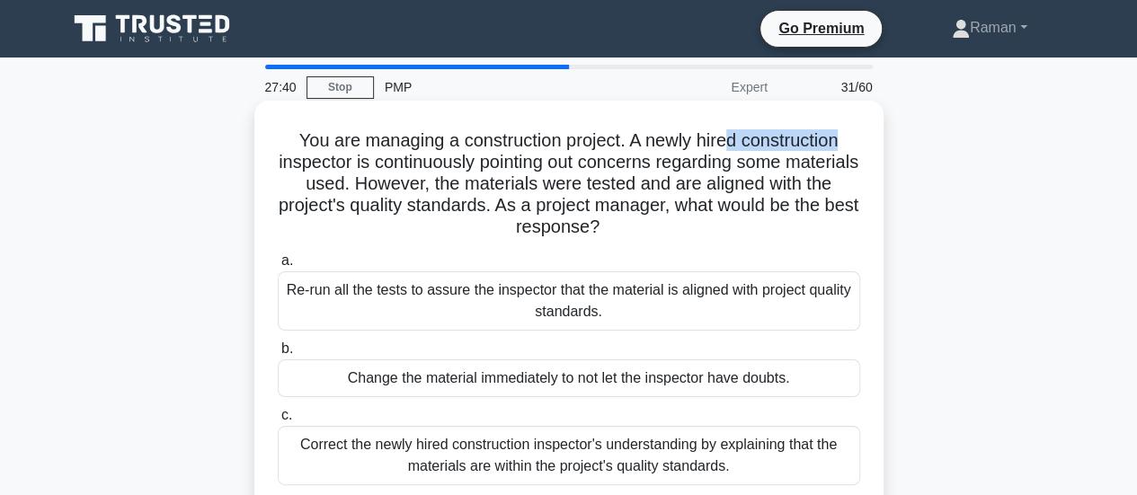
drag, startPoint x: 728, startPoint y: 141, endPoint x: 852, endPoint y: 141, distance: 124.0
click at [856, 141] on h5 "You are managing a construction project. A newly hired construction inspector i…" at bounding box center [569, 184] width 586 height 110
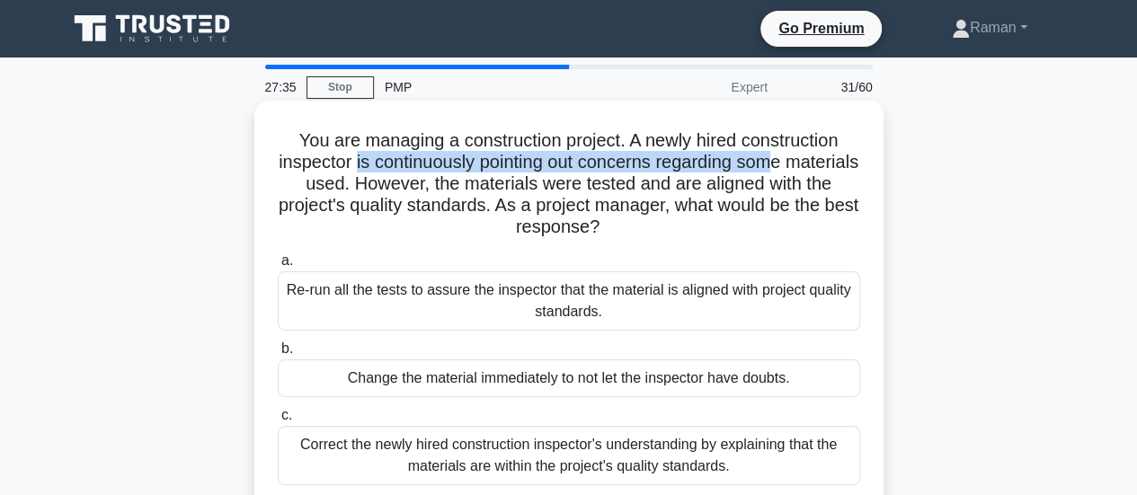
drag, startPoint x: 387, startPoint y: 163, endPoint x: 811, endPoint y: 164, distance: 423.2
click at [811, 164] on h5 "You are managing a construction project. A newly hired construction inspector i…" at bounding box center [569, 184] width 586 height 110
drag, startPoint x: 354, startPoint y: 161, endPoint x: 820, endPoint y: 165, distance: 465.5
click at [820, 165] on h5 "You are managing a construction project. A newly hired construction inspector i…" at bounding box center [569, 184] width 586 height 110
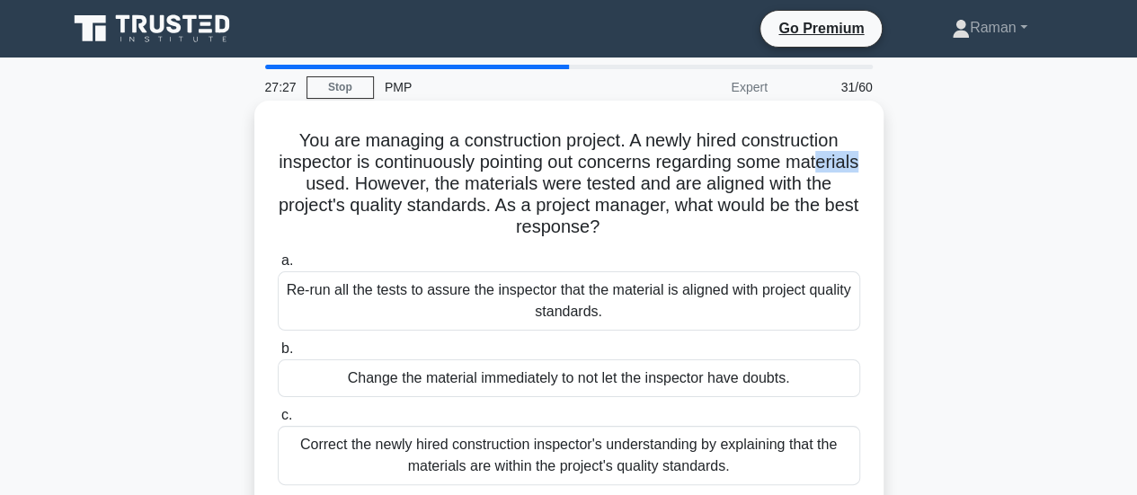
drag, startPoint x: 307, startPoint y: 188, endPoint x: 348, endPoint y: 187, distance: 40.4
click at [348, 187] on h5 "You are managing a construction project. A newly hired construction inspector i…" at bounding box center [569, 184] width 586 height 110
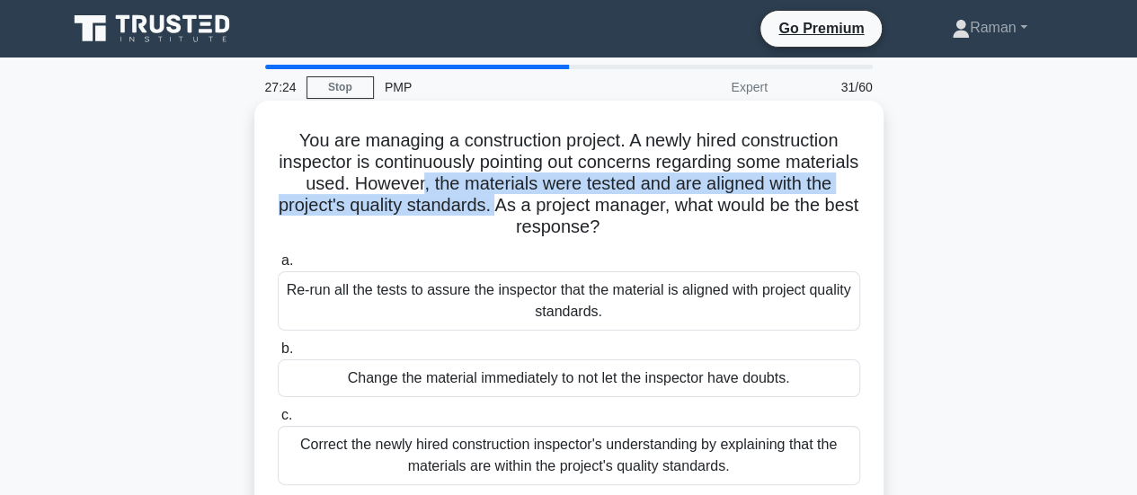
drag, startPoint x: 472, startPoint y: 187, endPoint x: 546, endPoint y: 214, distance: 79.3
click at [546, 214] on h5 "You are managing a construction project. A newly hired construction inspector i…" at bounding box center [569, 184] width 586 height 110
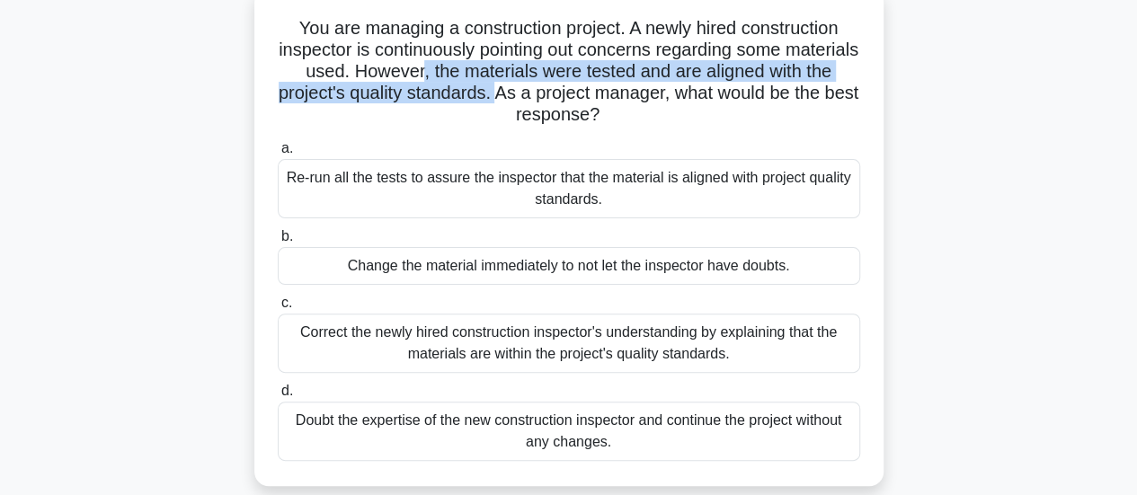
scroll to position [90, 0]
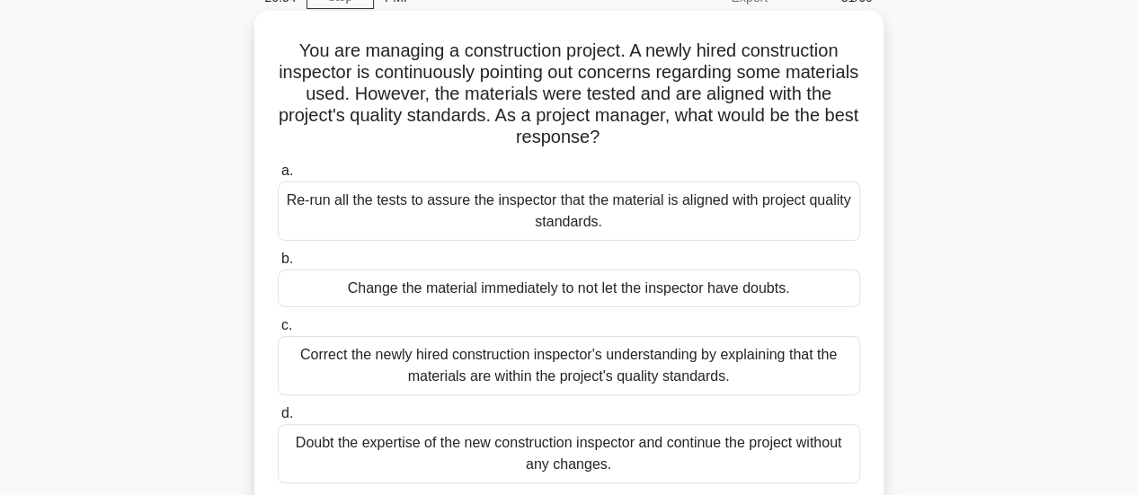
click at [501, 222] on div "Re-run all the tests to assure the inspector that the material is aligned with …" at bounding box center [569, 211] width 582 height 59
click at [278, 177] on input "a. Re-run all the tests to assure the inspector that the material is aligned wi…" at bounding box center [278, 171] width 0 height 12
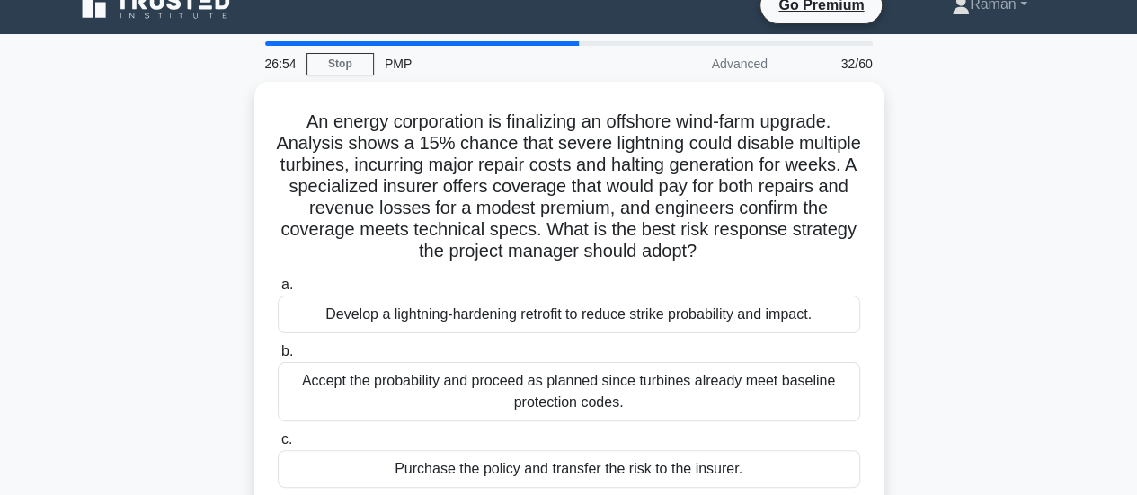
scroll to position [0, 0]
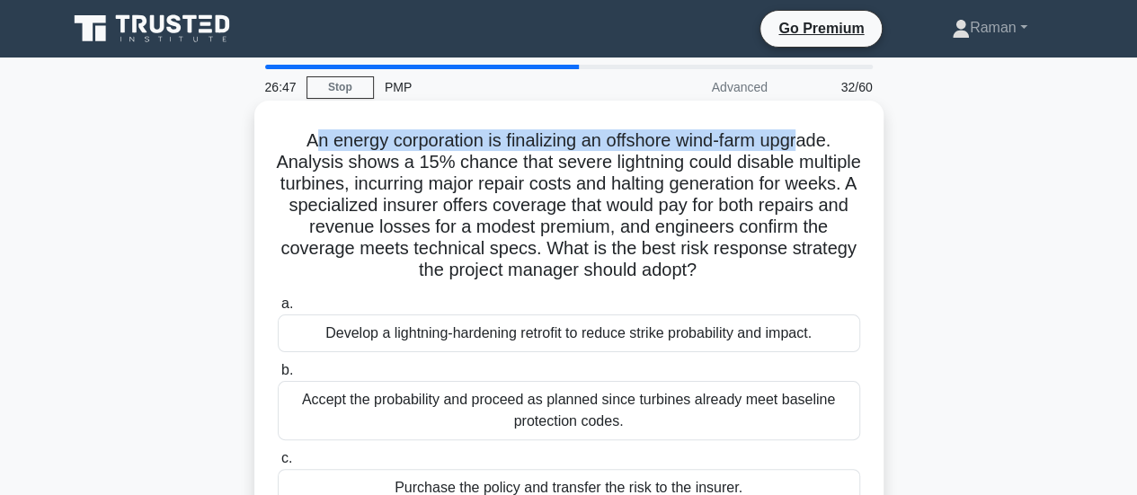
drag, startPoint x: 304, startPoint y: 141, endPoint x: 807, endPoint y: 143, distance: 503.2
click at [807, 143] on h5 "An energy corporation is finalizing an offshore wind-farm upgrade. Analysis sho…" at bounding box center [569, 205] width 586 height 153
click at [669, 145] on h5 "An energy corporation is finalizing an offshore wind-farm upgrade. Analysis sho…" at bounding box center [569, 205] width 586 height 153
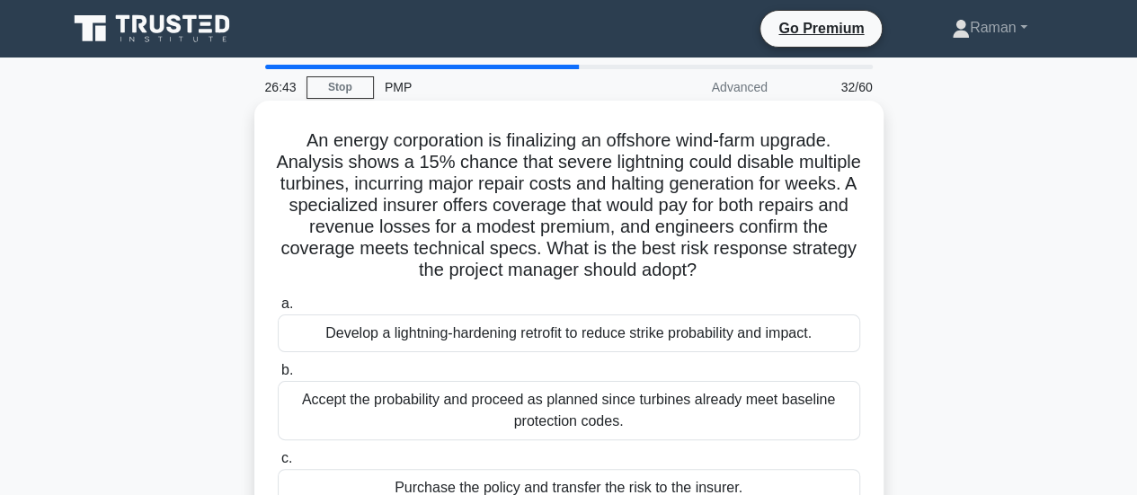
click at [795, 137] on h5 "An energy corporation is finalizing an offshore wind-farm upgrade. Analysis sho…" at bounding box center [569, 205] width 586 height 153
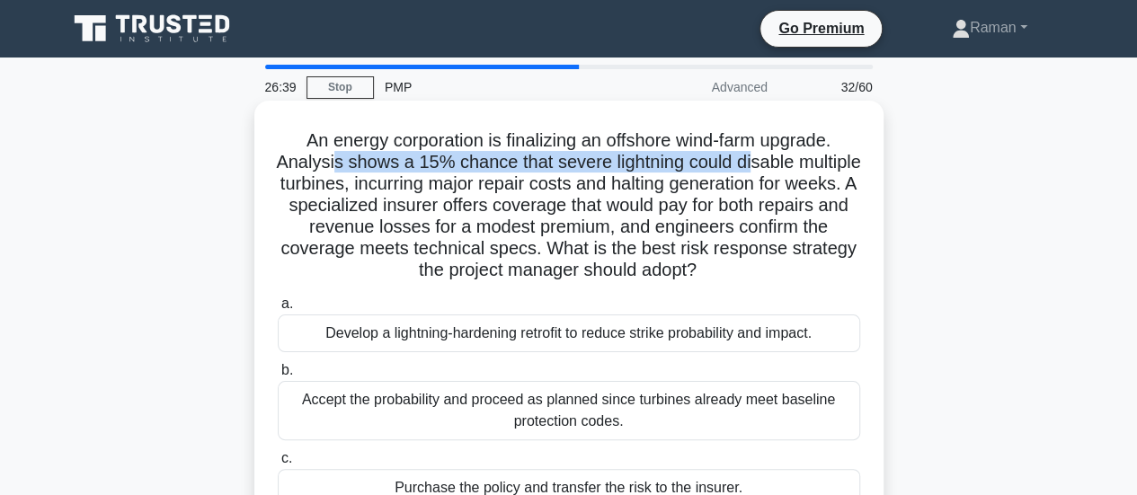
drag, startPoint x: 367, startPoint y: 165, endPoint x: 784, endPoint y: 166, distance: 417.8
click at [784, 166] on h5 "An energy corporation is finalizing an offshore wind-farm upgrade. Analysis sho…" at bounding box center [569, 205] width 586 height 153
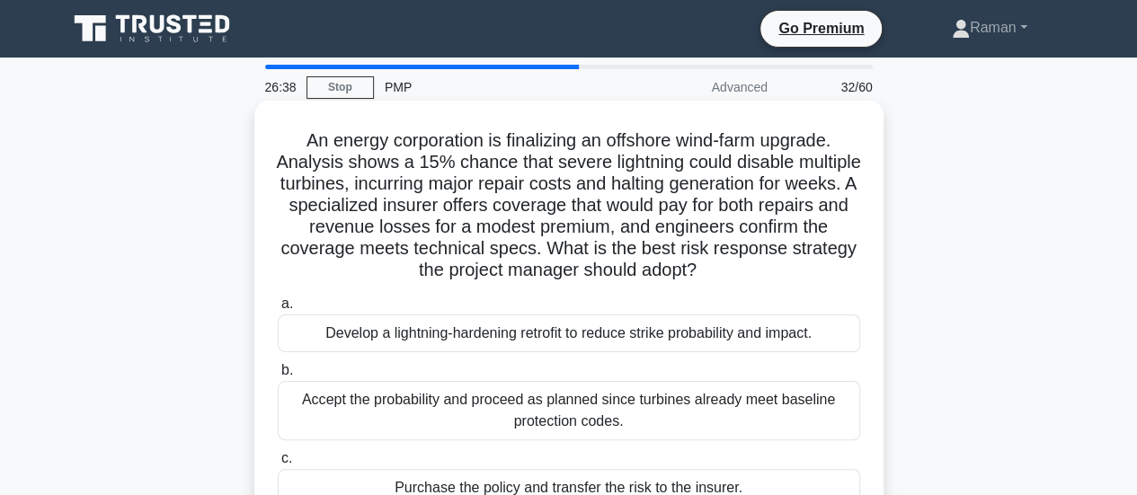
click at [385, 184] on h5 "An energy corporation is finalizing an offshore wind-farm upgrade. Analysis sho…" at bounding box center [569, 205] width 586 height 153
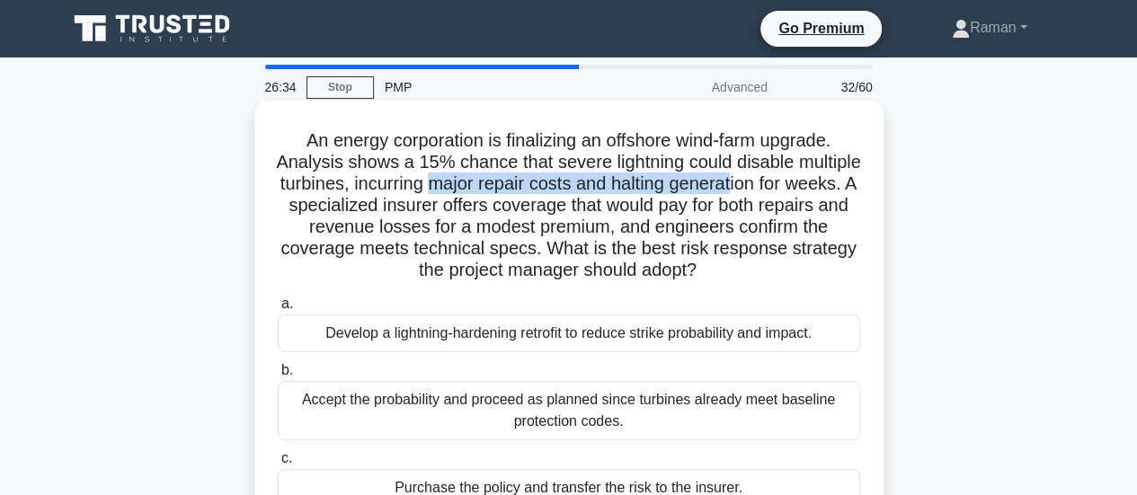
drag, startPoint x: 518, startPoint y: 184, endPoint x: 823, endPoint y: 181, distance: 305.5
click at [823, 181] on h5 "An energy corporation is finalizing an offshore wind-farm upgrade. Analysis sho…" at bounding box center [569, 205] width 586 height 153
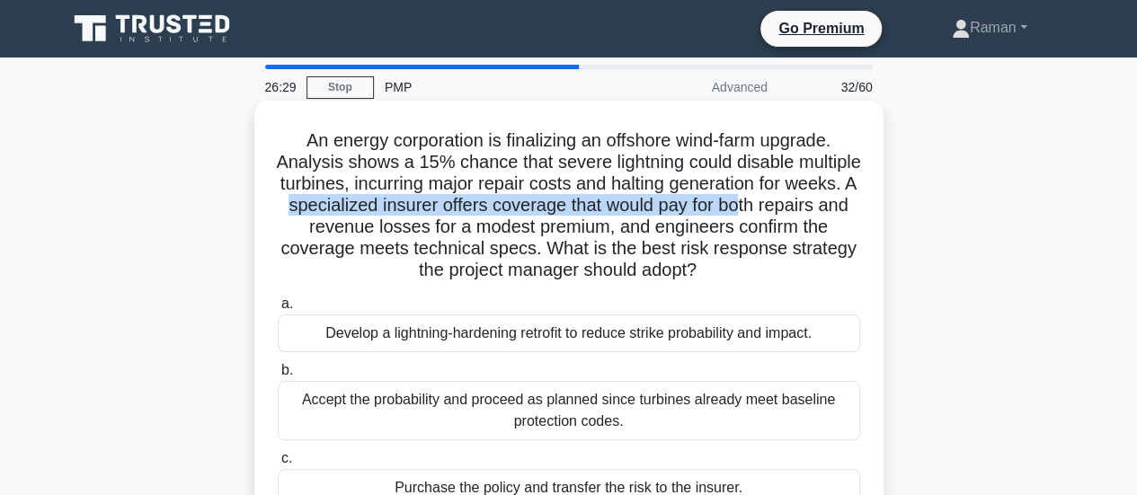
drag, startPoint x: 372, startPoint y: 208, endPoint x: 842, endPoint y: 208, distance: 470.0
click at [842, 208] on h5 "An energy corporation is finalizing an offshore wind-farm upgrade. Analysis sho…" at bounding box center [569, 205] width 586 height 153
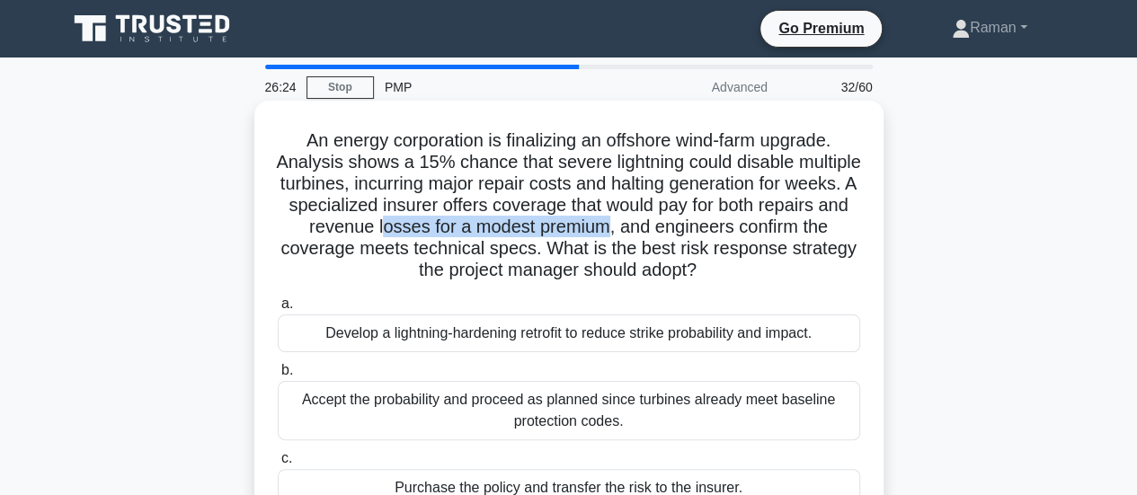
drag, startPoint x: 480, startPoint y: 233, endPoint x: 703, endPoint y: 233, distance: 222.9
click at [703, 233] on h5 "An energy corporation is finalizing an offshore wind-farm upgrade. Analysis sho…" at bounding box center [569, 205] width 586 height 153
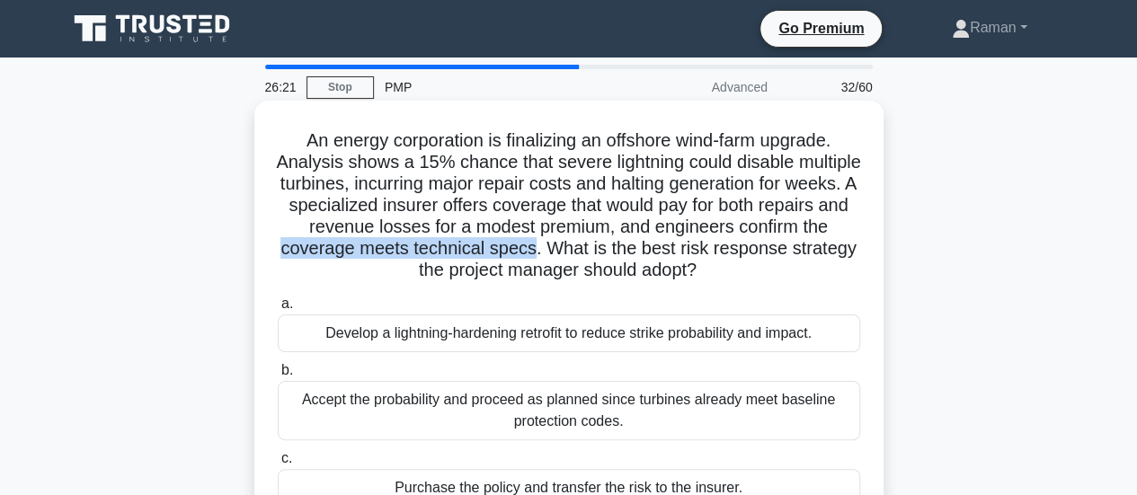
drag, startPoint x: 394, startPoint y: 250, endPoint x: 657, endPoint y: 251, distance: 263.3
click at [657, 251] on h5 "An energy corporation is finalizing an offshore wind-farm upgrade. Analysis sho…" at bounding box center [569, 205] width 586 height 153
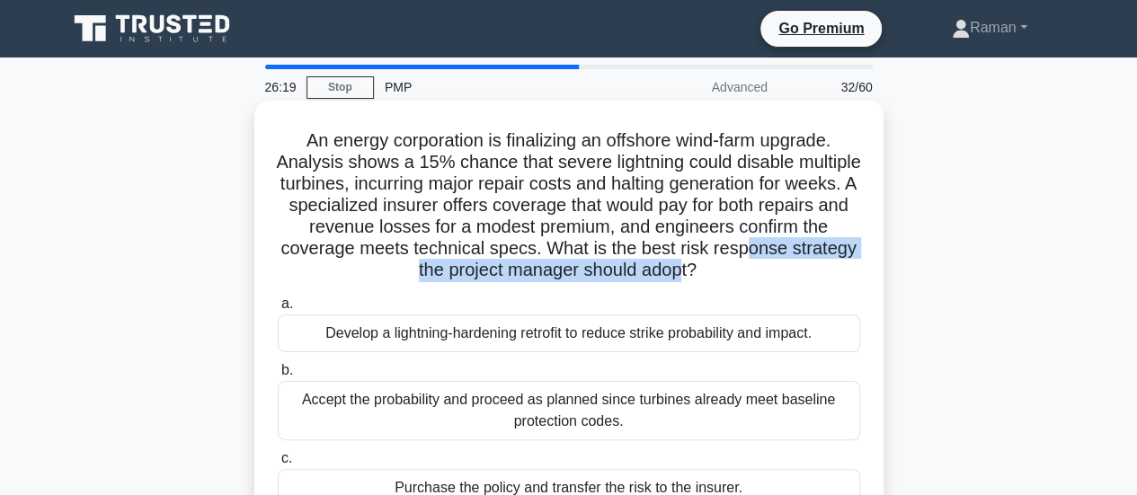
drag, startPoint x: 369, startPoint y: 280, endPoint x: 754, endPoint y: 274, distance: 384.6
click at [754, 274] on h5 "An energy corporation is finalizing an offshore wind-farm upgrade. Analysis sho…" at bounding box center [569, 205] width 586 height 153
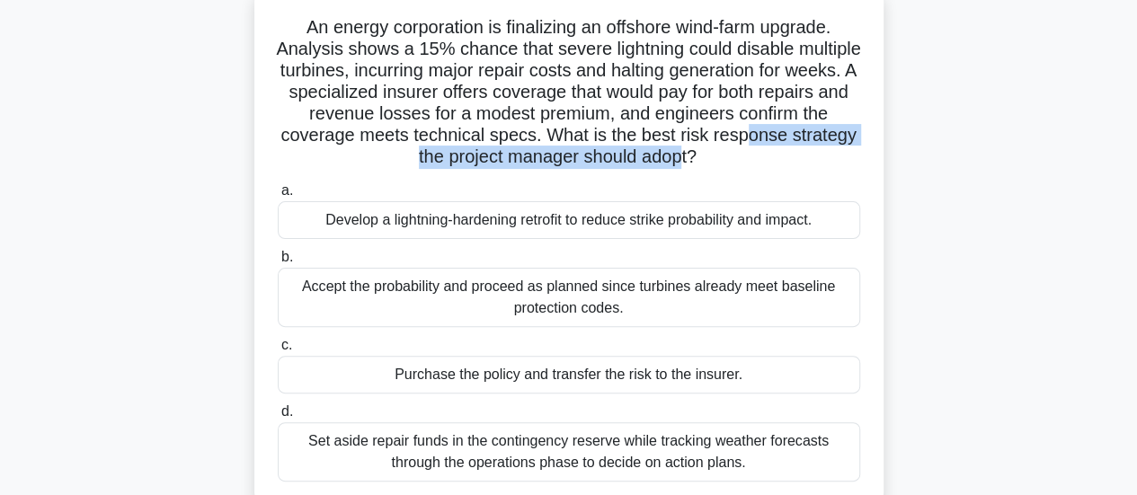
scroll to position [90, 0]
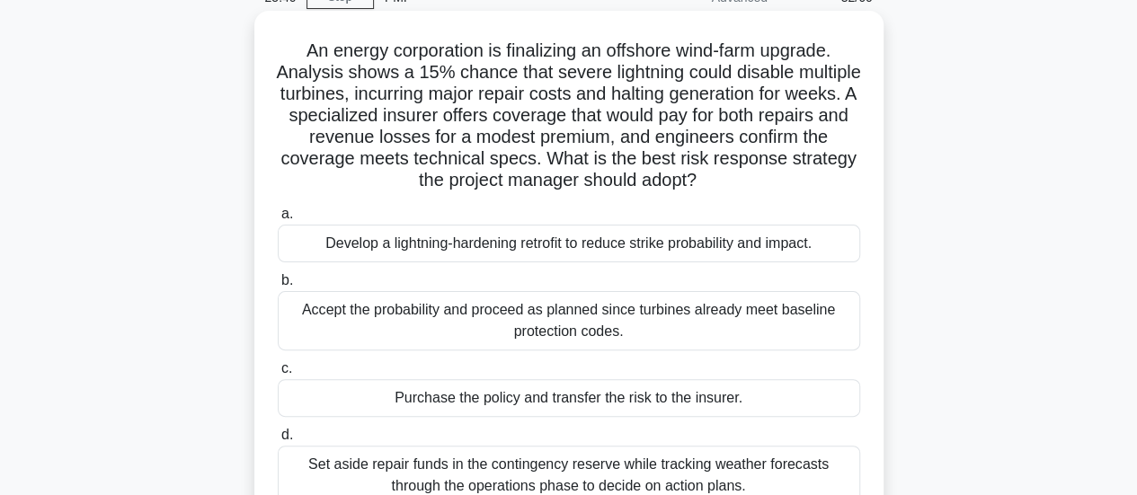
click at [449, 402] on div "Purchase the policy and transfer the risk to the insurer." at bounding box center [569, 398] width 582 height 38
click at [278, 375] on input "c. Purchase the policy and transfer the risk to the insurer." at bounding box center [278, 369] width 0 height 12
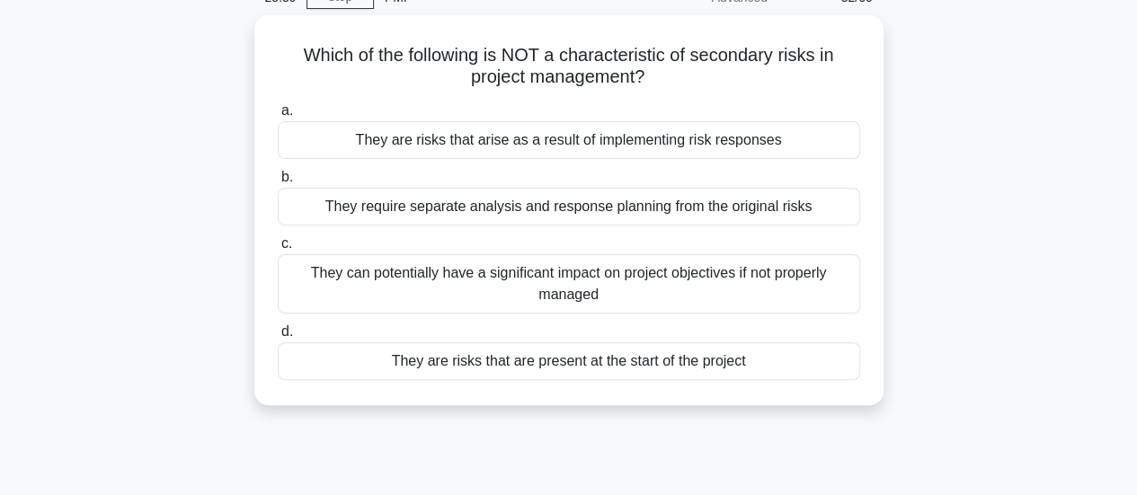
scroll to position [0, 0]
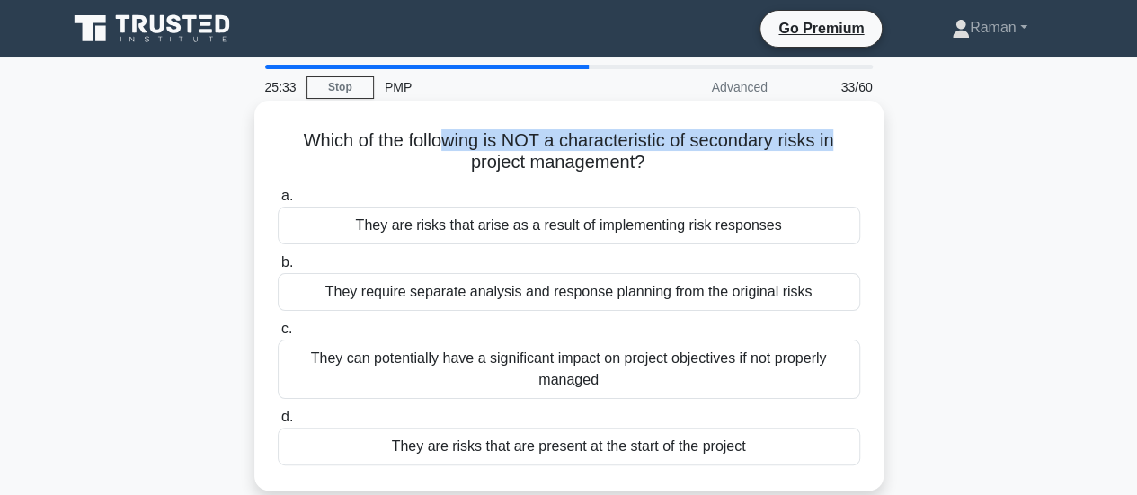
drag, startPoint x: 442, startPoint y: 134, endPoint x: 836, endPoint y: 151, distance: 394.0
click at [836, 151] on h5 "Which of the following is NOT a characteristic of secondary risks in project ma…" at bounding box center [569, 151] width 586 height 45
click at [551, 138] on h5 "Which of the following is NOT a characteristic of secondary risks in project ma…" at bounding box center [569, 151] width 586 height 45
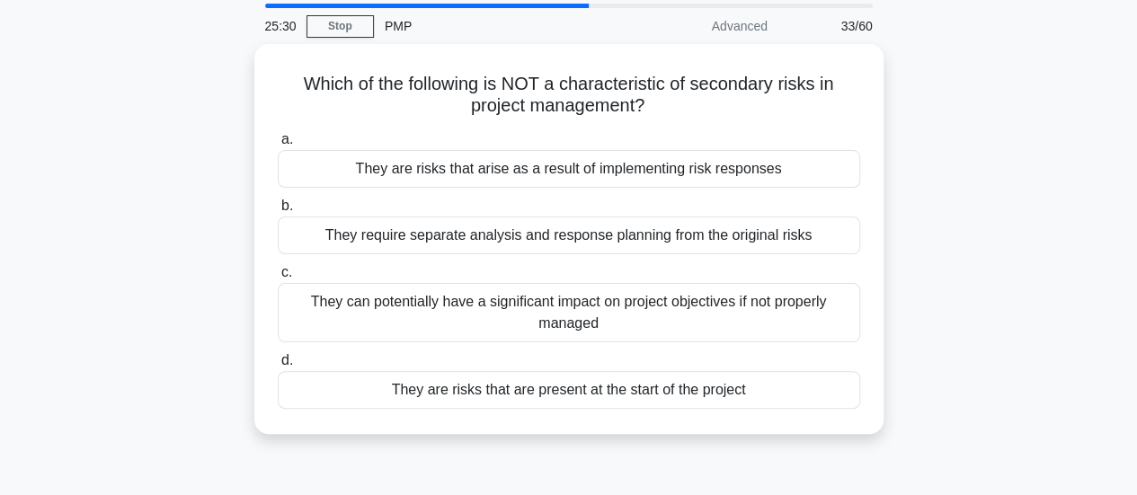
scroll to position [90, 0]
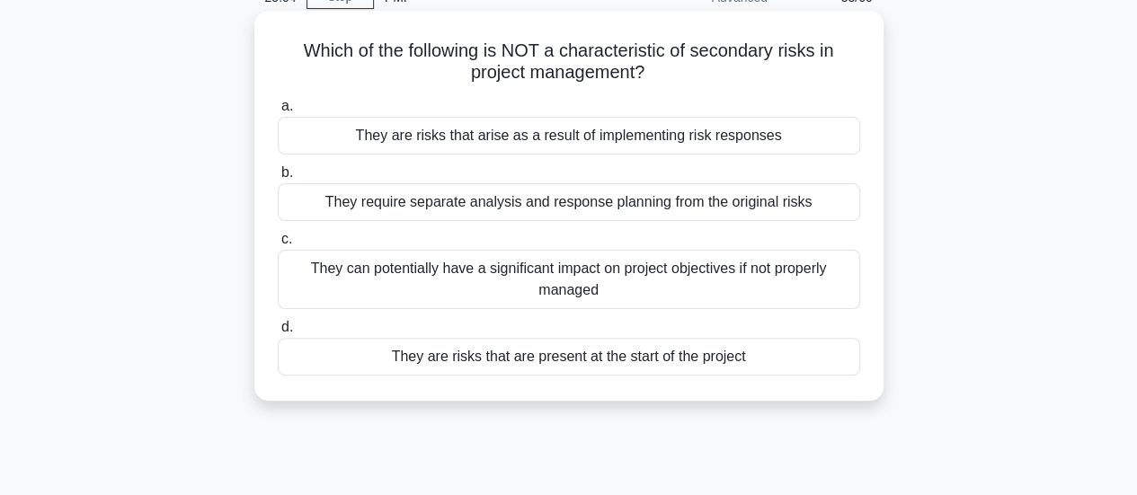
click at [359, 359] on div "They are risks that are present at the start of the project" at bounding box center [569, 357] width 582 height 38
click at [278, 333] on input "d. They are risks that are present at the start of the project" at bounding box center [278, 328] width 0 height 12
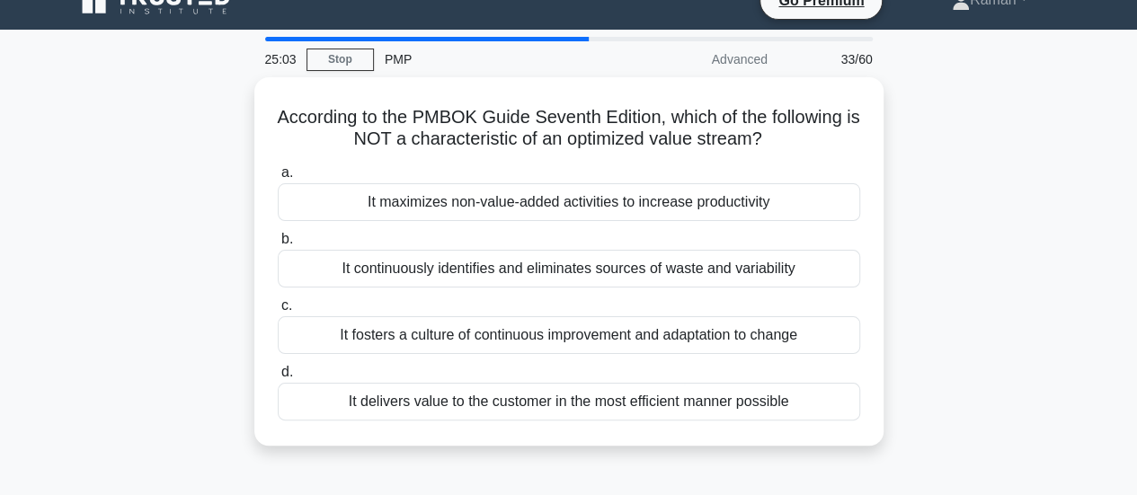
scroll to position [0, 0]
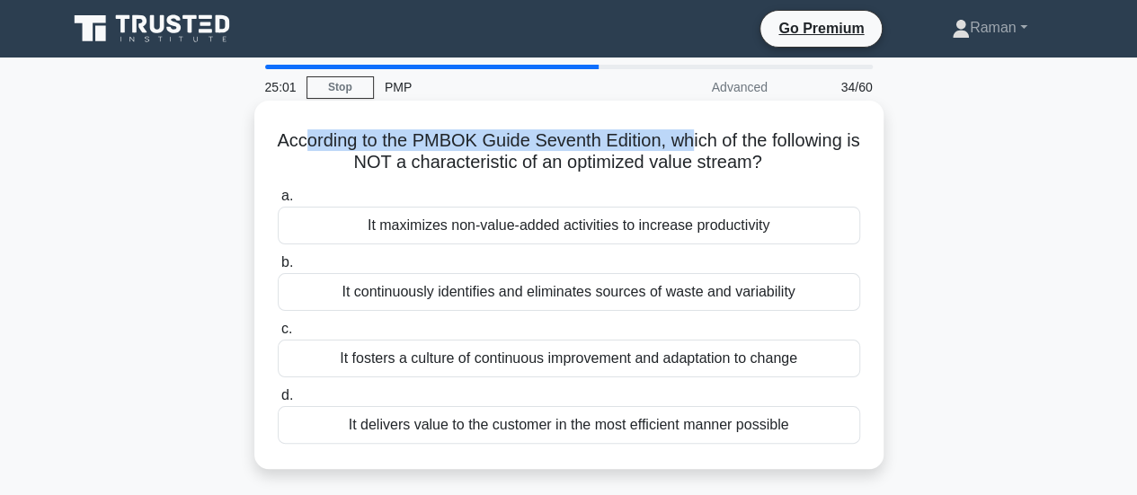
drag, startPoint x: 309, startPoint y: 137, endPoint x: 768, endPoint y: 142, distance: 459.2
click at [704, 137] on h5 "According to the PMBOK Guide Seventh Edition, which of the following is NOT a c…" at bounding box center [569, 151] width 586 height 45
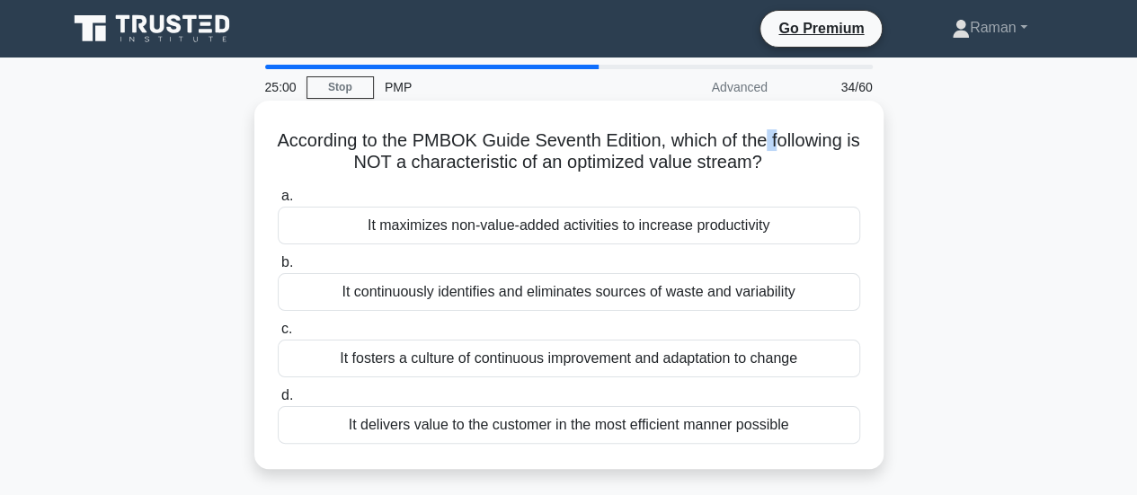
drag, startPoint x: 773, startPoint y: 143, endPoint x: 784, endPoint y: 143, distance: 10.8
click at [786, 143] on h5 "According to the PMBOK Guide Seventh Edition, which of the following is NOT a c…" at bounding box center [569, 151] width 586 height 45
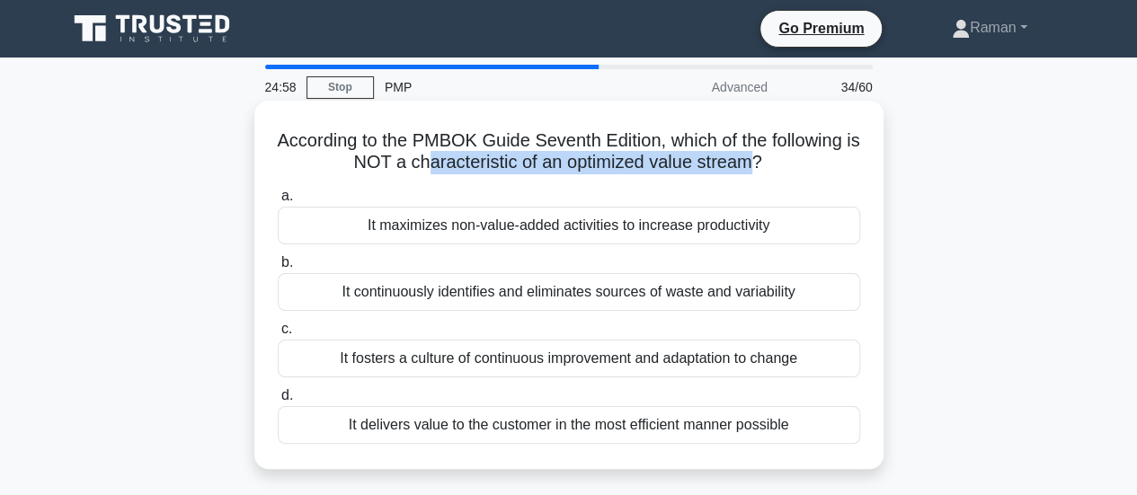
drag, startPoint x: 434, startPoint y: 166, endPoint x: 762, endPoint y: 164, distance: 328.0
click at [762, 164] on h5 "According to the PMBOK Guide Seventh Edition, which of the following is NOT a c…" at bounding box center [569, 151] width 586 height 45
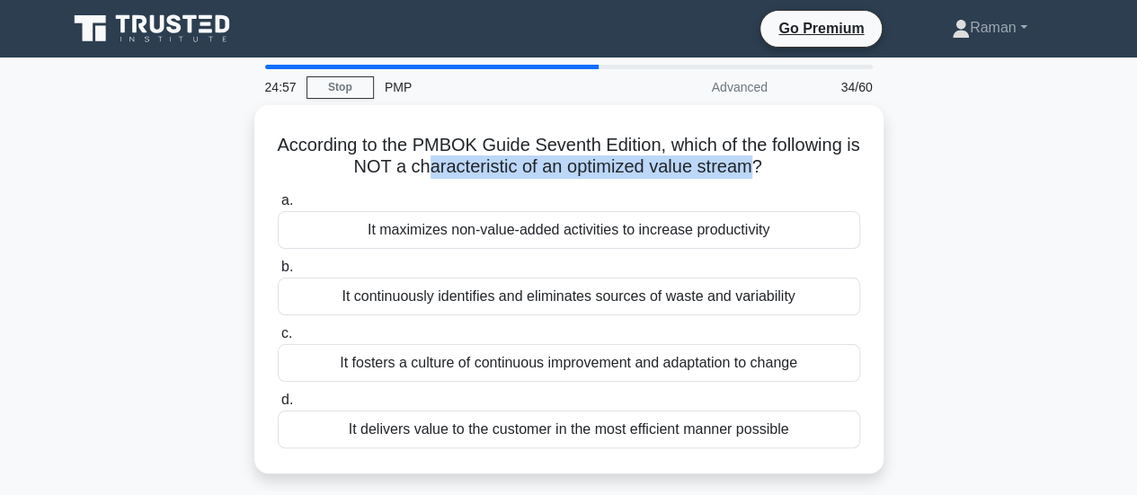
scroll to position [90, 0]
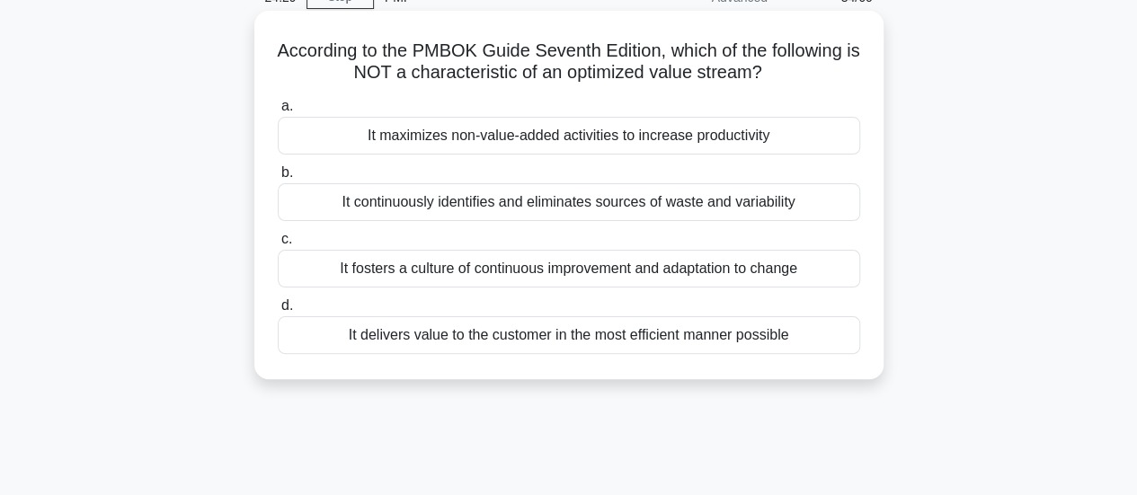
click at [451, 143] on div "It maximizes non-value-added activities to increase productivity" at bounding box center [569, 136] width 582 height 38
click at [278, 112] on input "a. It maximizes non-value-added activities to increase productivity" at bounding box center [278, 107] width 0 height 12
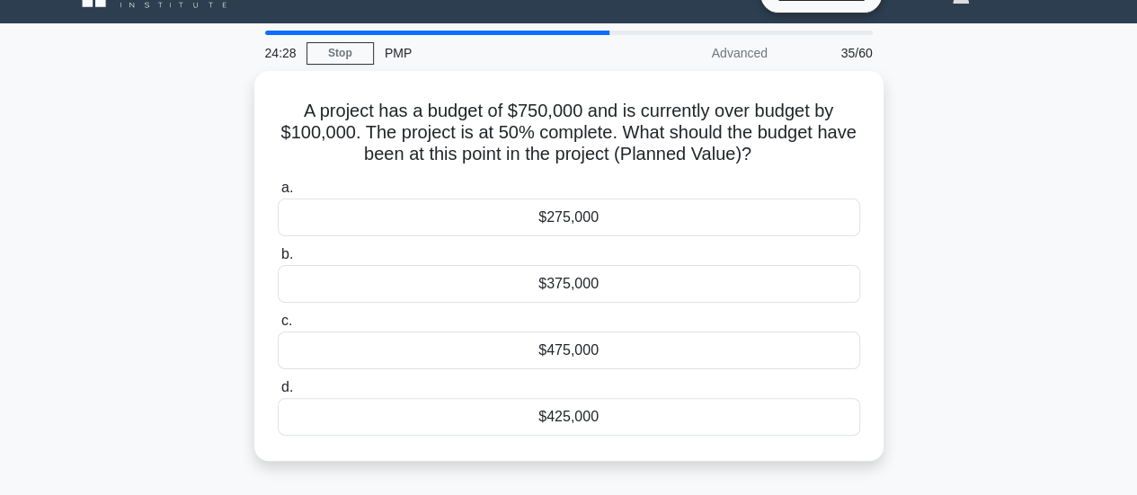
scroll to position [0, 0]
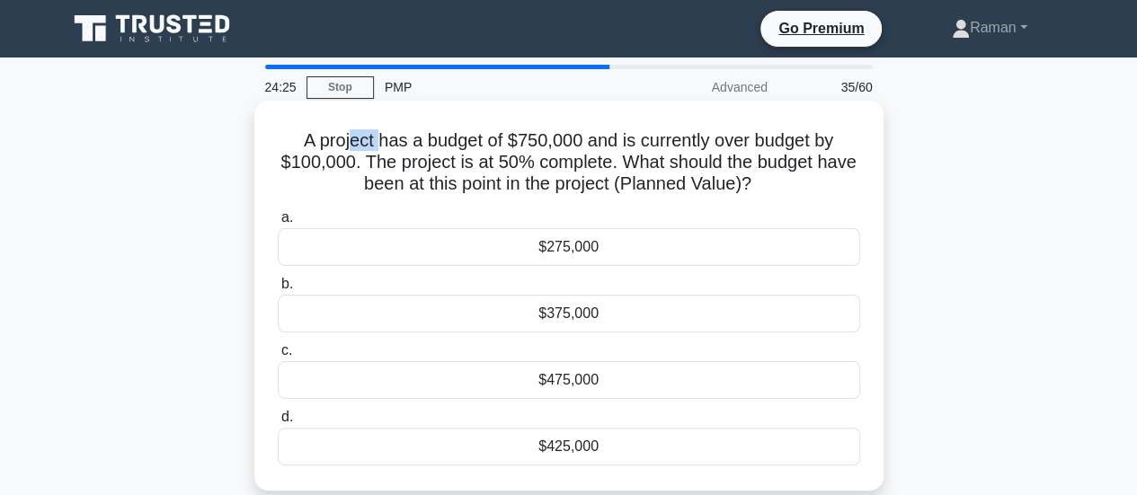
drag, startPoint x: 348, startPoint y: 146, endPoint x: 377, endPoint y: 151, distance: 30.0
click at [377, 151] on h5 "A project has a budget of $750,000 and is currently over budget by $100,000. Th…" at bounding box center [569, 162] width 586 height 66
click at [554, 243] on div "$275,000" at bounding box center [569, 247] width 582 height 38
click at [278, 224] on input "a. $275,000" at bounding box center [278, 218] width 0 height 12
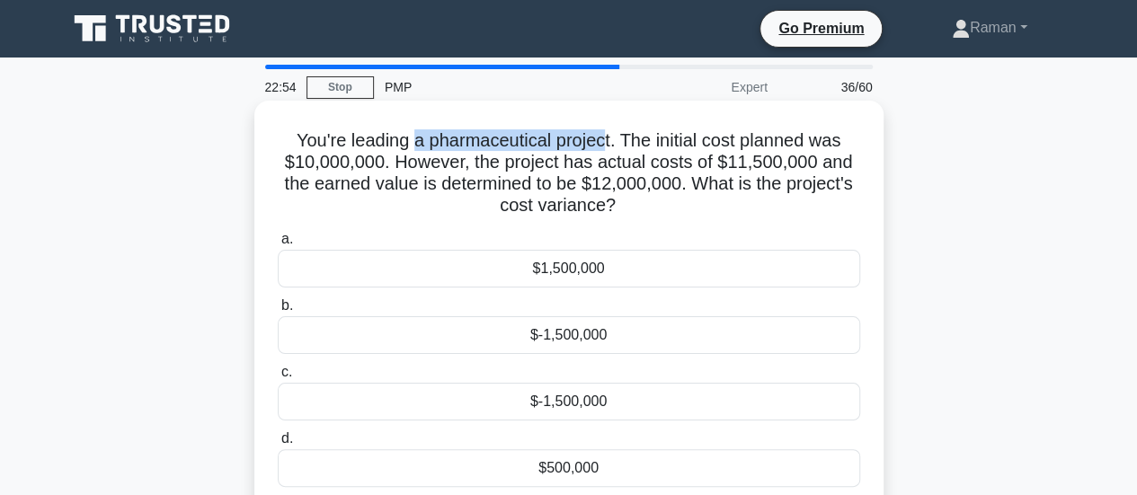
drag, startPoint x: 412, startPoint y: 143, endPoint x: 604, endPoint y: 137, distance: 192.4
click at [604, 137] on h5 "You're leading a pharmaceutical project. The initial cost planned was $10,000,0…" at bounding box center [569, 173] width 586 height 88
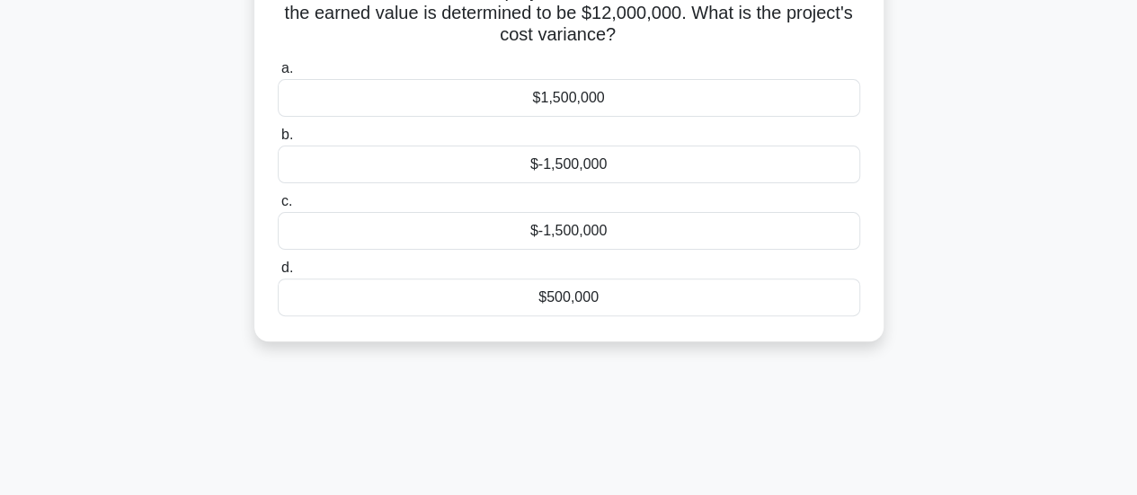
scroll to position [180, 0]
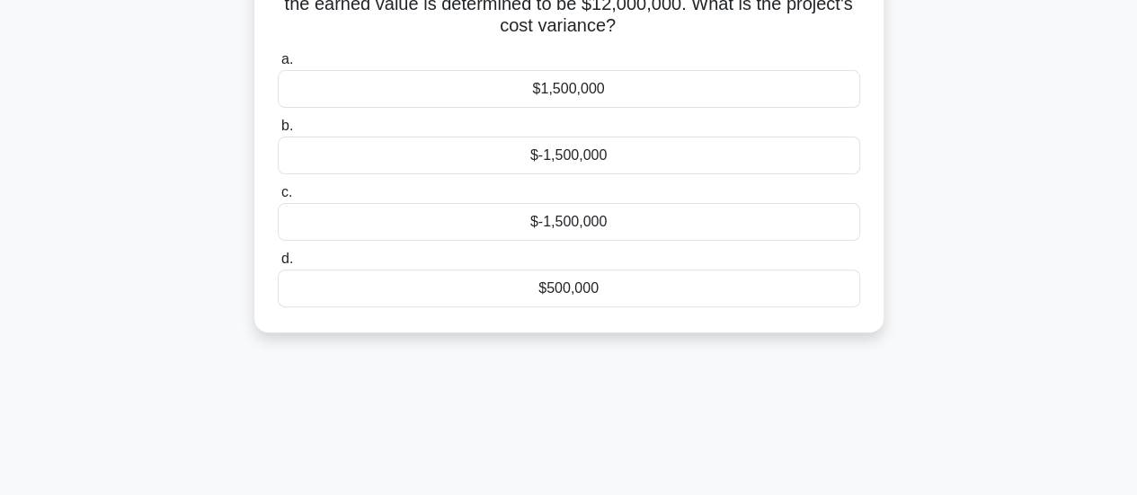
click at [625, 289] on div "$500,000" at bounding box center [569, 289] width 582 height 38
click at [278, 265] on input "d. $500,000" at bounding box center [278, 259] width 0 height 12
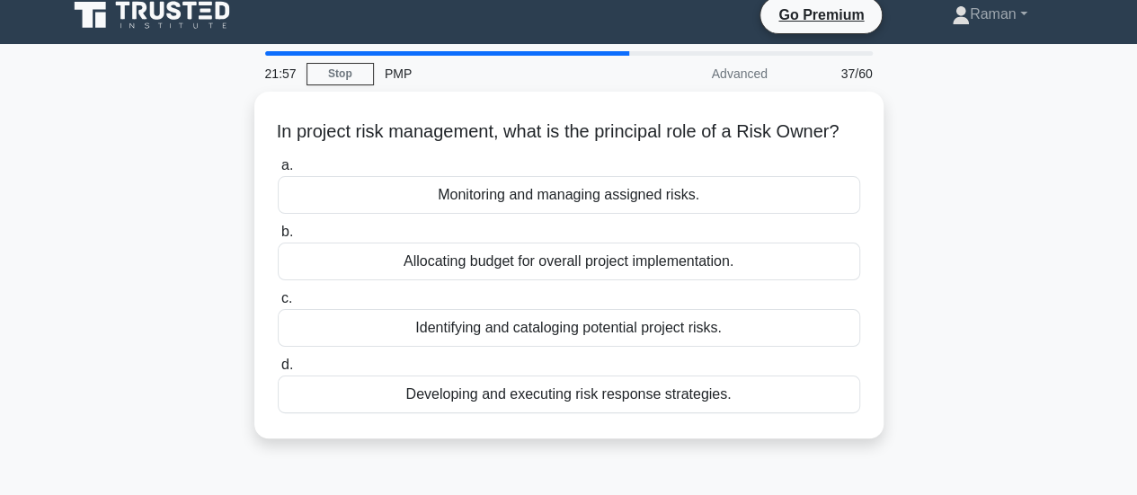
scroll to position [0, 0]
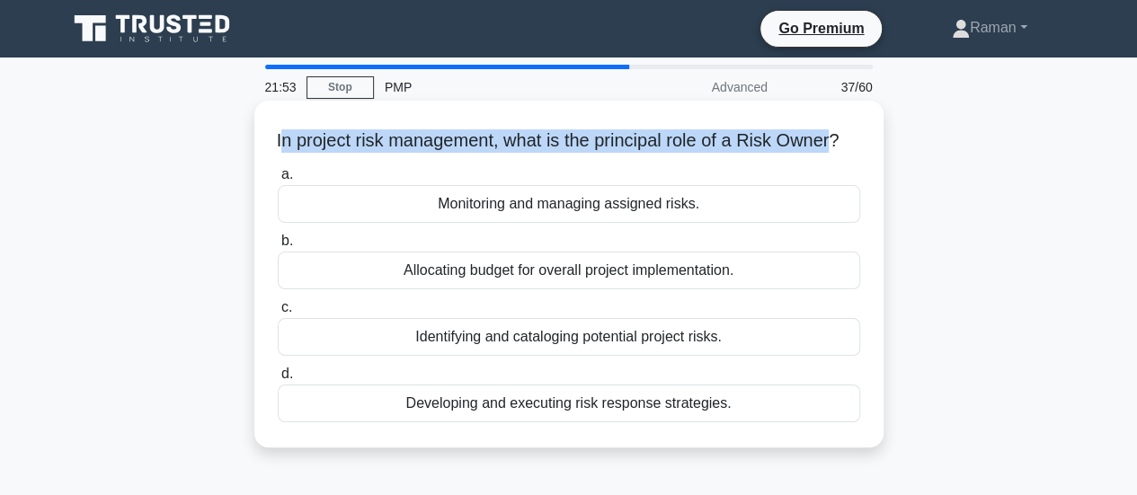
drag, startPoint x: 286, startPoint y: 141, endPoint x: 847, endPoint y: 141, distance: 561.6
click at [847, 141] on h5 "In project risk management, what is the principal role of a Risk Owner? .spinne…" at bounding box center [569, 140] width 586 height 23
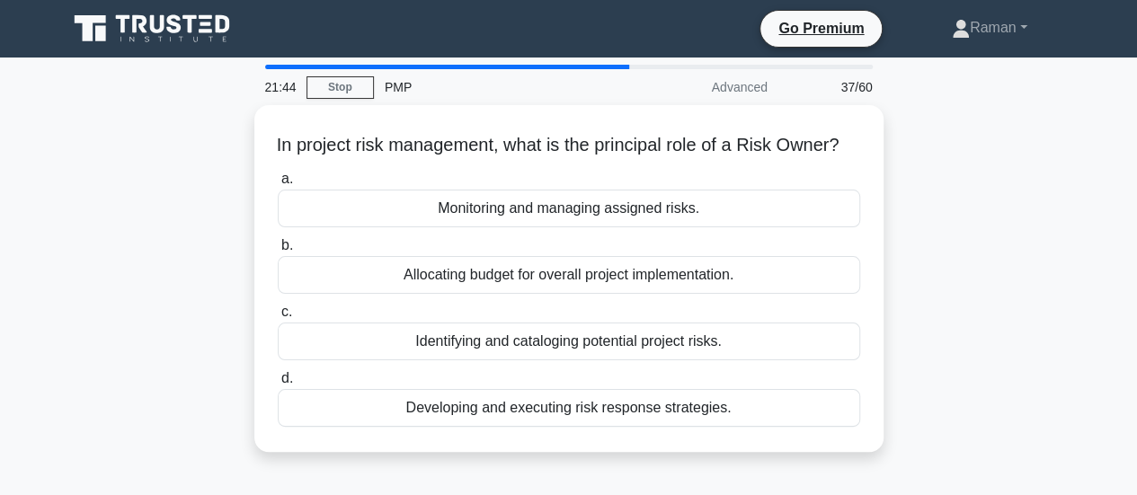
click at [910, 202] on div "In project risk management, what is the principal role of a Risk Owner? .spinne…" at bounding box center [569, 289] width 1024 height 368
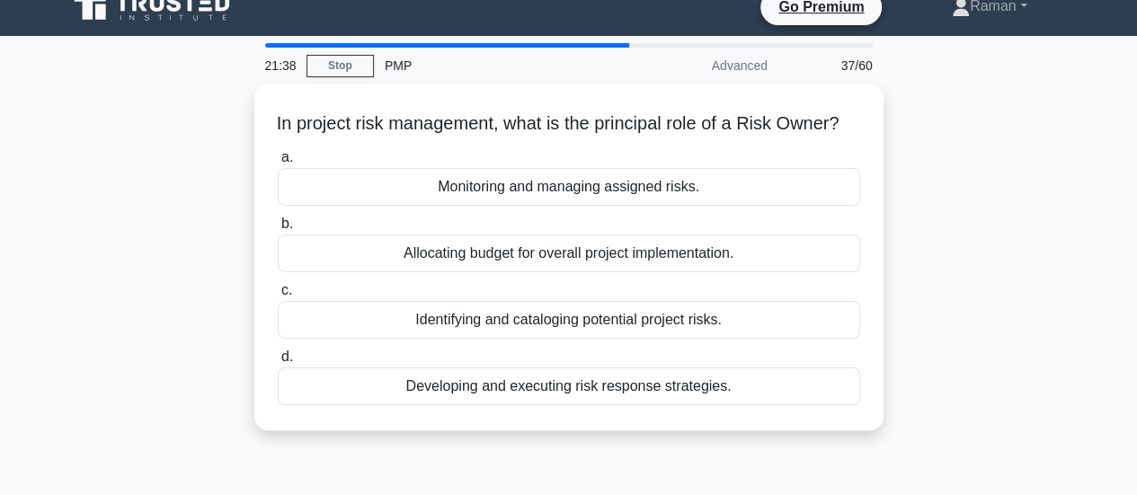
scroll to position [23, 0]
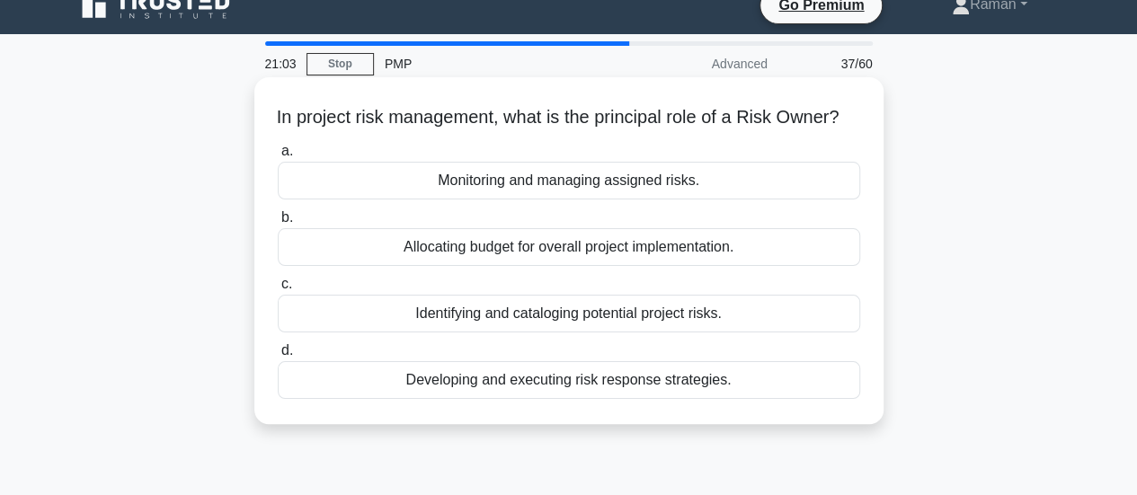
click at [572, 399] on div "Developing and executing risk response strategies." at bounding box center [569, 380] width 582 height 38
click at [278, 357] on input "d. Developing and executing risk response strategies." at bounding box center [278, 351] width 0 height 12
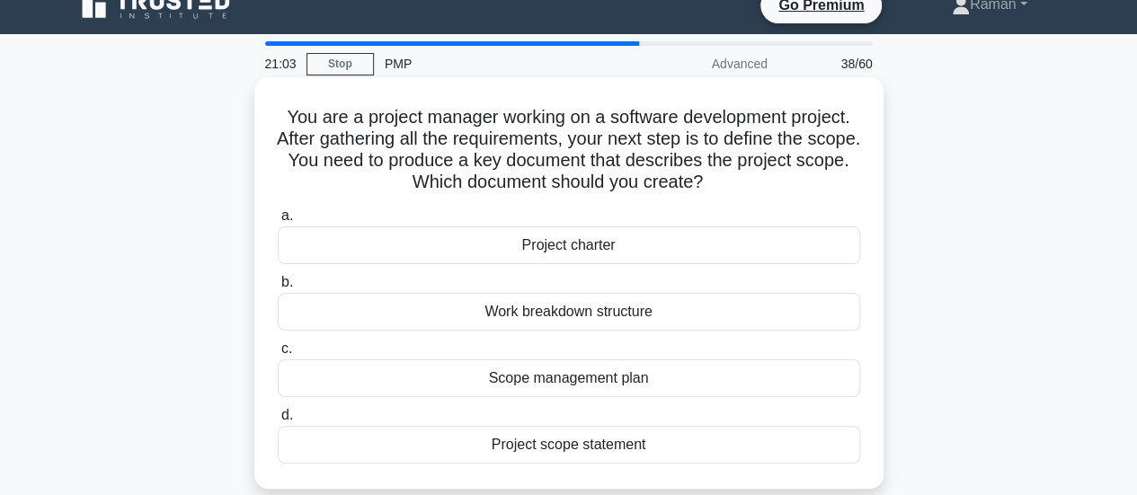
scroll to position [0, 0]
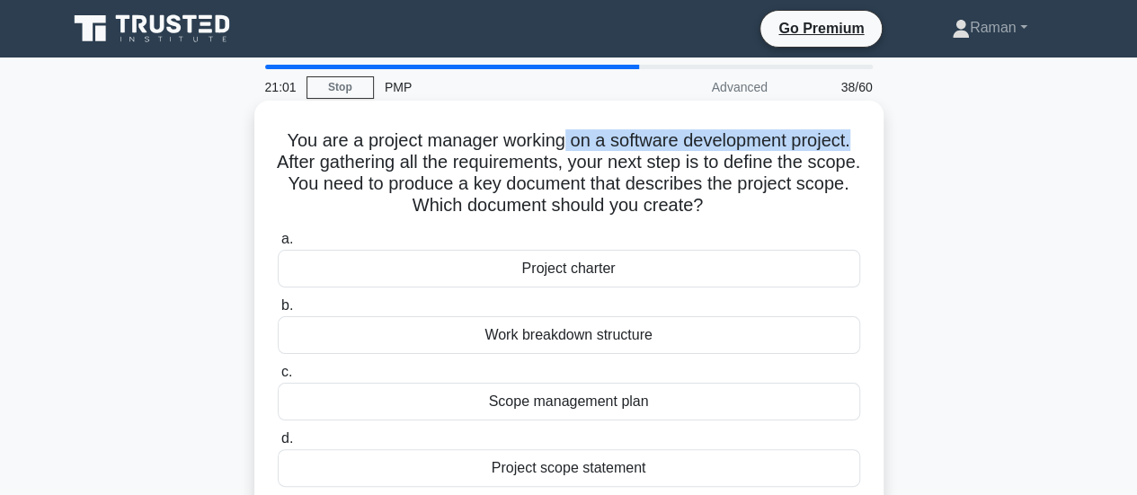
drag, startPoint x: 558, startPoint y: 137, endPoint x: 860, endPoint y: 137, distance: 301.9
click at [860, 137] on h5 "You are a project manager working on a software development project. After gath…" at bounding box center [569, 173] width 586 height 88
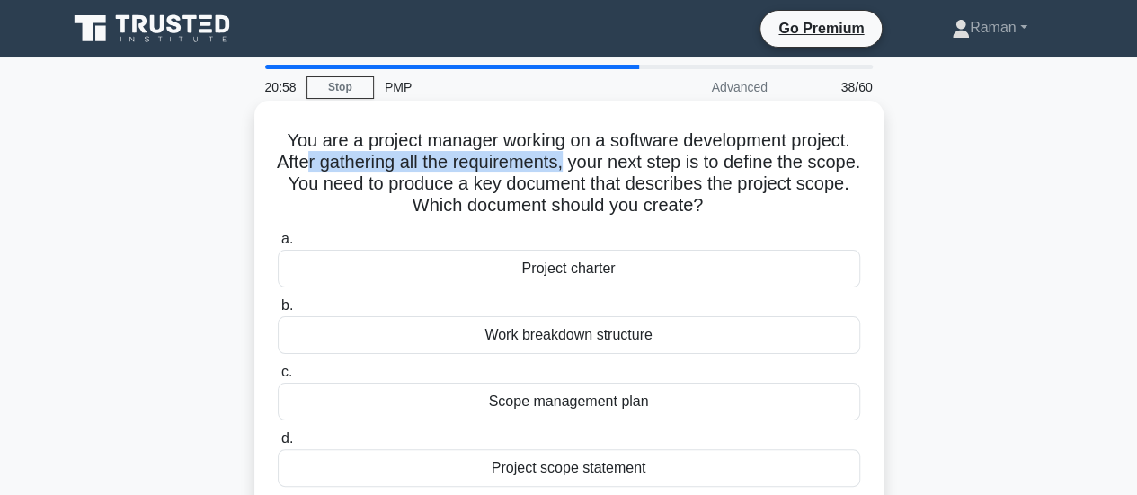
drag, startPoint x: 401, startPoint y: 172, endPoint x: 593, endPoint y: 171, distance: 192.3
click at [593, 171] on h5 "You are a project manager working on a software development project. After gath…" at bounding box center [569, 173] width 586 height 88
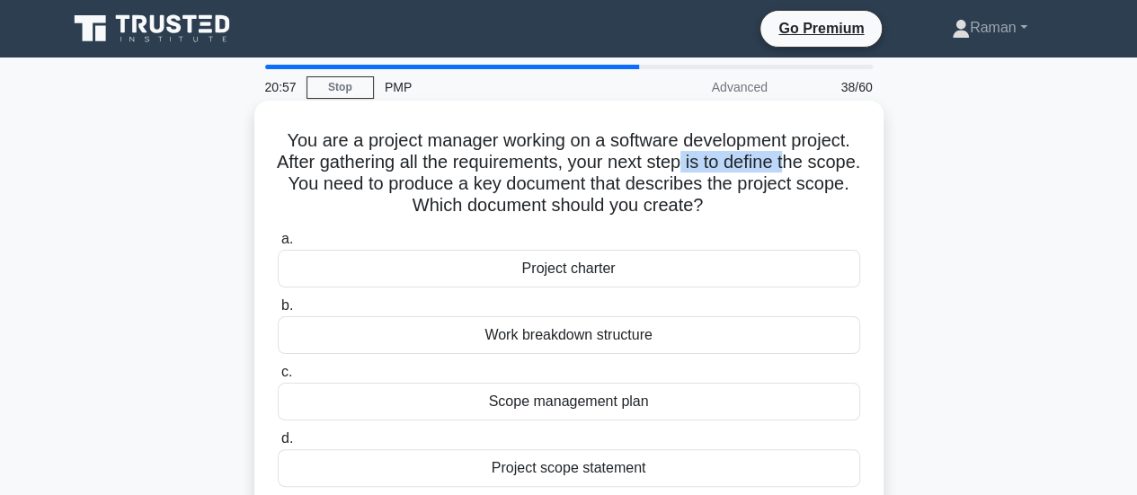
drag, startPoint x: 713, startPoint y: 163, endPoint x: 820, endPoint y: 162, distance: 106.9
click at [820, 162] on h5 "You are a project manager working on a software development project. After gath…" at bounding box center [569, 173] width 586 height 88
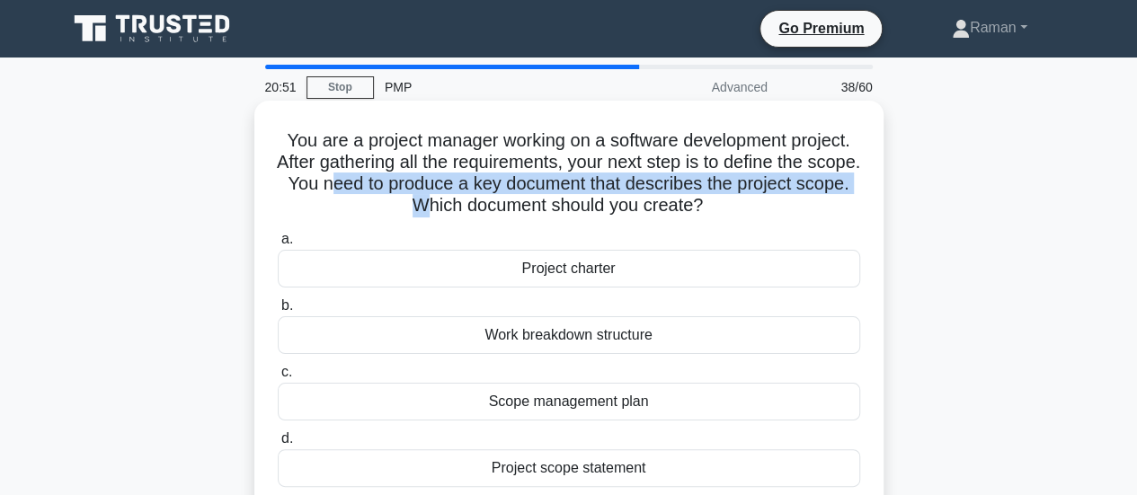
drag, startPoint x: 385, startPoint y: 188, endPoint x: 449, endPoint y: 202, distance: 66.3
click at [449, 202] on h5 "You are a project manager working on a software development project. After gath…" at bounding box center [569, 173] width 586 height 88
click at [596, 182] on h5 "You are a project manager working on a software development project. After gath…" at bounding box center [569, 173] width 586 height 88
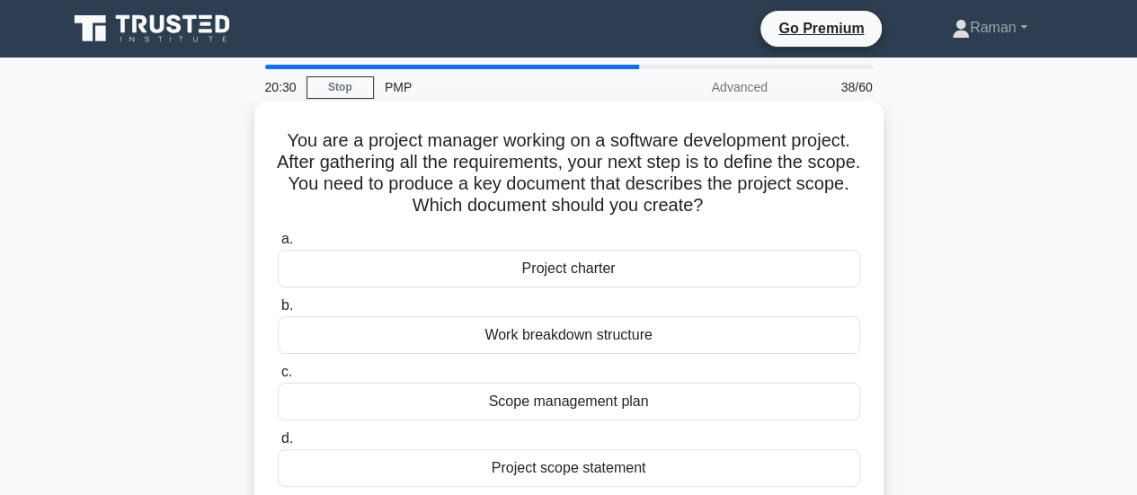
click at [447, 402] on div "Scope management plan" at bounding box center [569, 402] width 582 height 38
click at [278, 378] on input "c. Scope management plan" at bounding box center [278, 373] width 0 height 12
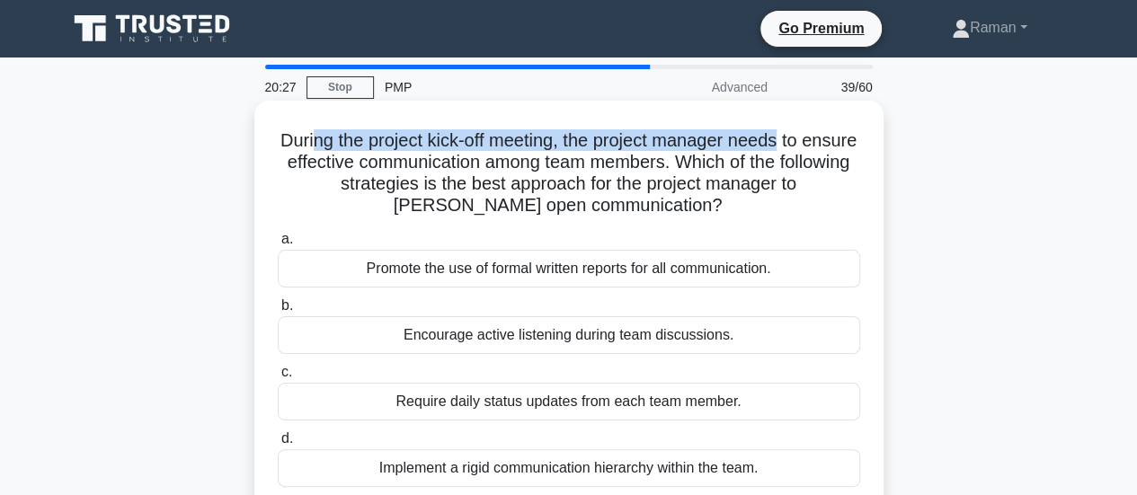
drag, startPoint x: 336, startPoint y: 145, endPoint x: 813, endPoint y: 138, distance: 477.2
click at [813, 138] on h5 "During the project kick-off meeting, the project manager needs to ensure effect…" at bounding box center [569, 173] width 586 height 88
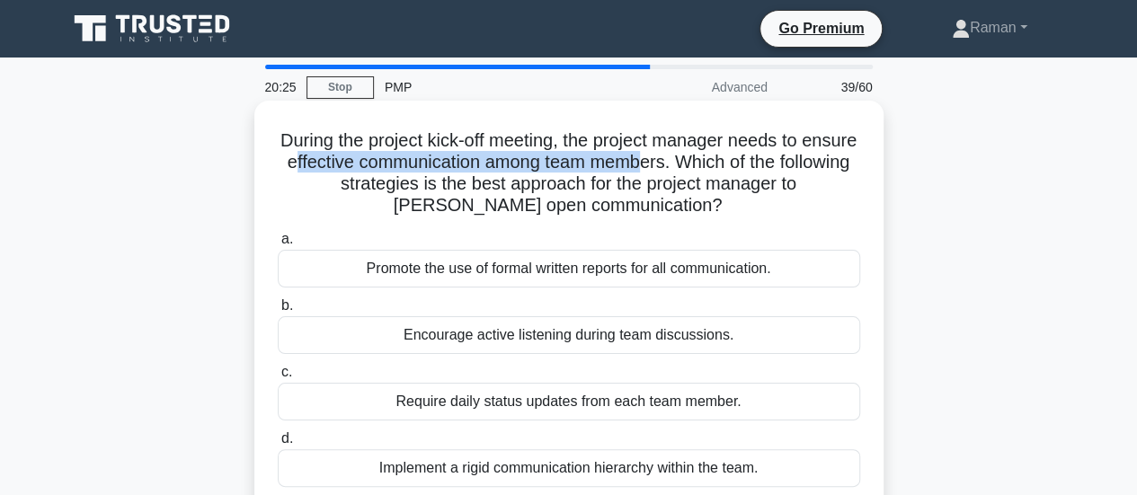
drag, startPoint x: 356, startPoint y: 164, endPoint x: 715, endPoint y: 162, distance: 359.4
click at [715, 162] on h5 "During the project kick-off meeting, the project manager needs to ensure effect…" at bounding box center [569, 173] width 586 height 88
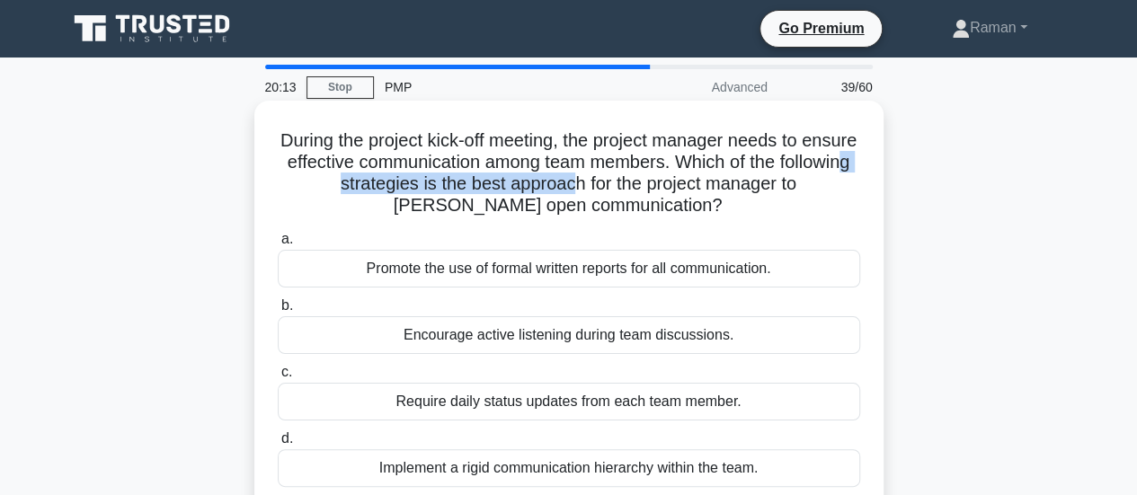
drag, startPoint x: 376, startPoint y: 189, endPoint x: 607, endPoint y: 185, distance: 231.9
click at [607, 185] on h5 "During the project kick-off meeting, the project manager needs to ensure effect…" at bounding box center [569, 173] width 586 height 88
click at [426, 194] on h5 "During the project kick-off meeting, the project manager needs to ensure effect…" at bounding box center [569, 173] width 586 height 88
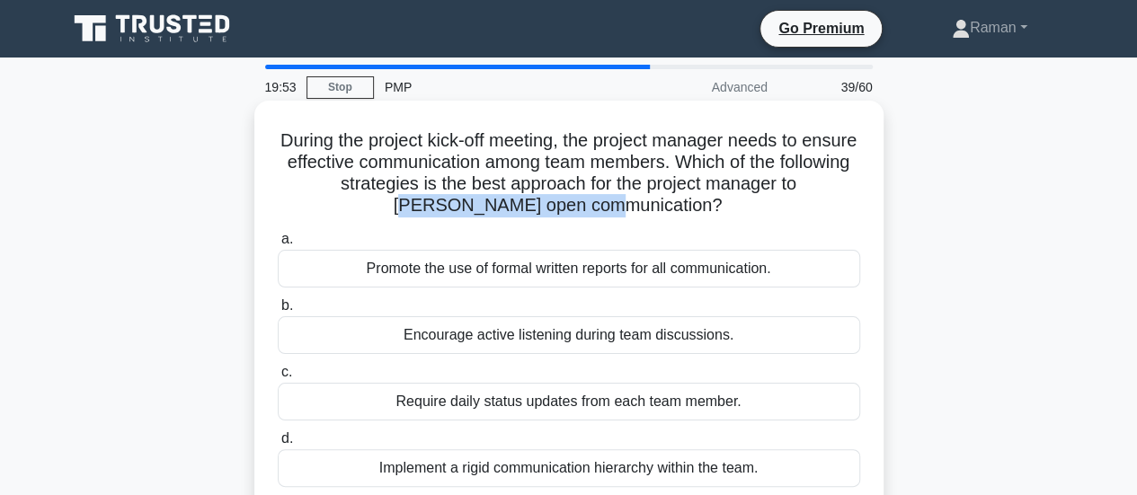
drag, startPoint x: 447, startPoint y: 211, endPoint x: 635, endPoint y: 209, distance: 187.8
click at [635, 209] on h5 "During the project kick-off meeting, the project manager needs to ensure effect…" at bounding box center [569, 173] width 586 height 88
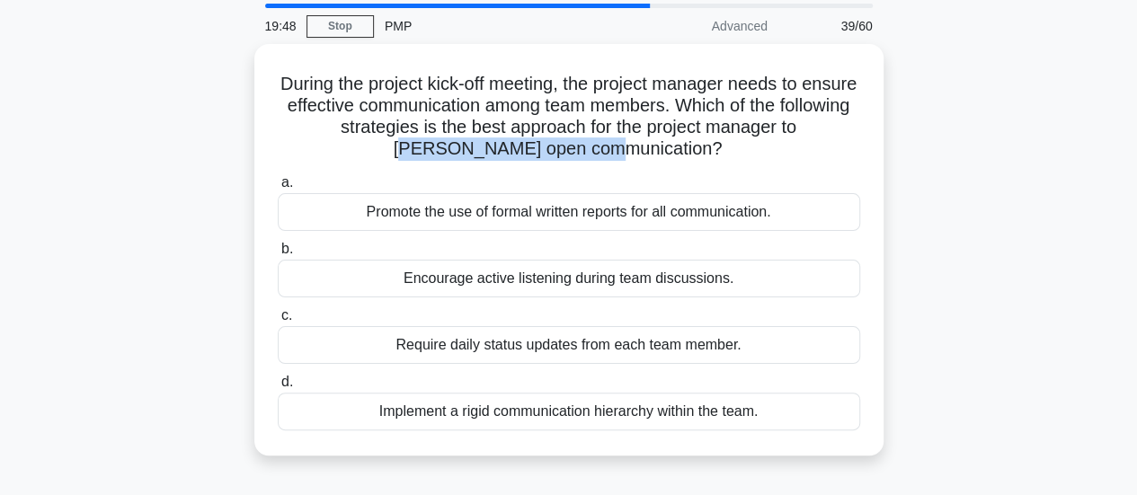
scroll to position [90, 0]
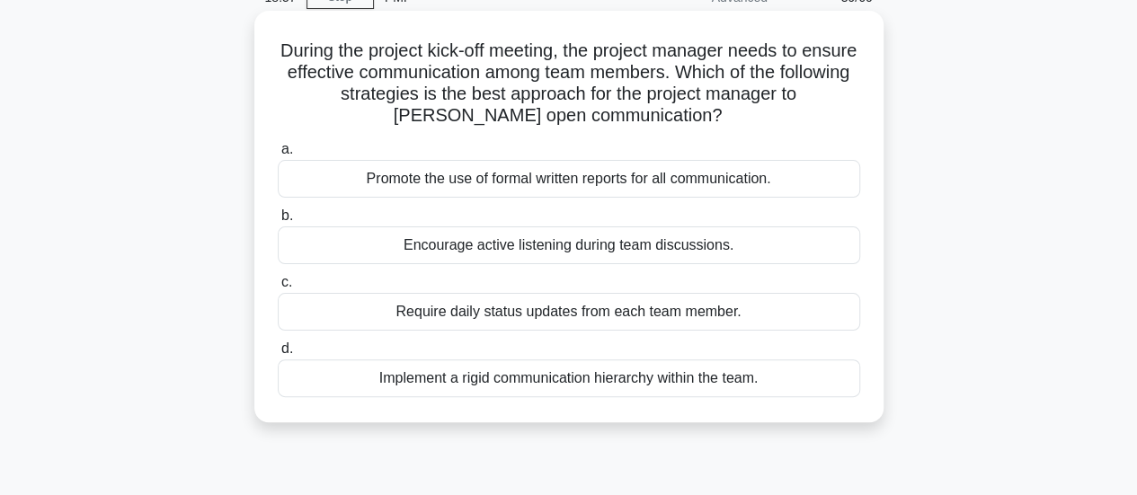
click at [381, 253] on div "Encourage active listening during team discussions." at bounding box center [569, 245] width 582 height 38
click at [278, 222] on input "b. Encourage active listening during team discussions." at bounding box center [278, 216] width 0 height 12
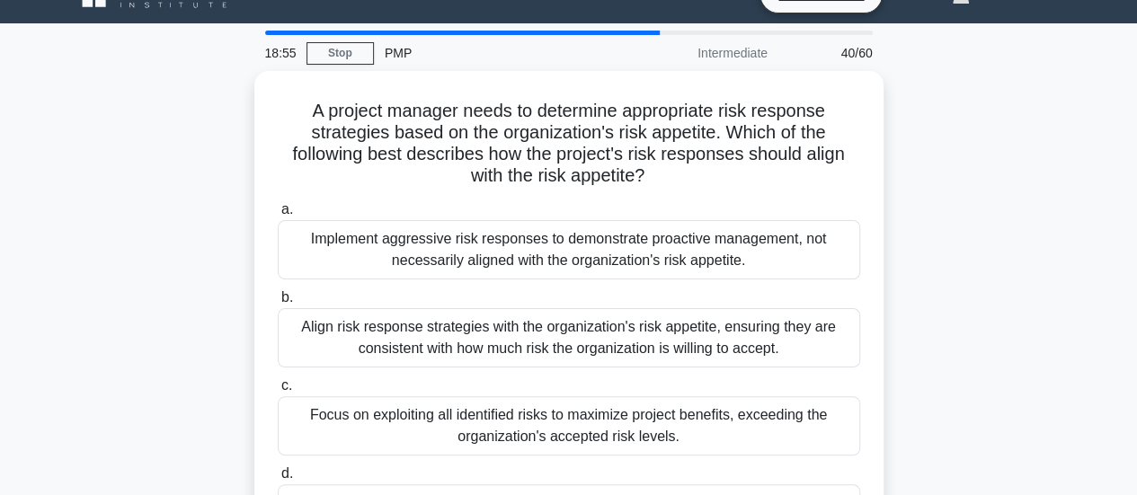
scroll to position [0, 0]
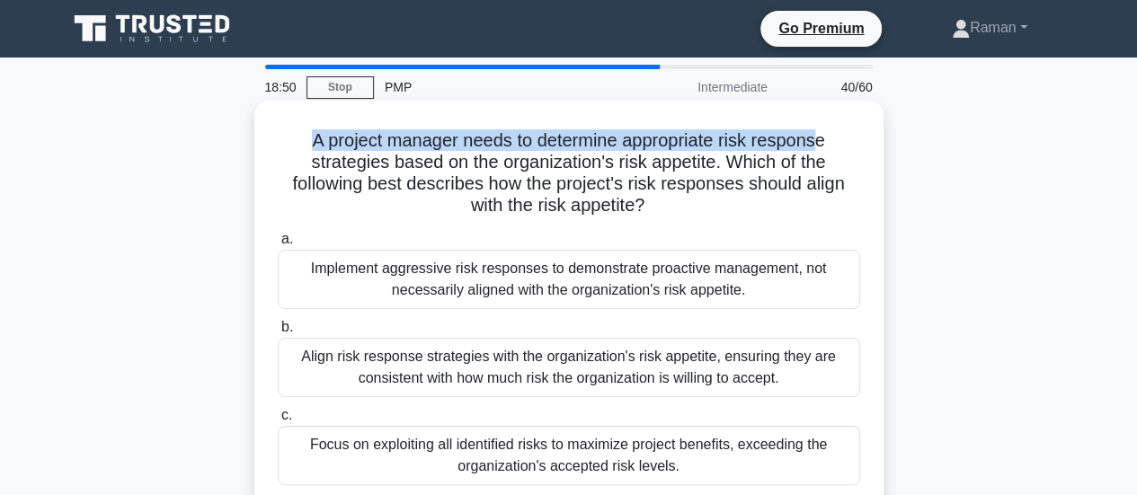
drag, startPoint x: 307, startPoint y: 141, endPoint x: 825, endPoint y: 147, distance: 517.6
click at [825, 147] on h5 "A project manager needs to determine appropriate risk response strategies based…" at bounding box center [569, 173] width 586 height 88
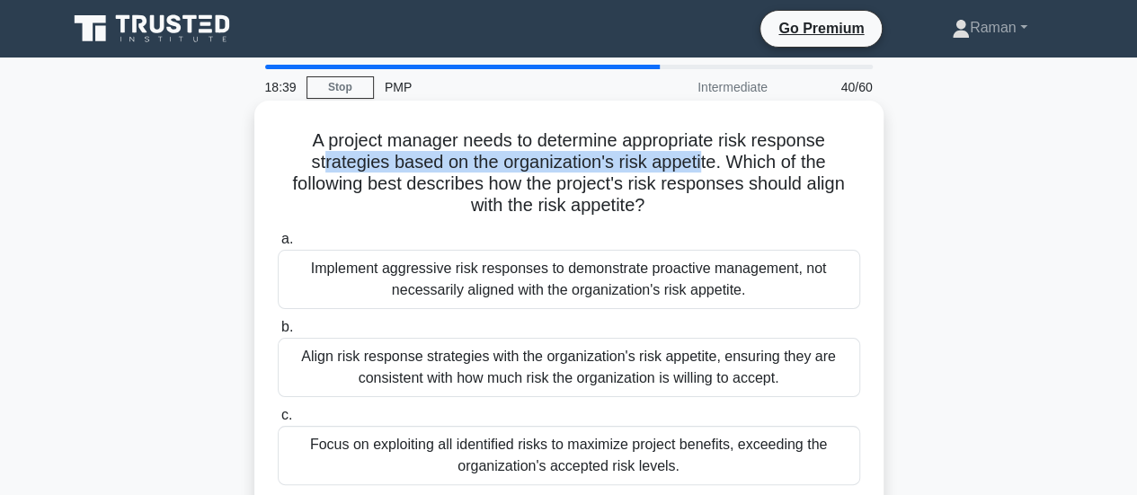
drag, startPoint x: 320, startPoint y: 166, endPoint x: 701, endPoint y: 163, distance: 381.0
click at [701, 163] on h5 "A project manager needs to determine appropriate risk response strategies based…" at bounding box center [569, 173] width 586 height 88
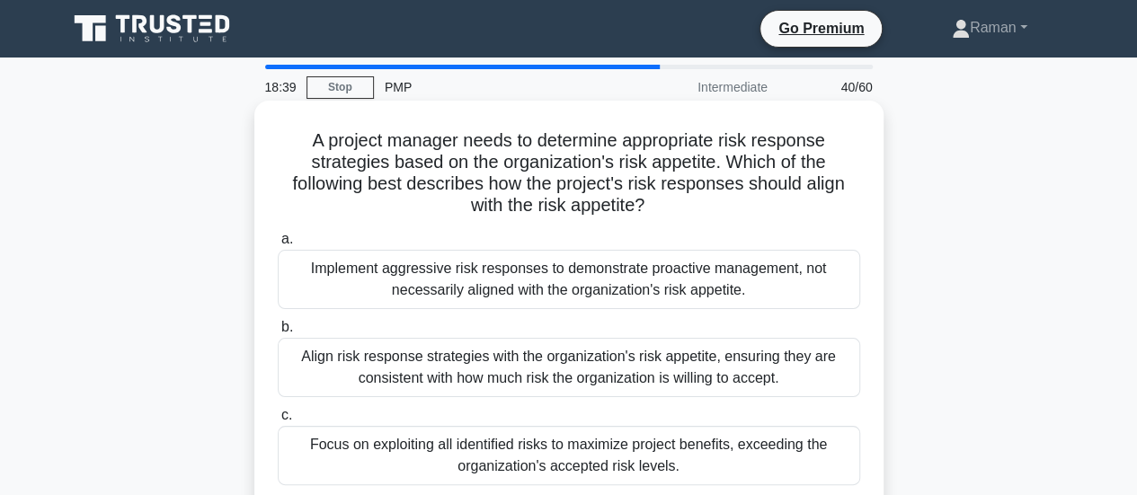
click at [765, 163] on h5 "A project manager needs to determine appropriate risk response strategies based…" at bounding box center [569, 173] width 586 height 88
drag, startPoint x: 386, startPoint y: 190, endPoint x: 799, endPoint y: 197, distance: 412.5
click at [799, 197] on h5 "A project manager needs to determine appropriate risk response strategies based…" at bounding box center [569, 173] width 586 height 88
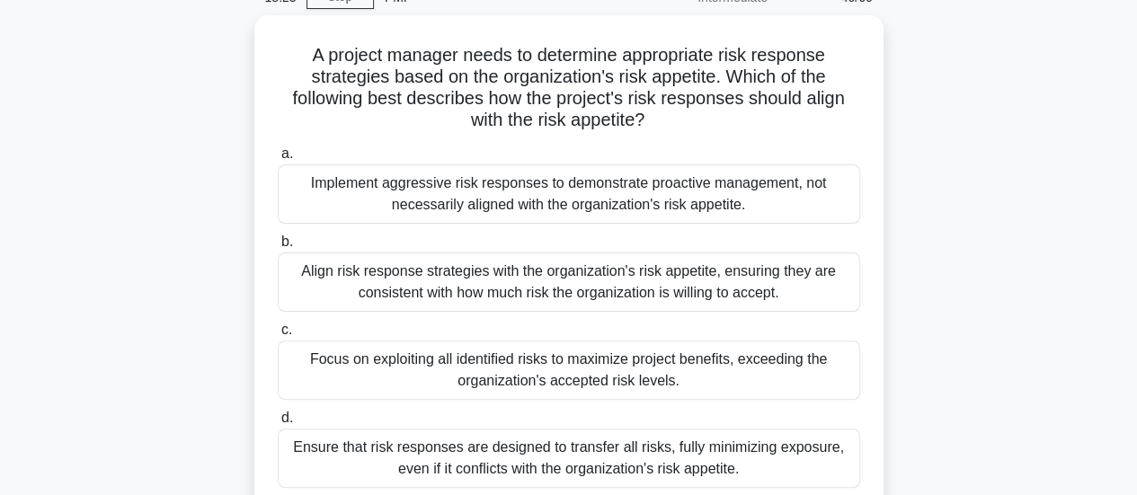
scroll to position [180, 0]
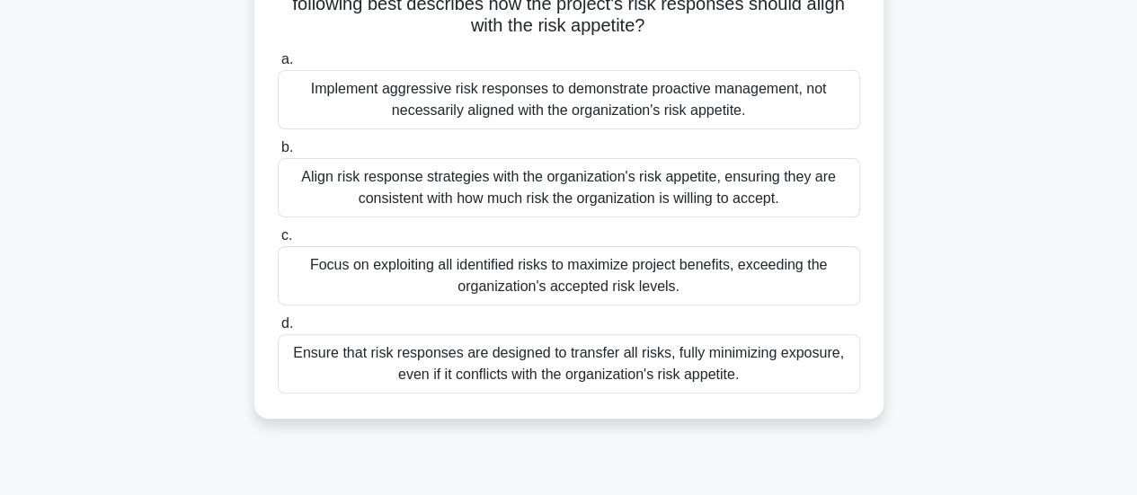
click at [363, 192] on div "Align risk response strategies with the organization's risk appetite, ensuring …" at bounding box center [569, 187] width 582 height 59
click at [278, 154] on input "b. Align risk response strategies with the organization's risk appetite, ensuri…" at bounding box center [278, 148] width 0 height 12
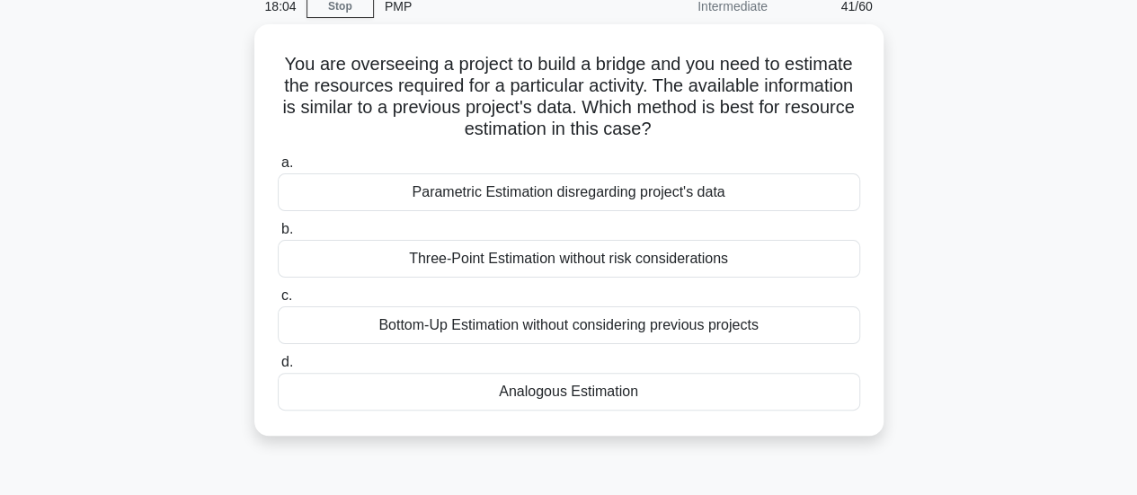
scroll to position [0, 0]
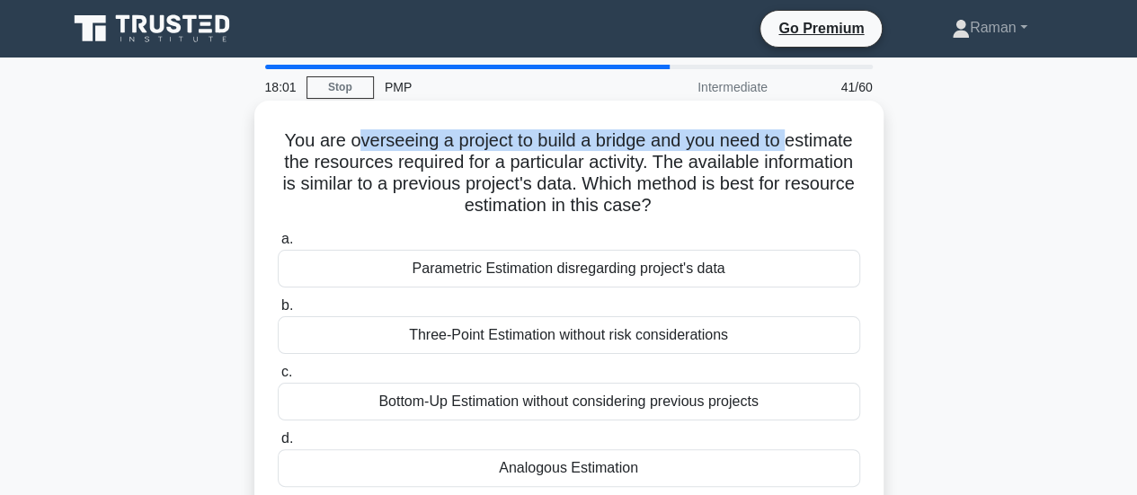
drag, startPoint x: 349, startPoint y: 141, endPoint x: 794, endPoint y: 137, distance: 445.7
click at [794, 137] on h5 "You are overseeing a project to build a bridge and you need to estimate the res…" at bounding box center [569, 173] width 586 height 88
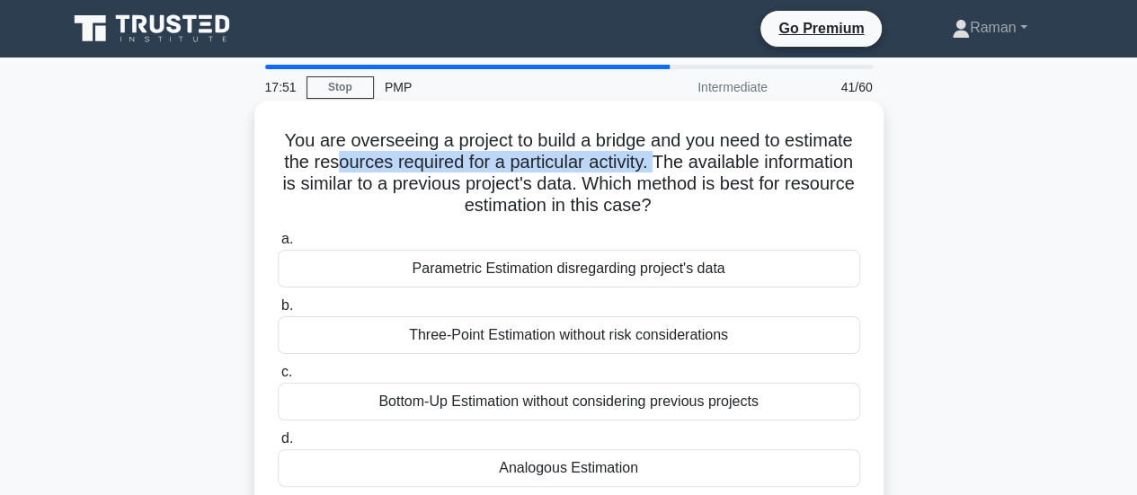
drag, startPoint x: 378, startPoint y: 166, endPoint x: 703, endPoint y: 163, distance: 324.4
click at [703, 163] on h5 "You are overseeing a project to build a bridge and you need to estimate the res…" at bounding box center [569, 173] width 586 height 88
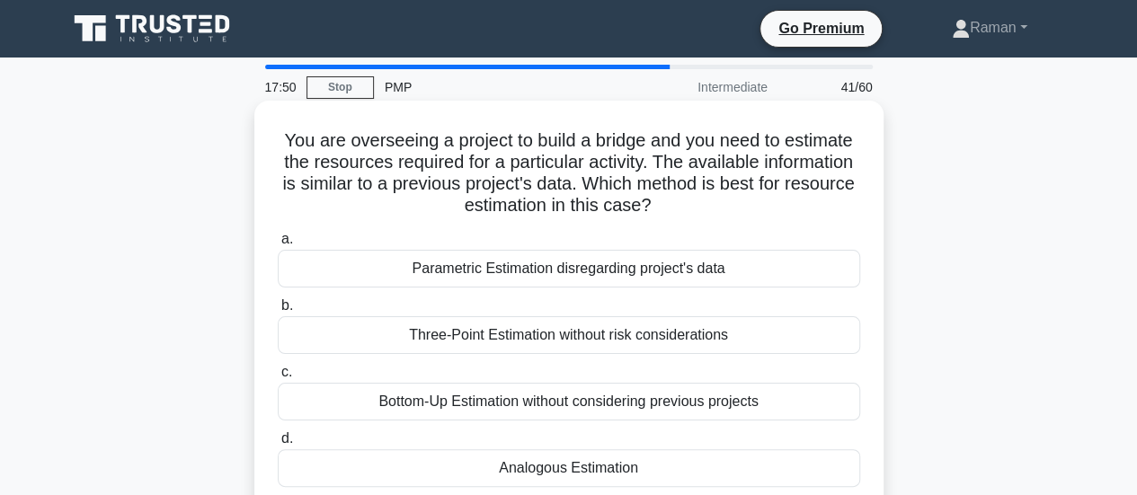
click at [756, 164] on h5 "You are overseeing a project to build a bridge and you need to estimate the res…" at bounding box center [569, 173] width 586 height 88
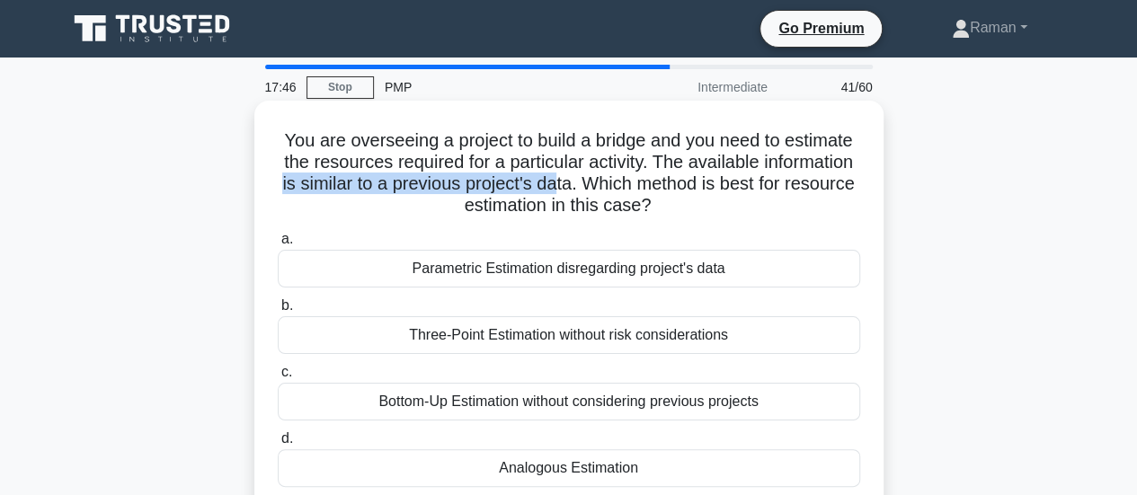
drag, startPoint x: 373, startPoint y: 188, endPoint x: 661, endPoint y: 186, distance: 288.5
click at [661, 186] on h5 "You are overseeing a project to build a bridge and you need to estimate the res…" at bounding box center [569, 173] width 586 height 88
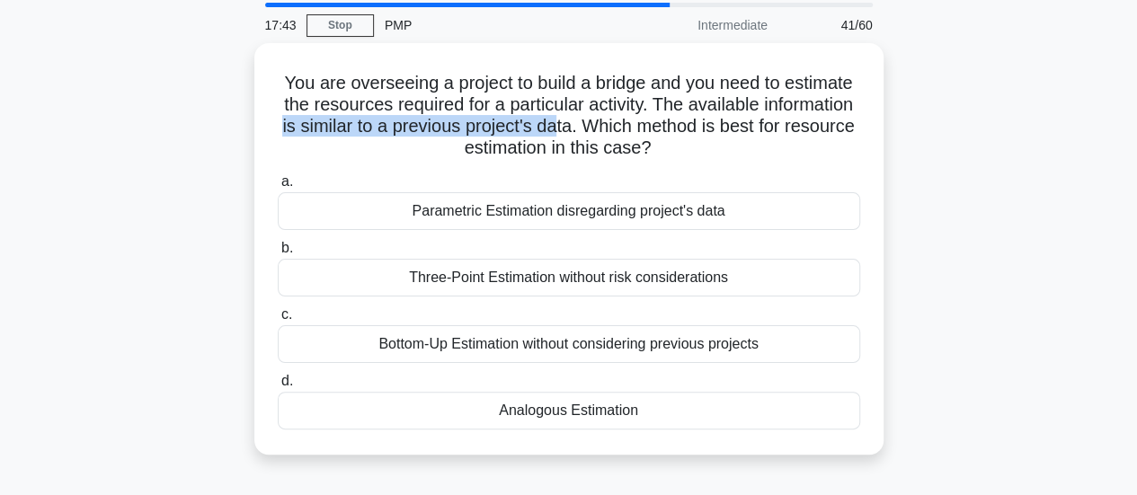
scroll to position [90, 0]
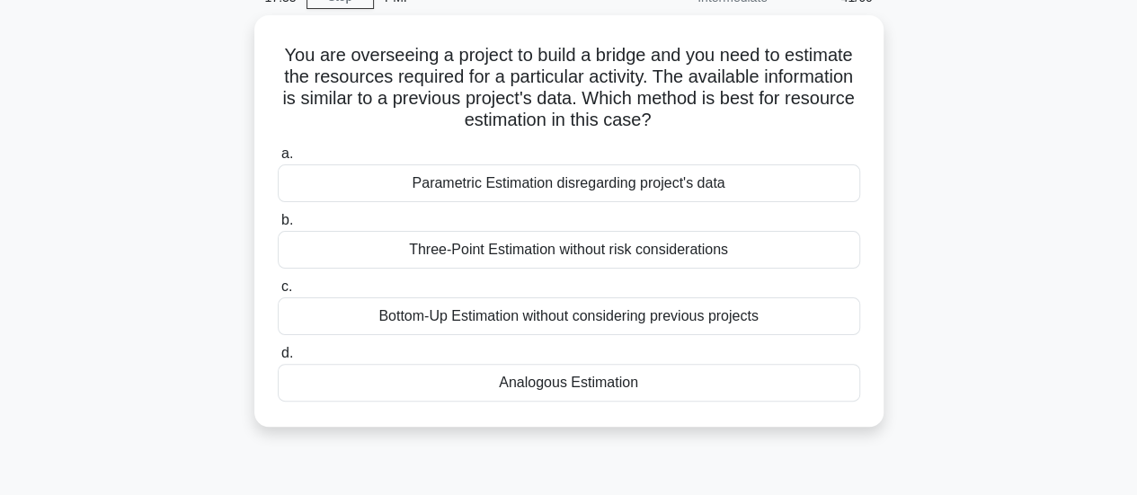
click at [151, 324] on div "You are overseeing a project to build a bridge and you need to estimate the res…" at bounding box center [569, 231] width 1024 height 433
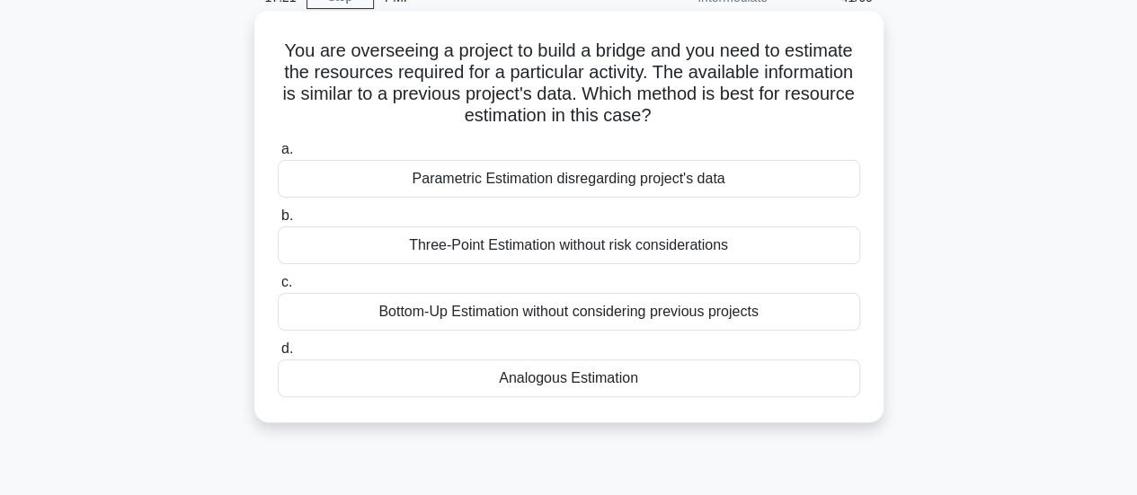
click at [456, 384] on div "Analogous Estimation" at bounding box center [569, 378] width 582 height 38
click at [278, 355] on input "d. Analogous Estimation" at bounding box center [278, 349] width 0 height 12
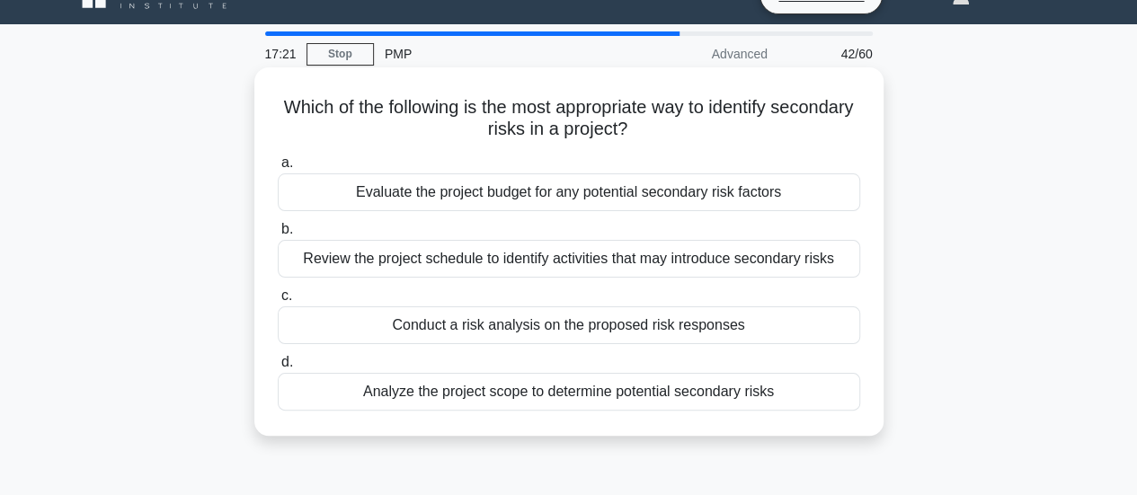
scroll to position [0, 0]
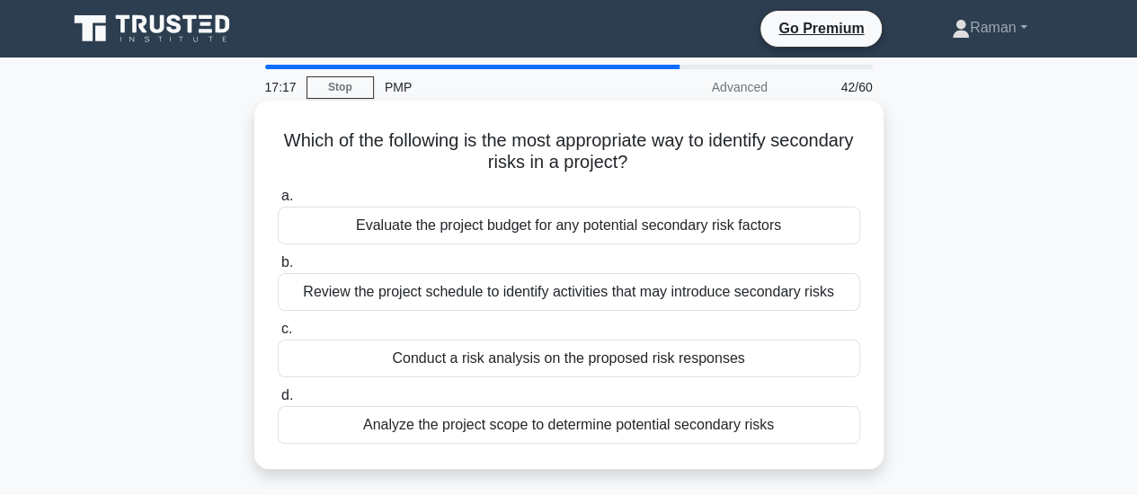
drag, startPoint x: 411, startPoint y: 138, endPoint x: 809, endPoint y: 163, distance: 398.8
click at [809, 163] on h5 "Which of the following is the most appropriate way to identify secondary risks …" at bounding box center [569, 151] width 586 height 45
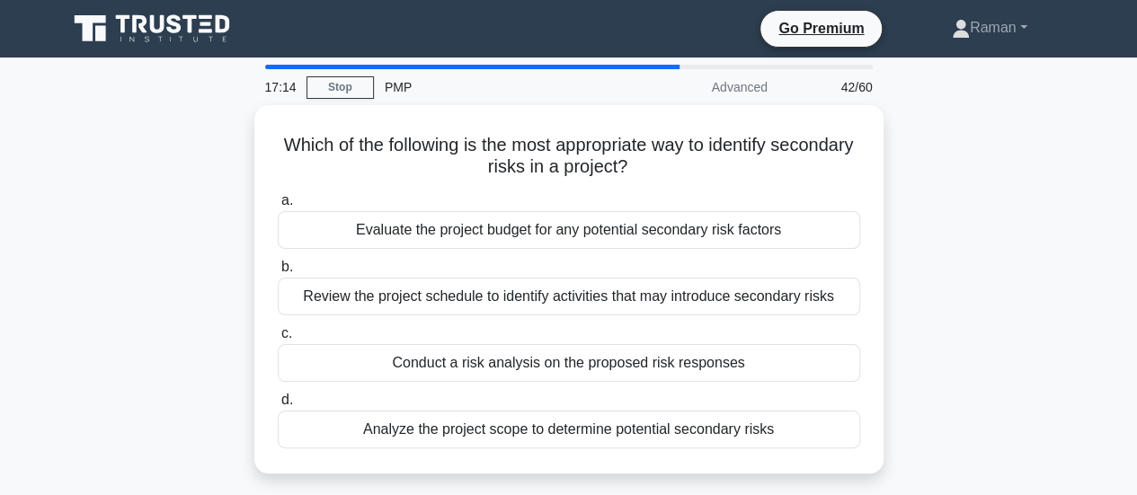
scroll to position [90, 0]
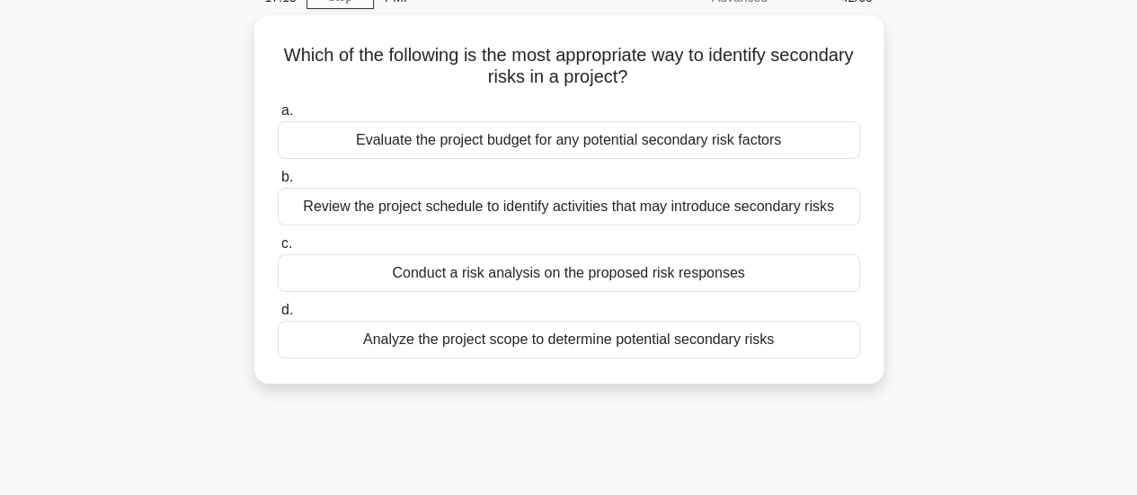
click at [149, 271] on div "Which of the following is the most appropriate way to identify secondary risks …" at bounding box center [569, 210] width 1024 height 390
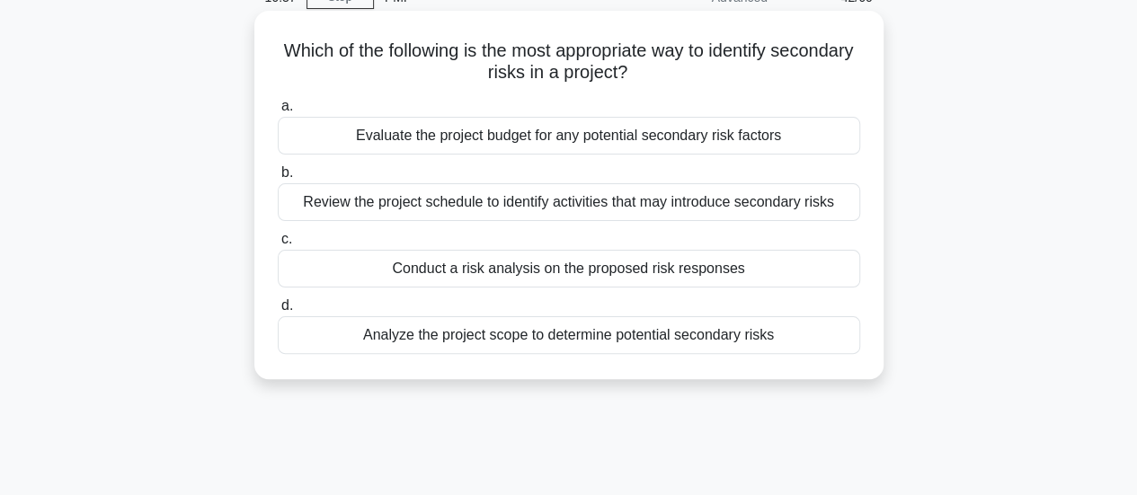
click at [313, 203] on div "Review the project schedule to identify activities that may introduce secondary…" at bounding box center [569, 202] width 582 height 38
click at [278, 179] on input "b. Review the project schedule to identify activities that may introduce second…" at bounding box center [278, 173] width 0 height 12
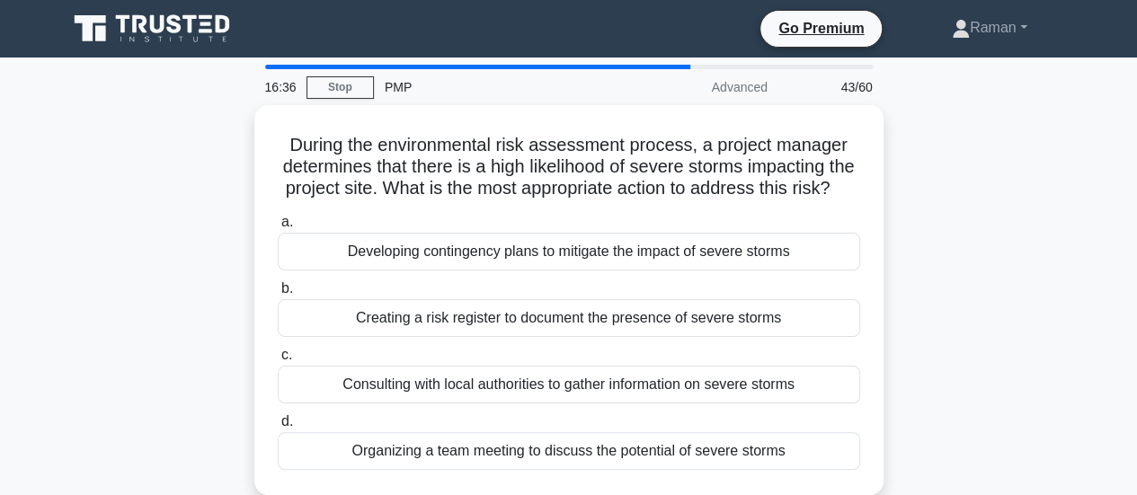
scroll to position [0, 0]
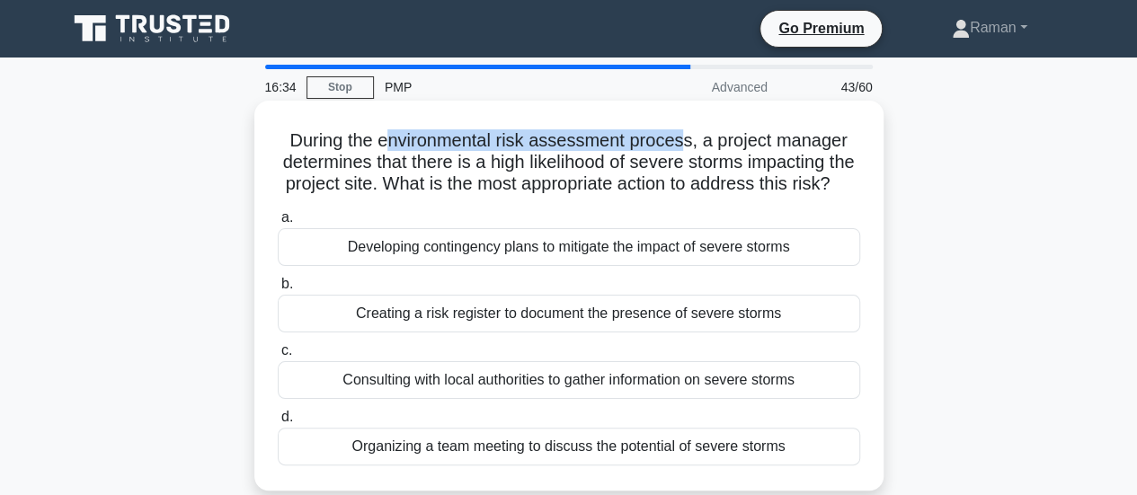
drag, startPoint x: 388, startPoint y: 147, endPoint x: 687, endPoint y: 143, distance: 298.4
click at [687, 143] on h5 "During the environmental risk assessment process, a project manager determines …" at bounding box center [569, 162] width 586 height 66
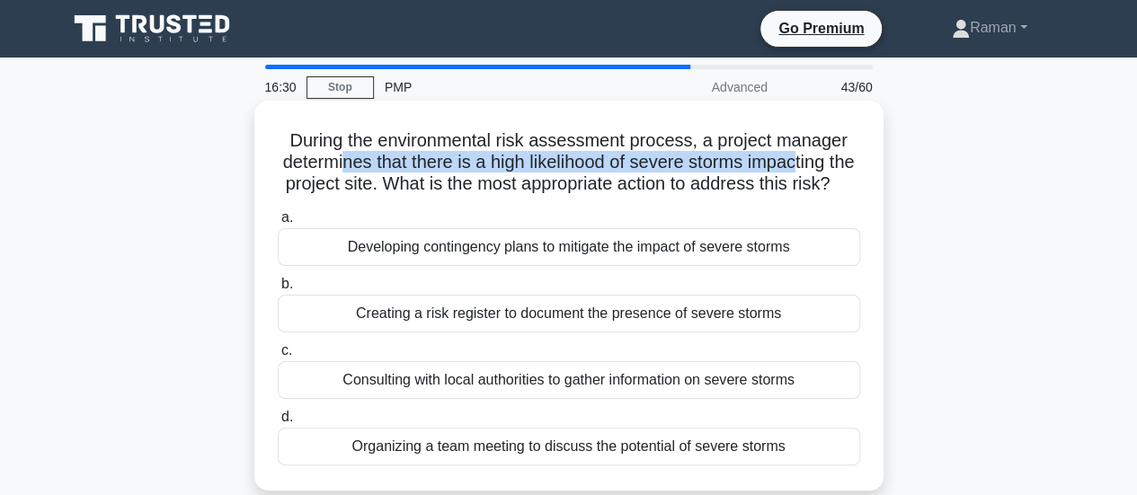
drag, startPoint x: 352, startPoint y: 164, endPoint x: 814, endPoint y: 164, distance: 461.9
click at [814, 164] on h5 "During the environmental risk assessment process, a project manager determines …" at bounding box center [569, 162] width 586 height 66
drag, startPoint x: 447, startPoint y: 182, endPoint x: 845, endPoint y: 218, distance: 399.7
click at [845, 196] on h5 "During the environmental risk assessment process, a project manager determines …" at bounding box center [569, 162] width 586 height 66
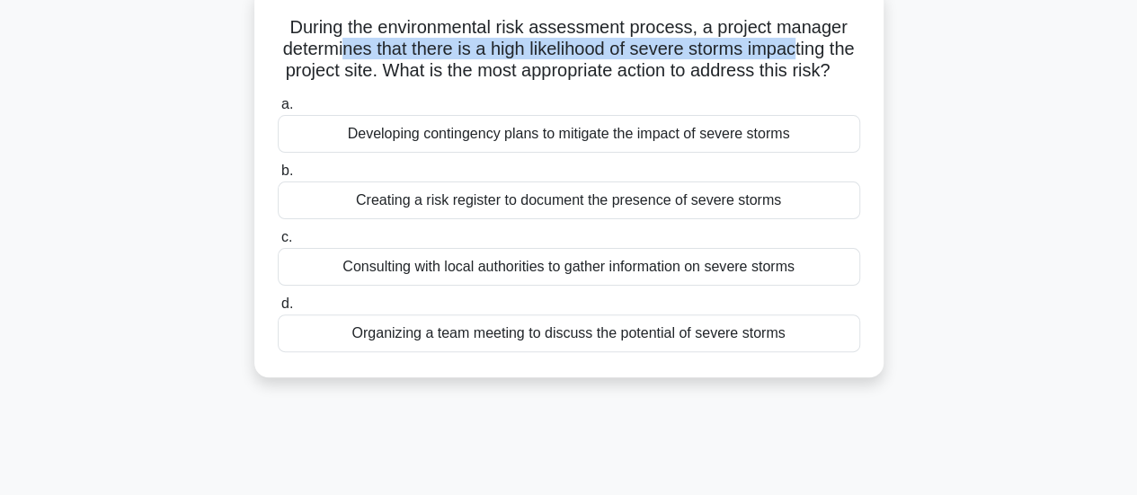
scroll to position [90, 0]
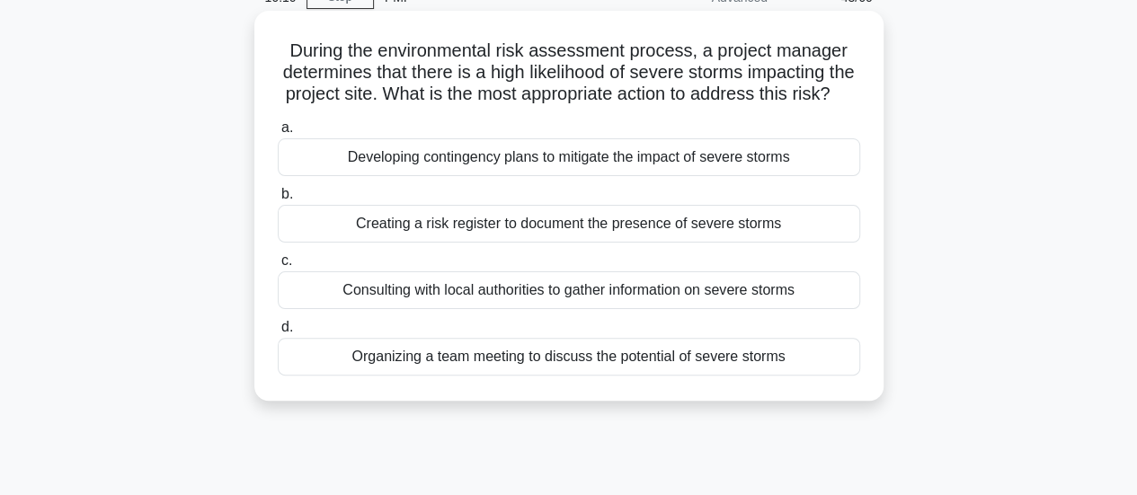
click at [456, 176] on div "Developing contingency plans to mitigate the impact of severe storms" at bounding box center [569, 157] width 582 height 38
click at [278, 134] on input "a. Developing contingency plans to mitigate the impact of severe storms" at bounding box center [278, 128] width 0 height 12
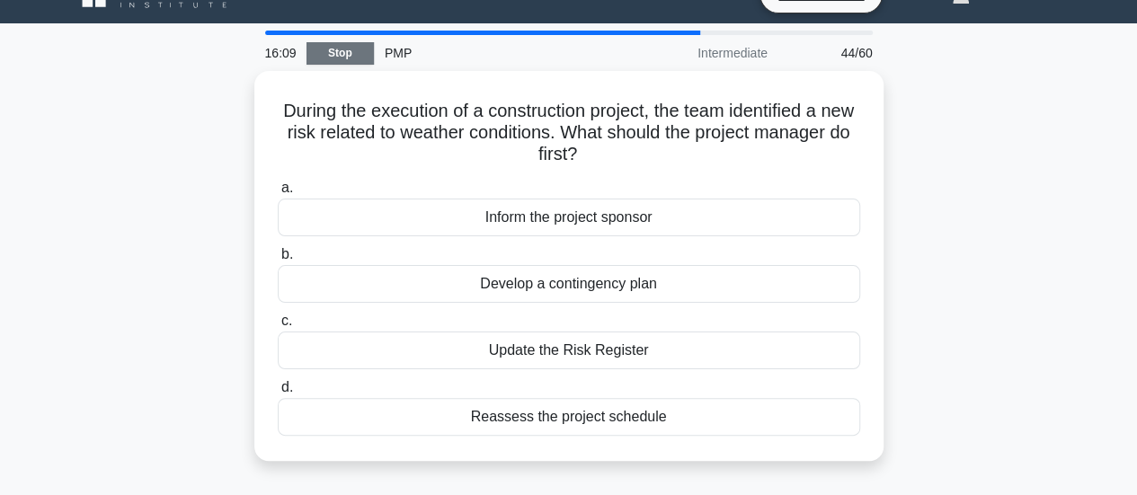
scroll to position [0, 0]
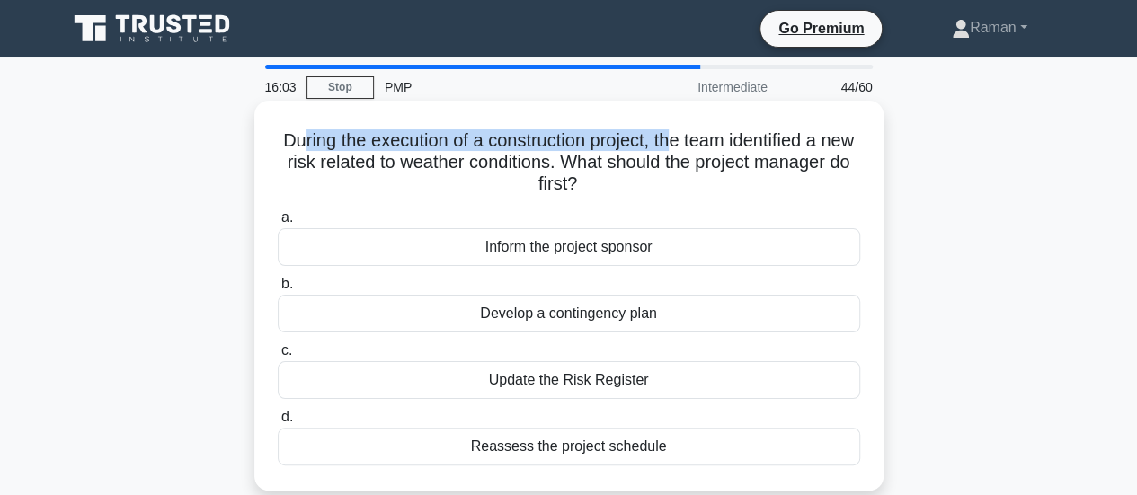
drag, startPoint x: 313, startPoint y: 140, endPoint x: 689, endPoint y: 140, distance: 376.5
click at [689, 140] on h5 "During the execution of a construction project, the team identified a new risk …" at bounding box center [569, 162] width 586 height 66
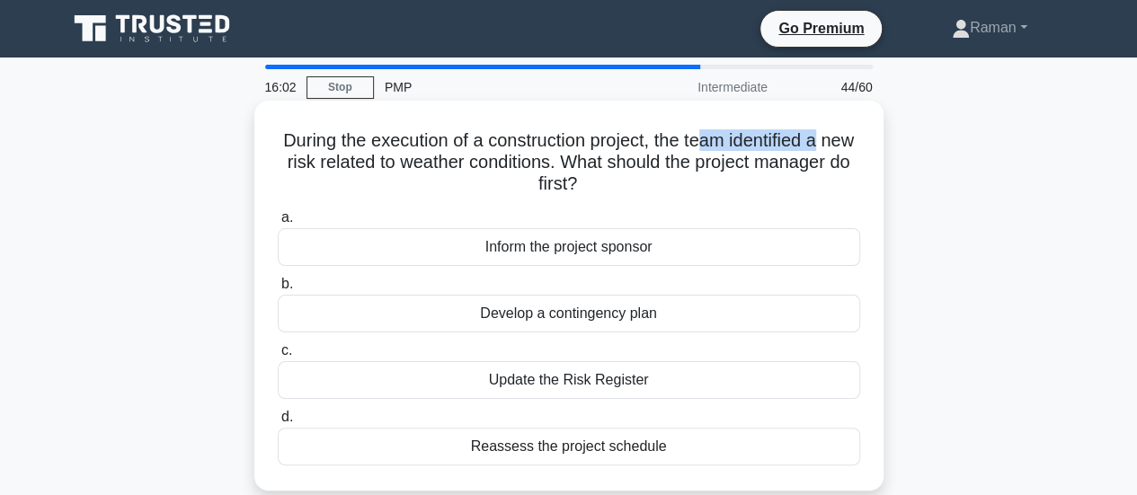
drag, startPoint x: 726, startPoint y: 139, endPoint x: 847, endPoint y: 141, distance: 121.3
click at [847, 141] on h5 "During the execution of a construction project, the team identified a new risk …" at bounding box center [569, 162] width 586 height 66
drag, startPoint x: 316, startPoint y: 166, endPoint x: 652, endPoint y: 195, distance: 337.3
click at [652, 195] on h5 "During the execution of a construction project, the team identified a new risk …" at bounding box center [569, 162] width 586 height 66
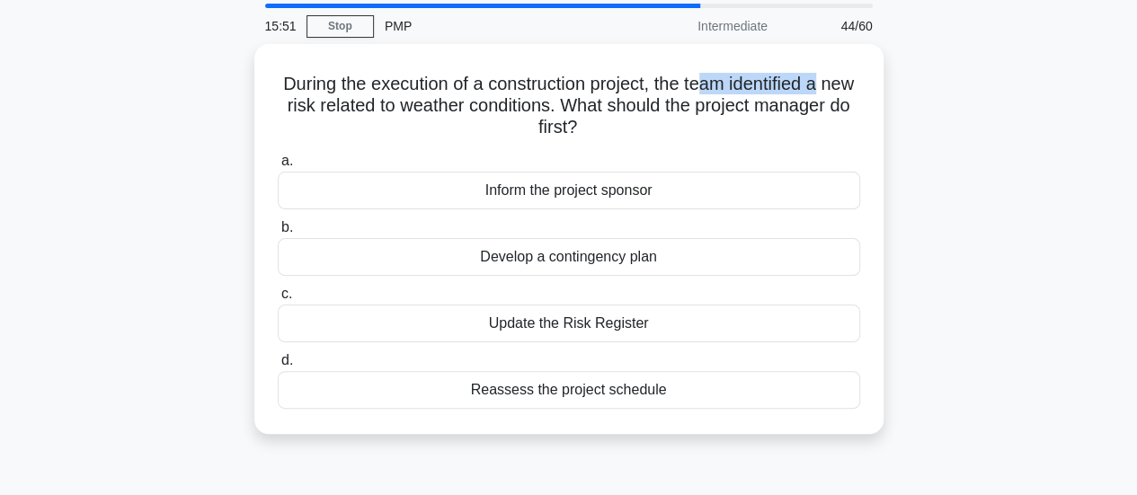
scroll to position [90, 0]
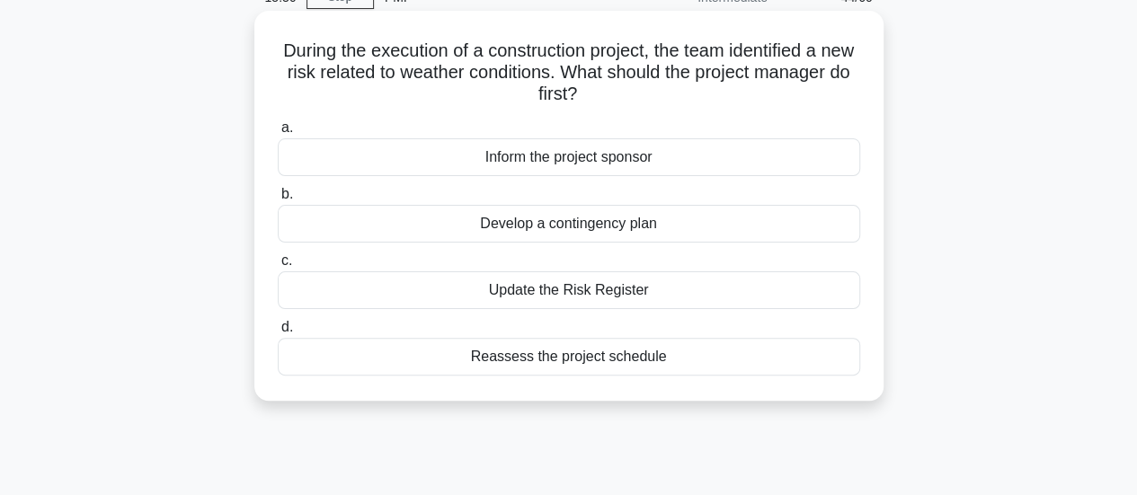
click at [453, 289] on div "Update the Risk Register" at bounding box center [569, 290] width 582 height 38
click at [278, 267] on input "c. Update the Risk Register" at bounding box center [278, 261] width 0 height 12
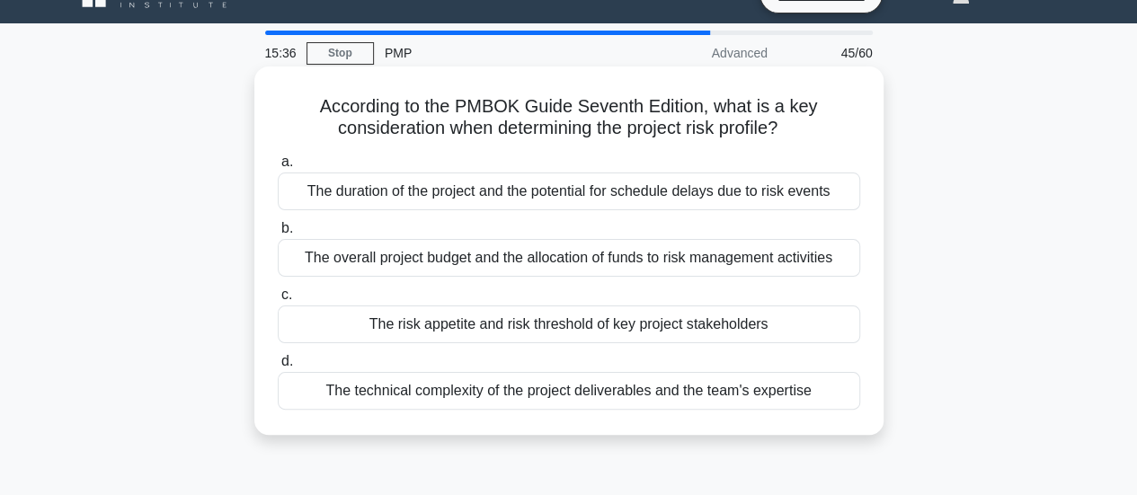
scroll to position [0, 0]
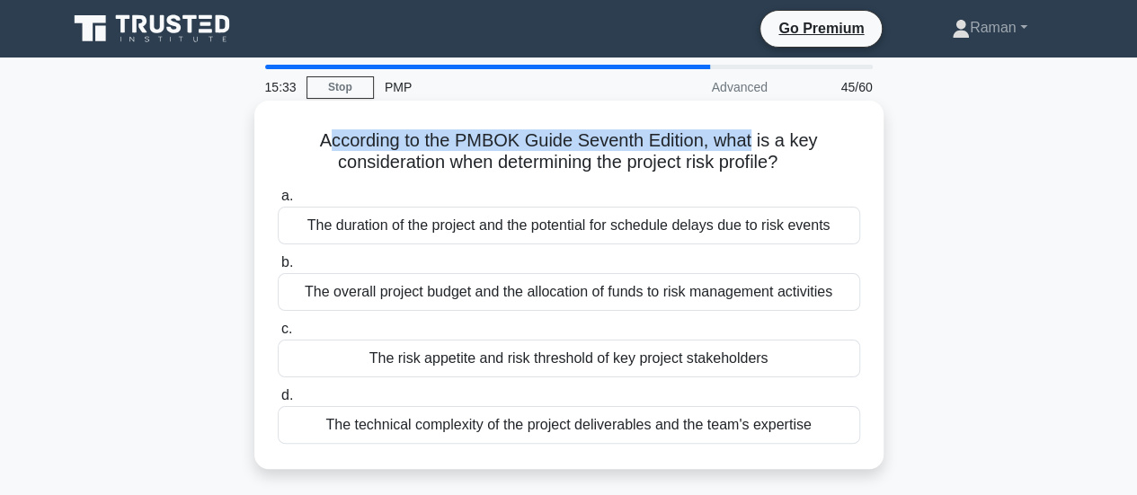
drag, startPoint x: 324, startPoint y: 139, endPoint x: 752, endPoint y: 145, distance: 427.8
click at [752, 145] on h5 "According to the PMBOK Guide Seventh Edition, what is a key consideration when …" at bounding box center [569, 151] width 586 height 45
drag, startPoint x: 367, startPoint y: 164, endPoint x: 790, endPoint y: 165, distance: 423.2
click at [790, 165] on h5 "According to the PMBOK Guide Seventh Edition, what is a key consideration when …" at bounding box center [569, 151] width 586 height 45
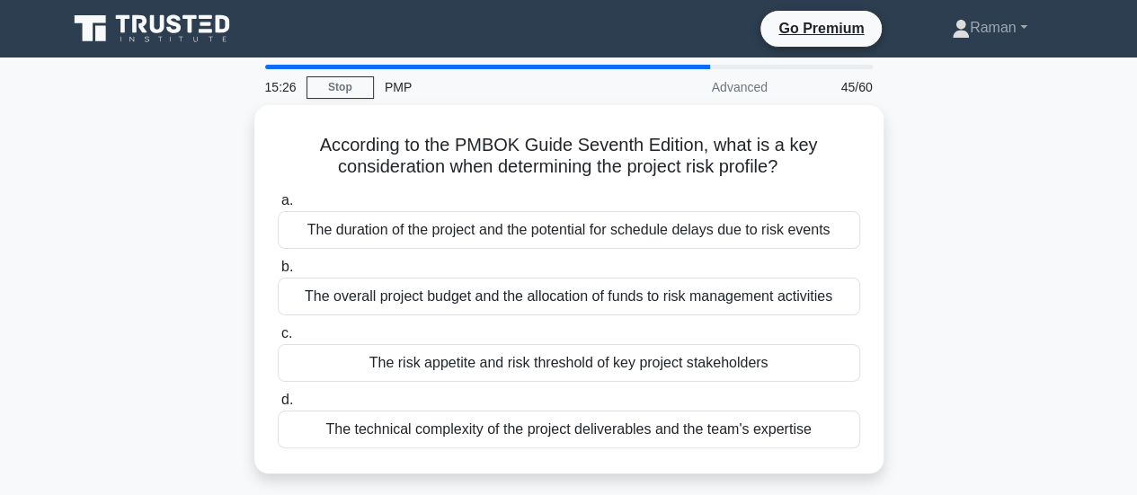
click at [176, 218] on div "According to the PMBOK Guide Seventh Edition, what is a key consideration when …" at bounding box center [569, 300] width 1024 height 390
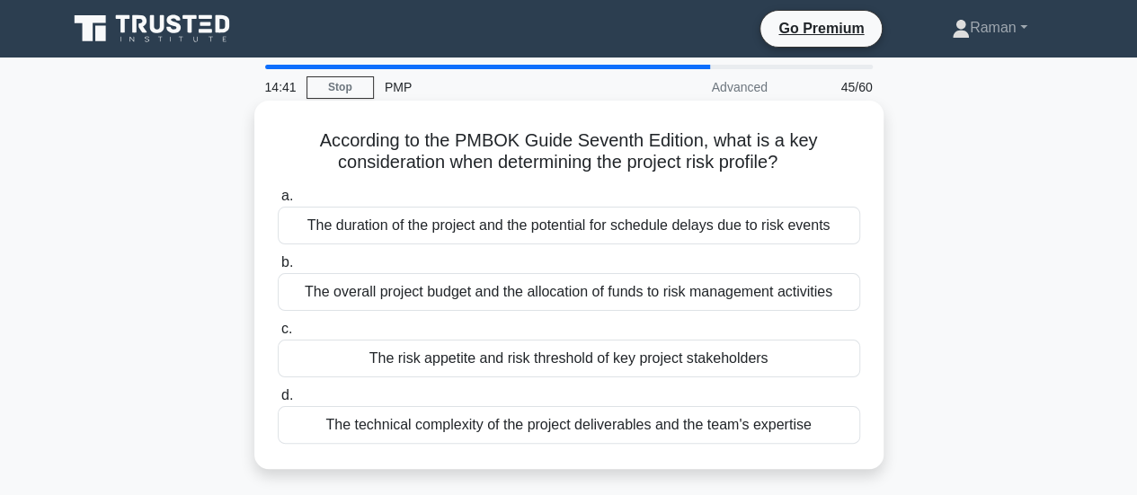
click at [315, 360] on div "The risk appetite and risk threshold of key project stakeholders" at bounding box center [569, 359] width 582 height 38
click at [278, 335] on input "c. The risk appetite and risk threshold of key project stakeholders" at bounding box center [278, 329] width 0 height 12
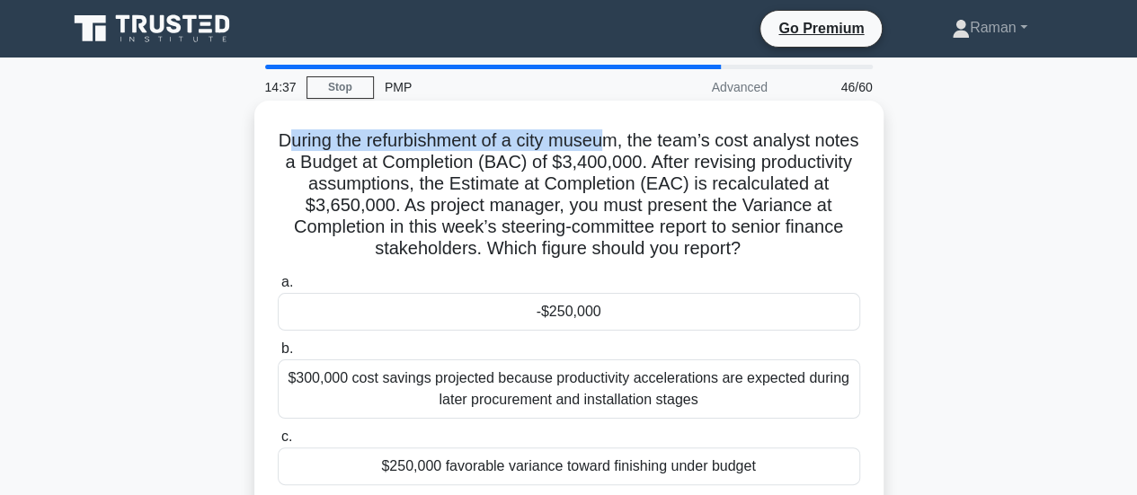
drag, startPoint x: 306, startPoint y: 145, endPoint x: 633, endPoint y: 144, distance: 327.1
click at [633, 144] on h5 "During the refurbishment of a city museum, the team’s cost analyst notes a Budg…" at bounding box center [569, 194] width 586 height 131
click at [453, 138] on h5 "During the refurbishment of a city museum, the team’s cost analyst notes a Budg…" at bounding box center [569, 194] width 586 height 131
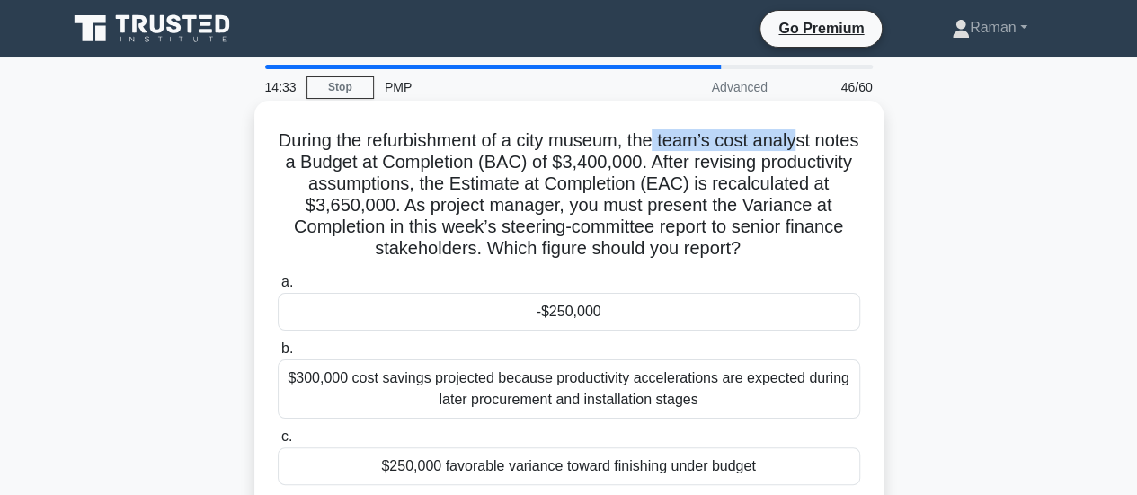
drag, startPoint x: 679, startPoint y: 141, endPoint x: 827, endPoint y: 137, distance: 147.4
click at [827, 137] on h5 "During the refurbishment of a city museum, the team’s cost analyst notes a Budg…" at bounding box center [569, 194] width 586 height 131
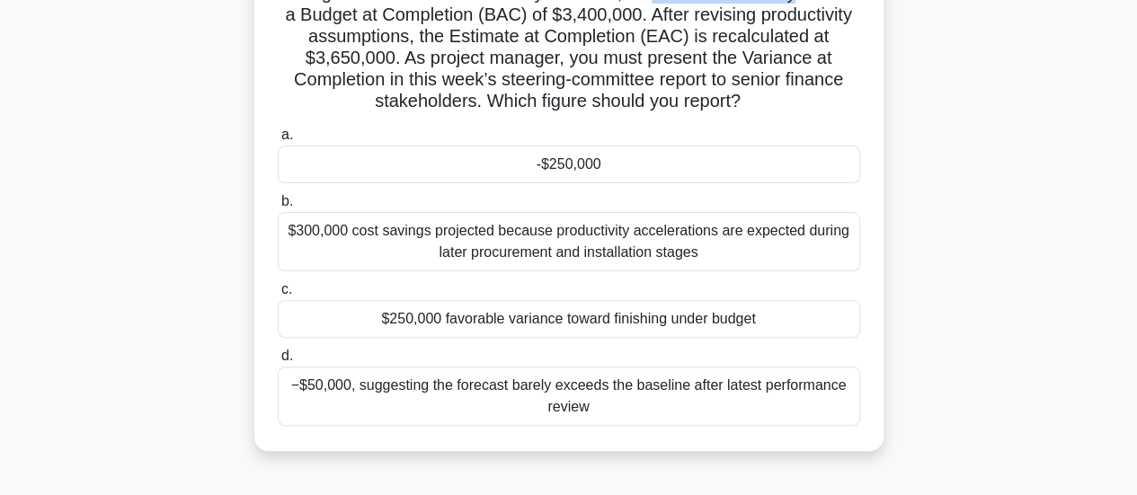
scroll to position [180, 0]
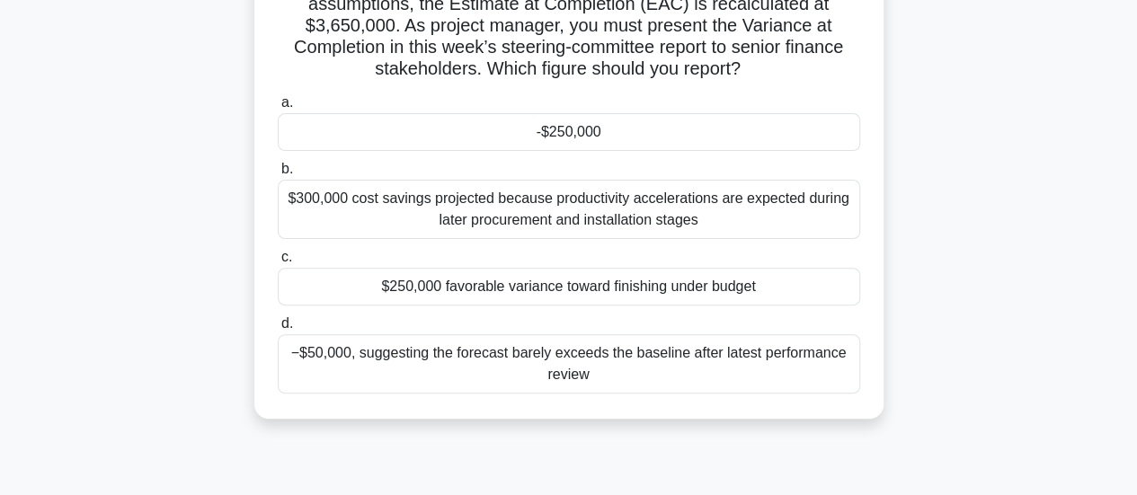
click at [662, 140] on div "-$250,000" at bounding box center [569, 132] width 582 height 38
click at [278, 109] on input "a. -$250,000" at bounding box center [278, 103] width 0 height 12
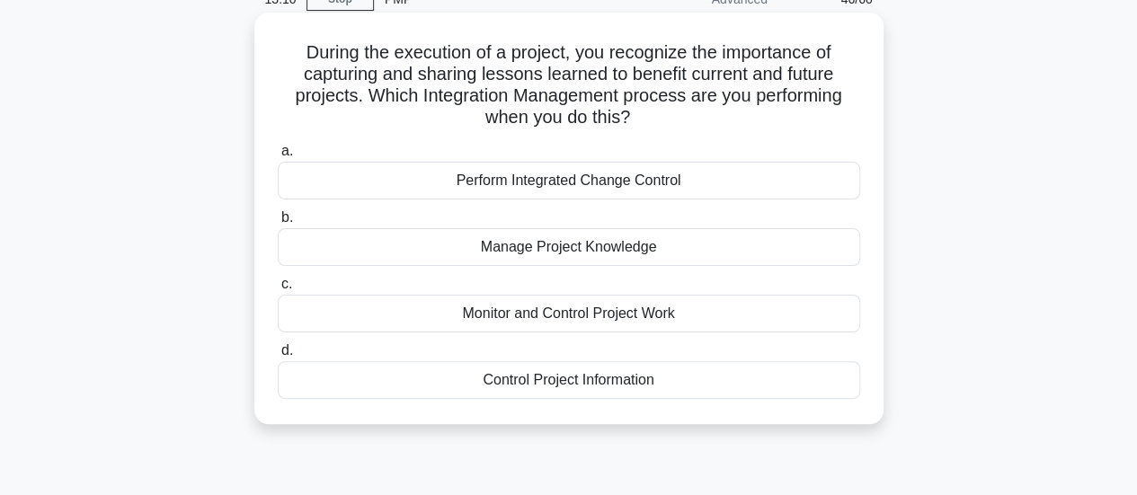
scroll to position [0, 0]
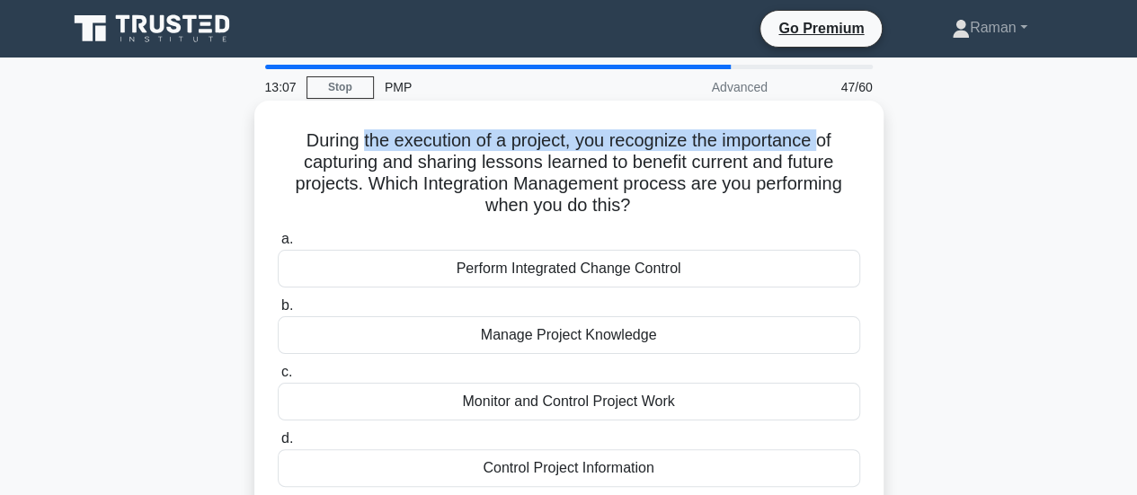
drag, startPoint x: 359, startPoint y: 143, endPoint x: 827, endPoint y: 141, distance: 467.3
click at [827, 141] on h5 "During the execution of a project, you recognize the importance of capturing an…" at bounding box center [569, 173] width 586 height 88
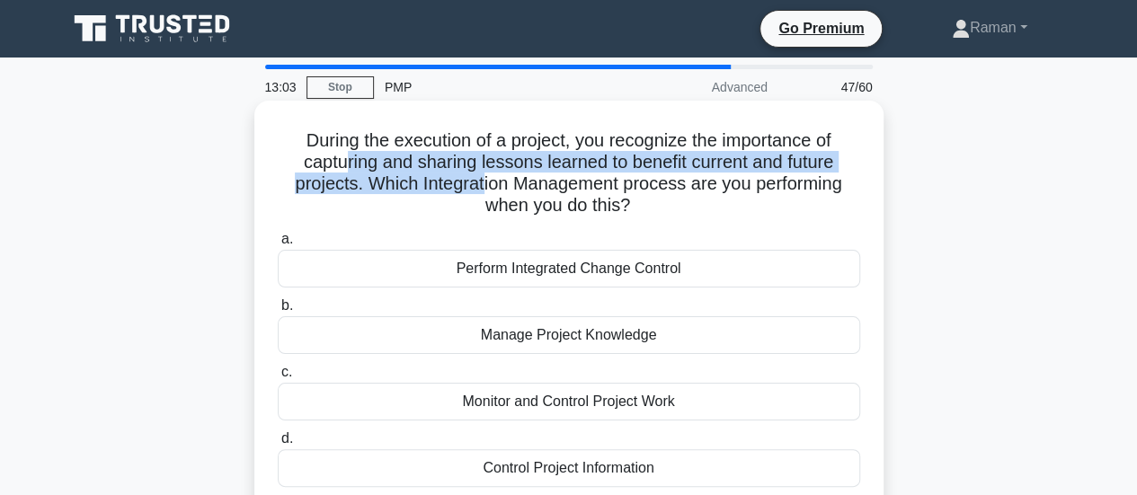
drag, startPoint x: 338, startPoint y: 163, endPoint x: 482, endPoint y: 180, distance: 144.8
click at [482, 180] on h5 "During the execution of a project, you recognize the importance of capturing an…" at bounding box center [569, 173] width 586 height 88
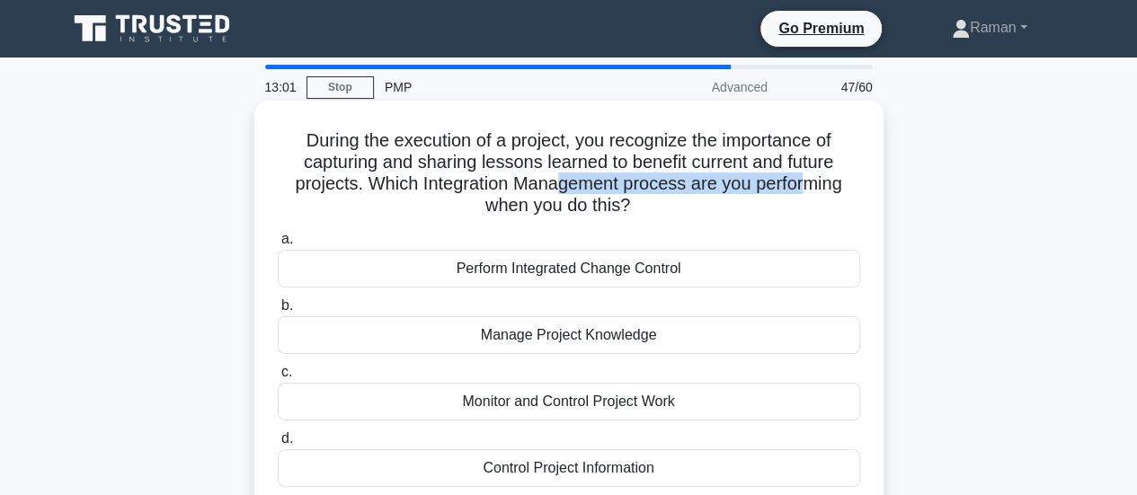
drag, startPoint x: 560, startPoint y: 189, endPoint x: 812, endPoint y: 189, distance: 252.5
click at [812, 189] on h5 "During the execution of a project, you recognize the importance of capturing an…" at bounding box center [569, 173] width 586 height 88
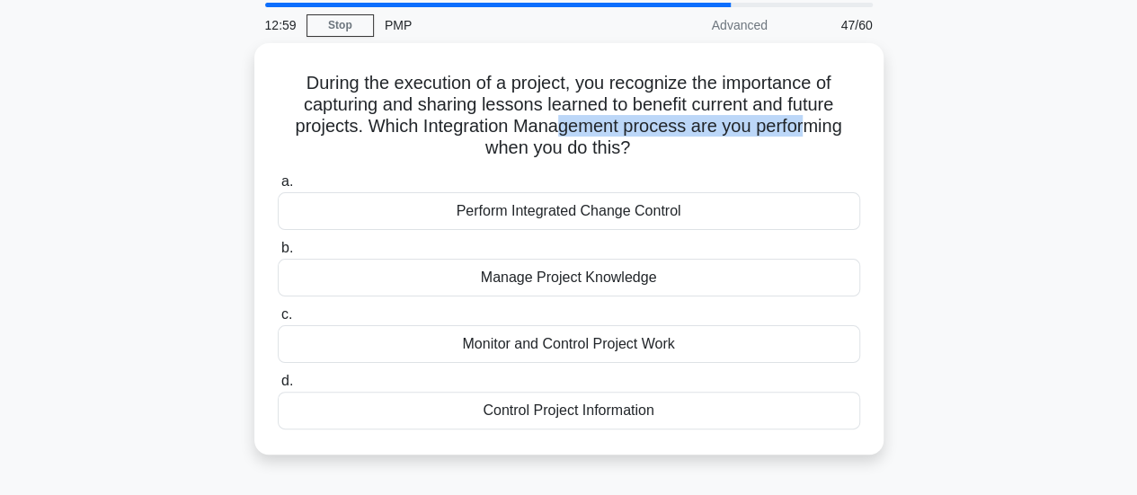
scroll to position [90, 0]
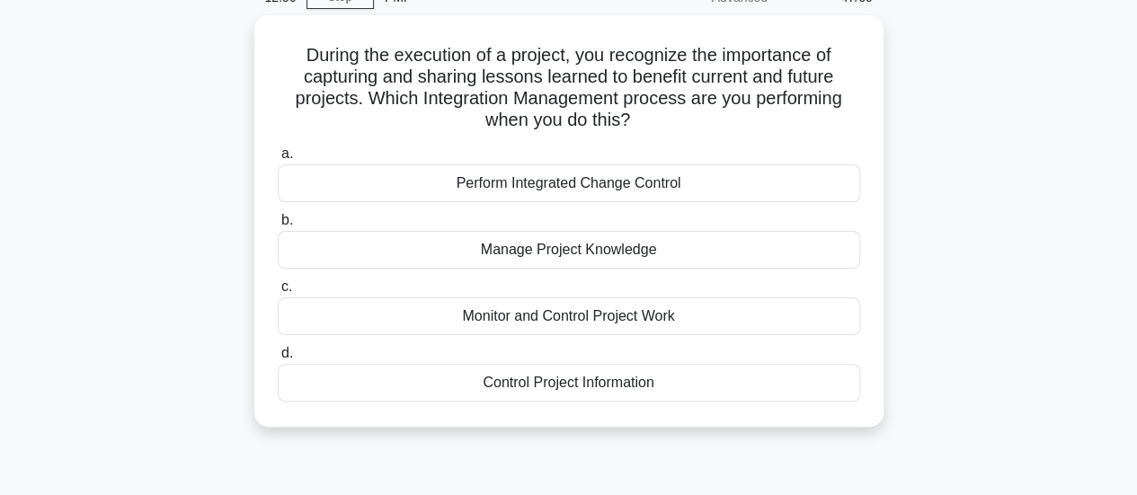
click at [148, 220] on div "During the execution of a project, you recognize the importance of capturing an…" at bounding box center [569, 231] width 1024 height 433
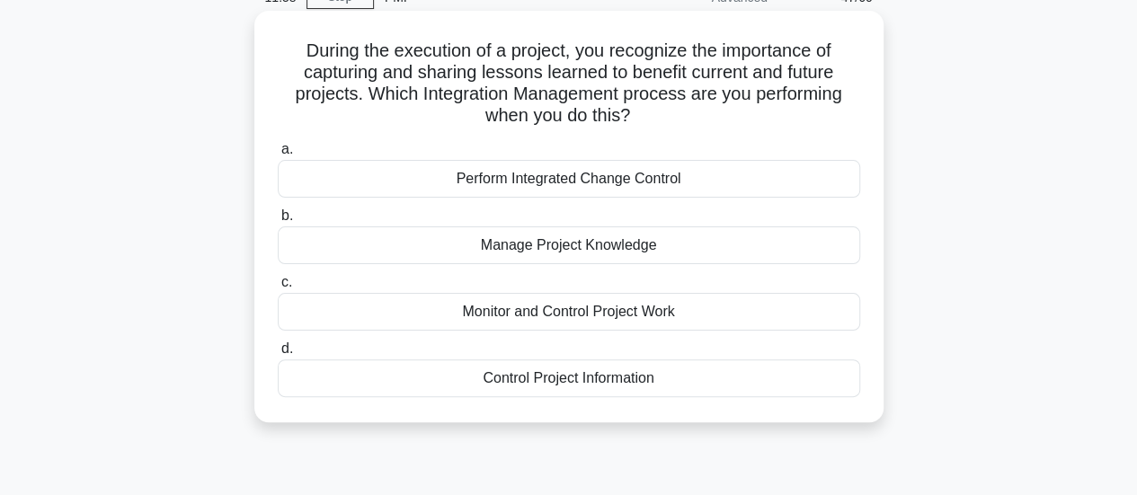
click at [444, 311] on div "Monitor and Control Project Work" at bounding box center [569, 312] width 582 height 38
click at [278, 288] on input "c. Monitor and Control Project Work" at bounding box center [278, 283] width 0 height 12
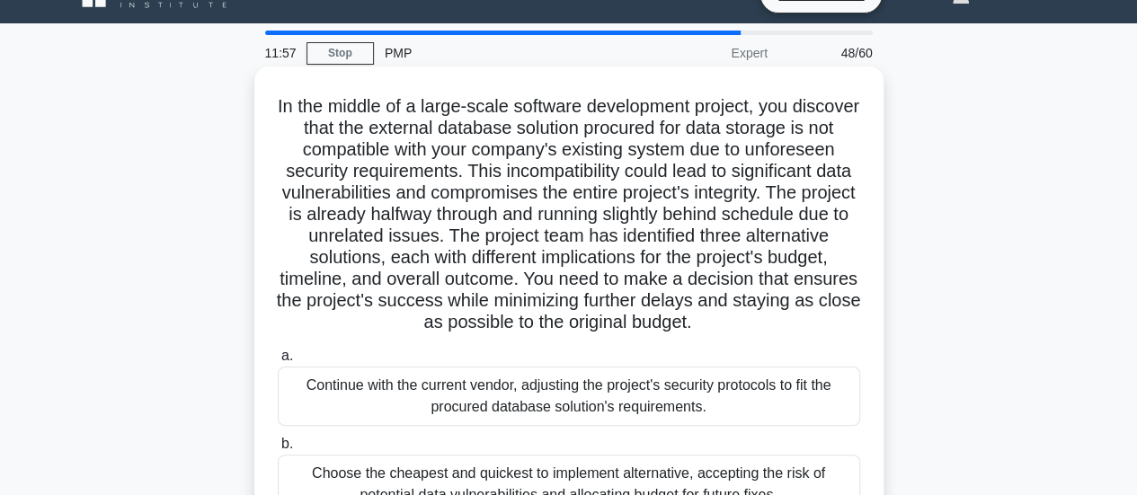
scroll to position [0, 0]
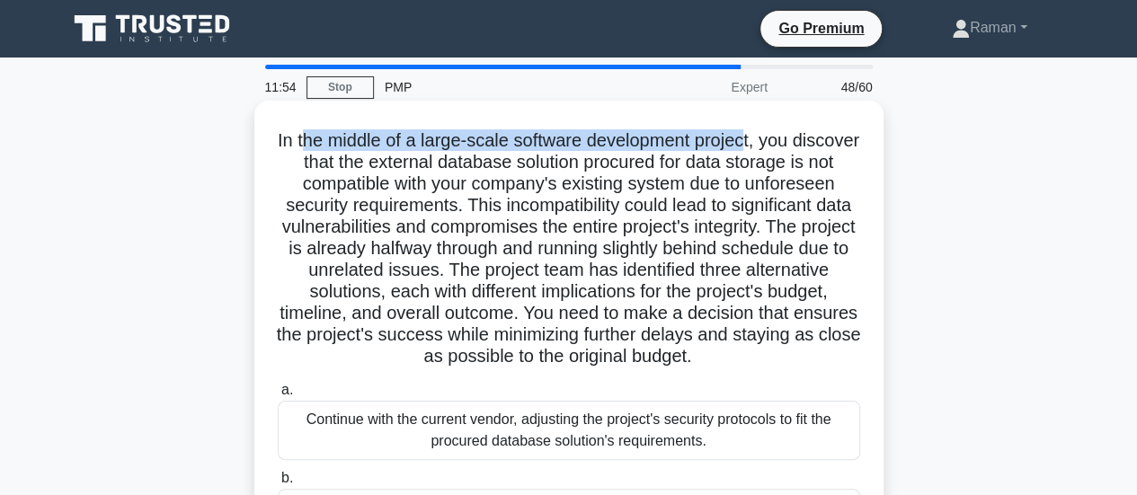
drag, startPoint x: 331, startPoint y: 140, endPoint x: 783, endPoint y: 146, distance: 452.0
click at [783, 146] on h5 "In the middle of a large-scale software development project, you discover that …" at bounding box center [569, 248] width 586 height 239
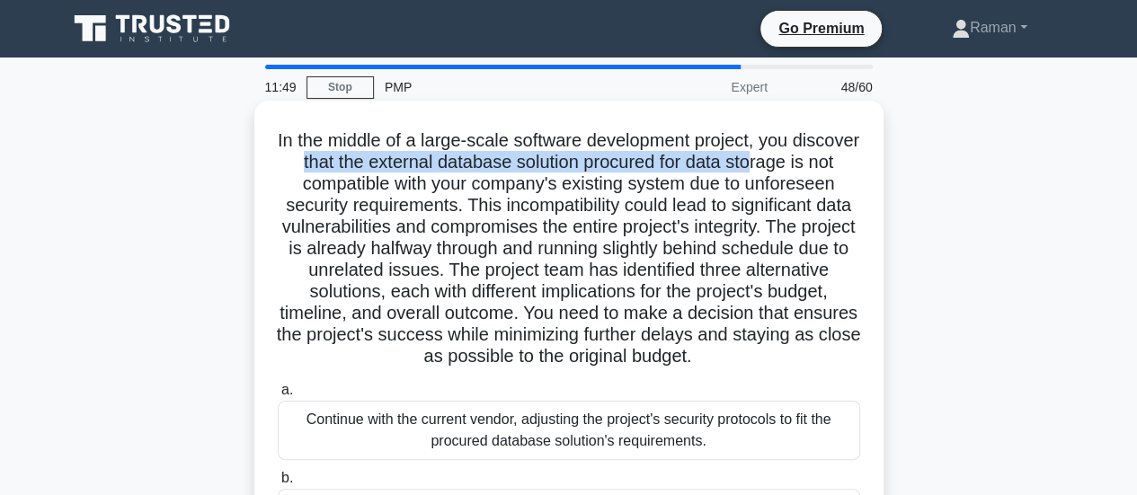
drag, startPoint x: 357, startPoint y: 163, endPoint x: 816, endPoint y: 164, distance: 459.2
click at [816, 164] on h5 "In the middle of a large-scale software development project, you discover that …" at bounding box center [569, 248] width 586 height 239
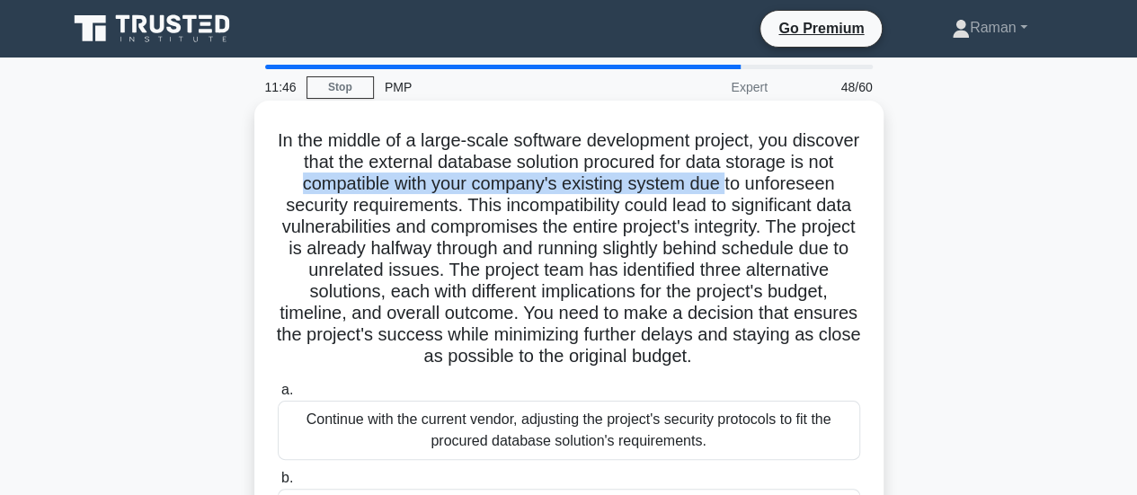
drag, startPoint x: 368, startPoint y: 189, endPoint x: 805, endPoint y: 186, distance: 437.6
click at [805, 186] on h5 "In the middle of a large-scale software development project, you discover that …" at bounding box center [569, 248] width 586 height 239
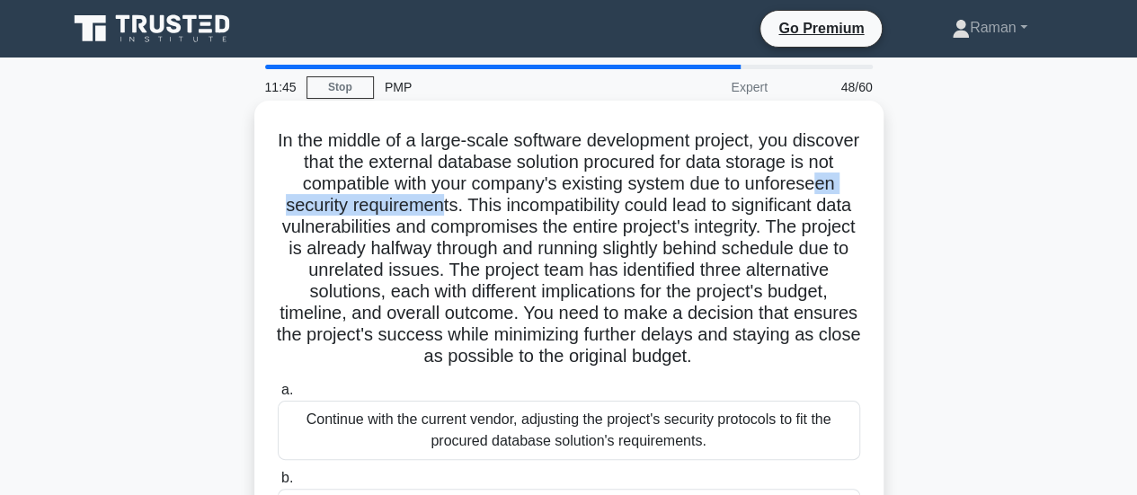
drag, startPoint x: 359, startPoint y: 208, endPoint x: 549, endPoint y: 207, distance: 189.6
click at [549, 207] on h5 "In the middle of a large-scale software development project, you discover that …" at bounding box center [569, 248] width 586 height 239
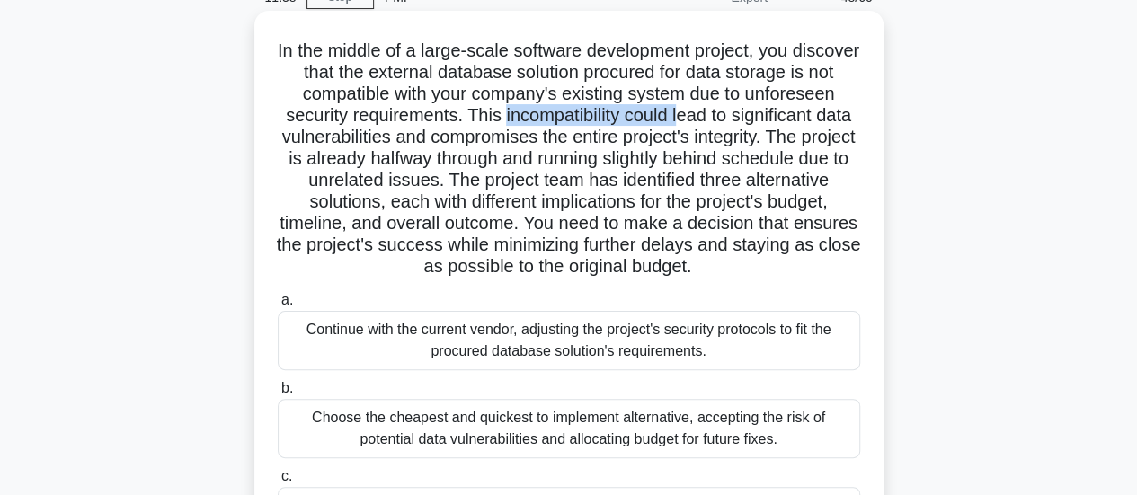
drag, startPoint x: 611, startPoint y: 120, endPoint x: 794, endPoint y: 118, distance: 183.3
click at [794, 118] on h5 "In the middle of a large-scale software development project, you discover that …" at bounding box center [569, 159] width 586 height 239
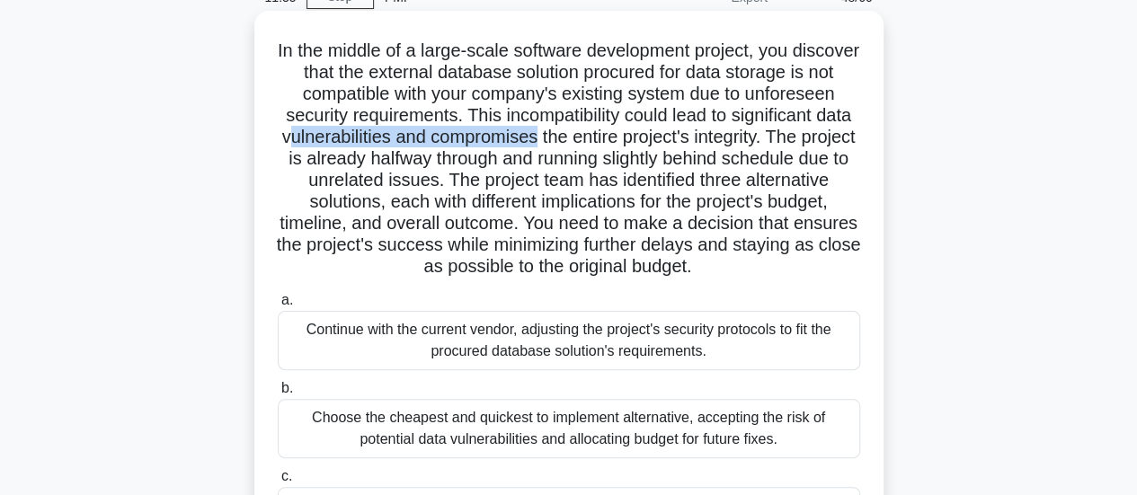
drag, startPoint x: 428, startPoint y: 139, endPoint x: 661, endPoint y: 141, distance: 233.6
click at [687, 140] on h5 "In the middle of a large-scale software development project, you discover that …" at bounding box center [569, 159] width 586 height 239
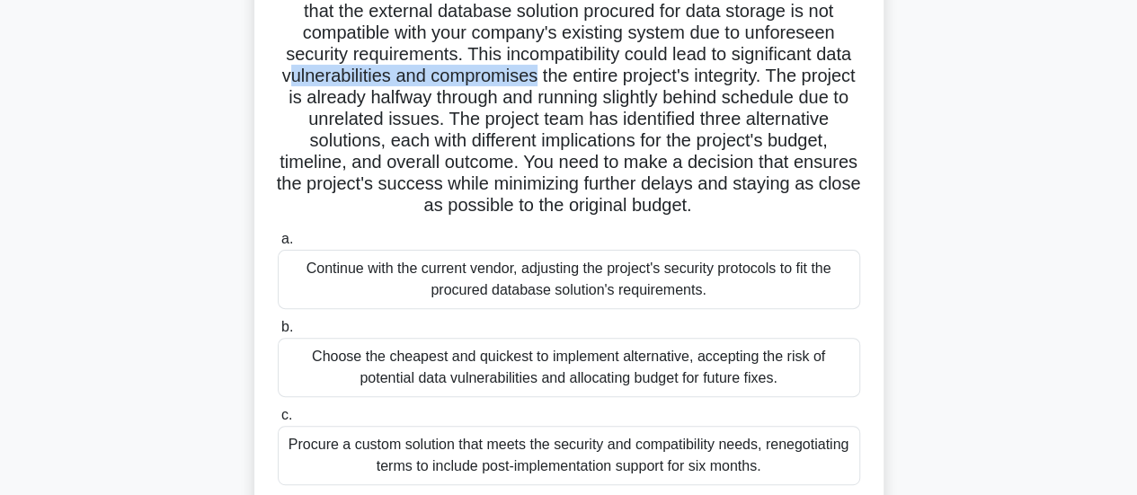
scroll to position [180, 0]
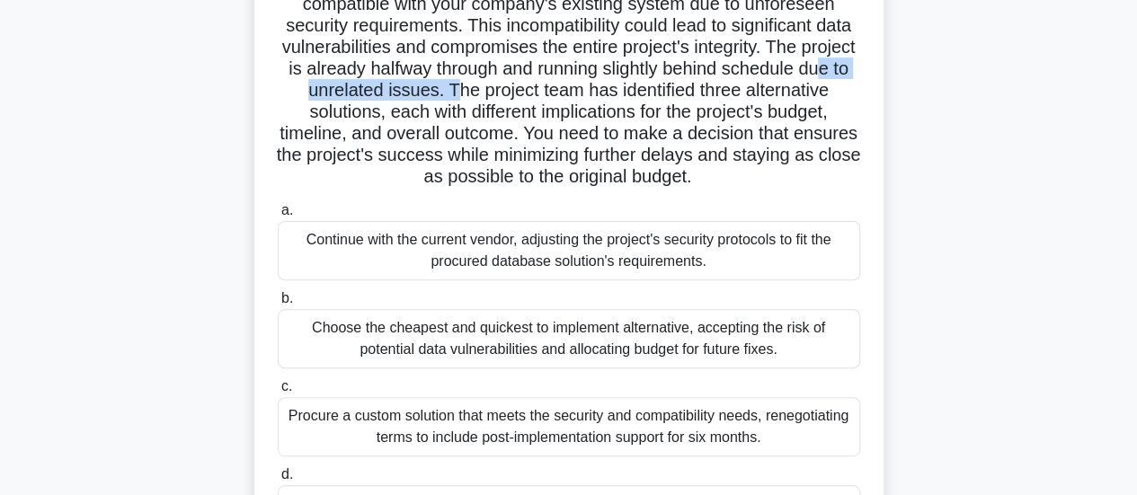
drag, startPoint x: 473, startPoint y: 91, endPoint x: 656, endPoint y: 83, distance: 183.5
click at [656, 83] on h5 "In the middle of a large-scale software development project, you discover that …" at bounding box center [569, 69] width 586 height 239
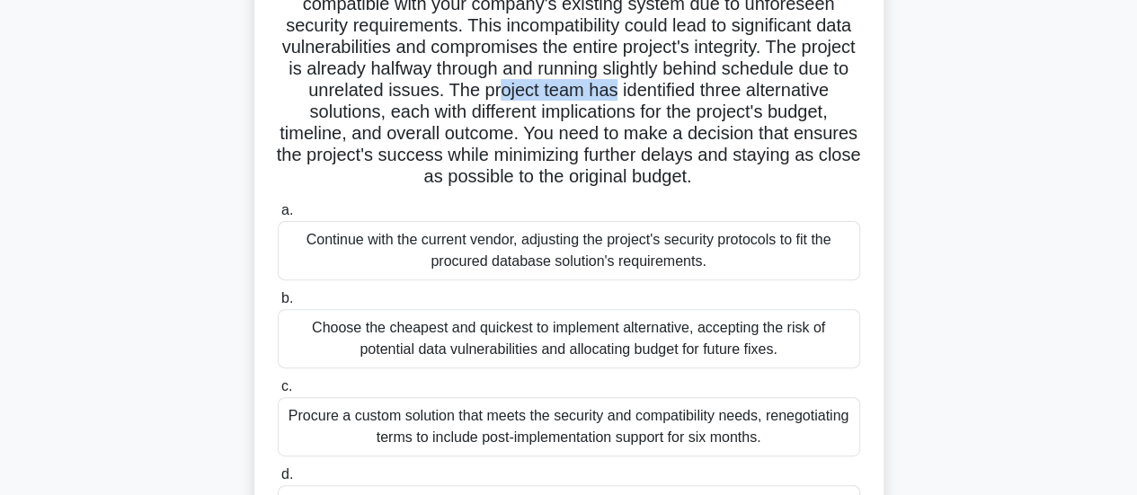
drag, startPoint x: 703, startPoint y: 83, endPoint x: 833, endPoint y: 89, distance: 130.4
click at [833, 89] on h5 "In the middle of a large-scale software development project, you discover that …" at bounding box center [569, 69] width 586 height 239
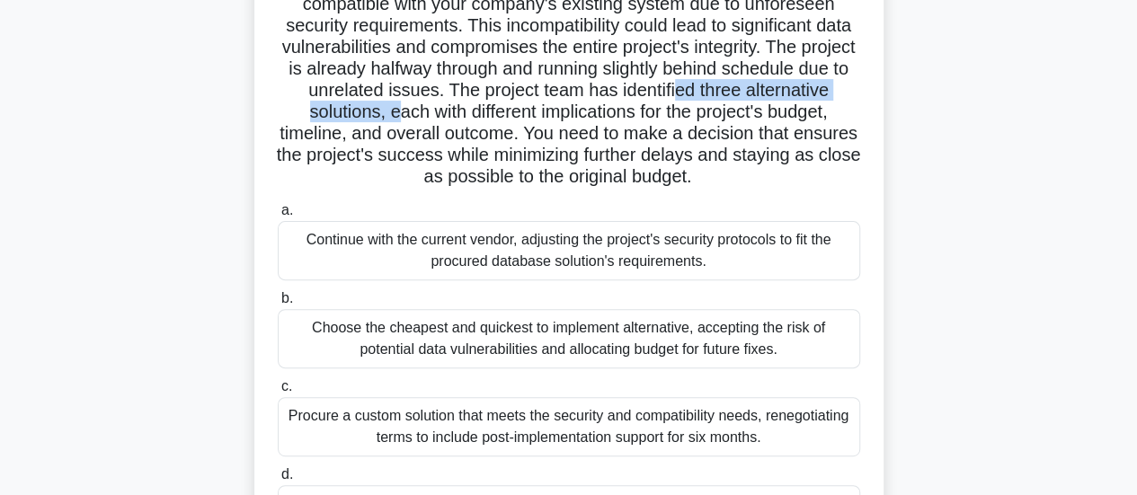
drag, startPoint x: 343, startPoint y: 114, endPoint x: 647, endPoint y: 117, distance: 303.7
click at [604, 117] on h5 "In the middle of a large-scale software development project, you discover that …" at bounding box center [569, 69] width 586 height 239
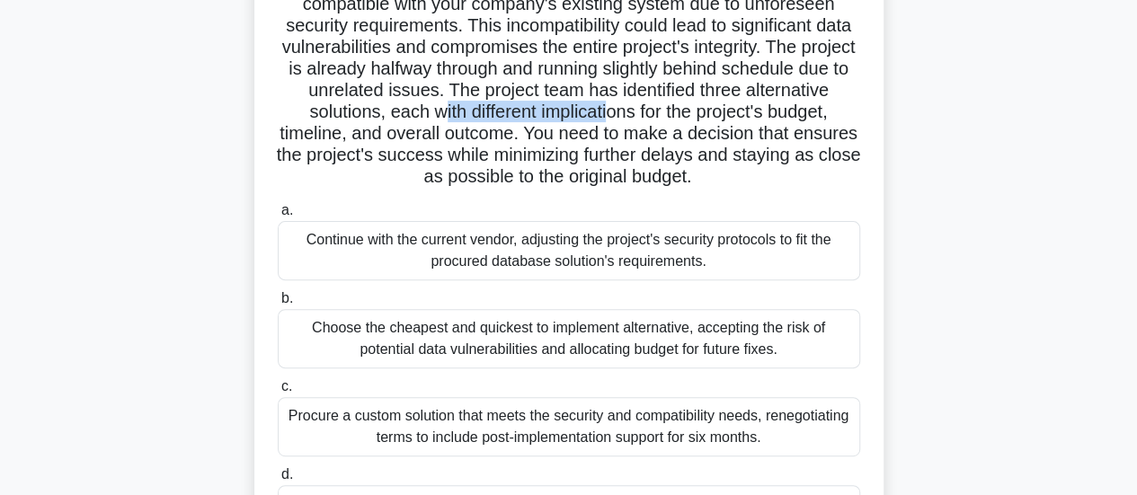
drag, startPoint x: 651, startPoint y: 117, endPoint x: 825, endPoint y: 114, distance: 174.3
click at [825, 114] on h5 "In the middle of a large-scale software development project, you discover that …" at bounding box center [569, 69] width 586 height 239
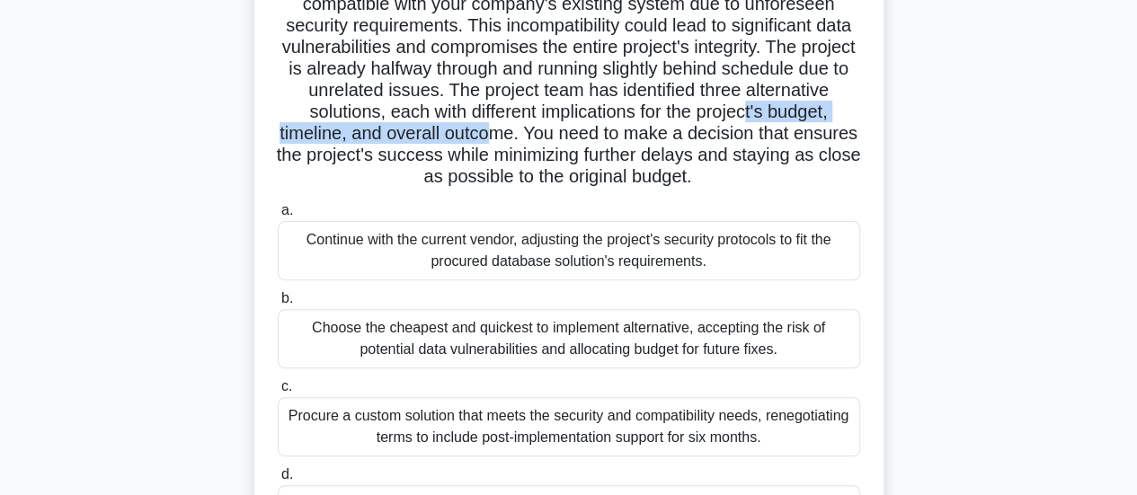
drag, startPoint x: 404, startPoint y: 137, endPoint x: 713, endPoint y: 137, distance: 308.2
click at [713, 137] on h5 "In the middle of a large-scale software development project, you discover that …" at bounding box center [569, 69] width 586 height 239
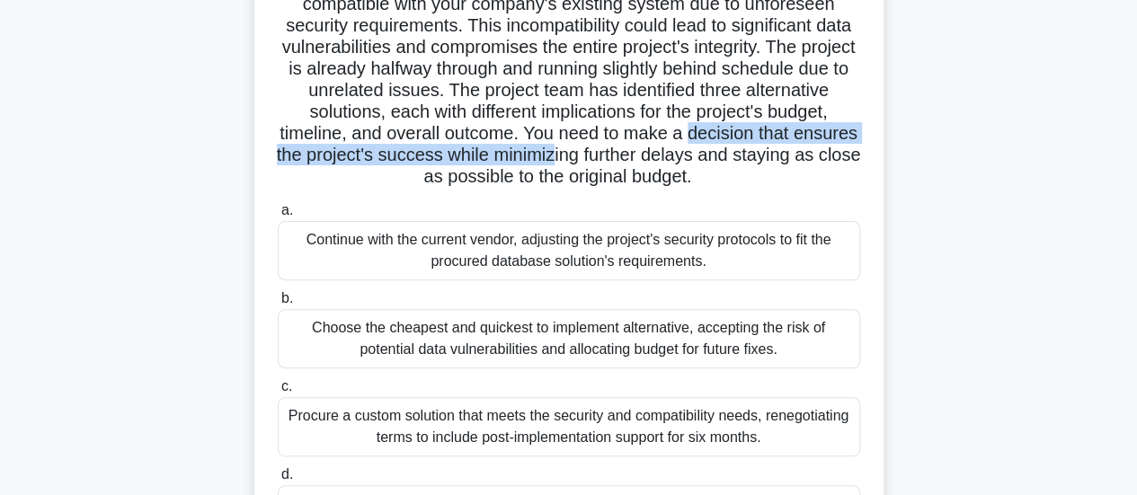
drag, startPoint x: 358, startPoint y: 159, endPoint x: 816, endPoint y: 155, distance: 458.3
click at [816, 155] on h5 "In the middle of a large-scale software development project, you discover that …" at bounding box center [569, 69] width 586 height 239
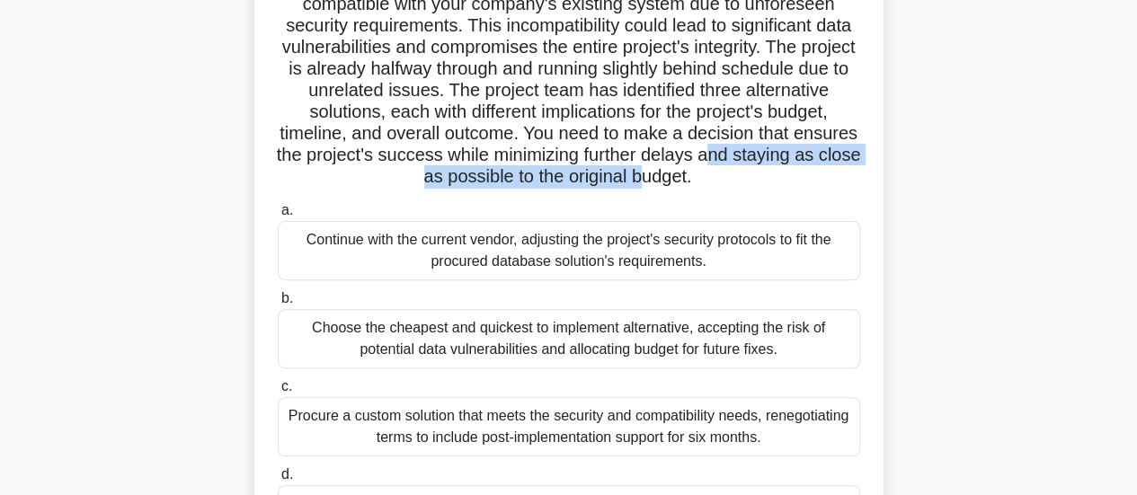
drag, startPoint x: 411, startPoint y: 174, endPoint x: 800, endPoint y: 174, distance: 389.1
click at [800, 174] on h5 "In the middle of a large-scale software development project, you discover that …" at bounding box center [569, 69] width 586 height 239
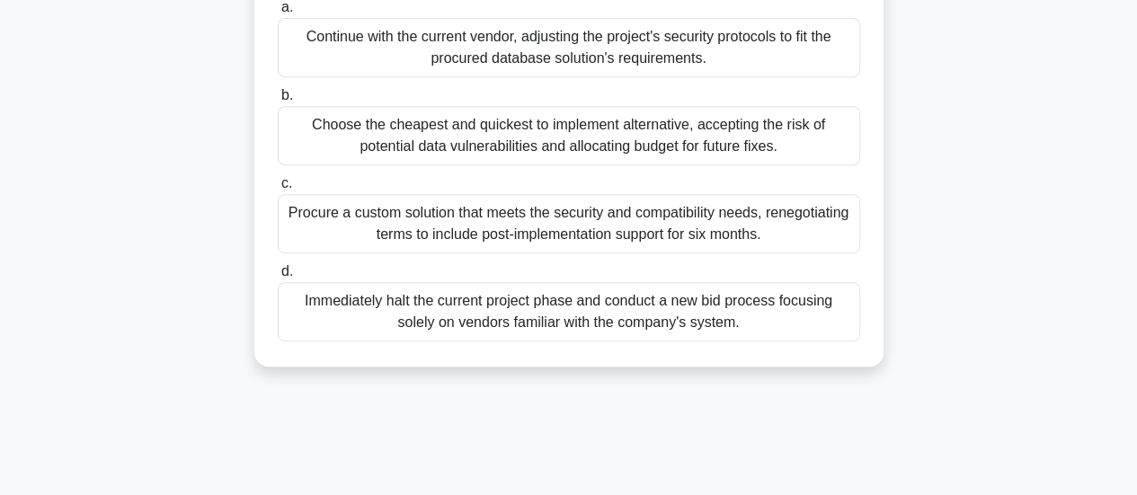
scroll to position [359, 0]
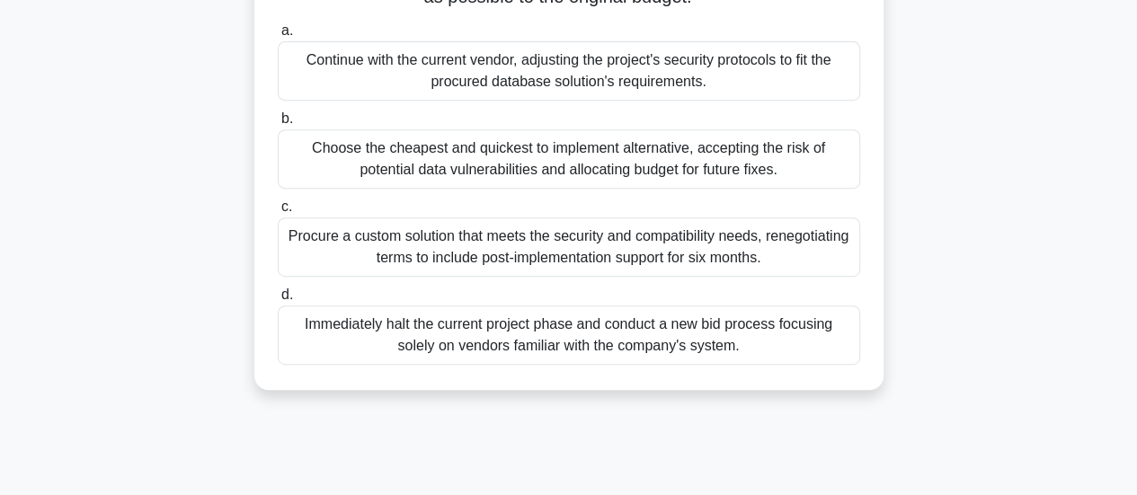
click at [449, 274] on div "Procure a custom solution that meets the security and compatibility needs, rene…" at bounding box center [569, 246] width 582 height 59
click at [278, 213] on input "c. Procure a custom solution that meets the security and compatibility needs, r…" at bounding box center [278, 207] width 0 height 12
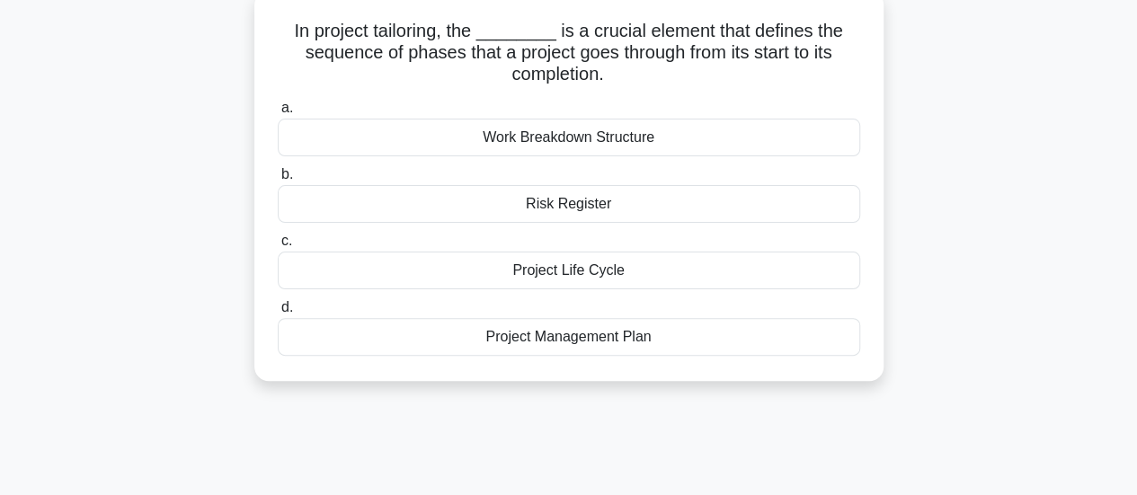
scroll to position [0, 0]
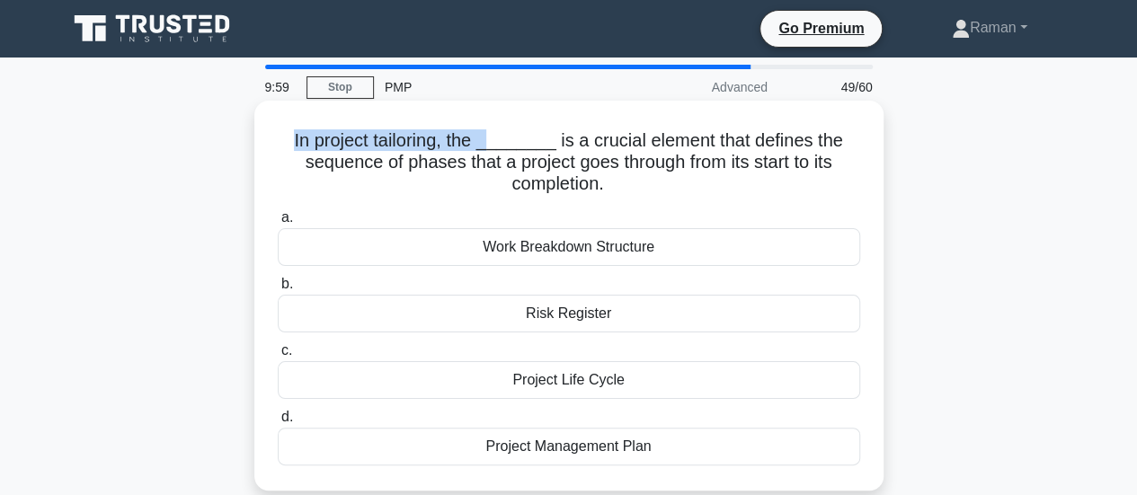
drag, startPoint x: 293, startPoint y: 145, endPoint x: 493, endPoint y: 144, distance: 200.4
click at [493, 144] on h5 "In project tailoring, the ________ is a crucial element that defines the sequen…" at bounding box center [569, 162] width 586 height 66
click at [631, 385] on div "Project Life Cycle" at bounding box center [569, 380] width 582 height 38
click at [278, 357] on input "c. Project Life Cycle" at bounding box center [278, 351] width 0 height 12
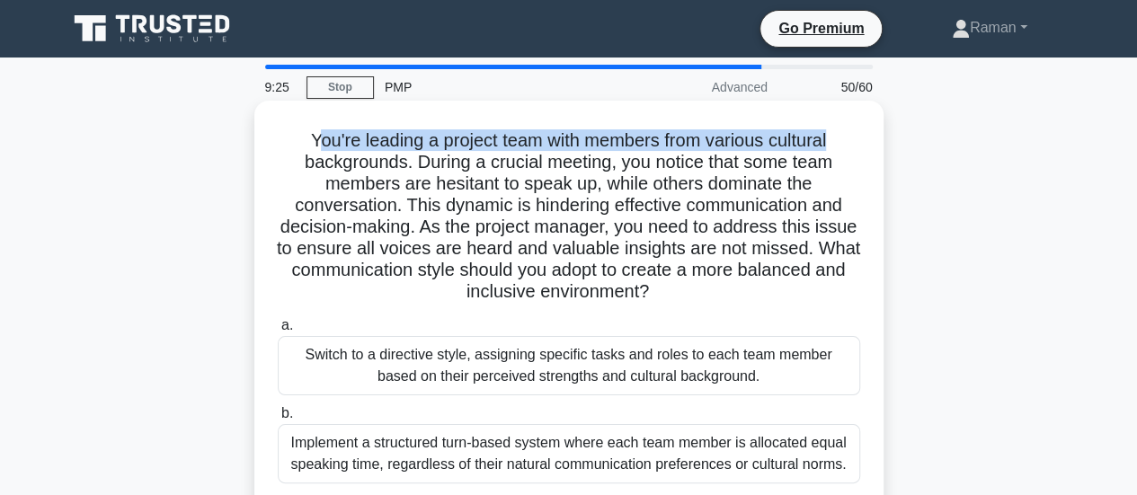
drag, startPoint x: 306, startPoint y: 135, endPoint x: 834, endPoint y: 140, distance: 528.4
click at [834, 140] on h5 "You're leading a project team with members from various cultural backgrounds. D…" at bounding box center [569, 216] width 586 height 174
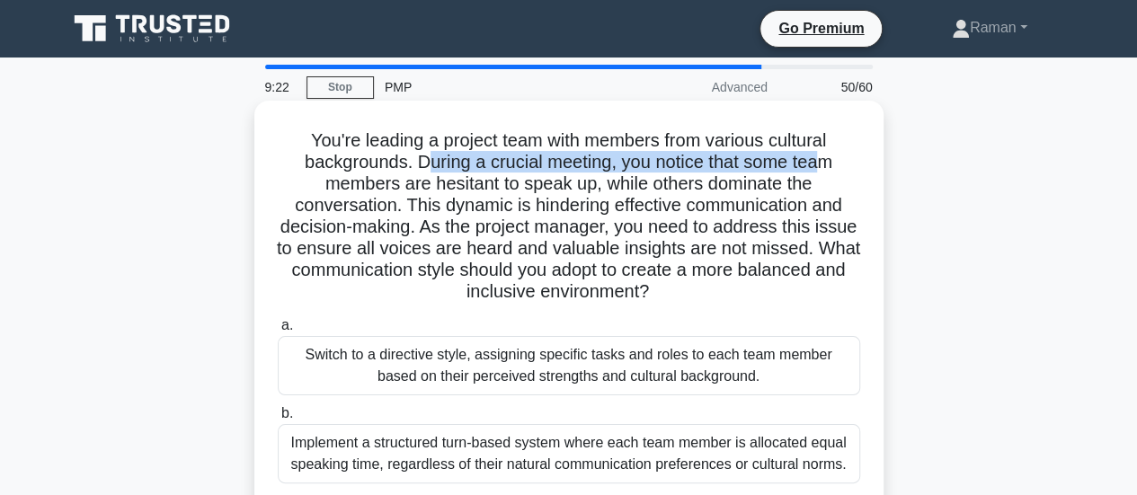
drag, startPoint x: 477, startPoint y: 164, endPoint x: 820, endPoint y: 165, distance: 342.4
click at [820, 165] on h5 "You're leading a project team with members from various cultural backgrounds. D…" at bounding box center [569, 216] width 586 height 174
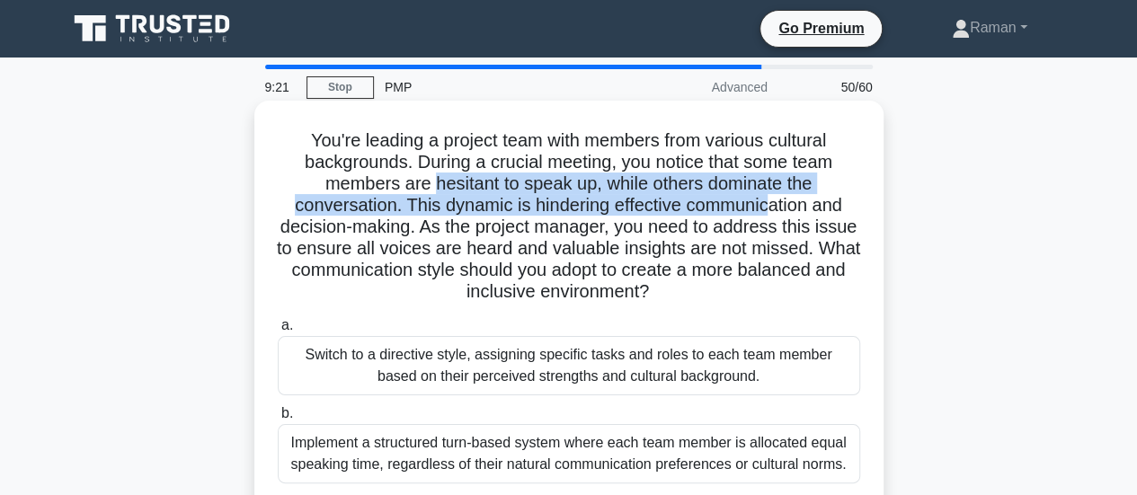
drag, startPoint x: 431, startPoint y: 183, endPoint x: 775, endPoint y: 196, distance: 343.5
click at [775, 196] on h5 "You're leading a project team with members from various cultural backgrounds. D…" at bounding box center [569, 216] width 586 height 174
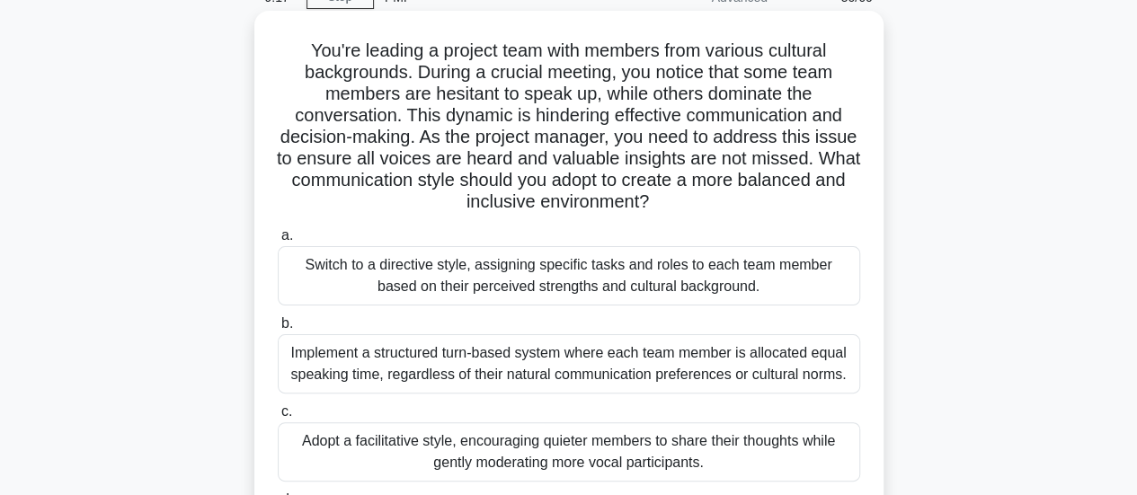
click at [758, 128] on h5 "You're leading a project team with members from various cultural backgrounds. D…" at bounding box center [569, 127] width 586 height 174
drag, startPoint x: 388, startPoint y: 140, endPoint x: 412, endPoint y: 140, distance: 23.4
click at [398, 140] on h5 "You're leading a project team with members from various cultural backgrounds. D…" at bounding box center [569, 127] width 586 height 174
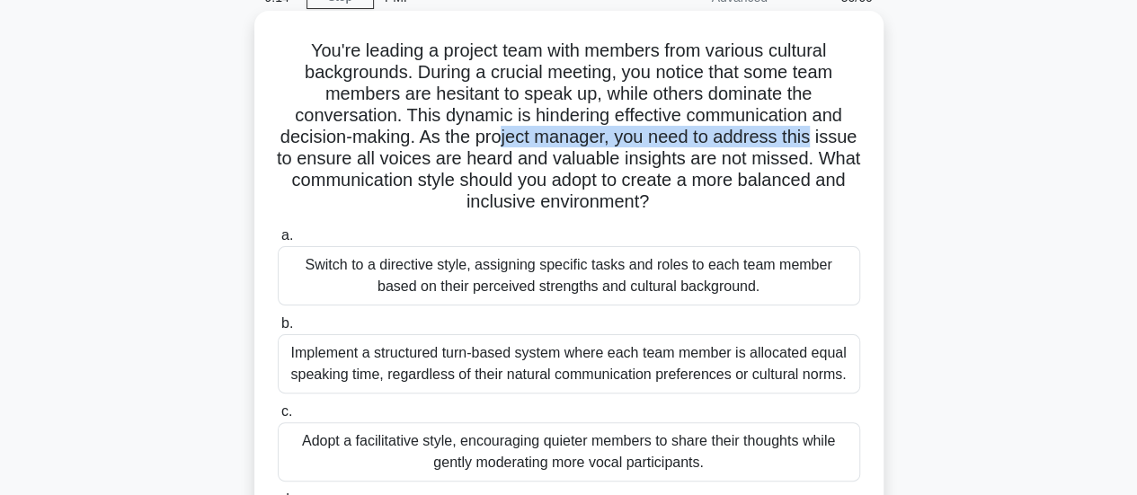
drag, startPoint x: 523, startPoint y: 140, endPoint x: 837, endPoint y: 139, distance: 314.5
click at [837, 139] on h5 "You're leading a project team with members from various cultural backgrounds. D…" at bounding box center [569, 127] width 586 height 174
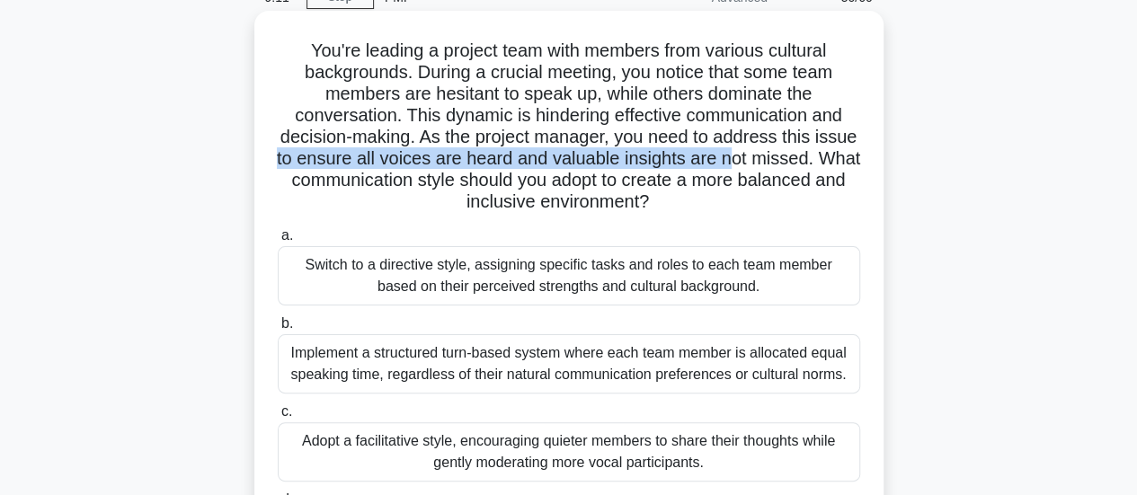
drag, startPoint x: 352, startPoint y: 162, endPoint x: 813, endPoint y: 160, distance: 461.0
click at [813, 160] on h5 "You're leading a project team with members from various cultural backgrounds. D…" at bounding box center [569, 127] width 586 height 174
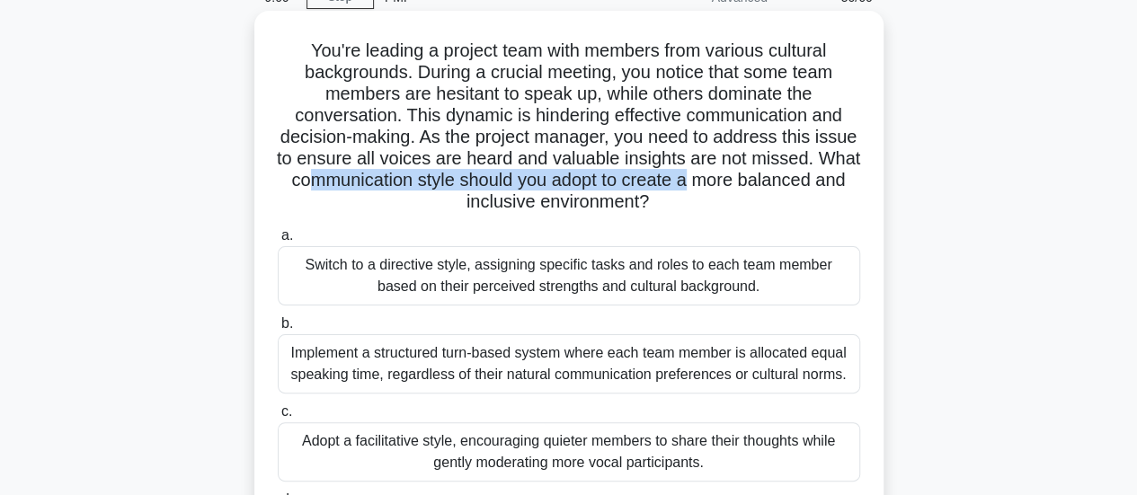
drag, startPoint x: 415, startPoint y: 182, endPoint x: 803, endPoint y: 183, distance: 388.2
click at [803, 183] on h5 "You're leading a project team with members from various cultural backgrounds. D…" at bounding box center [569, 127] width 586 height 174
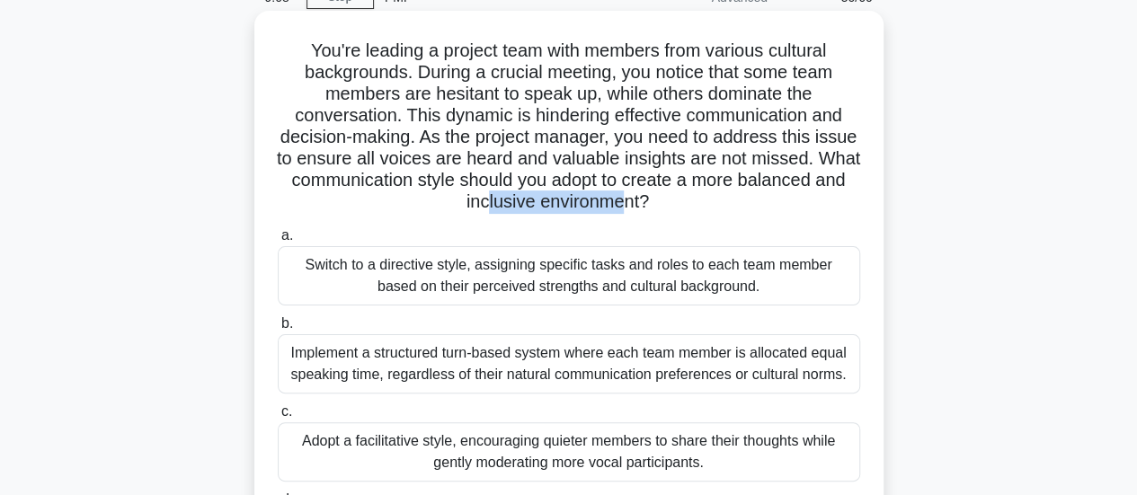
drag, startPoint x: 538, startPoint y: 198, endPoint x: 681, endPoint y: 200, distance: 142.9
click at [681, 200] on h5 "You're leading a project team with members from various cultural backgrounds. D…" at bounding box center [569, 127] width 586 height 174
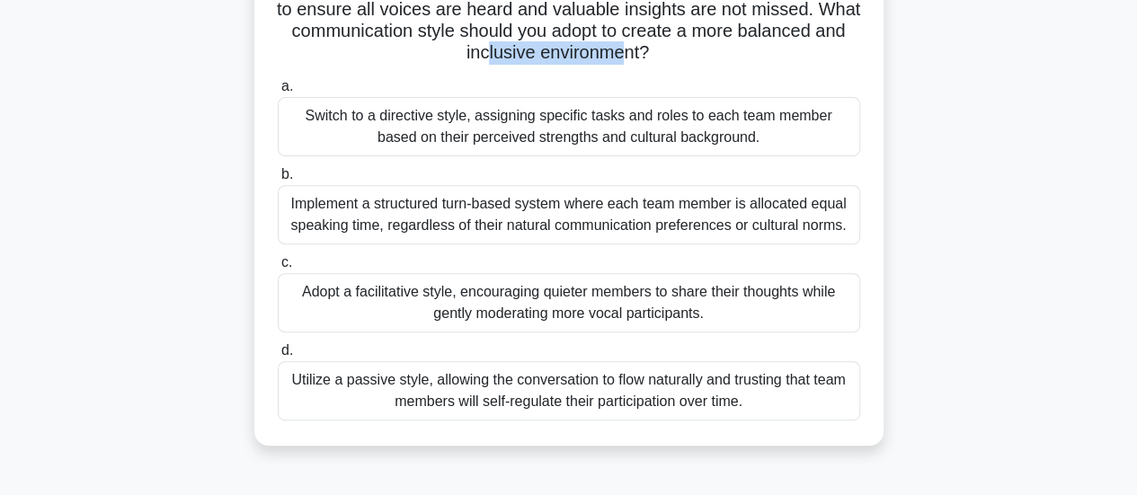
scroll to position [270, 0]
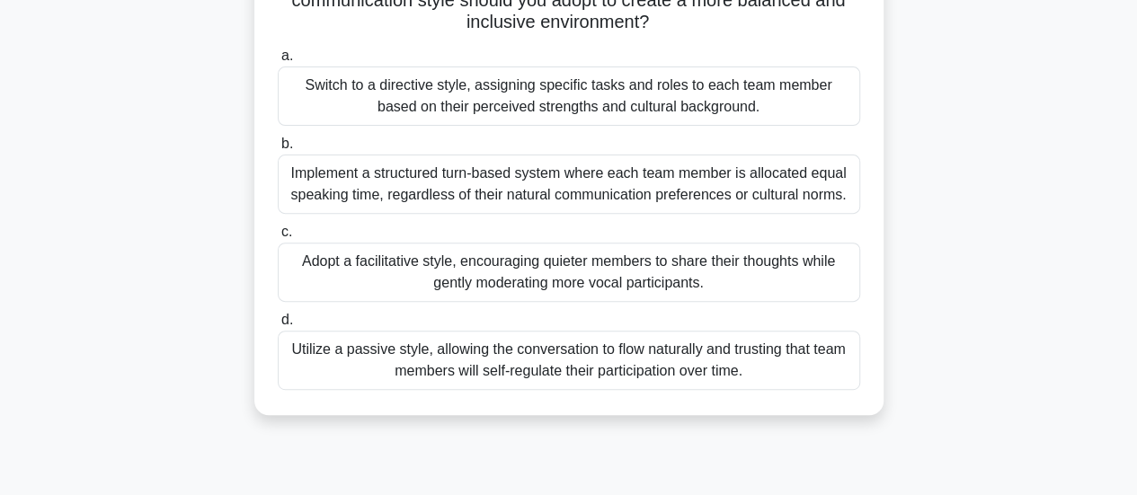
click at [350, 274] on div "Adopt a facilitative style, encouraging quieter members to share their thoughts…" at bounding box center [569, 272] width 582 height 59
click at [278, 238] on input "c. Adopt a facilitative style, encouraging quieter members to share their thoug…" at bounding box center [278, 232] width 0 height 12
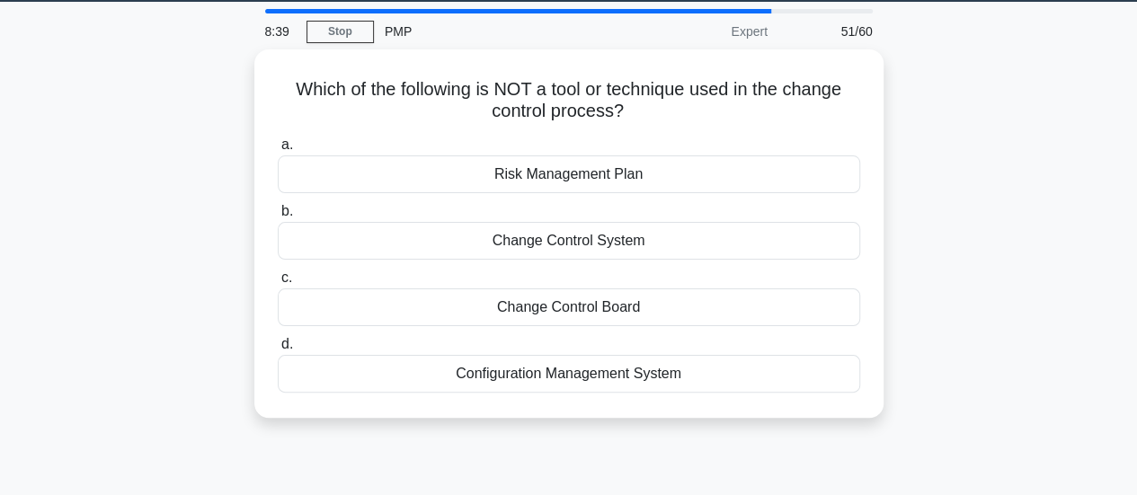
scroll to position [0, 0]
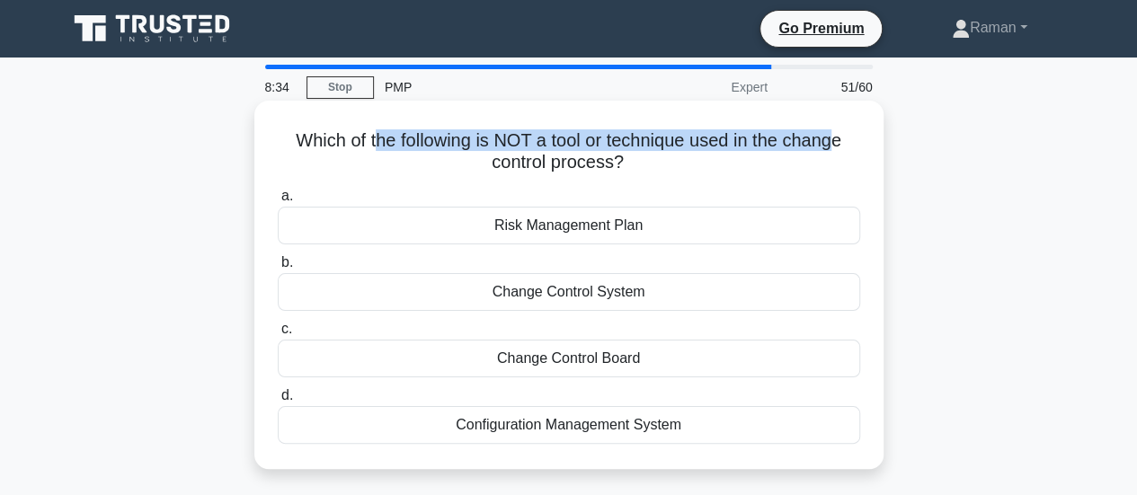
drag, startPoint x: 372, startPoint y: 145, endPoint x: 839, endPoint y: 152, distance: 467.3
click at [839, 152] on h5 "Which of the following is NOT a tool or technique used in the change control pr…" at bounding box center [569, 151] width 586 height 45
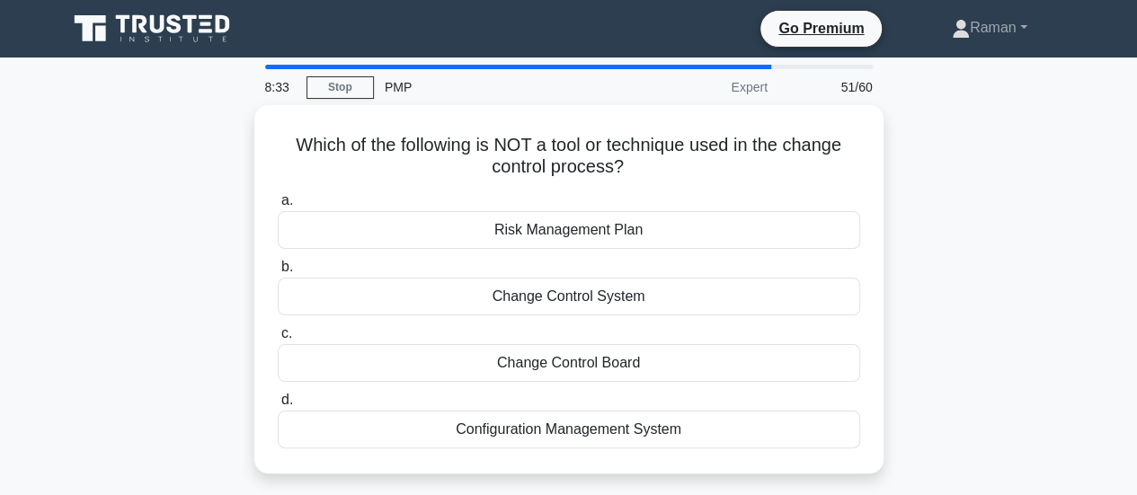
click at [168, 278] on div "Which of the following is NOT a tool or technique used in the change control pr…" at bounding box center [569, 300] width 1024 height 390
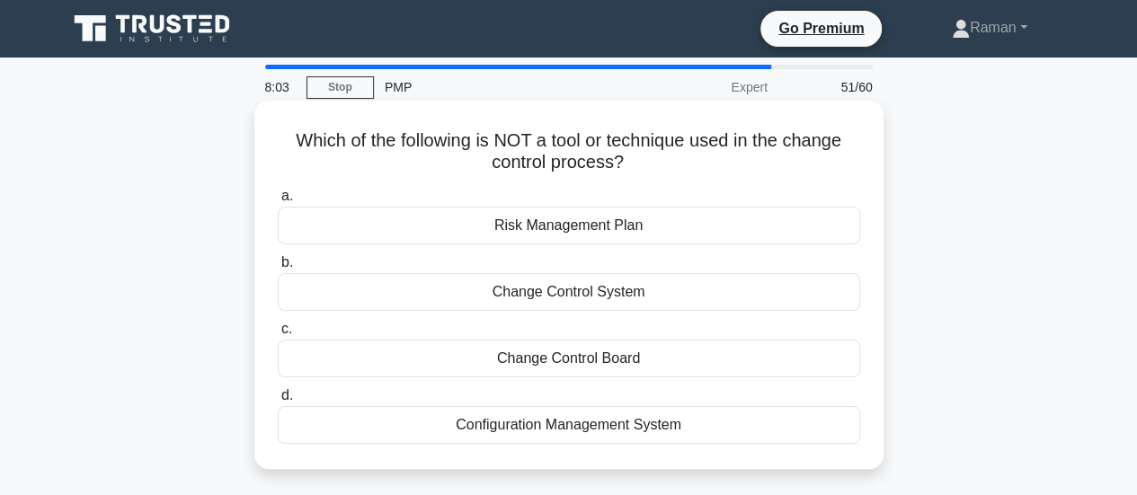
click at [569, 425] on div "Configuration Management System" at bounding box center [569, 425] width 582 height 38
click at [278, 402] on input "d. Configuration Management System" at bounding box center [278, 396] width 0 height 12
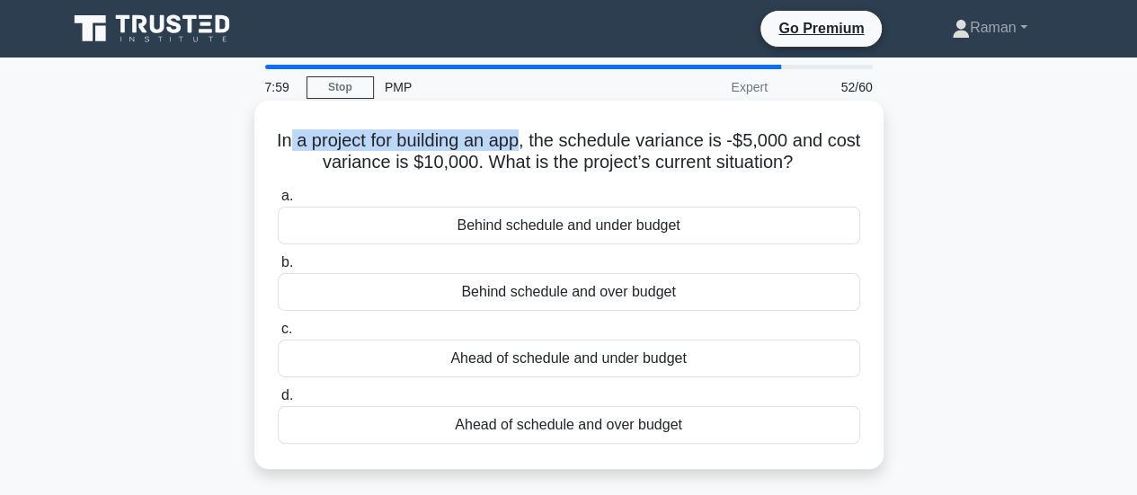
drag, startPoint x: 306, startPoint y: 141, endPoint x: 545, endPoint y: 144, distance: 239.0
click at [545, 144] on h5 "In a project for building an app, the schedule variance is -$5,000 and cost var…" at bounding box center [569, 151] width 586 height 45
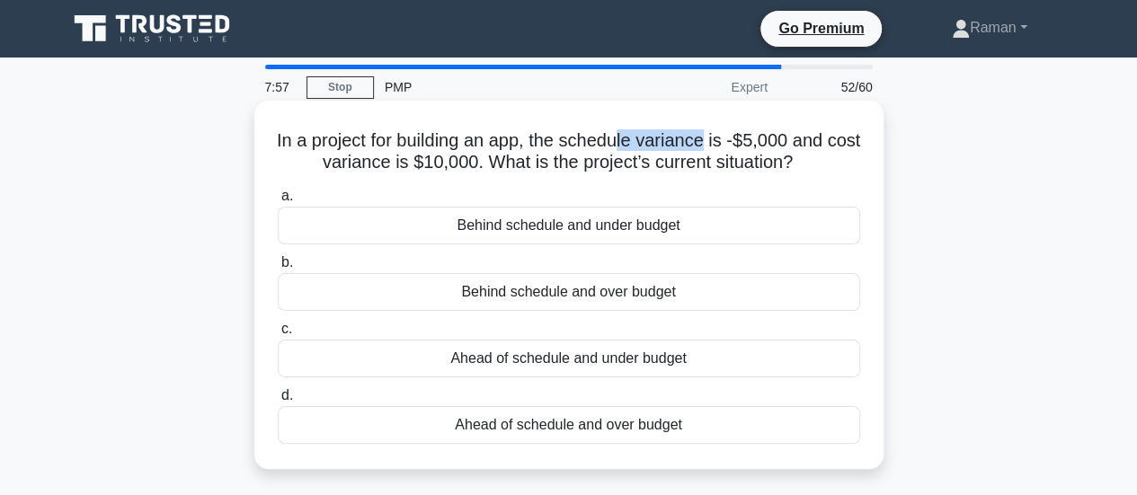
drag, startPoint x: 642, startPoint y: 143, endPoint x: 728, endPoint y: 143, distance: 85.4
click at [728, 143] on h5 "In a project for building an app, the schedule variance is -$5,000 and cost var…" at bounding box center [569, 151] width 586 height 45
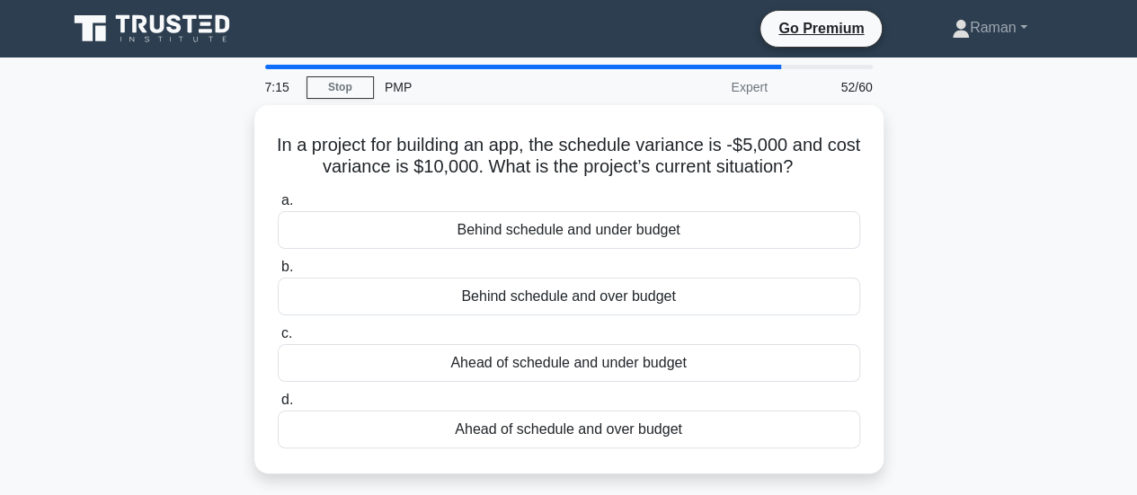
click at [978, 324] on div "In a project for building an app, the schedule variance is -$5,000 and cost var…" at bounding box center [569, 300] width 1024 height 390
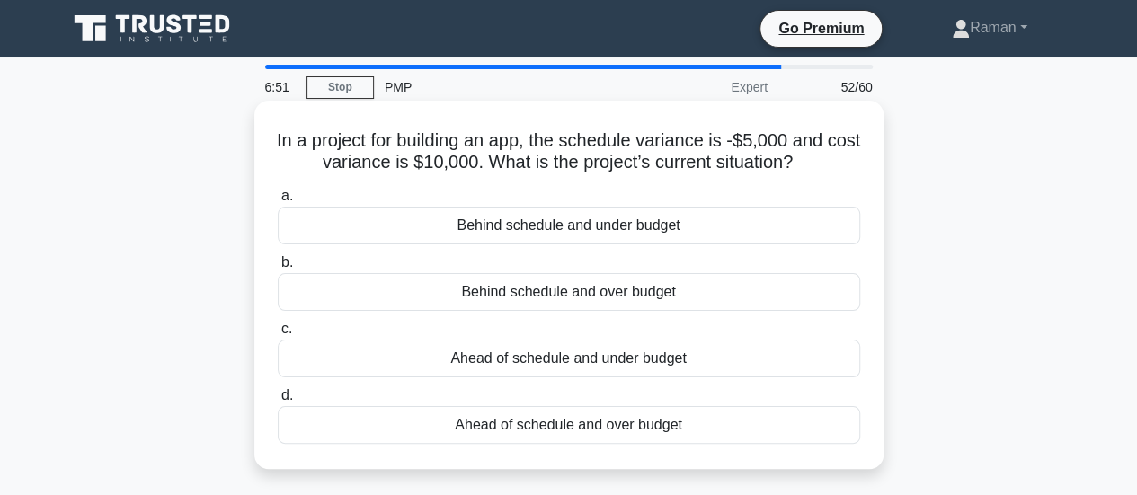
click at [686, 226] on div "Behind schedule and under budget" at bounding box center [569, 226] width 582 height 38
click at [278, 202] on input "a. Behind schedule and under budget" at bounding box center [278, 197] width 0 height 12
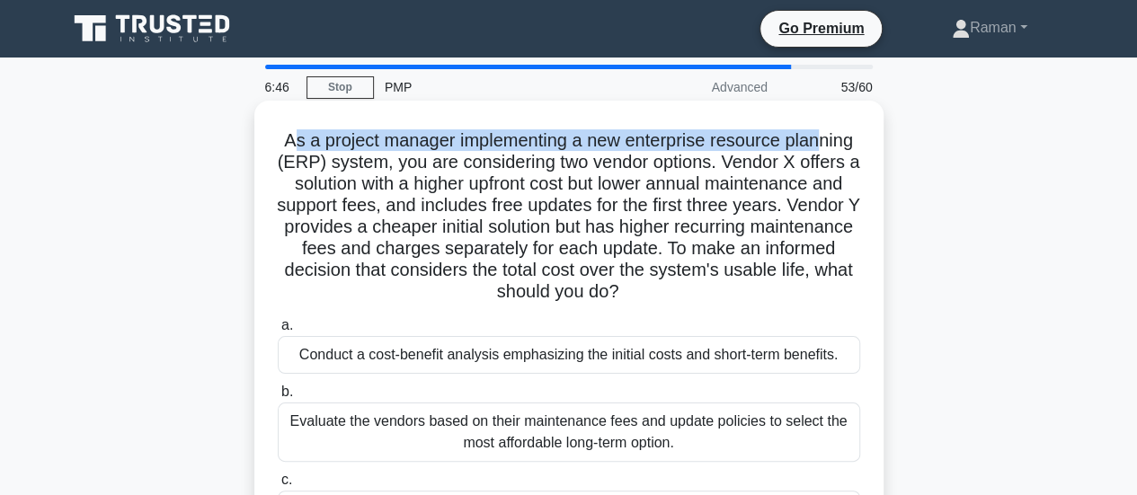
drag, startPoint x: 288, startPoint y: 143, endPoint x: 829, endPoint y: 143, distance: 541.0
click at [829, 143] on h5 "As a project manager implementing a new enterprise resource planning (ERP) syst…" at bounding box center [569, 216] width 586 height 174
drag, startPoint x: 675, startPoint y: 143, endPoint x: 722, endPoint y: 145, distance: 47.7
click at [676, 143] on h5 "As a project manager implementing a new enterprise resource planning (ERP) syst…" at bounding box center [569, 216] width 586 height 174
click at [590, 150] on h5 "As a project manager implementing a new enterprise resource planning (ERP) syst…" at bounding box center [569, 216] width 586 height 174
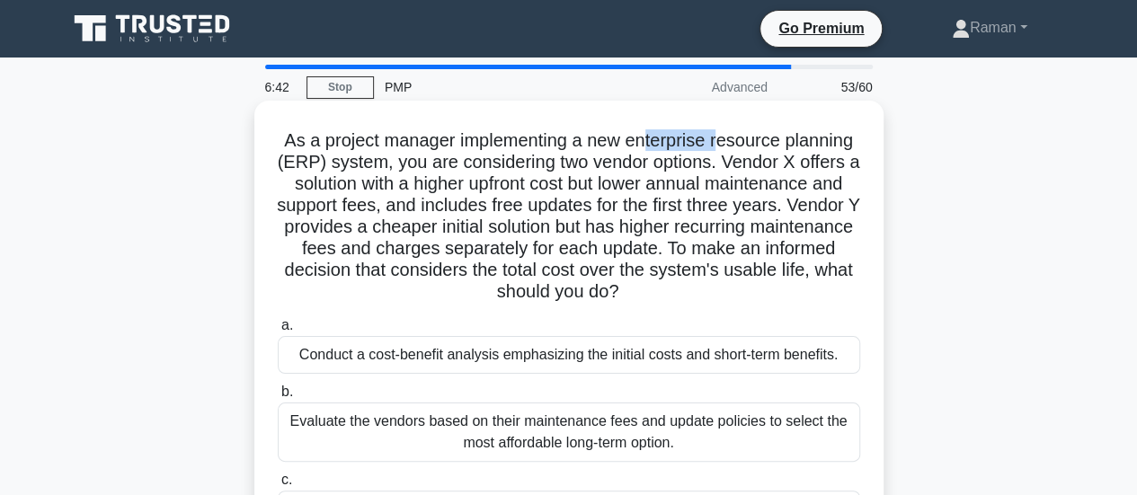
drag, startPoint x: 645, startPoint y: 141, endPoint x: 722, endPoint y: 141, distance: 77.3
click at [722, 141] on h5 "As a project manager implementing a new enterprise resource planning (ERP) syst…" at bounding box center [569, 216] width 586 height 174
drag, startPoint x: 766, startPoint y: 143, endPoint x: 825, endPoint y: 146, distance: 59.4
click at [825, 146] on h5 "As a project manager implementing a new enterprise resource planning (ERP) syst…" at bounding box center [569, 216] width 586 height 174
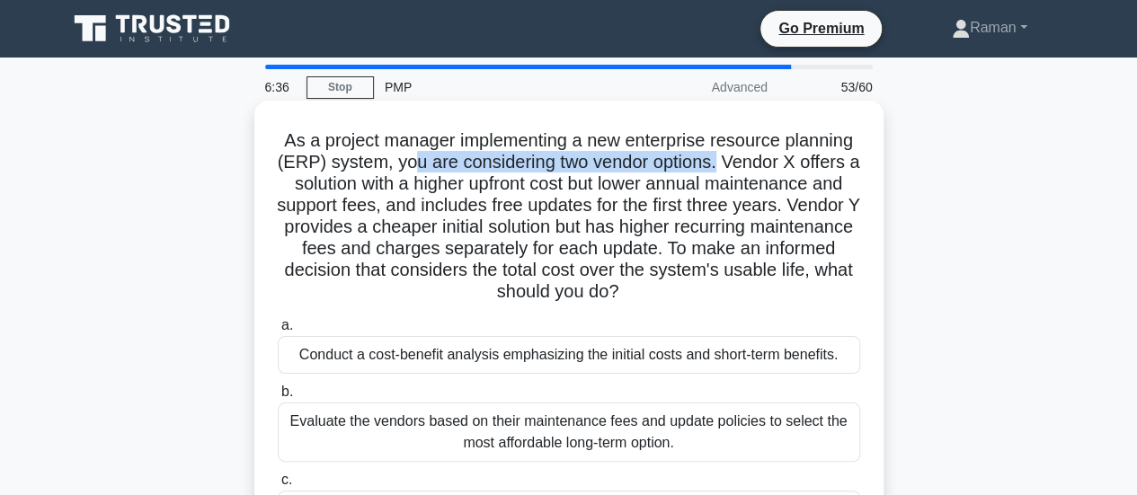
drag, startPoint x: 415, startPoint y: 168, endPoint x: 724, endPoint y: 168, distance: 309.1
click at [724, 168] on h5 "As a project manager implementing a new enterprise resource planning (ERP) syst…" at bounding box center [569, 216] width 586 height 174
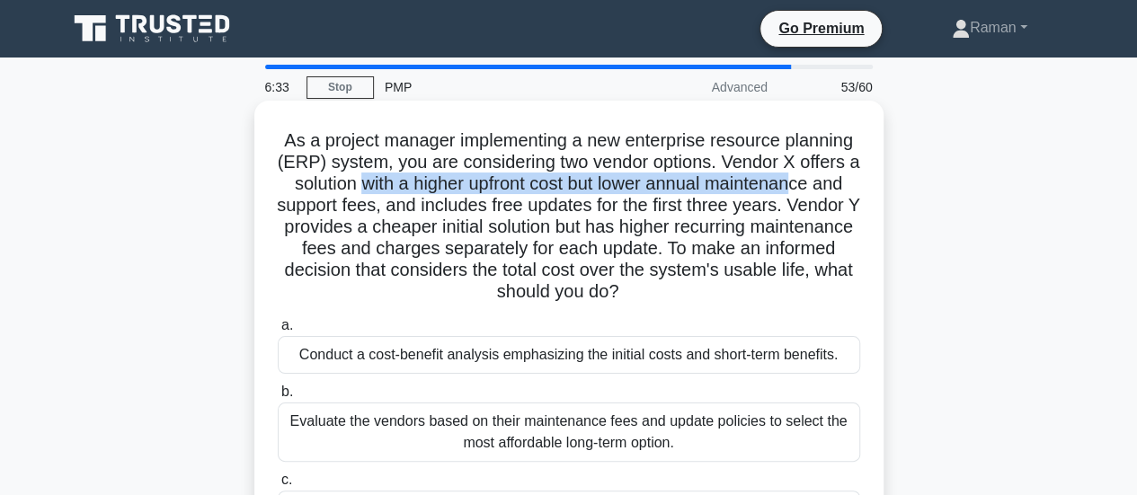
drag, startPoint x: 415, startPoint y: 188, endPoint x: 807, endPoint y: 186, distance: 391.8
click at [807, 186] on h5 "As a project manager implementing a new enterprise resource planning (ERP) syst…" at bounding box center [569, 216] width 586 height 174
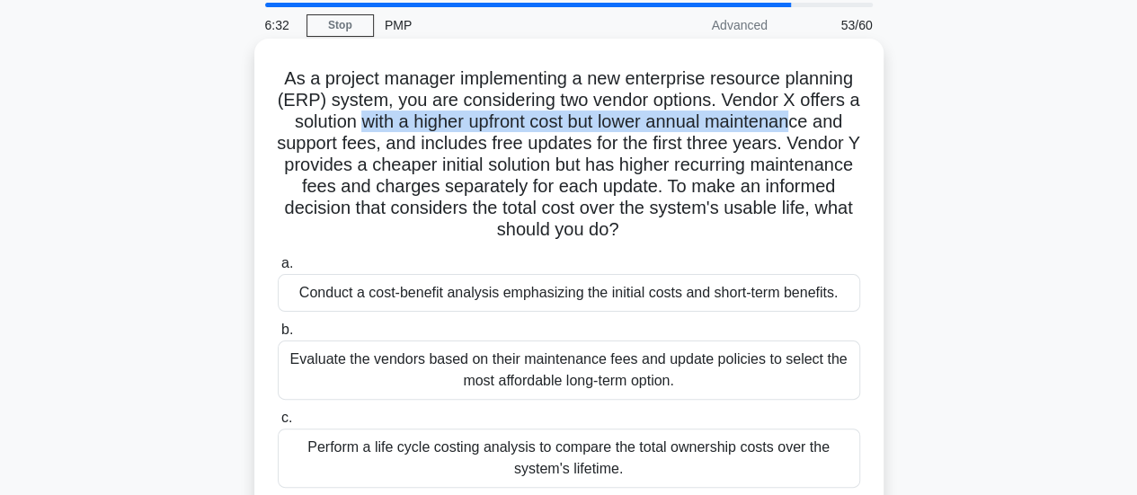
scroll to position [90, 0]
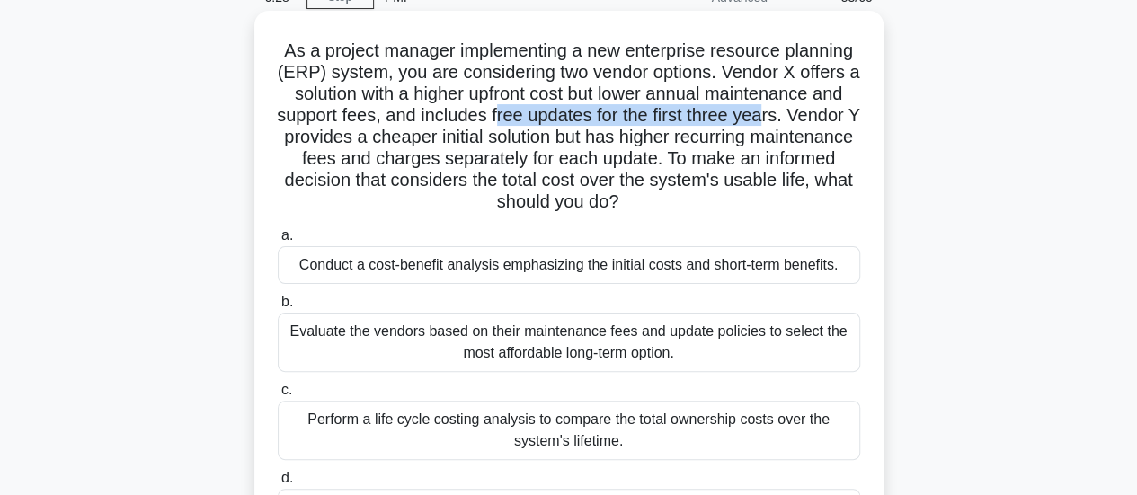
drag, startPoint x: 505, startPoint y: 112, endPoint x: 774, endPoint y: 121, distance: 268.8
click at [774, 121] on h5 "As a project manager implementing a new enterprise resource planning (ERP) syst…" at bounding box center [569, 127] width 586 height 174
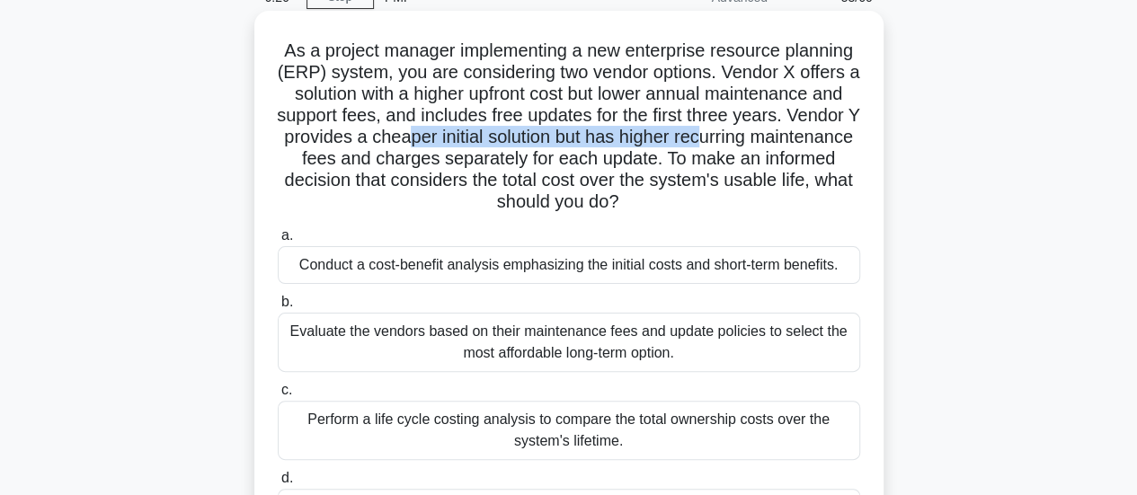
drag, startPoint x: 467, startPoint y: 141, endPoint x: 763, endPoint y: 142, distance: 295.6
click at [763, 142] on h5 "As a project manager implementing a new enterprise resource planning (ERP) syst…" at bounding box center [569, 127] width 586 height 174
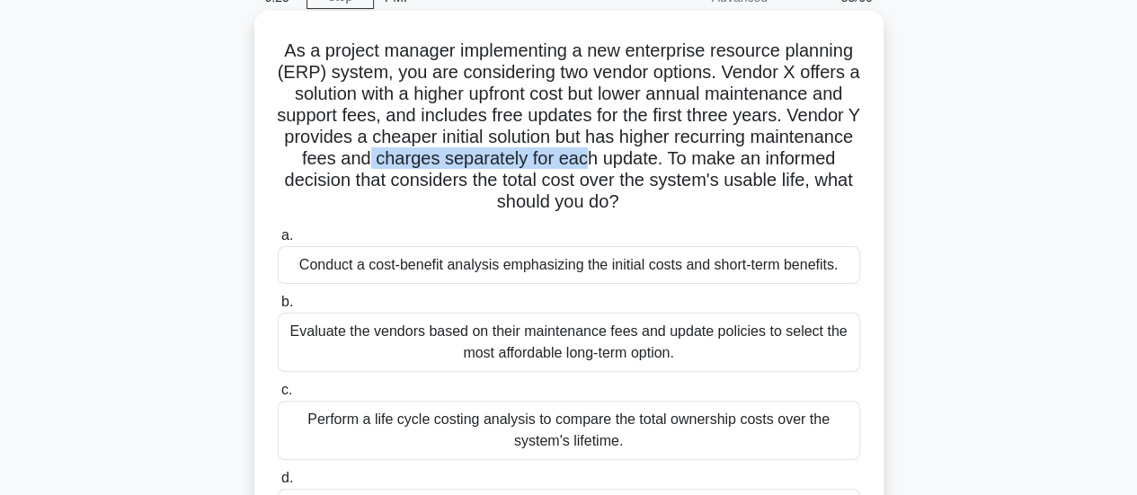
drag, startPoint x: 458, startPoint y: 164, endPoint x: 679, endPoint y: 161, distance: 221.1
click at [679, 161] on h5 "As a project manager implementing a new enterprise resource planning (ERP) syst…" at bounding box center [569, 127] width 586 height 174
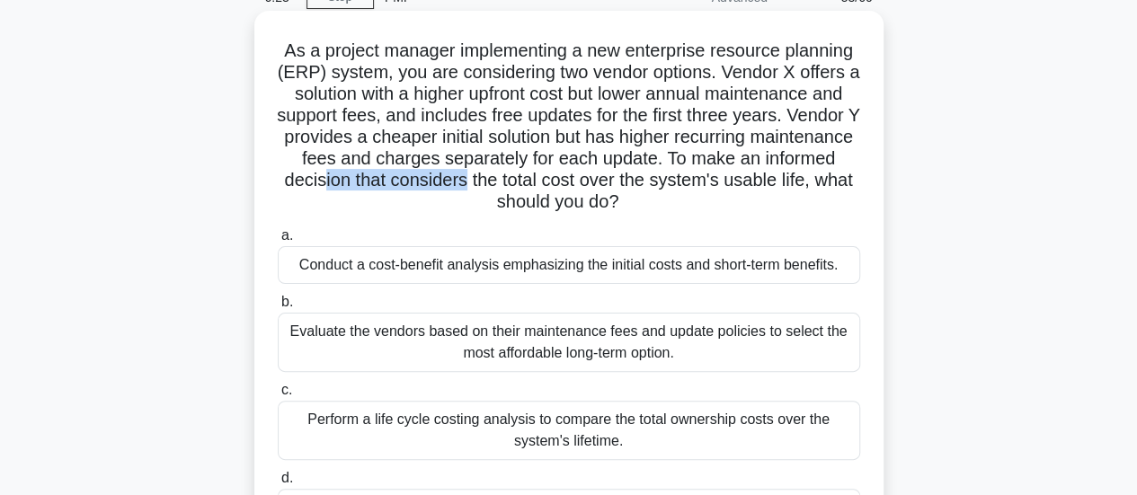
drag, startPoint x: 399, startPoint y: 179, endPoint x: 545, endPoint y: 186, distance: 146.6
click at [545, 186] on h5 "As a project manager implementing a new enterprise resource planning (ERP) syst…" at bounding box center [569, 127] width 586 height 174
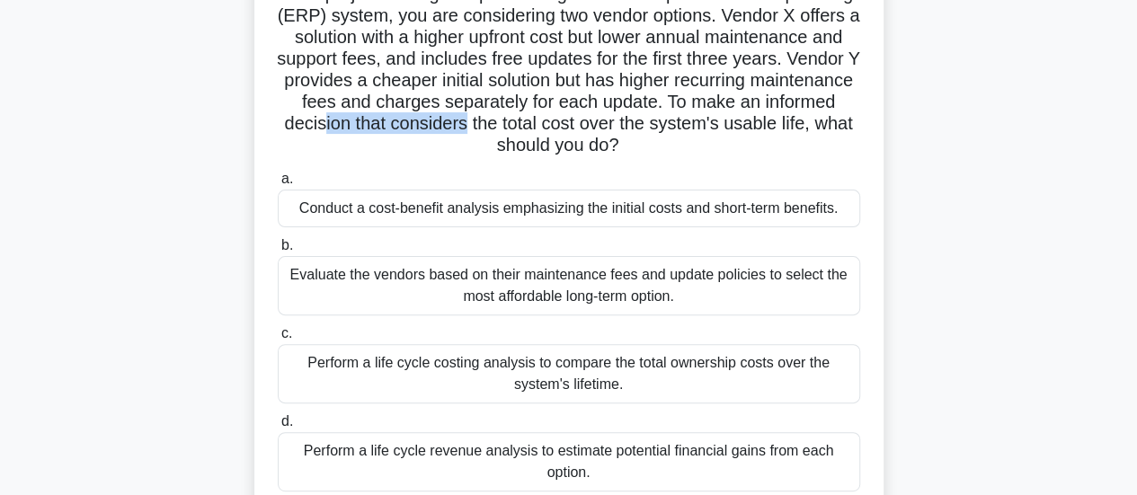
scroll to position [180, 0]
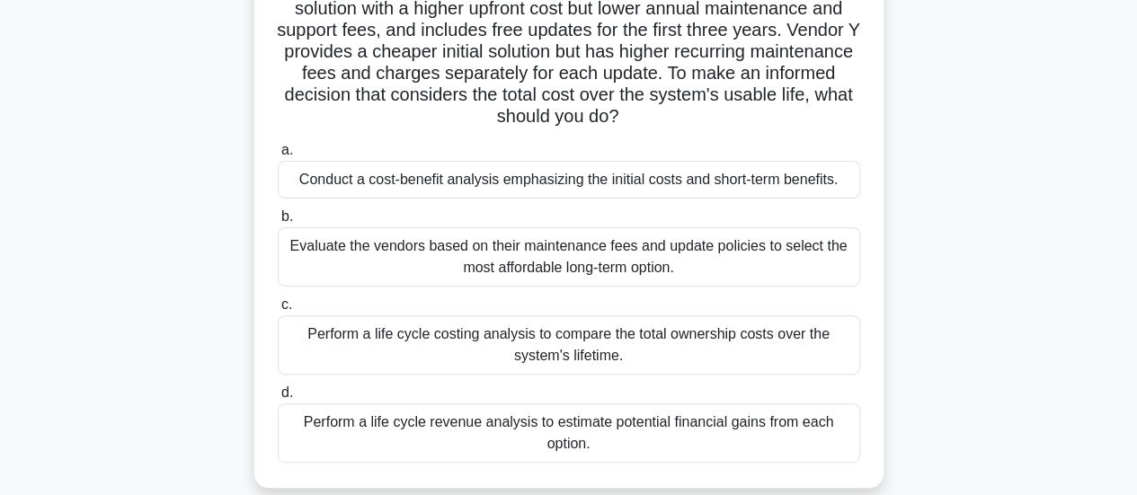
click at [225, 305] on div "As a project manager implementing a new enterprise resource planning (ERP) syst…" at bounding box center [569, 217] width 1024 height 584
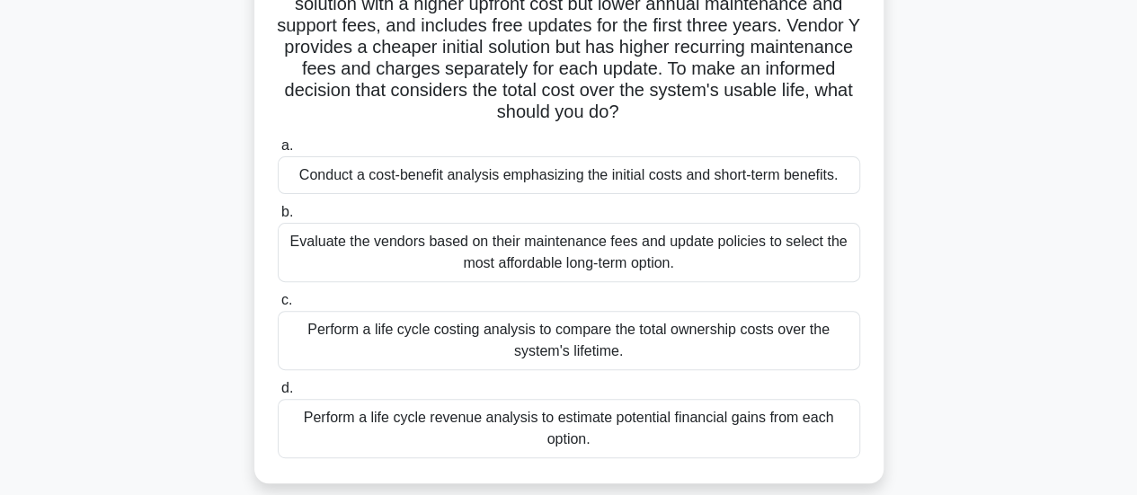
click at [471, 351] on div "Perform a life cycle costing analysis to compare the total ownership costs over…" at bounding box center [569, 340] width 582 height 59
click at [278, 306] on input "c. Perform a life cycle costing analysis to compare the total ownership costs o…" at bounding box center [278, 301] width 0 height 12
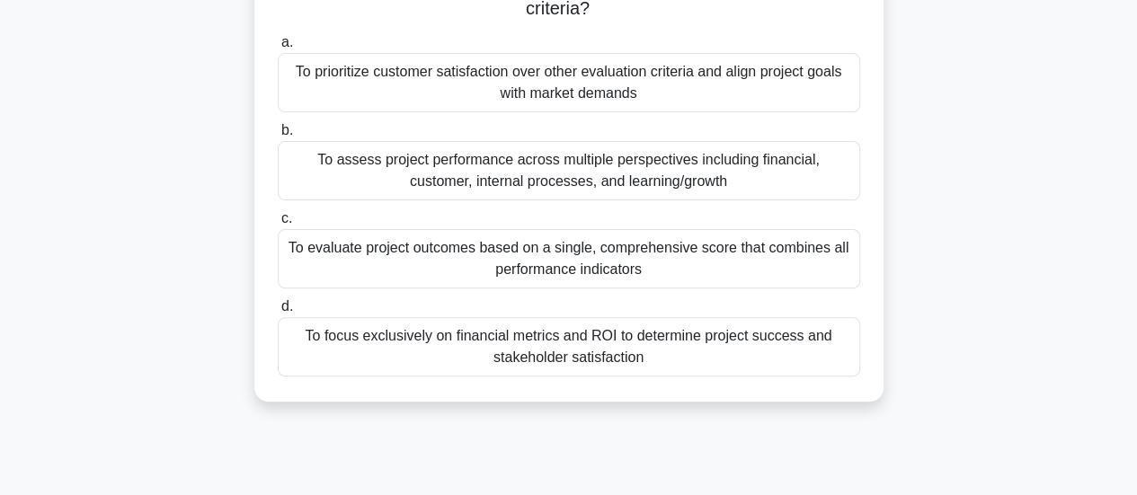
scroll to position [0, 0]
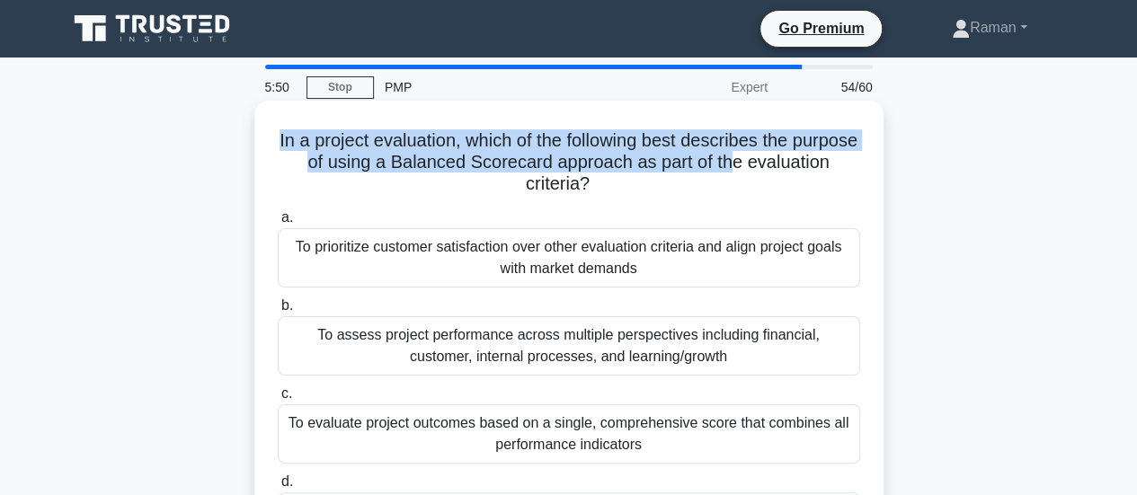
drag, startPoint x: 306, startPoint y: 146, endPoint x: 812, endPoint y: 155, distance: 506.9
click at [812, 155] on h5 "In a project evaluation, which of the following best describes the purpose of u…" at bounding box center [569, 162] width 586 height 66
click at [676, 165] on h5 "In a project evaluation, which of the following best describes the purpose of u…" at bounding box center [569, 162] width 586 height 66
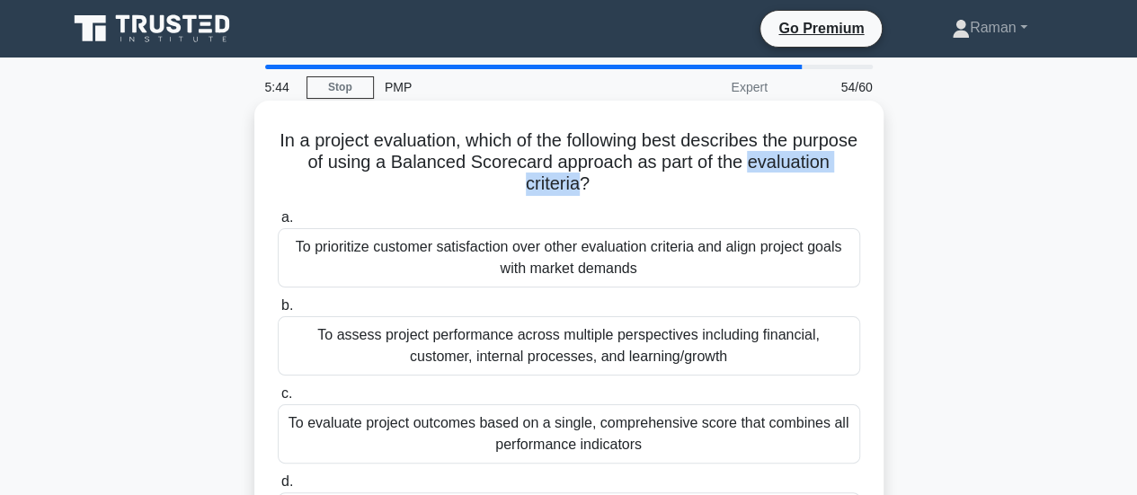
drag, startPoint x: 480, startPoint y: 186, endPoint x: 625, endPoint y: 188, distance: 145.6
click at [625, 188] on h5 "In a project evaluation, which of the following best describes the purpose of u…" at bounding box center [569, 162] width 586 height 66
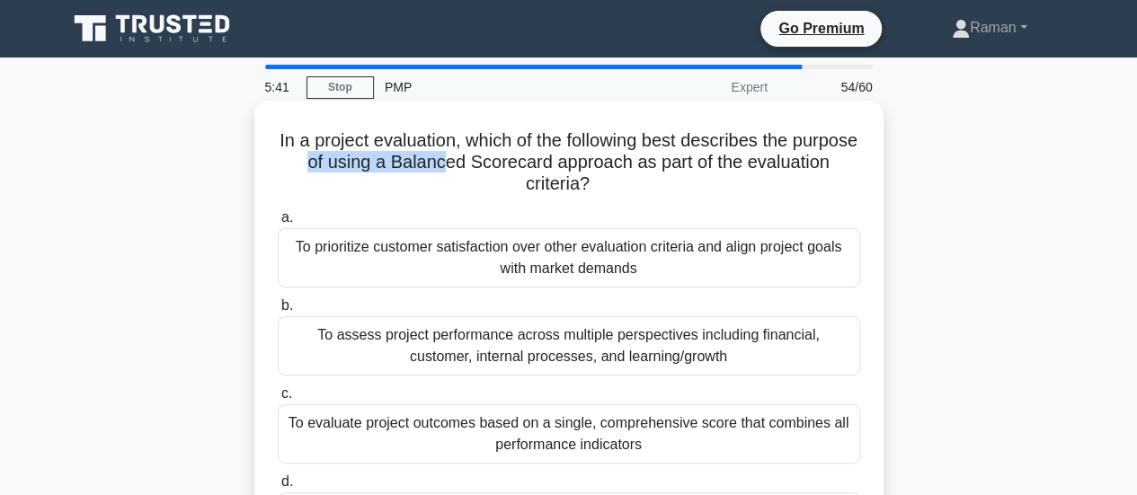
drag, startPoint x: 394, startPoint y: 166, endPoint x: 527, endPoint y: 170, distance: 133.9
click at [519, 170] on h5 "In a project evaluation, which of the following best describes the purpose of u…" at bounding box center [569, 162] width 586 height 66
drag, startPoint x: 575, startPoint y: 165, endPoint x: 625, endPoint y: 165, distance: 49.4
click at [587, 165] on h5 "In a project evaluation, which of the following best describes the purpose of u…" at bounding box center [569, 162] width 586 height 66
click at [679, 165] on h5 "In a project evaluation, which of the following best describes the purpose of u…" at bounding box center [569, 162] width 586 height 66
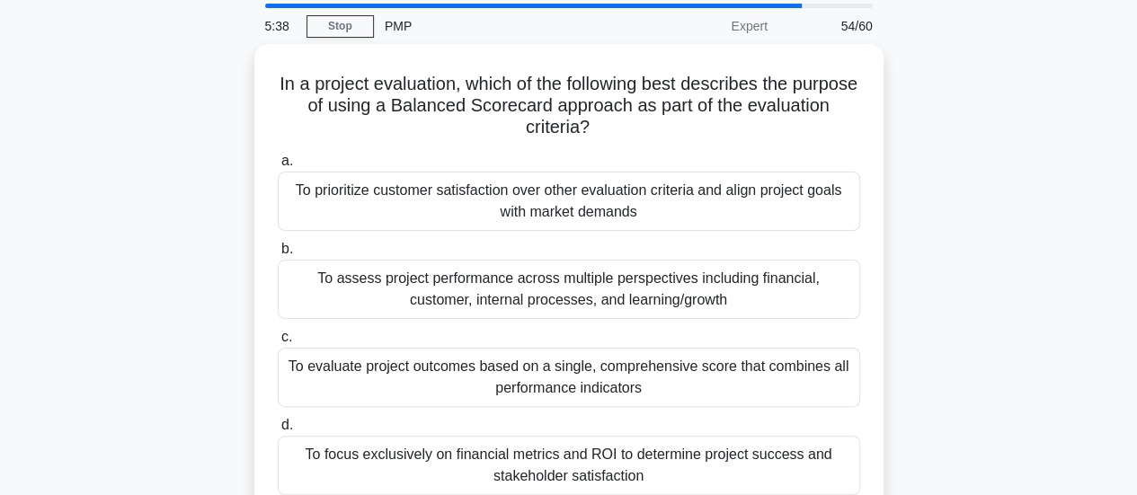
scroll to position [90, 0]
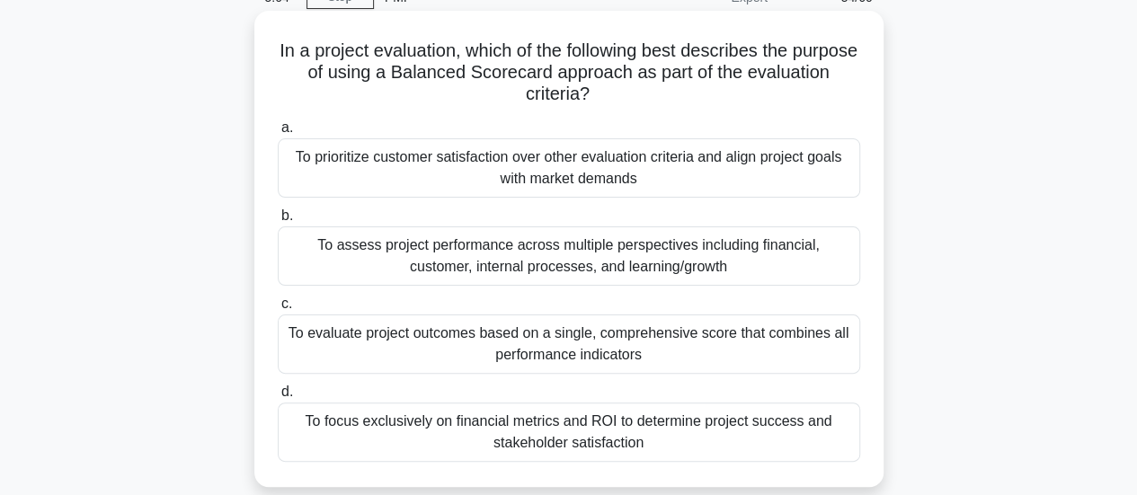
click at [679, 261] on div "To assess project performance across multiple perspectives including financial,…" at bounding box center [569, 255] width 582 height 59
click at [278, 222] on input "b. To assess project performance across multiple perspectives including financi…" at bounding box center [278, 216] width 0 height 12
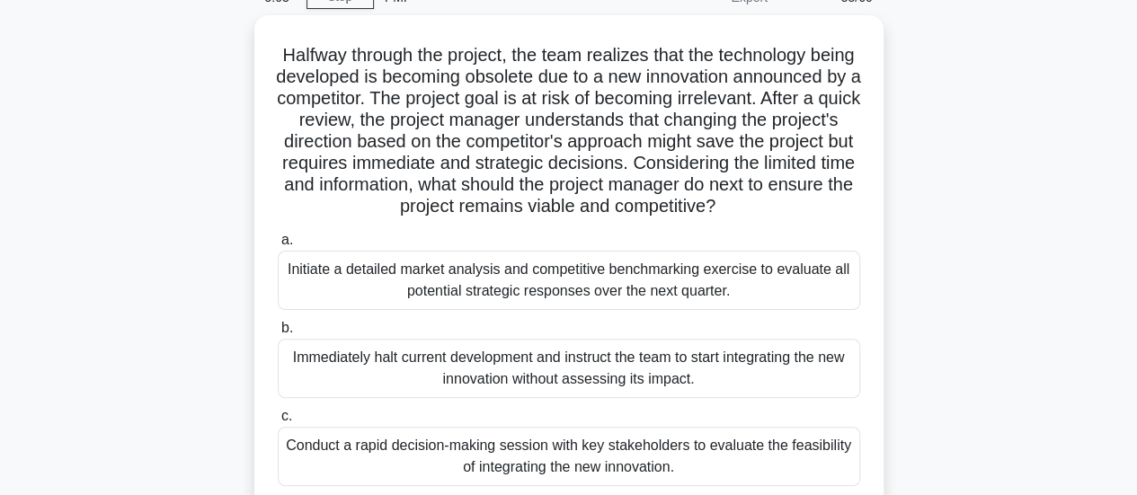
scroll to position [0, 0]
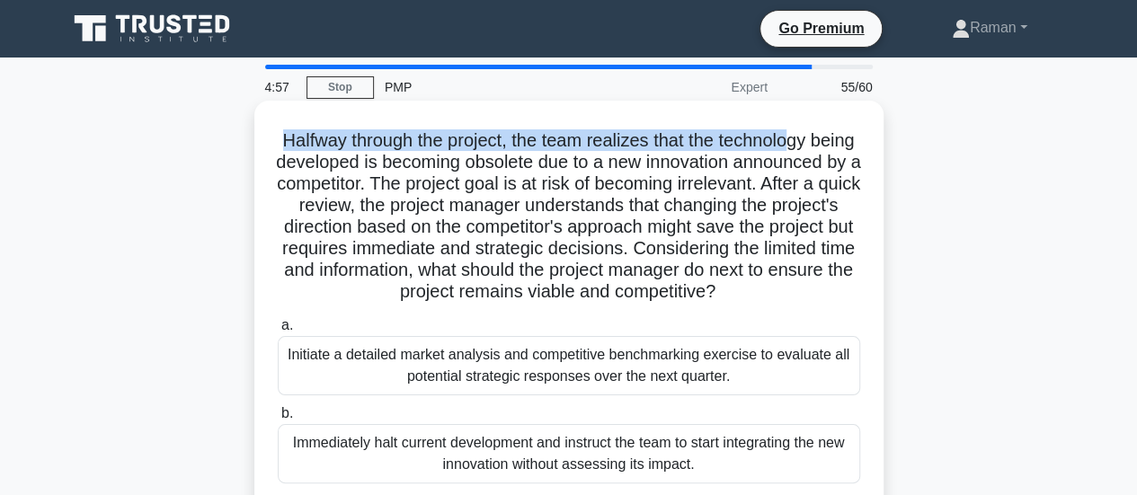
drag, startPoint x: 298, startPoint y: 141, endPoint x: 823, endPoint y: 143, distance: 524.8
click at [823, 143] on h5 "Halfway through the project, the team realizes that the technology being develo…" at bounding box center [569, 216] width 586 height 174
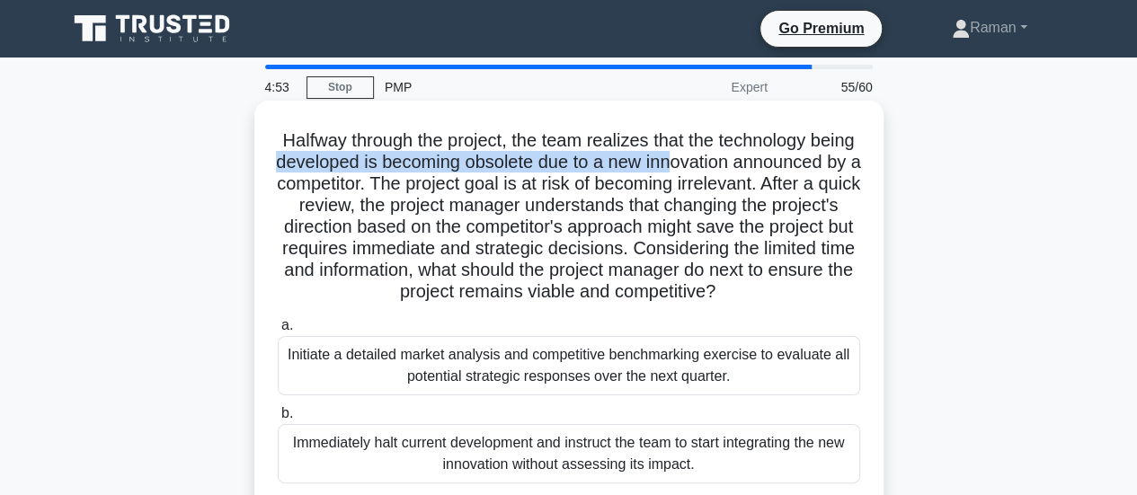
drag, startPoint x: 355, startPoint y: 162, endPoint x: 763, endPoint y: 168, distance: 408.0
click at [763, 168] on h5 "Halfway through the project, the team realizes that the technology being develo…" at bounding box center [569, 216] width 586 height 174
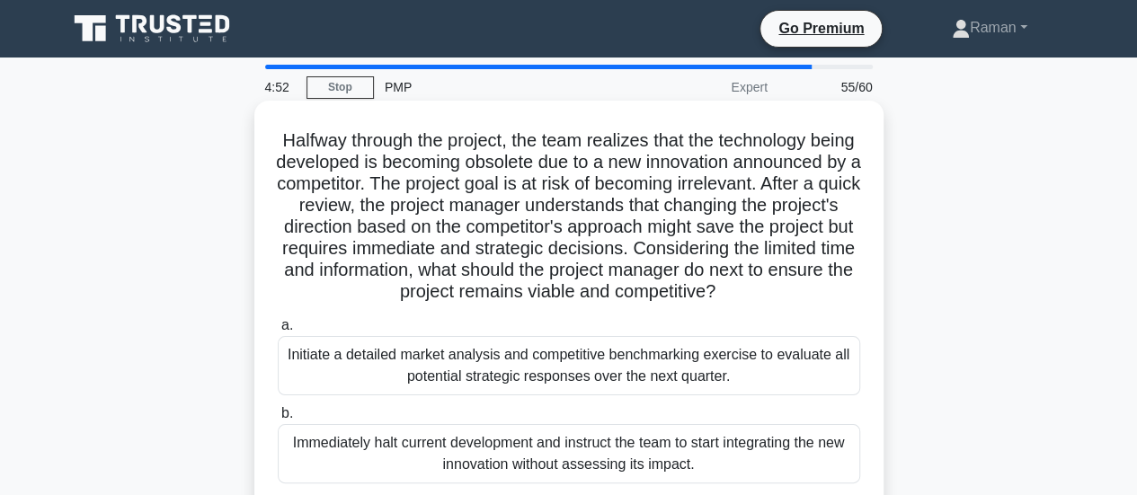
click at [448, 191] on h5 "Halfway through the project, the team realizes that the technology being develo…" at bounding box center [569, 216] width 586 height 174
drag, startPoint x: 601, startPoint y: 182, endPoint x: 803, endPoint y: 184, distance: 202.2
click at [803, 184] on h5 "Halfway through the project, the team realizes that the technology being develo…" at bounding box center [569, 216] width 586 height 174
drag, startPoint x: 380, startPoint y: 206, endPoint x: 545, endPoint y: 208, distance: 165.4
click at [545, 208] on h5 "Halfway through the project, the team realizes that the technology being develo…" at bounding box center [569, 216] width 586 height 174
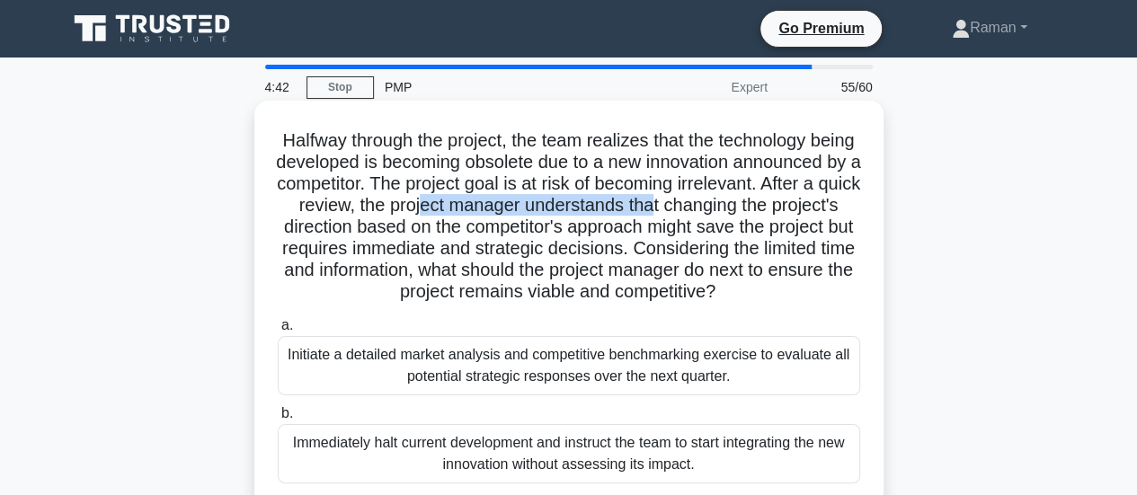
drag, startPoint x: 604, startPoint y: 208, endPoint x: 843, endPoint y: 208, distance: 239.0
click at [843, 208] on h5 "Halfway through the project, the team realizes that the technology being develo…" at bounding box center [569, 216] width 586 height 174
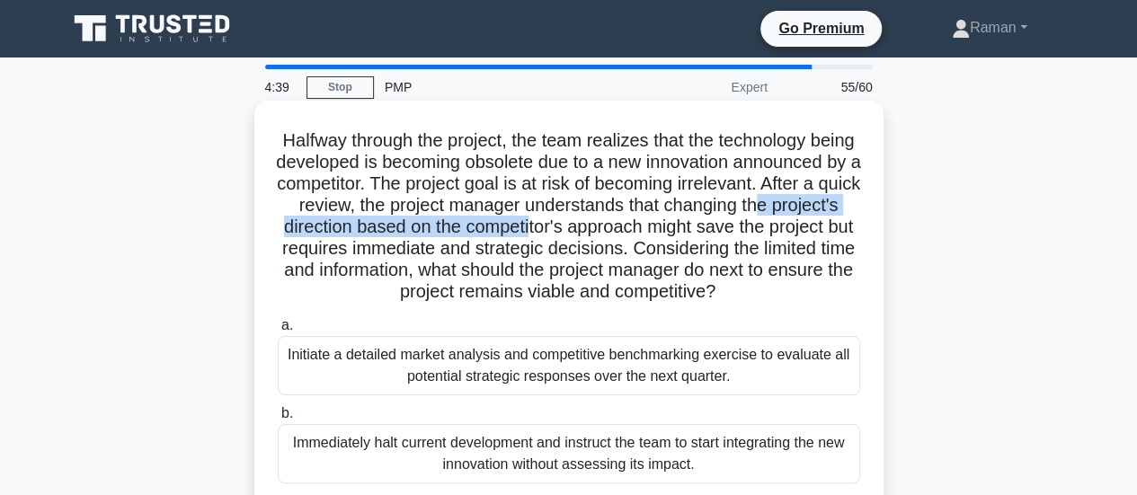
drag, startPoint x: 388, startPoint y: 230, endPoint x: 731, endPoint y: 229, distance: 343.3
click at [731, 229] on h5 "Halfway through the project, the team realizes that the technology being develo…" at bounding box center [569, 216] width 586 height 174
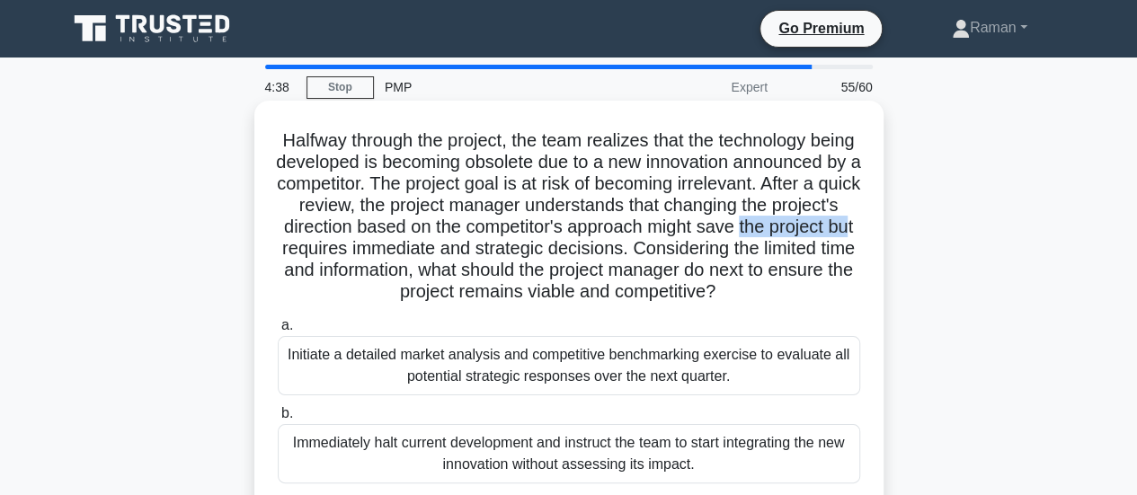
drag, startPoint x: 376, startPoint y: 245, endPoint x: 491, endPoint y: 253, distance: 115.3
click at [491, 253] on h5 "Halfway through the project, the team realizes that the technology being develo…" at bounding box center [569, 216] width 586 height 174
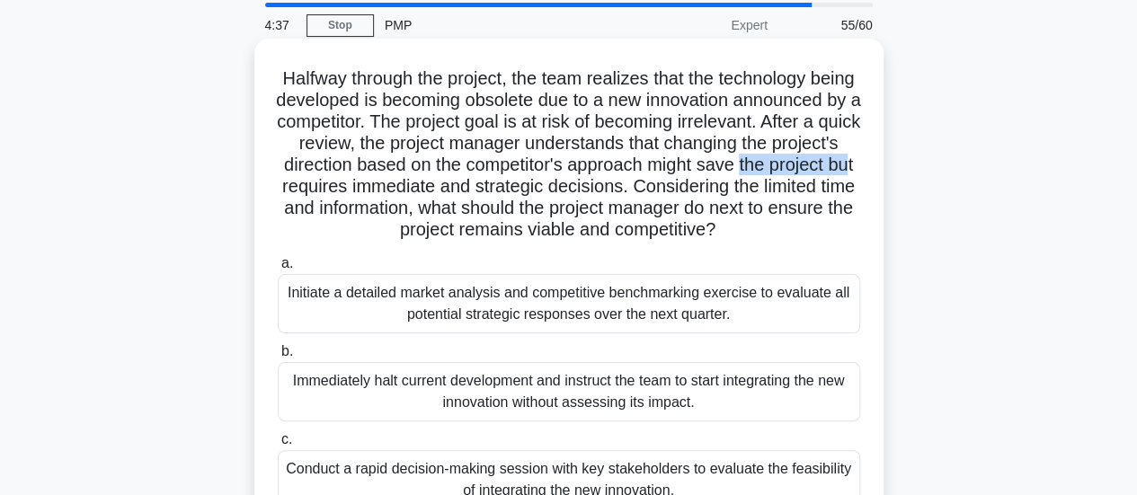
scroll to position [90, 0]
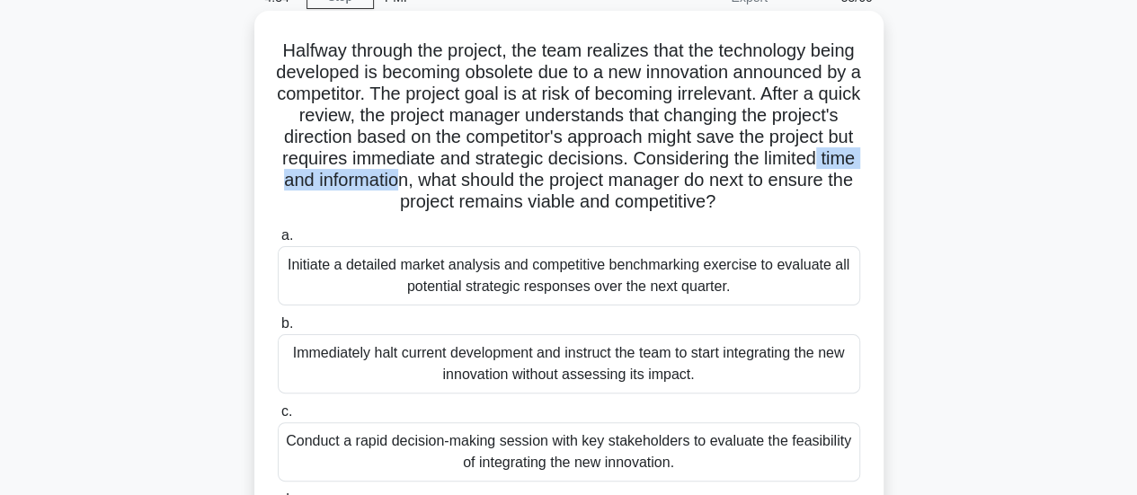
drag, startPoint x: 468, startPoint y: 186, endPoint x: 644, endPoint y: 186, distance: 176.1
click at [644, 186] on h5 "Halfway through the project, the team realizes that the technology being develo…" at bounding box center [569, 127] width 586 height 174
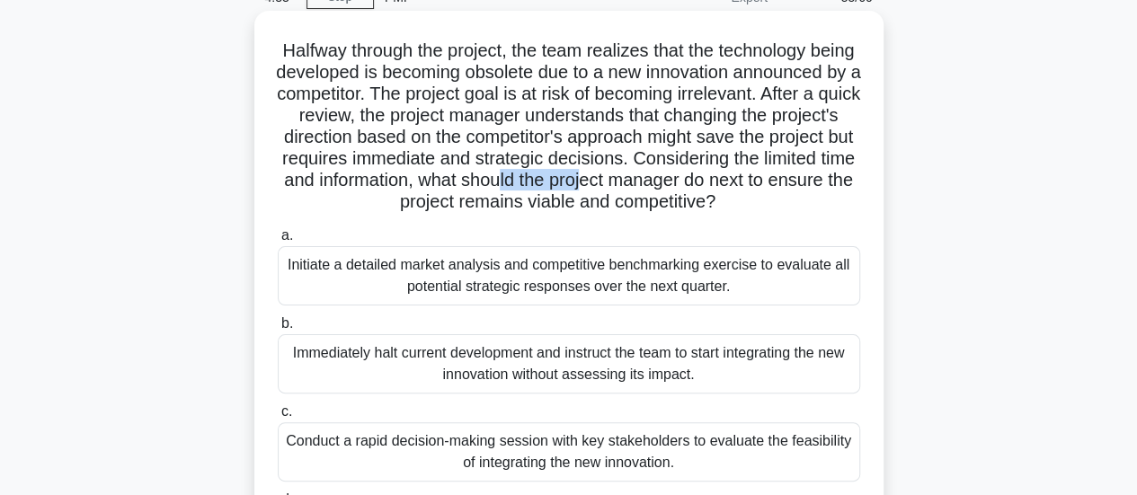
drag, startPoint x: 757, startPoint y: 182, endPoint x: 833, endPoint y: 178, distance: 76.5
click at [833, 178] on h5 "Halfway through the project, the team realizes that the technology being develo…" at bounding box center [569, 127] width 586 height 174
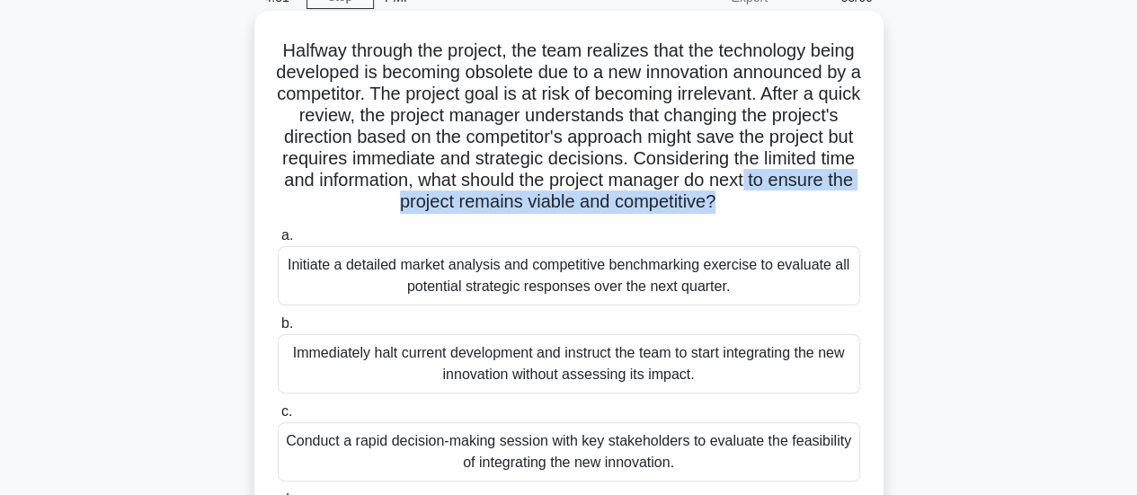
drag, startPoint x: 417, startPoint y: 203, endPoint x: 855, endPoint y: 206, distance: 438.5
click at [855, 206] on h5 "Halfway through the project, the team realizes that the technology being develo…" at bounding box center [569, 127] width 586 height 174
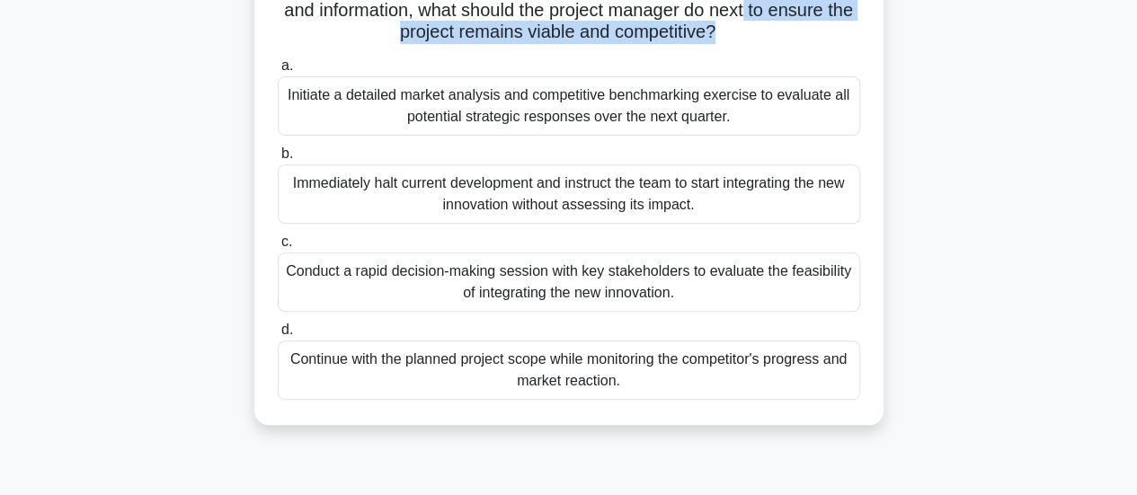
scroll to position [270, 0]
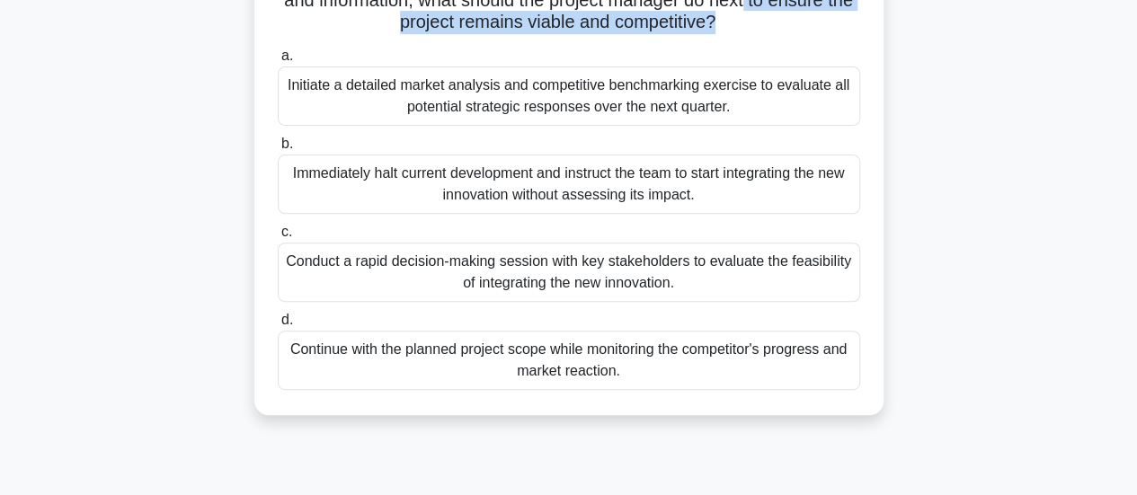
click at [390, 126] on div "Initiate a detailed market analysis and competitive benchmarking exercise to ev…" at bounding box center [569, 95] width 582 height 59
click at [278, 62] on input "a. Initiate a detailed market analysis and competitive benchmarking exercise to…" at bounding box center [278, 56] width 0 height 12
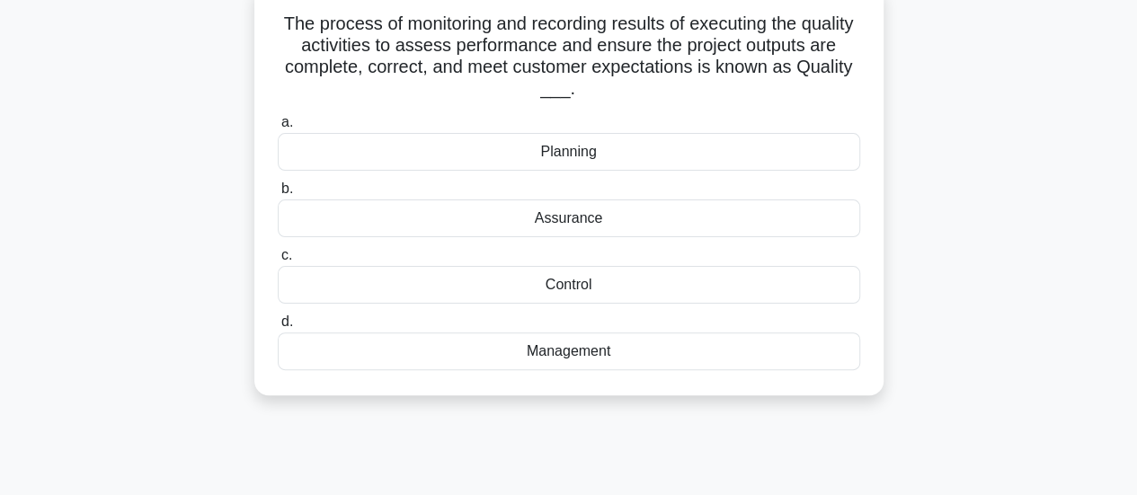
scroll to position [0, 0]
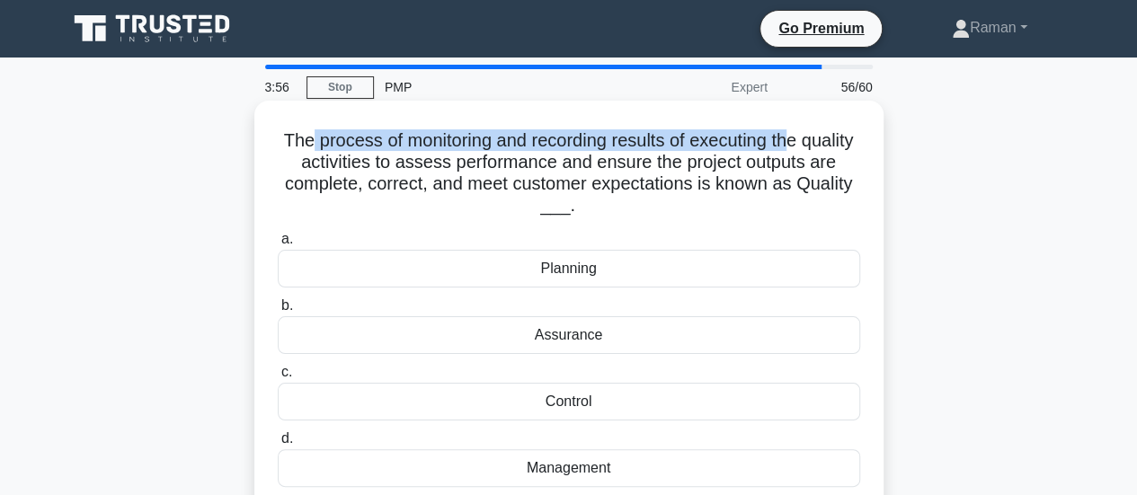
drag, startPoint x: 333, startPoint y: 139, endPoint x: 827, endPoint y: 140, distance: 493.3
click at [827, 140] on h5 "The process of monitoring and recording results of executing the quality activi…" at bounding box center [569, 173] width 586 height 88
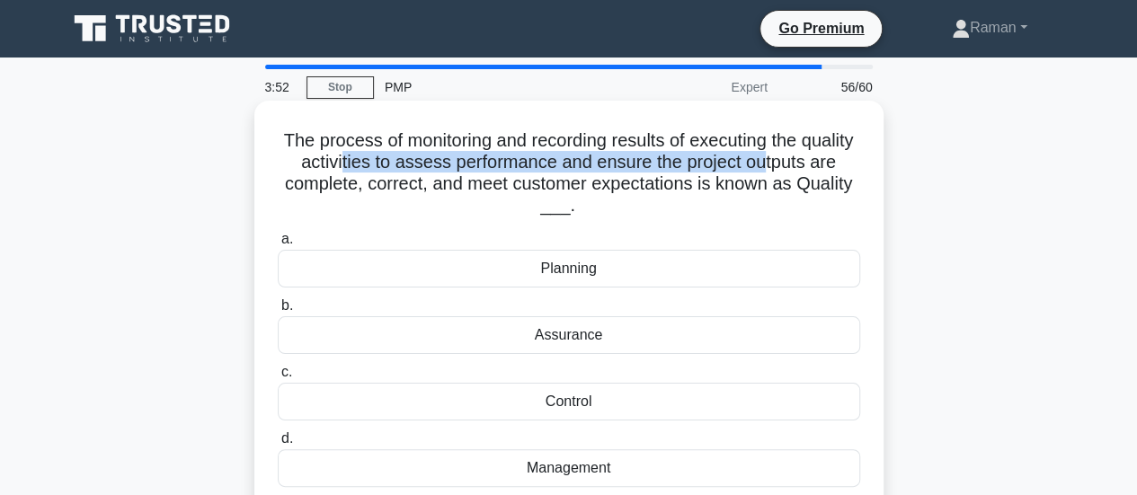
drag, startPoint x: 384, startPoint y: 164, endPoint x: 811, endPoint y: 161, distance: 426.8
click at [811, 161] on h5 "The process of monitoring and recording results of executing the quality activi…" at bounding box center [569, 173] width 586 height 88
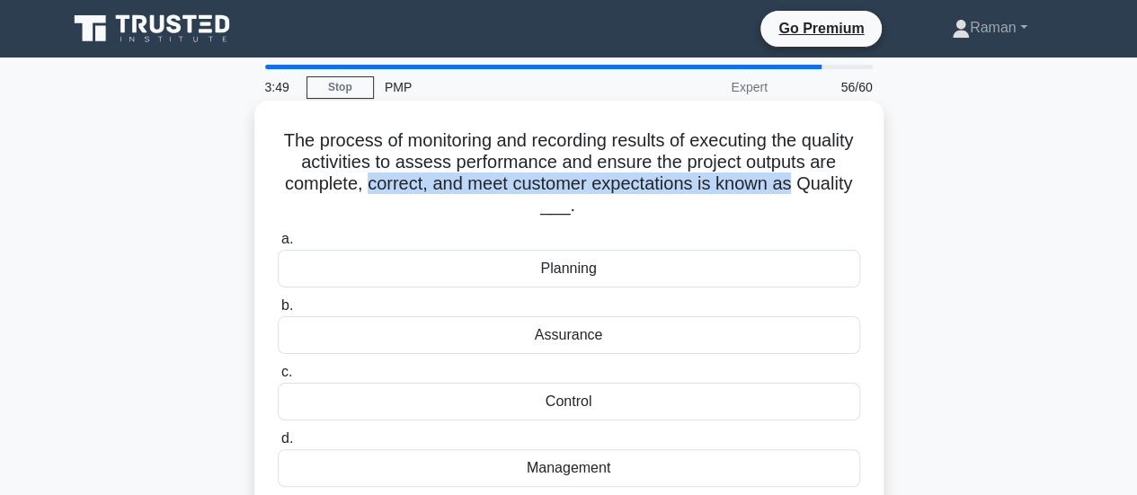
drag, startPoint x: 409, startPoint y: 187, endPoint x: 852, endPoint y: 179, distance: 443.1
click at [852, 179] on h5 "The process of monitoring and recording results of executing the quality activi…" at bounding box center [569, 173] width 586 height 88
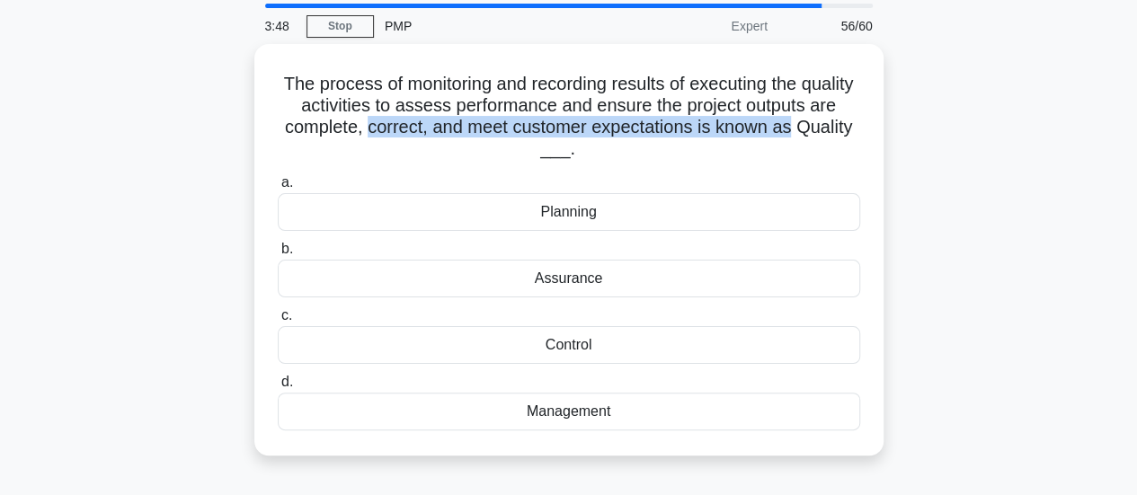
scroll to position [90, 0]
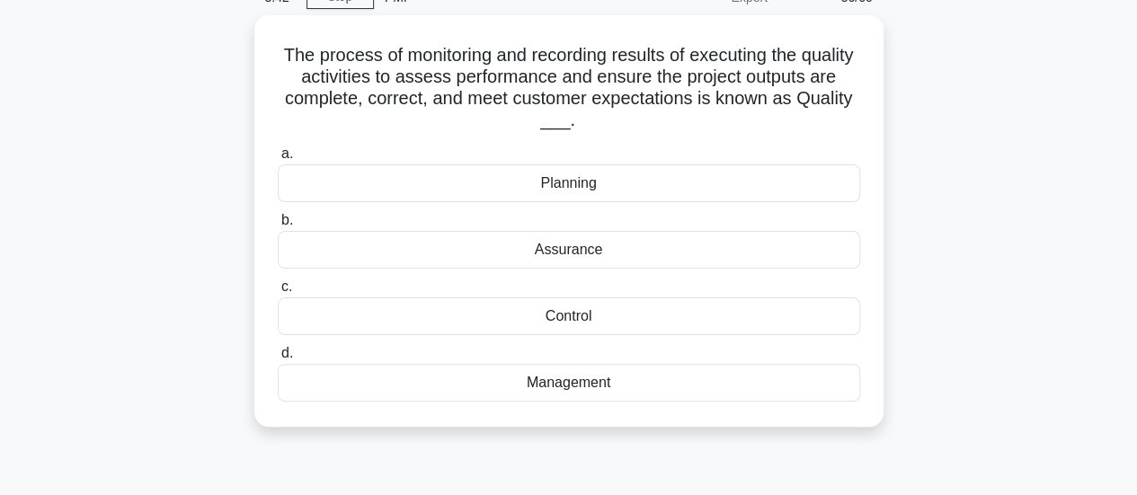
click at [168, 223] on div "The process of monitoring and recording results of executing the quality activi…" at bounding box center [569, 231] width 1024 height 433
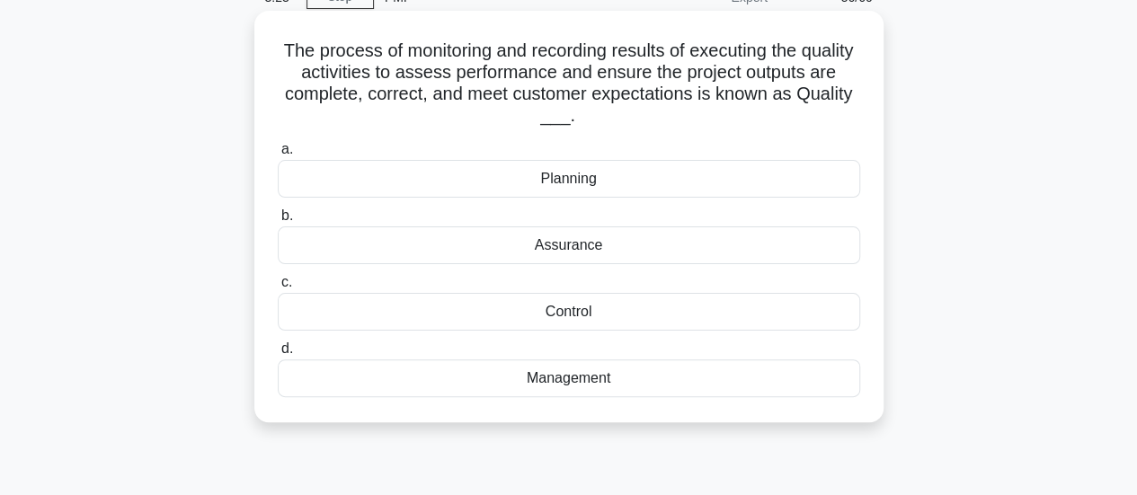
click at [595, 247] on div "Assurance" at bounding box center [569, 245] width 582 height 38
click at [278, 222] on input "b. Assurance" at bounding box center [278, 216] width 0 height 12
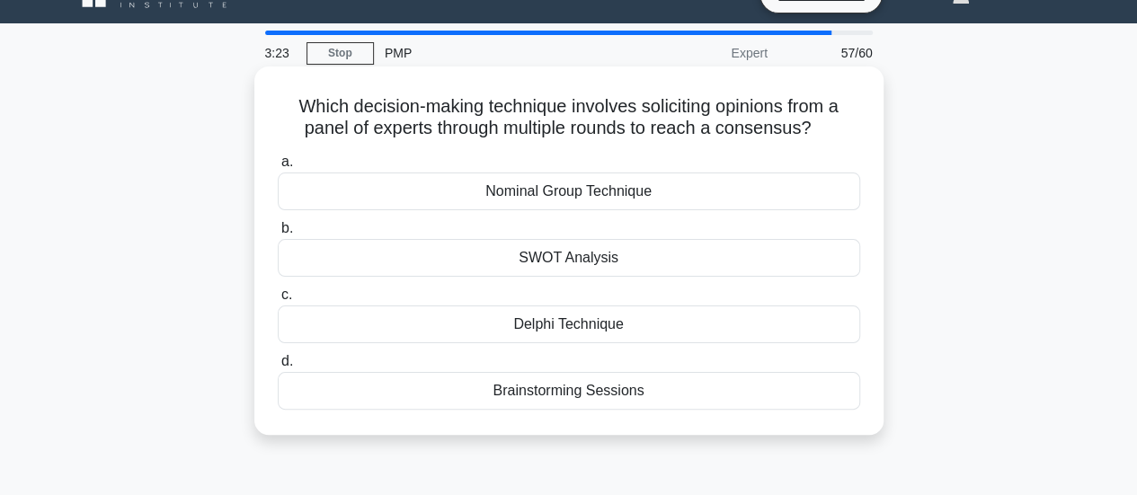
scroll to position [0, 0]
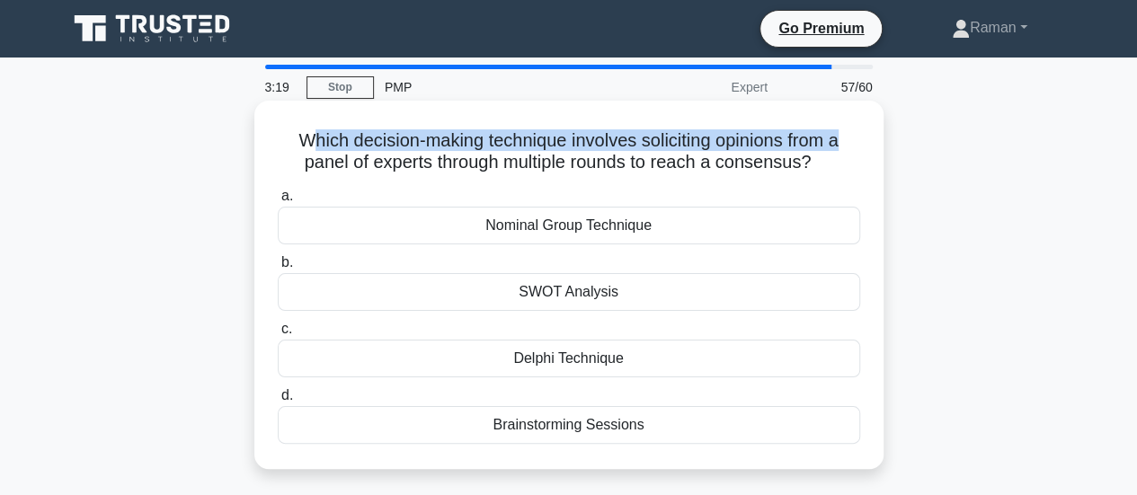
drag, startPoint x: 309, startPoint y: 141, endPoint x: 847, endPoint y: 141, distance: 538.3
click at [847, 141] on h5 "Which decision-making technique involves soliciting opinions from a panel of ex…" at bounding box center [569, 151] width 586 height 45
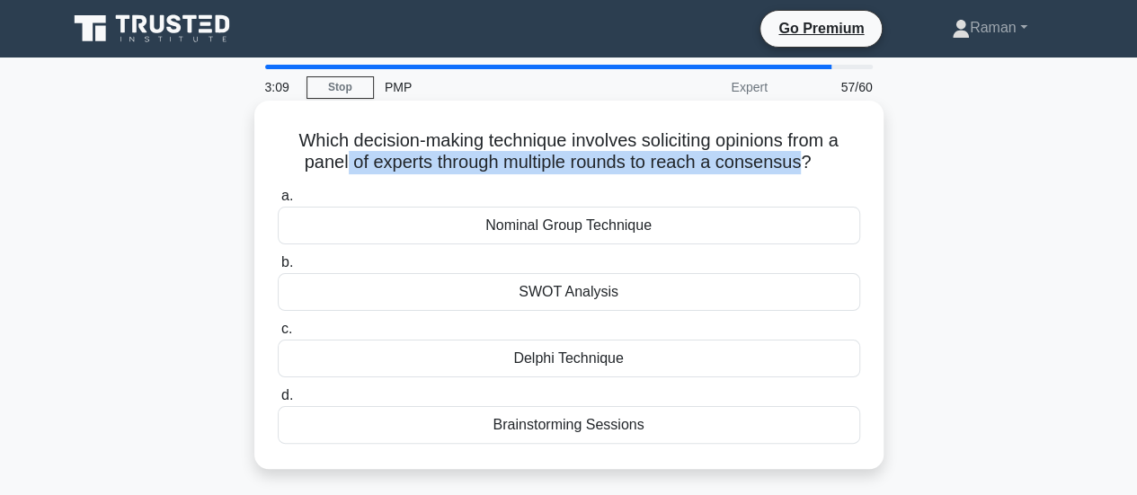
drag, startPoint x: 341, startPoint y: 163, endPoint x: 807, endPoint y: 169, distance: 465.5
click at [807, 169] on h5 "Which decision-making technique involves soliciting opinions from a panel of ex…" at bounding box center [569, 151] width 586 height 45
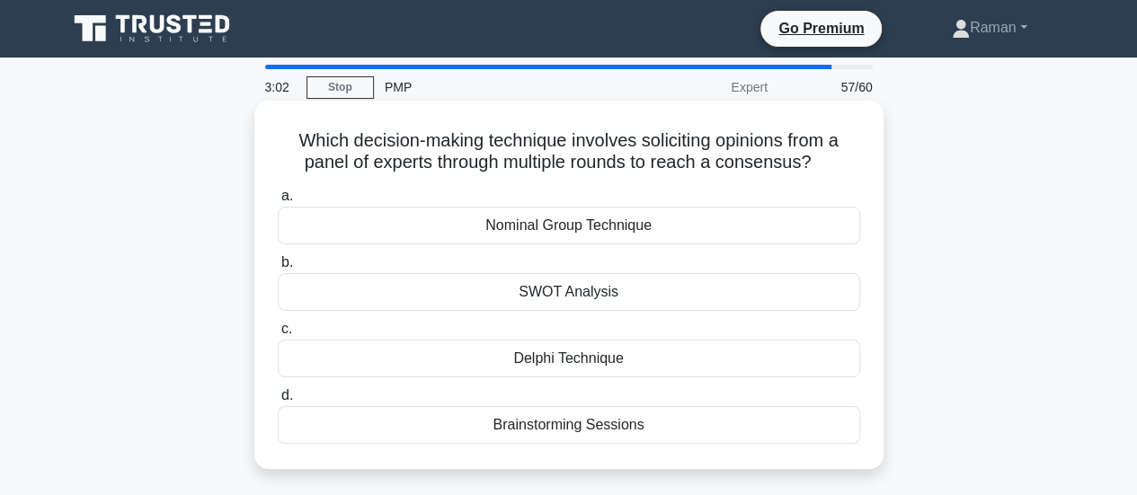
click at [631, 427] on div "Brainstorming Sessions" at bounding box center [569, 425] width 582 height 38
click at [278, 402] on input "d. Brainstorming Sessions" at bounding box center [278, 396] width 0 height 12
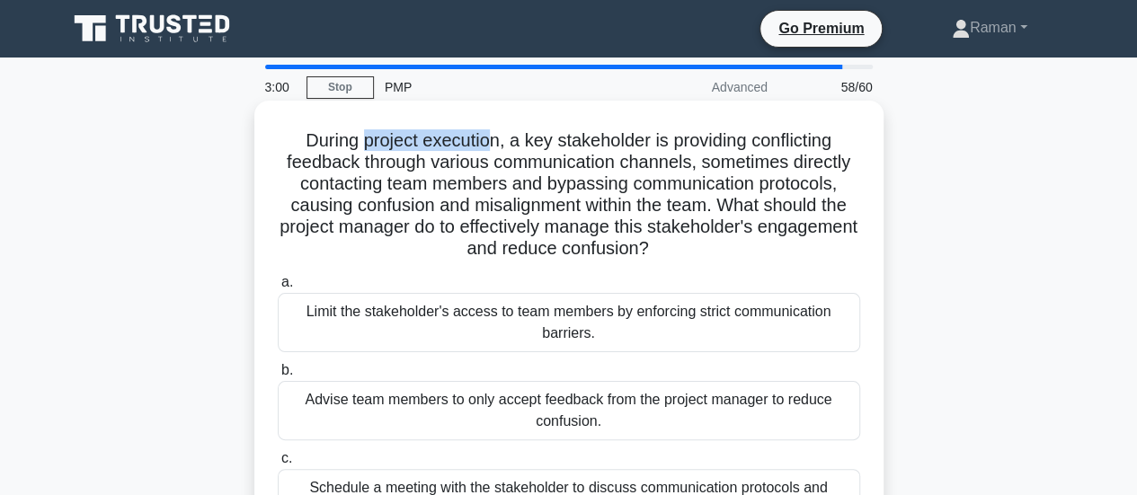
drag, startPoint x: 356, startPoint y: 148, endPoint x: 482, endPoint y: 148, distance: 125.8
click at [482, 148] on h5 "During project execution, a key stakeholder is providing conflicting feedback t…" at bounding box center [569, 194] width 586 height 131
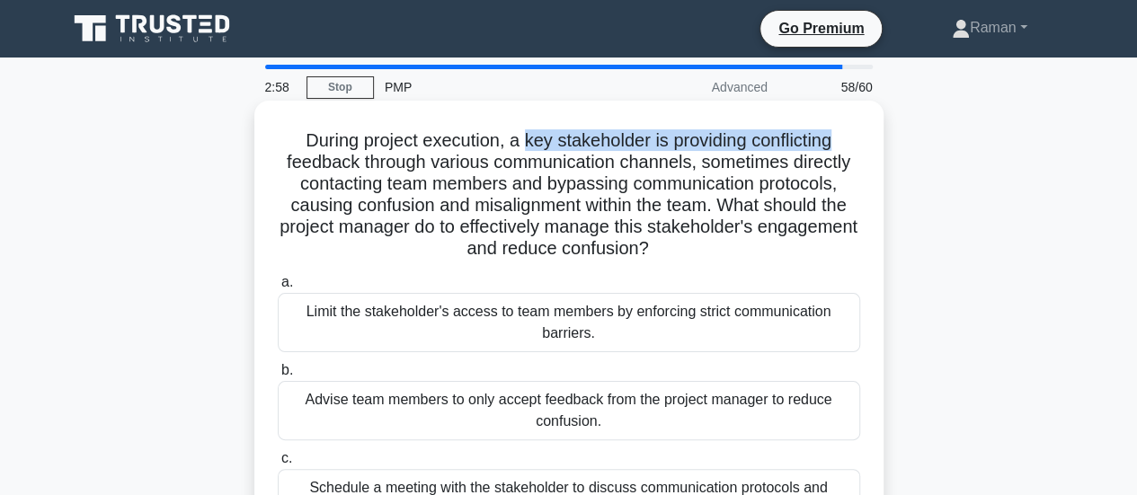
drag, startPoint x: 525, startPoint y: 142, endPoint x: 837, endPoint y: 139, distance: 312.7
click at [837, 139] on h5 "During project execution, a key stakeholder is providing conflicting feedback t…" at bounding box center [569, 194] width 586 height 131
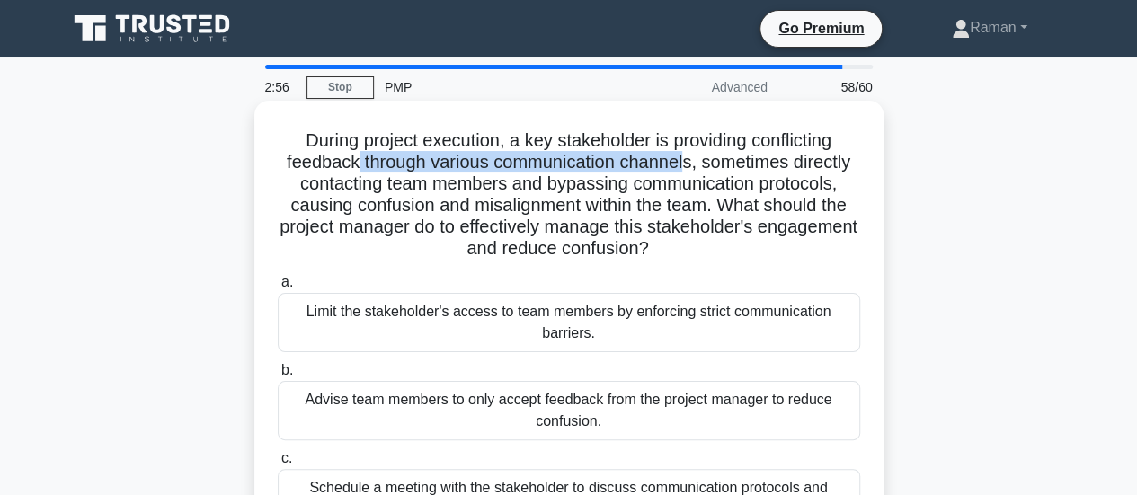
drag, startPoint x: 354, startPoint y: 166, endPoint x: 689, endPoint y: 164, distance: 335.2
click at [689, 164] on h5 "During project execution, a key stakeholder is providing conflicting feedback t…" at bounding box center [569, 194] width 586 height 131
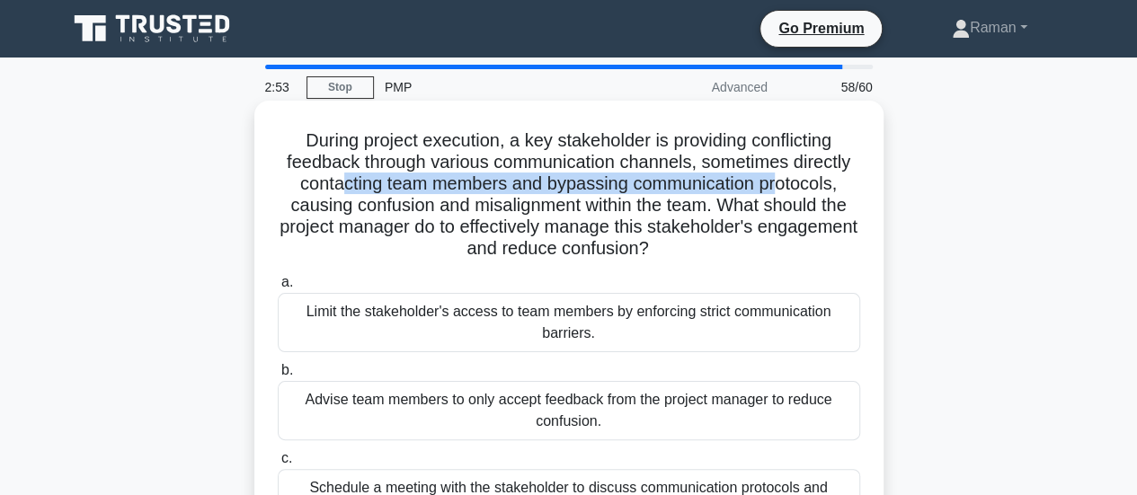
drag, startPoint x: 340, startPoint y: 188, endPoint x: 778, endPoint y: 187, distance: 438.5
click at [778, 187] on h5 "During project execution, a key stakeholder is providing conflicting feedback t…" at bounding box center [569, 194] width 586 height 131
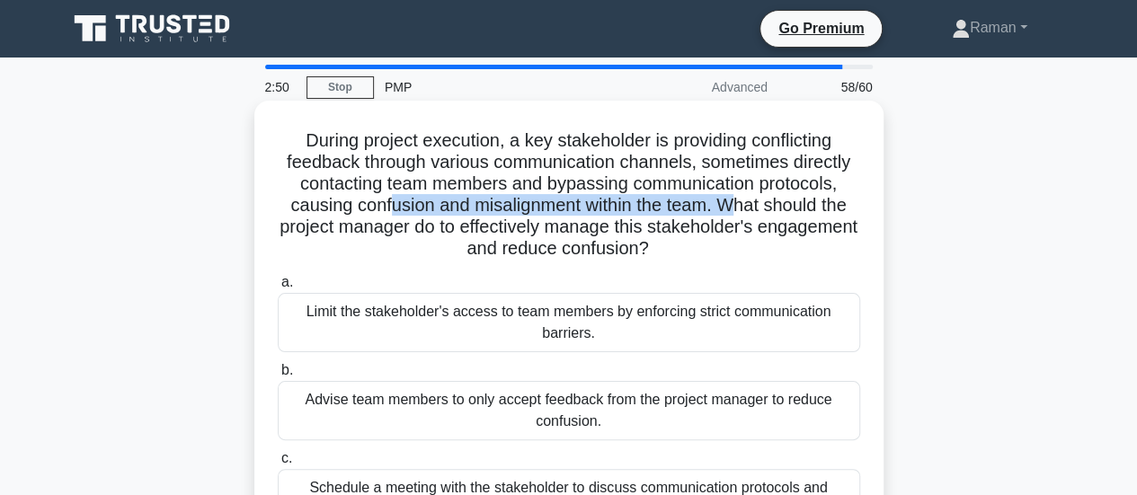
drag, startPoint x: 384, startPoint y: 201, endPoint x: 733, endPoint y: 208, distance: 349.6
click at [733, 208] on h5 "During project execution, a key stakeholder is providing conflicting feedback t…" at bounding box center [569, 194] width 586 height 131
drag, startPoint x: 428, startPoint y: 233, endPoint x: 771, endPoint y: 240, distance: 343.3
click at [771, 240] on h5 "During project execution, a key stakeholder is providing conflicting feedback t…" at bounding box center [569, 194] width 586 height 131
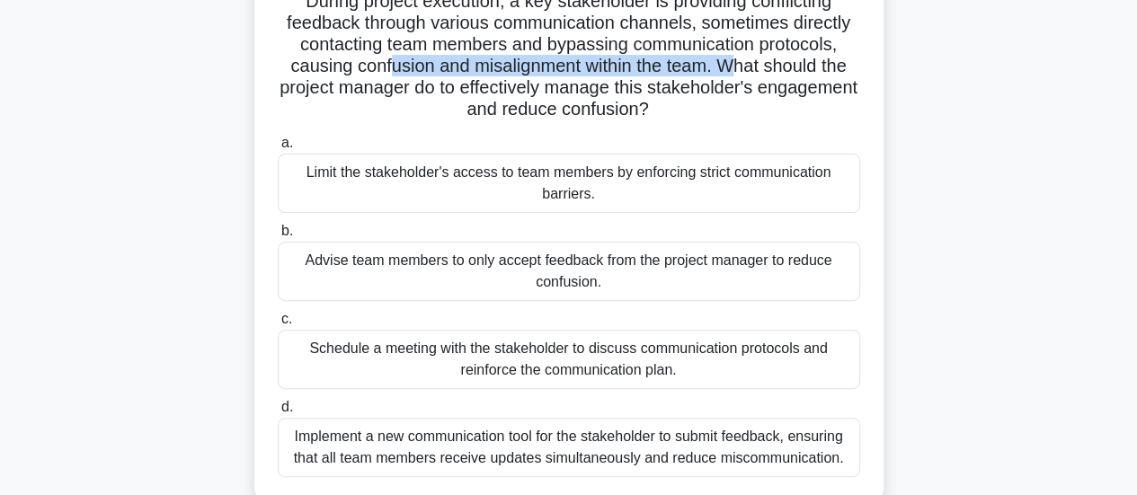
scroll to position [180, 0]
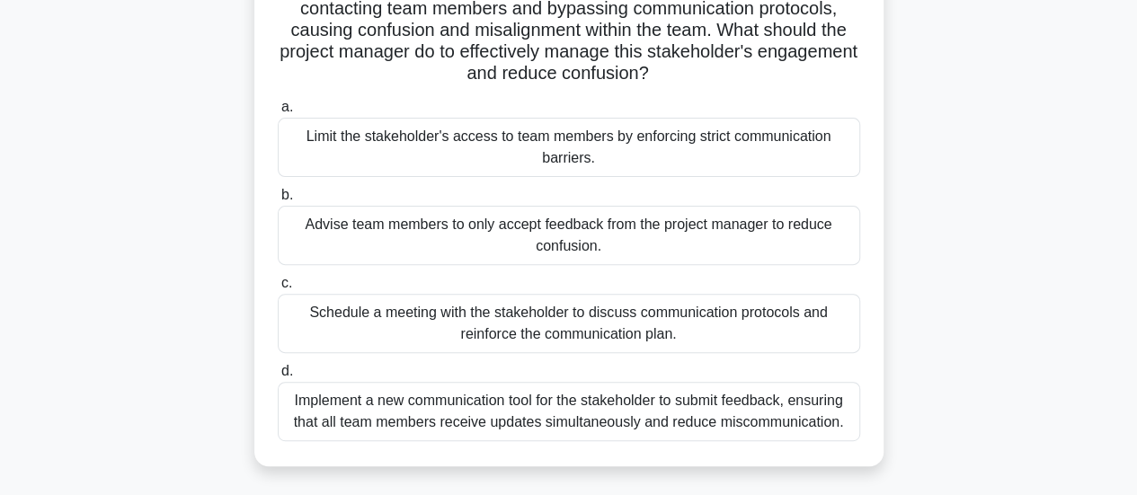
click at [157, 277] on div "During project execution, a key stakeholder is providing conflicting feedback t…" at bounding box center [569, 206] width 1024 height 563
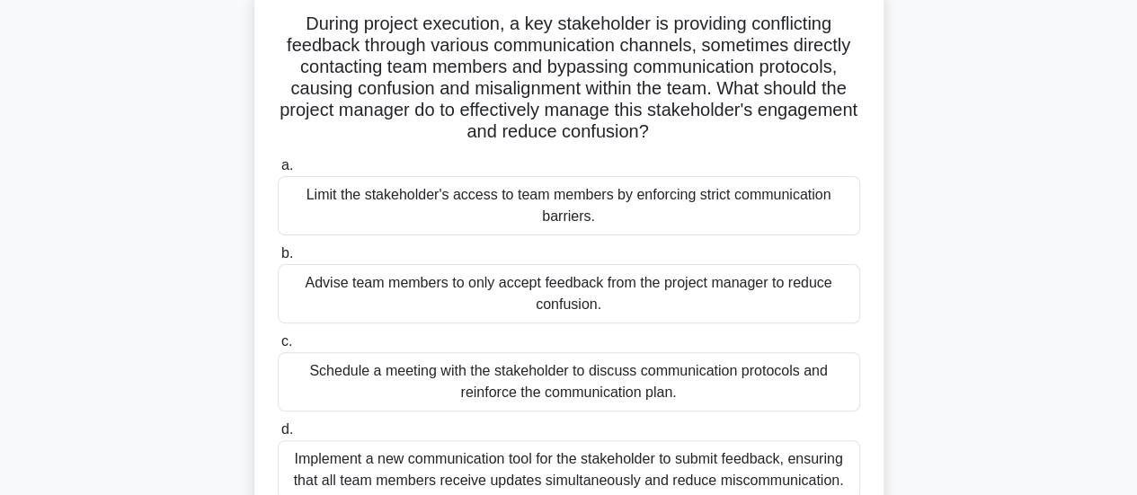
scroll to position [90, 0]
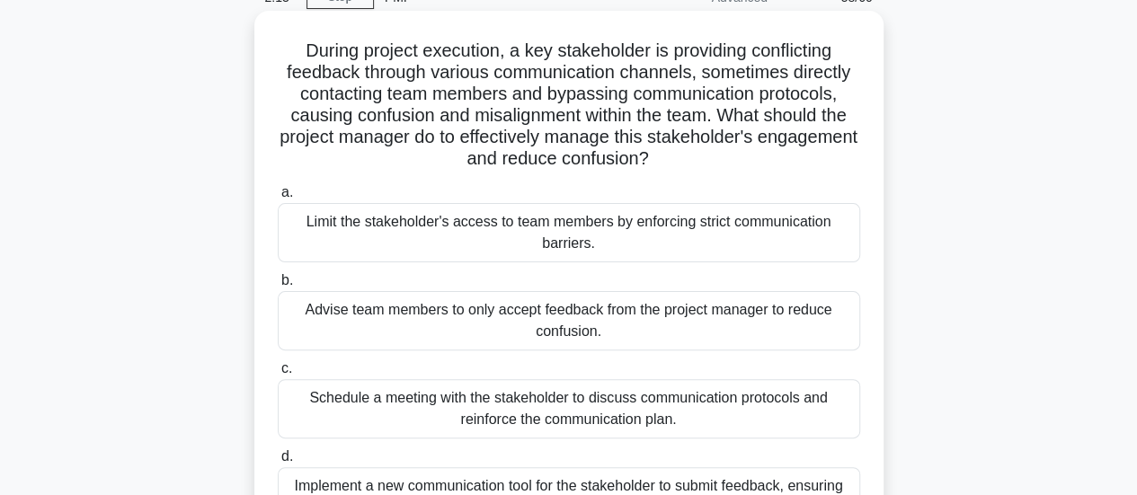
click at [364, 400] on div "Schedule a meeting with the stakeholder to discuss communication protocols and …" at bounding box center [569, 408] width 582 height 59
click at [278, 375] on input "c. Schedule a meeting with the stakeholder to discuss communication protocols a…" at bounding box center [278, 369] width 0 height 12
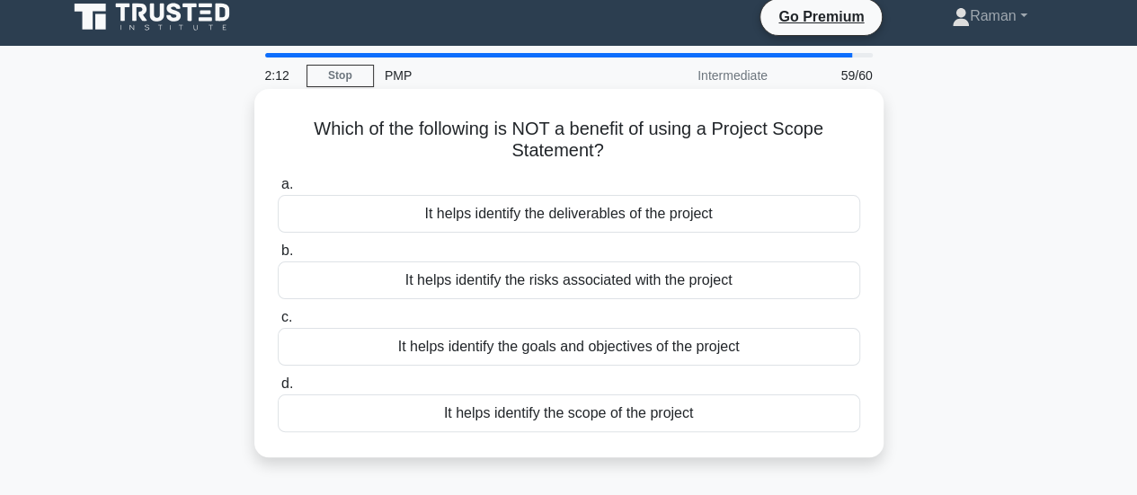
scroll to position [0, 0]
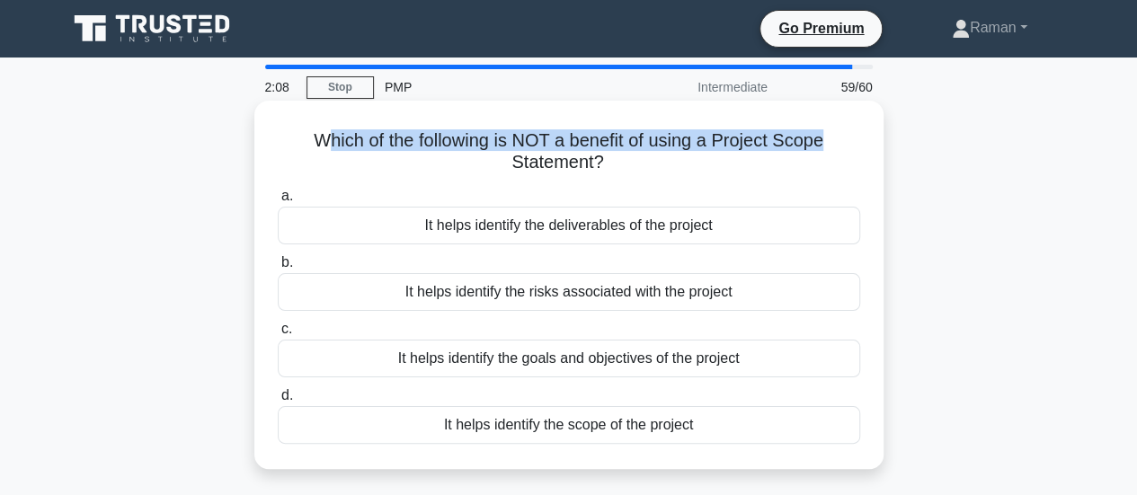
drag, startPoint x: 329, startPoint y: 146, endPoint x: 846, endPoint y: 145, distance: 516.7
click at [846, 145] on h5 "Which of the following is NOT a benefit of using a Project Scope Statement? .sp…" at bounding box center [569, 151] width 586 height 45
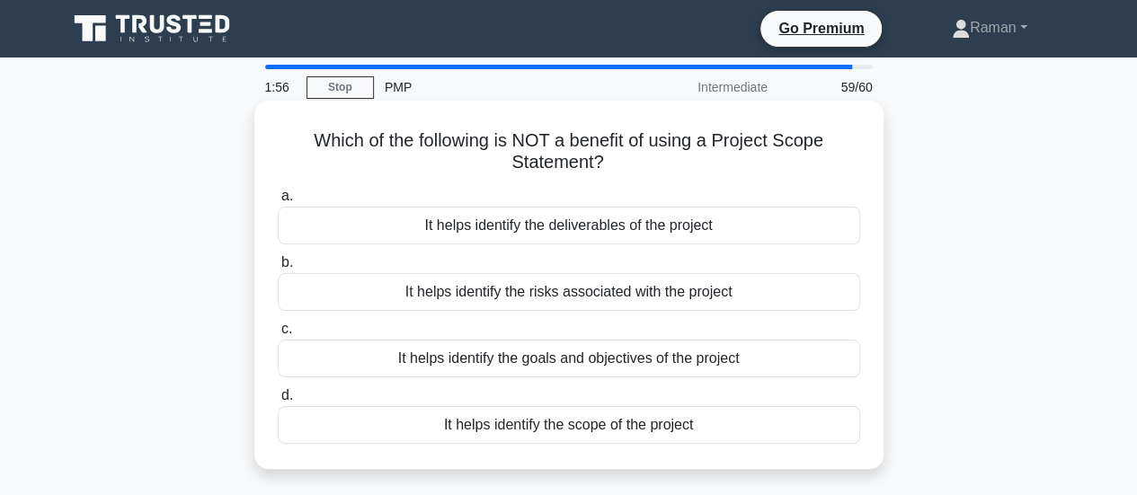
click at [361, 294] on div "It helps identify the risks associated with the project" at bounding box center [569, 292] width 582 height 38
click at [278, 269] on input "b. It helps identify the risks associated with the project" at bounding box center [278, 263] width 0 height 12
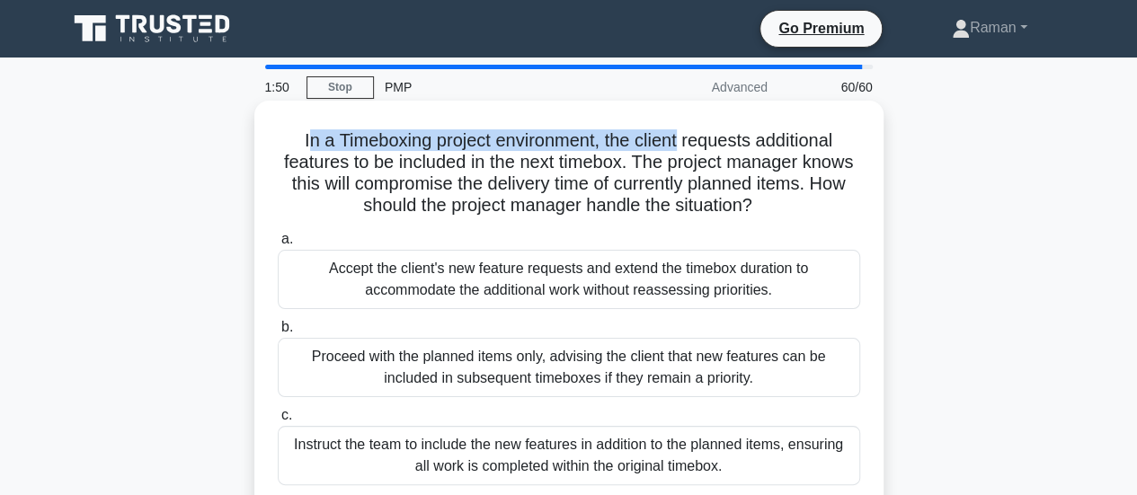
drag, startPoint x: 299, startPoint y: 143, endPoint x: 680, endPoint y: 141, distance: 381.0
click at [680, 141] on h5 "In a Timeboxing project environment, the client requests additional features to…" at bounding box center [569, 173] width 586 height 88
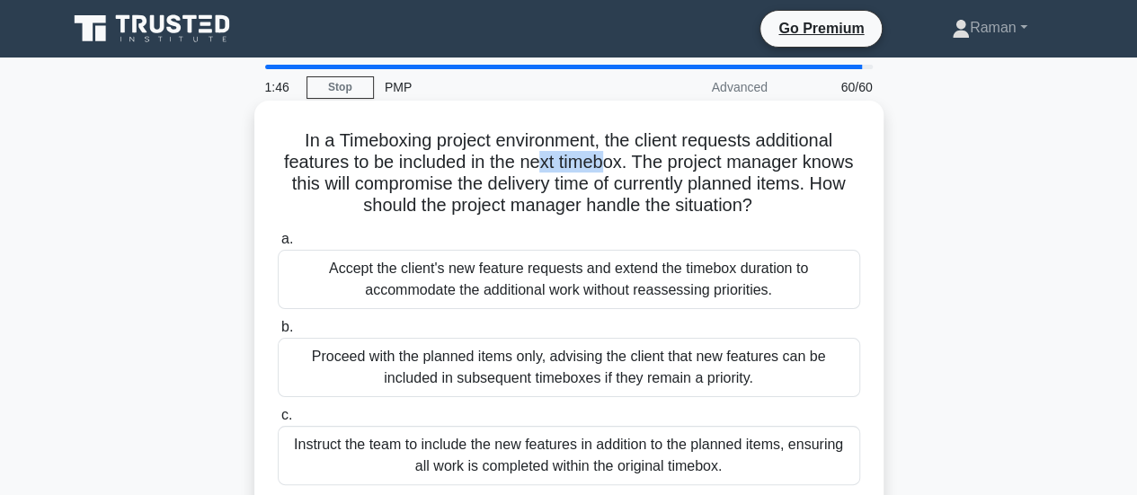
drag, startPoint x: 568, startPoint y: 164, endPoint x: 636, endPoint y: 164, distance: 68.3
click at [636, 164] on h5 "In a Timeboxing project environment, the client requests additional features to…" at bounding box center [569, 173] width 586 height 88
click at [722, 163] on h5 "In a Timeboxing project environment, the client requests additional features to…" at bounding box center [569, 173] width 586 height 88
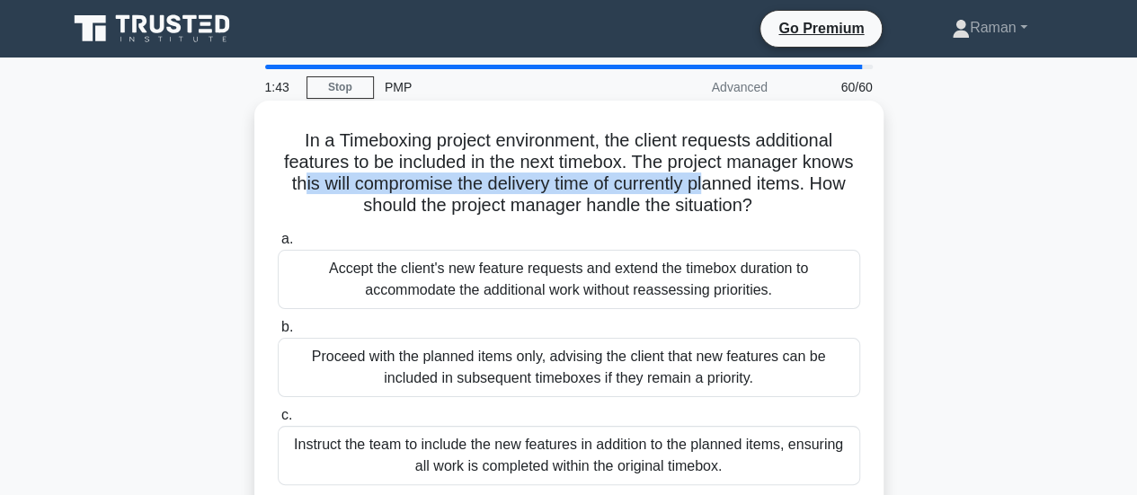
drag, startPoint x: 368, startPoint y: 184, endPoint x: 739, endPoint y: 184, distance: 370.2
click at [784, 184] on h5 "In a Timeboxing project environment, the client requests additional features to…" at bounding box center [569, 173] width 586 height 88
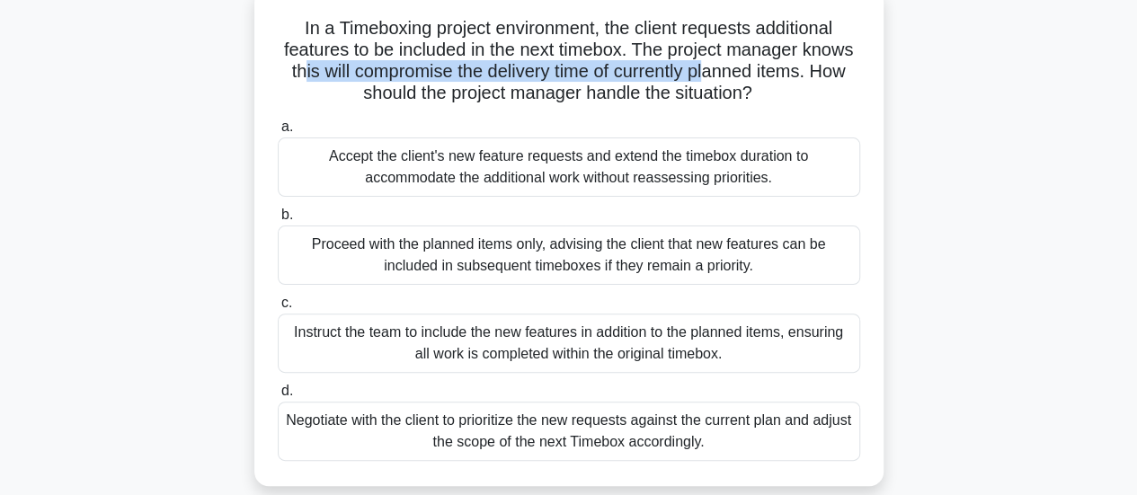
scroll to position [90, 0]
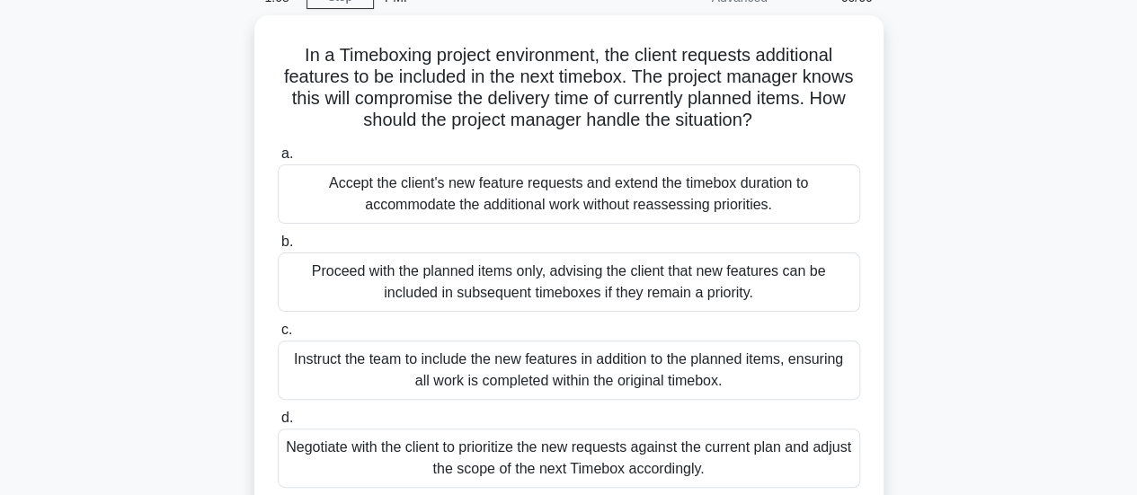
click at [617, 453] on div "Negotiate with the client to prioritize the new requests against the current pl…" at bounding box center [569, 458] width 582 height 59
click at [278, 424] on input "d. Negotiate with the client to prioritize the new requests against the current…" at bounding box center [278, 418] width 0 height 12
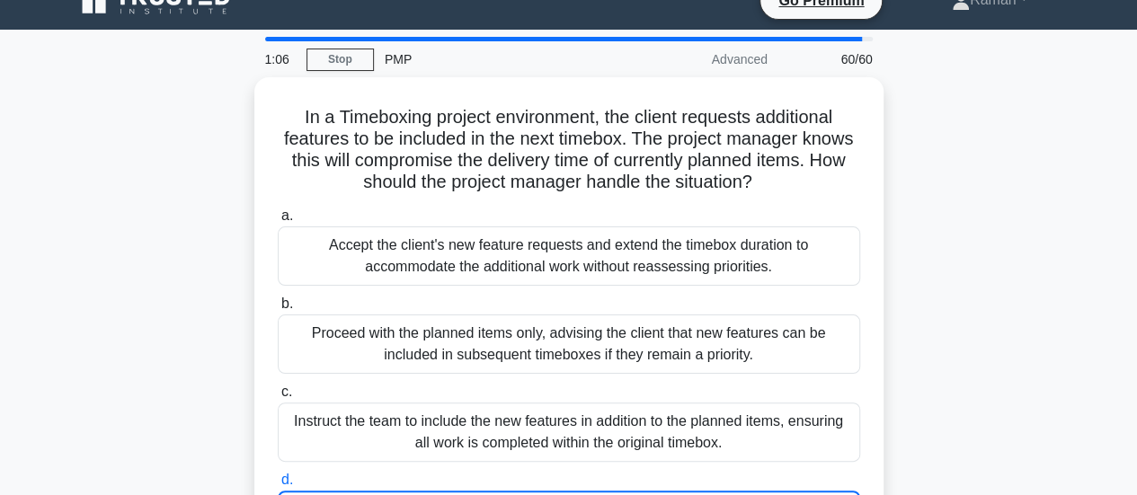
scroll to position [0, 0]
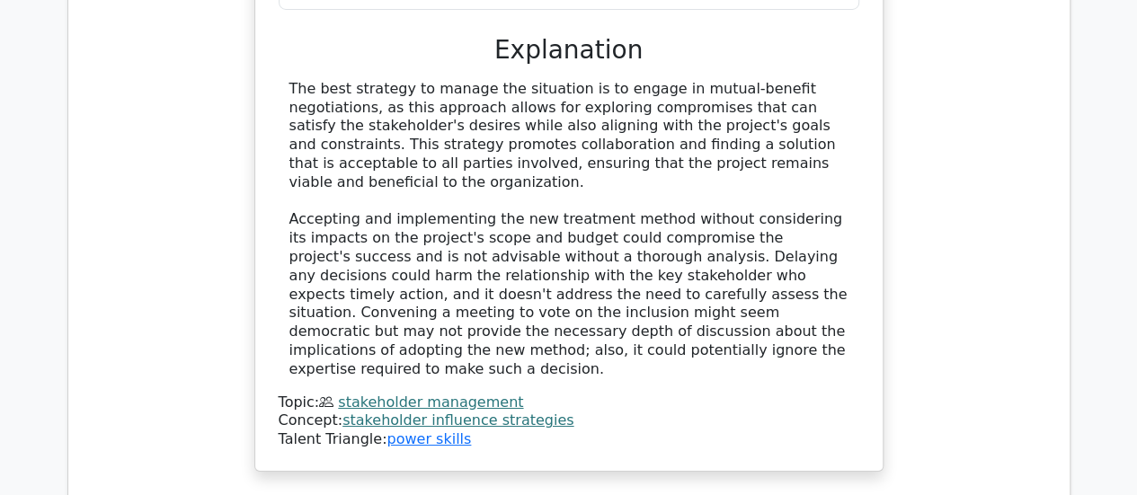
scroll to position [3325, 0]
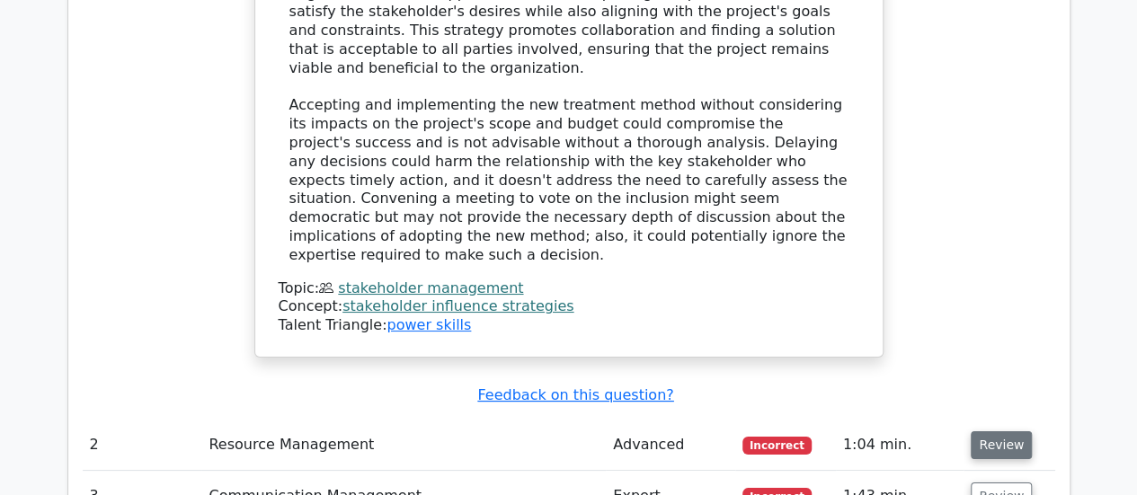
click at [1015, 431] on button "Review" at bounding box center [1000, 445] width 61 height 28
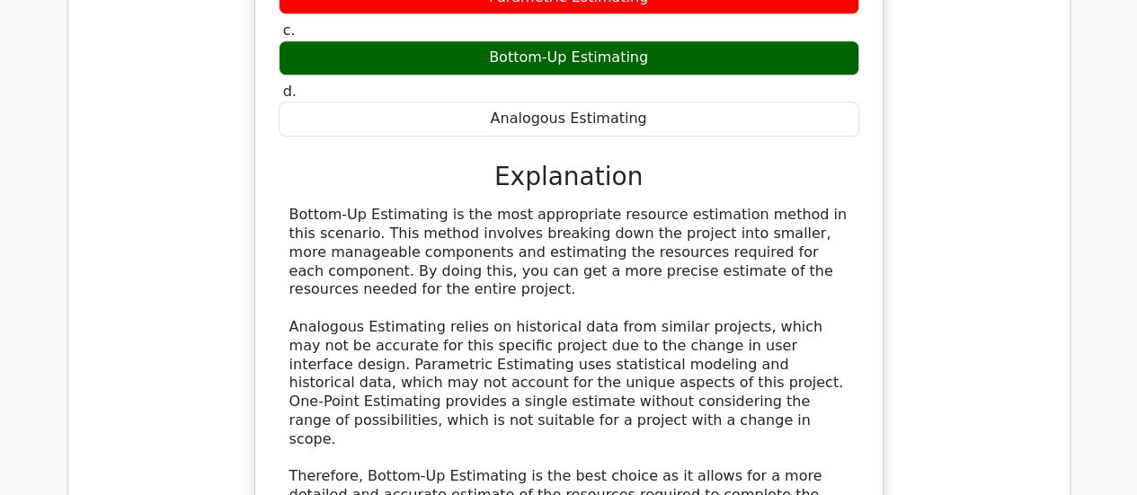
scroll to position [4313, 0]
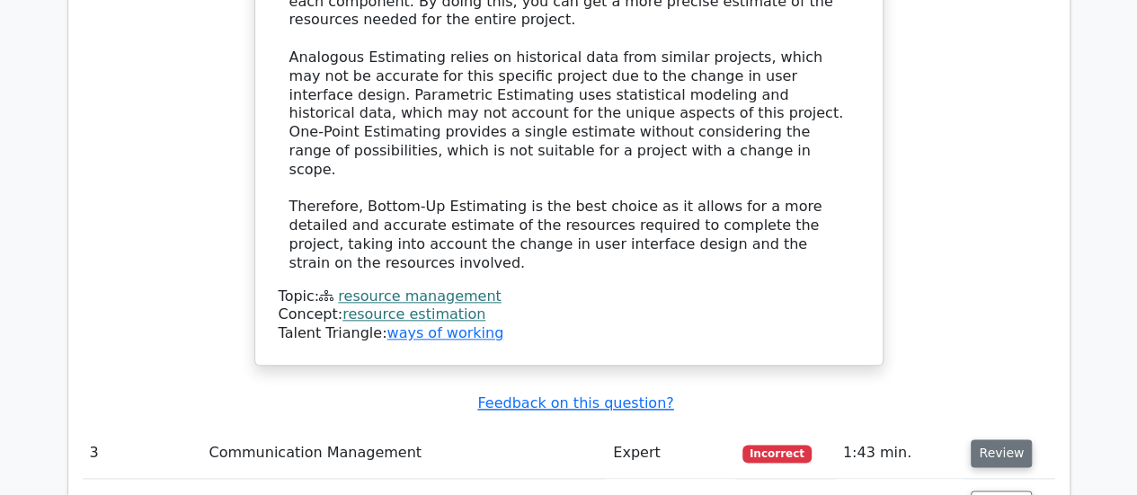
click at [1006, 439] on button "Review" at bounding box center [1000, 453] width 61 height 28
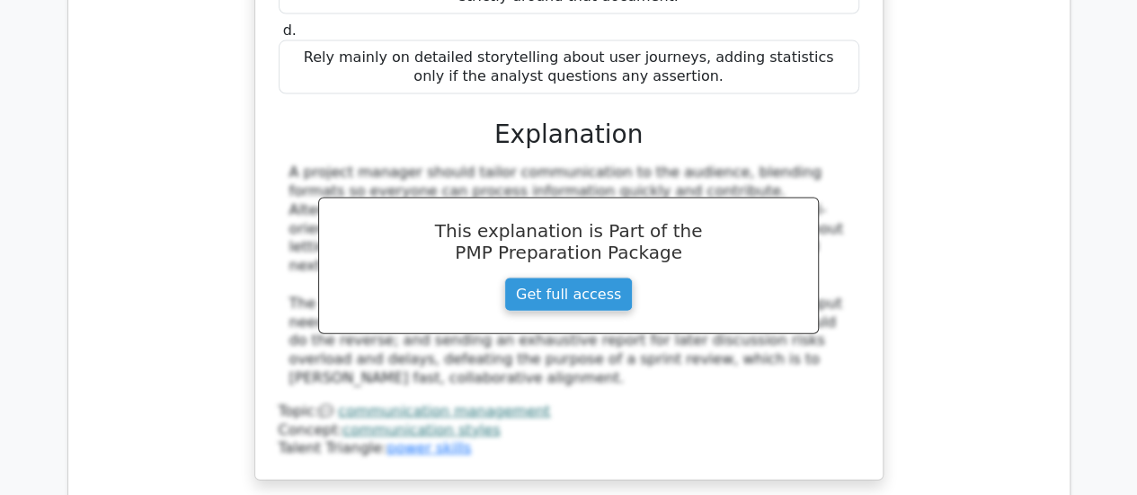
scroll to position [5392, 0]
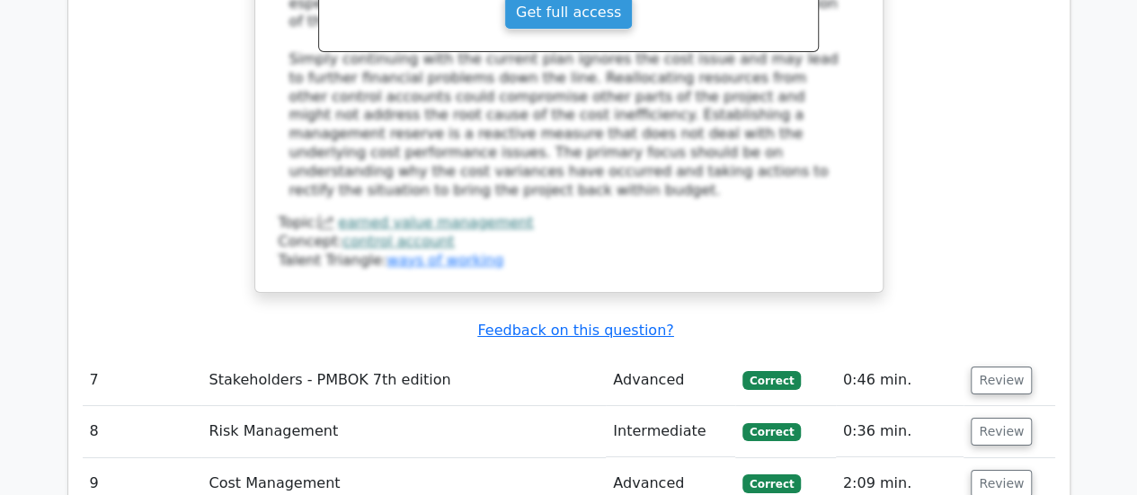
scroll to position [6650, 0]
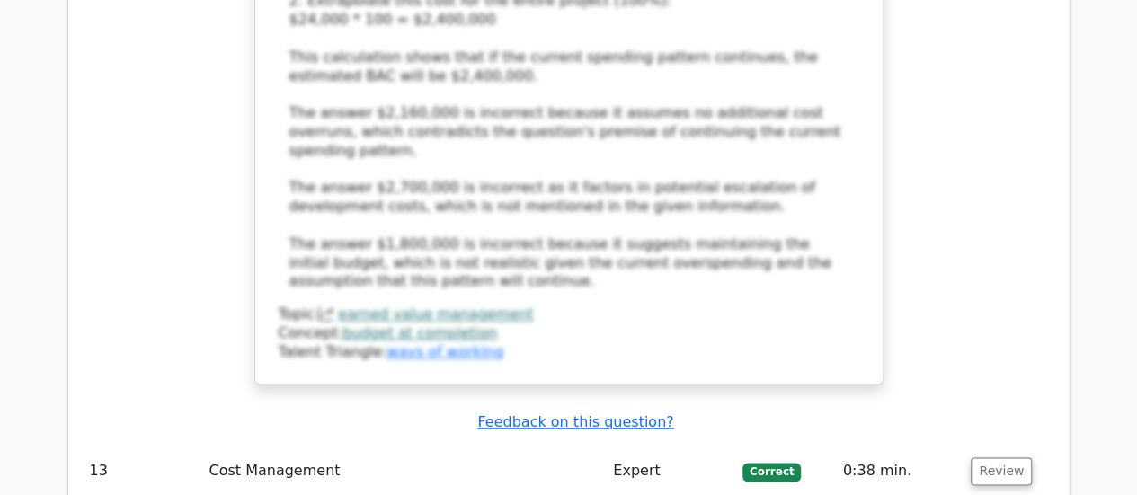
scroll to position [7997, 0]
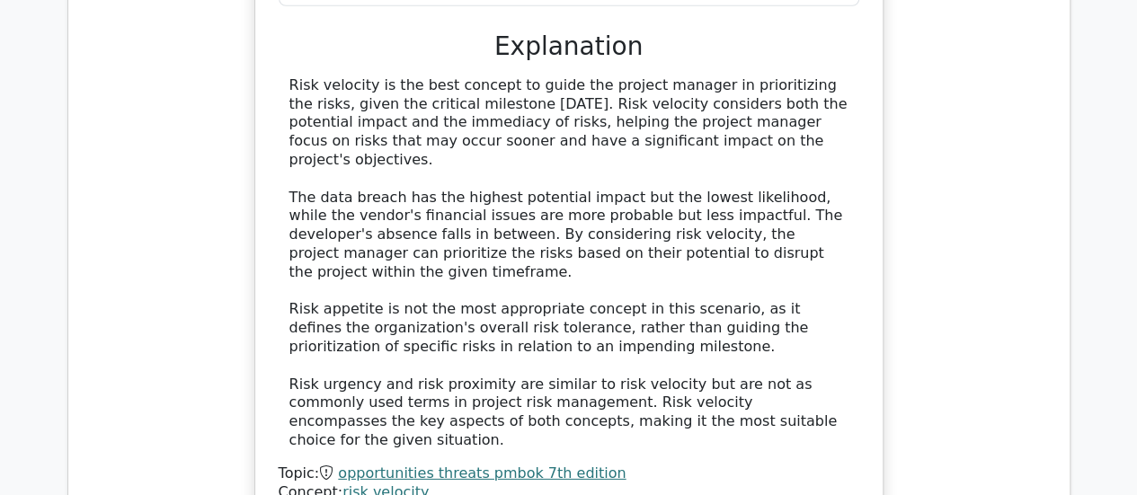
scroll to position [9345, 0]
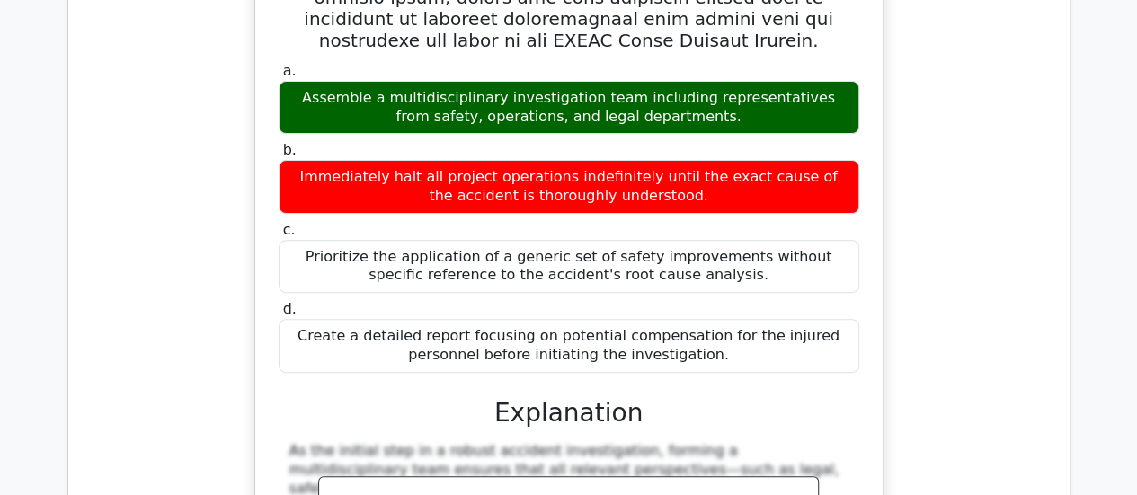
scroll to position [10603, 0]
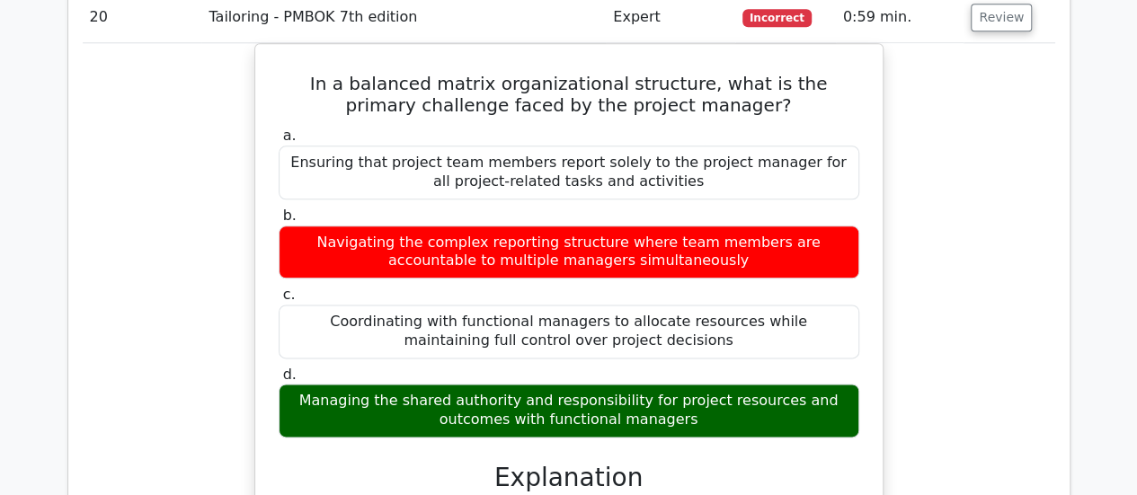
scroll to position [11322, 0]
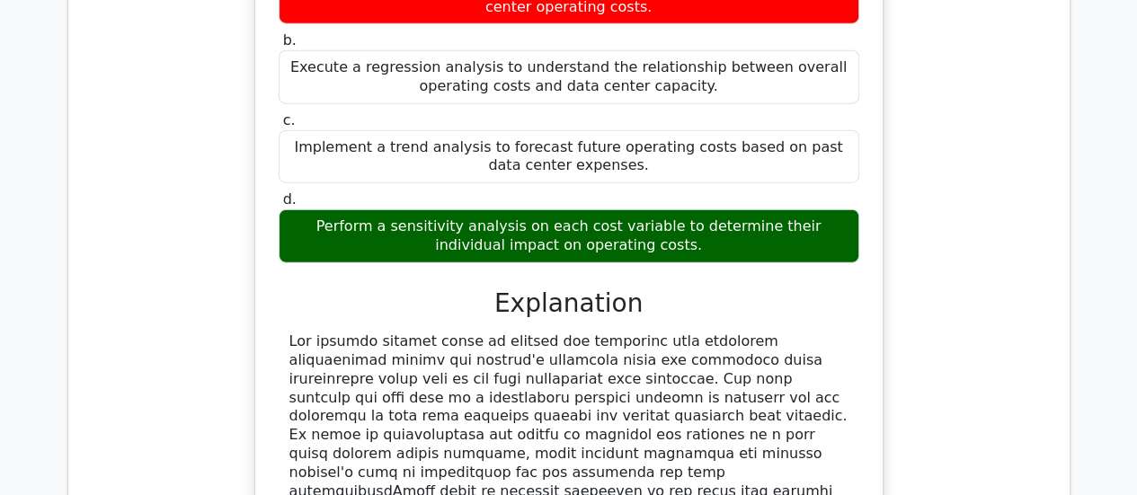
scroll to position [12401, 0]
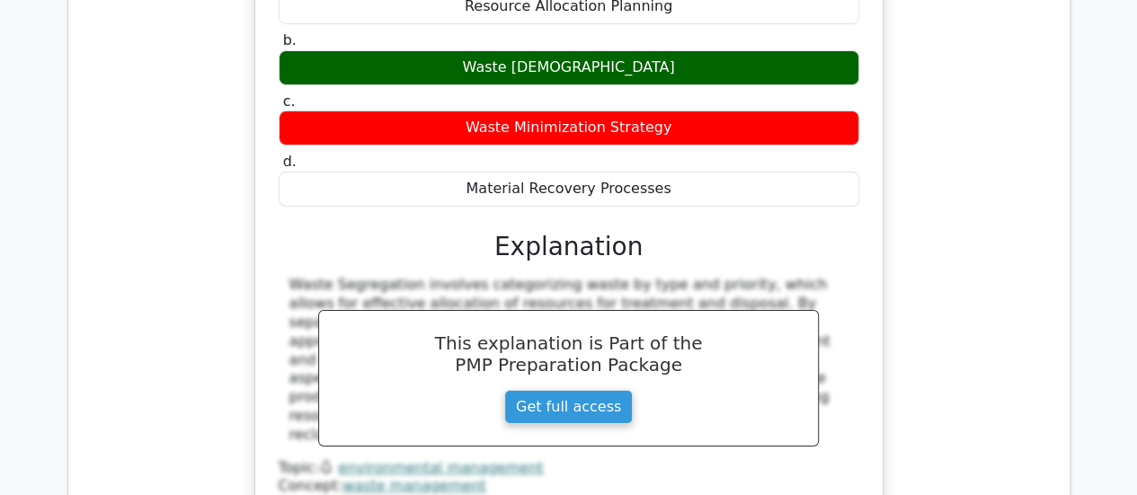
scroll to position [13479, 0]
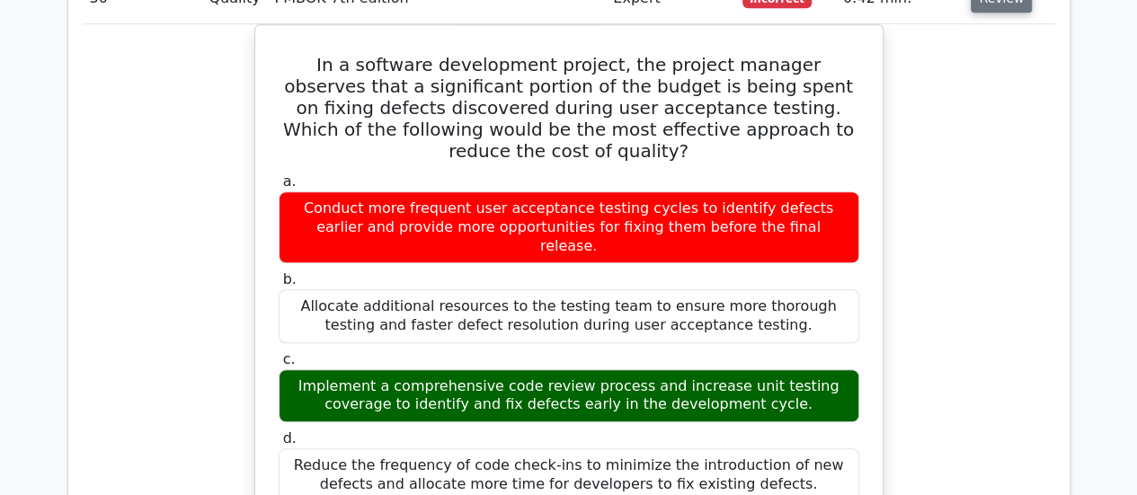
scroll to position [14377, 0]
